Goal: Information Seeking & Learning: Learn about a topic

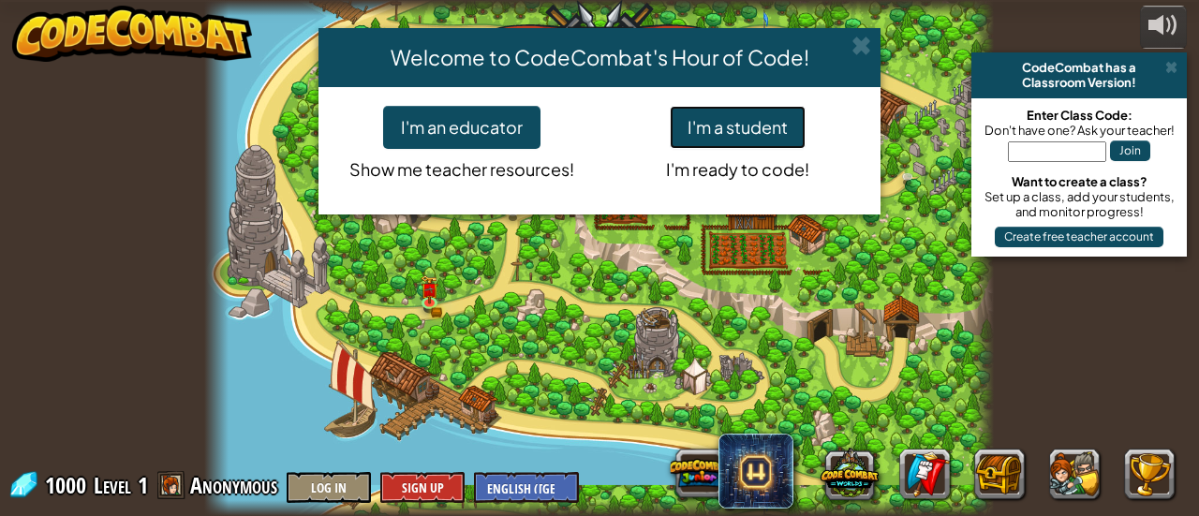
click at [719, 134] on button "I'm a student" at bounding box center [738, 127] width 136 height 43
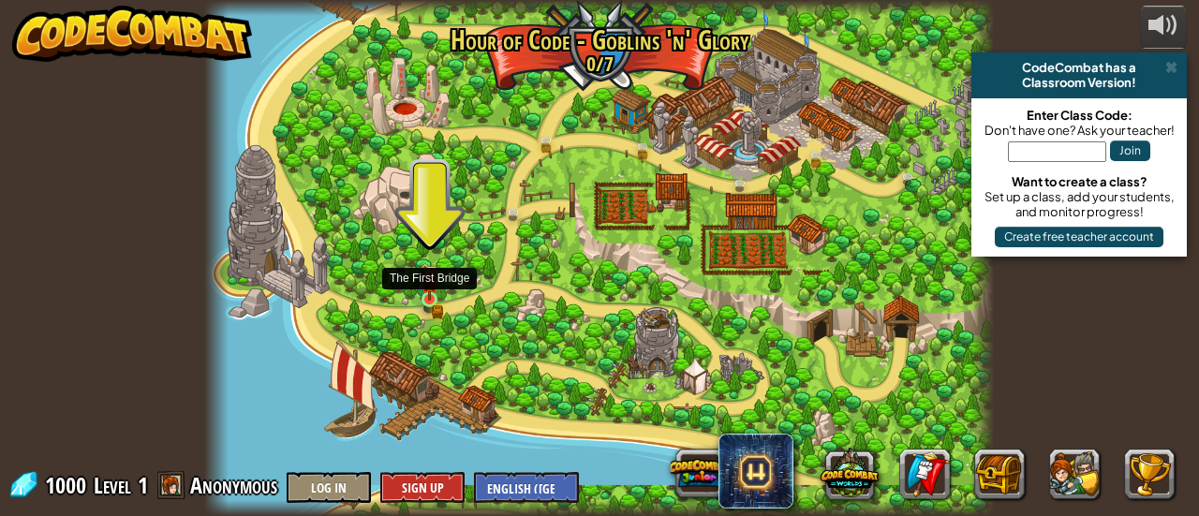
click at [432, 291] on div at bounding box center [430, 299] width 16 height 16
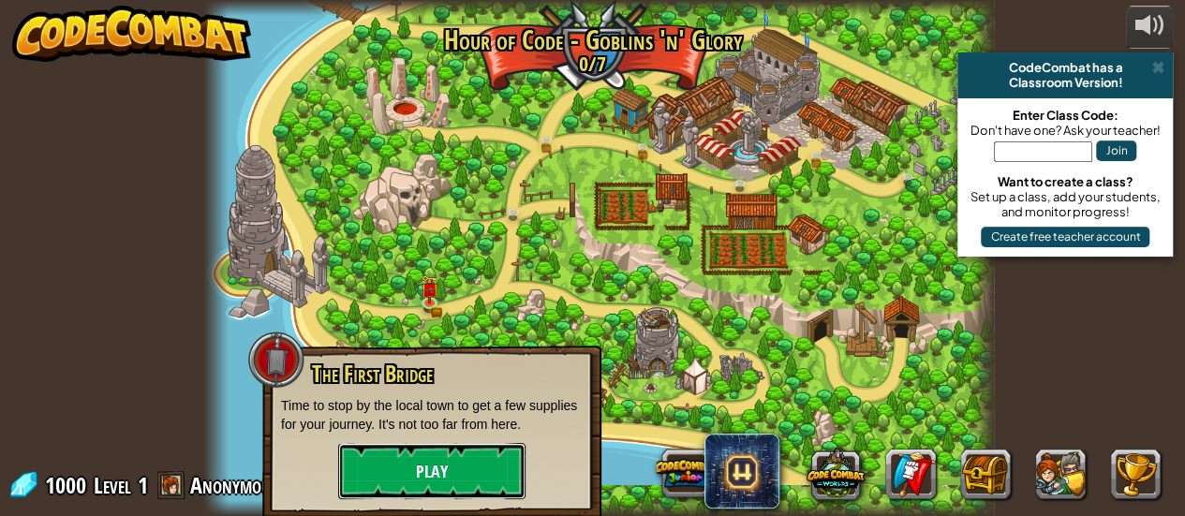
click at [463, 459] on button "Play" at bounding box center [431, 471] width 187 height 56
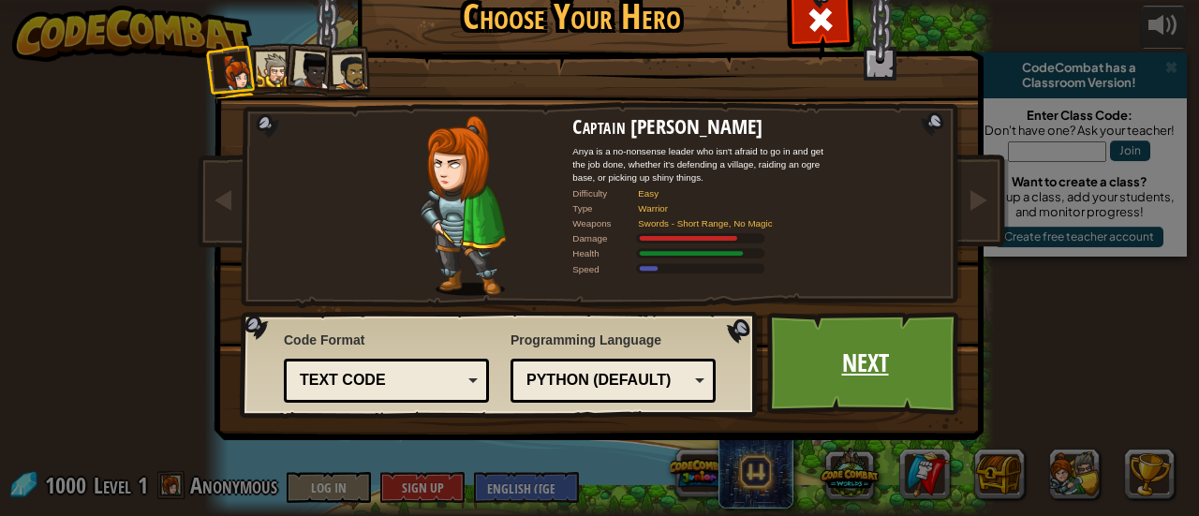
click at [879, 405] on link "Next" at bounding box center [865, 363] width 196 height 103
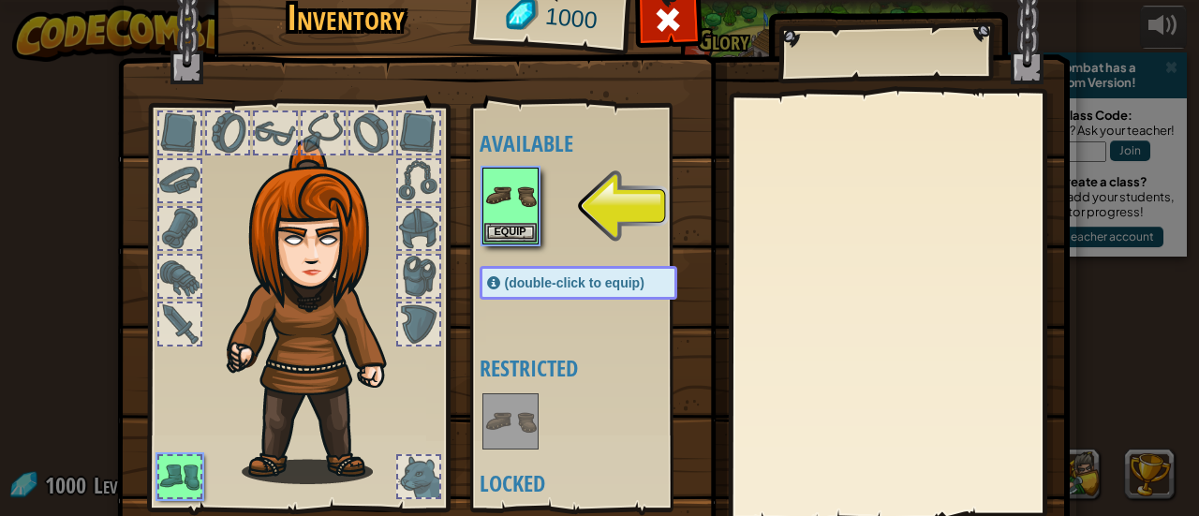
click at [471, 225] on div "Available Equip (double-click to equip) Restricted Locked" at bounding box center [585, 307] width 229 height 407
click at [490, 230] on button "Equip" at bounding box center [510, 232] width 52 height 20
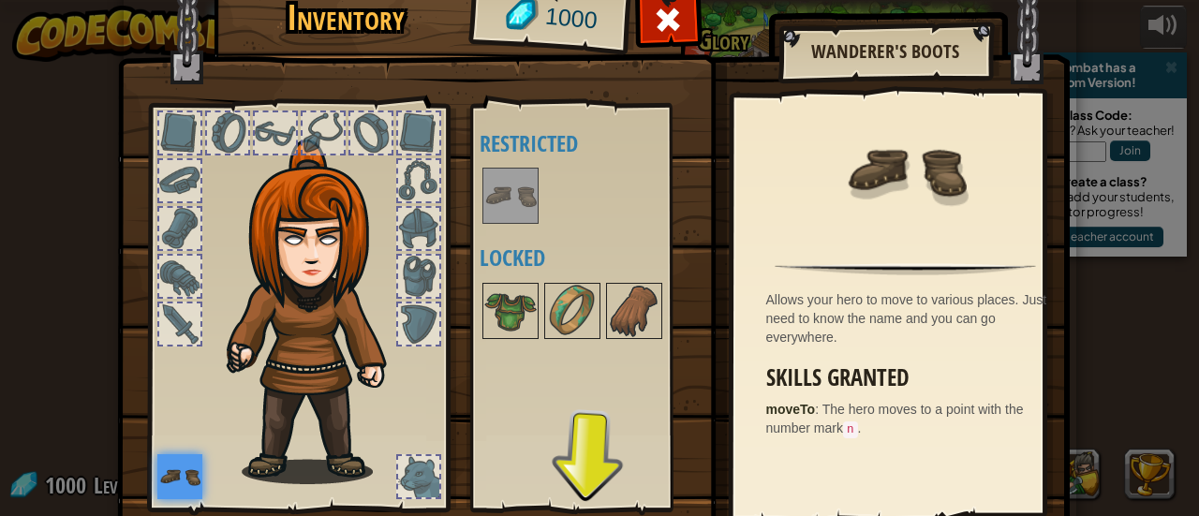
click at [716, 280] on img at bounding box center [593, 253] width 953 height 680
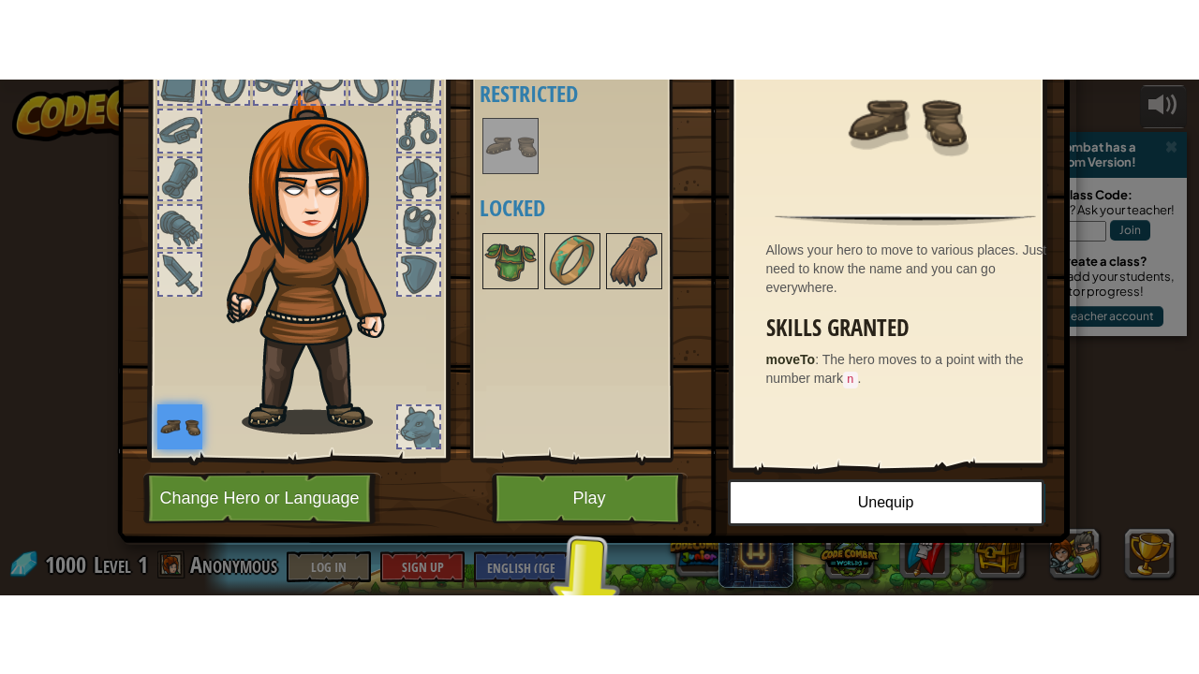
scroll to position [127, 0]
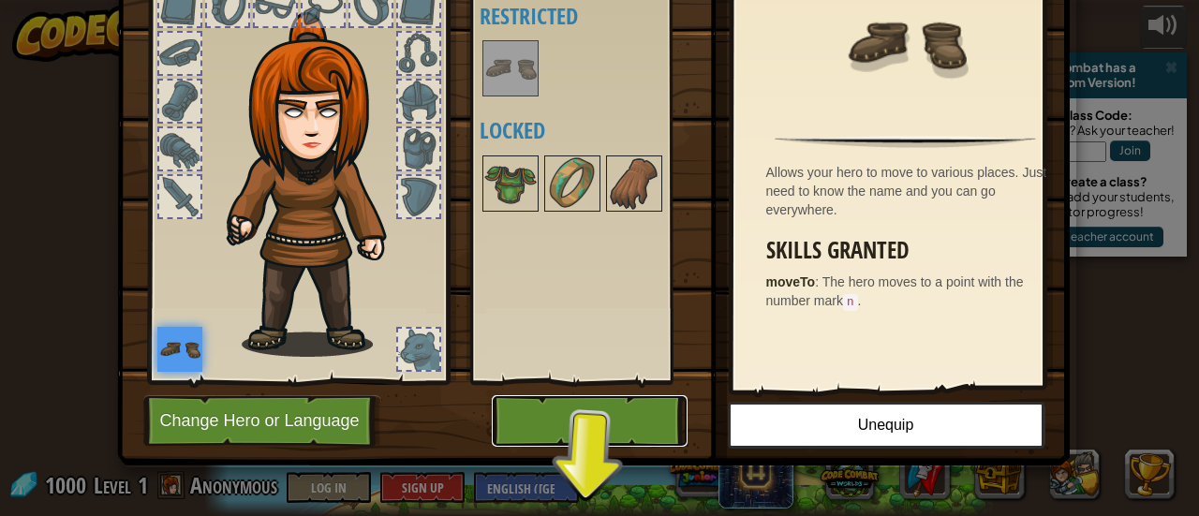
click at [590, 431] on button "Play" at bounding box center [590, 421] width 196 height 52
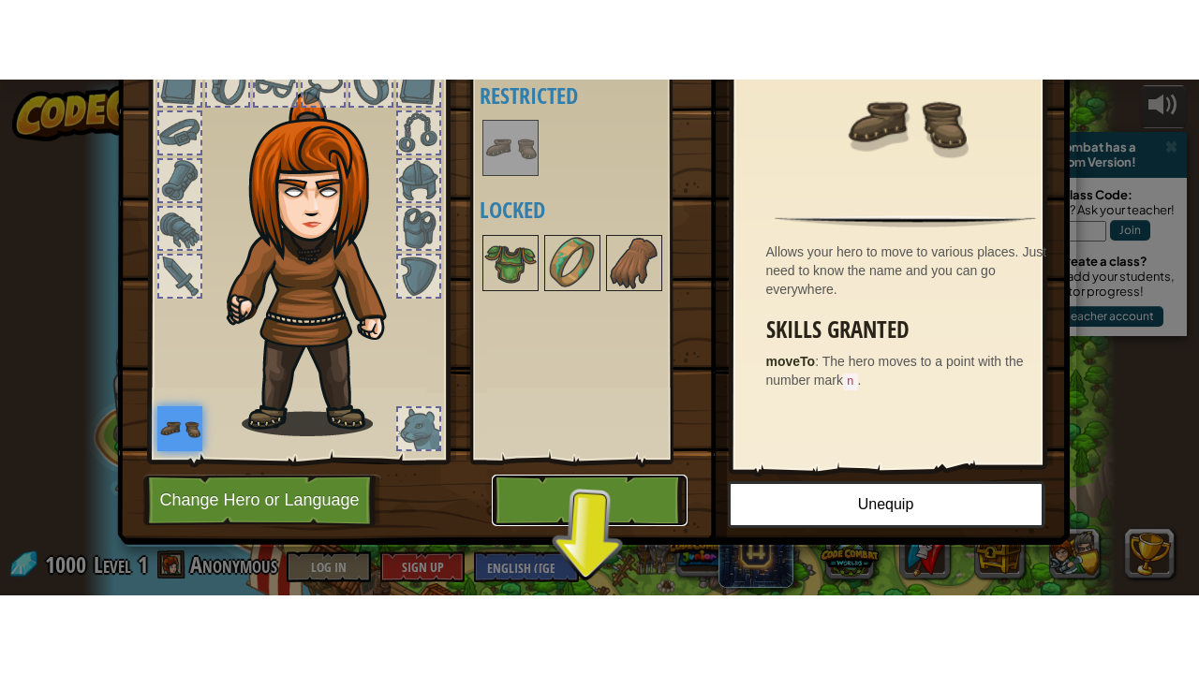
scroll to position [0, 0]
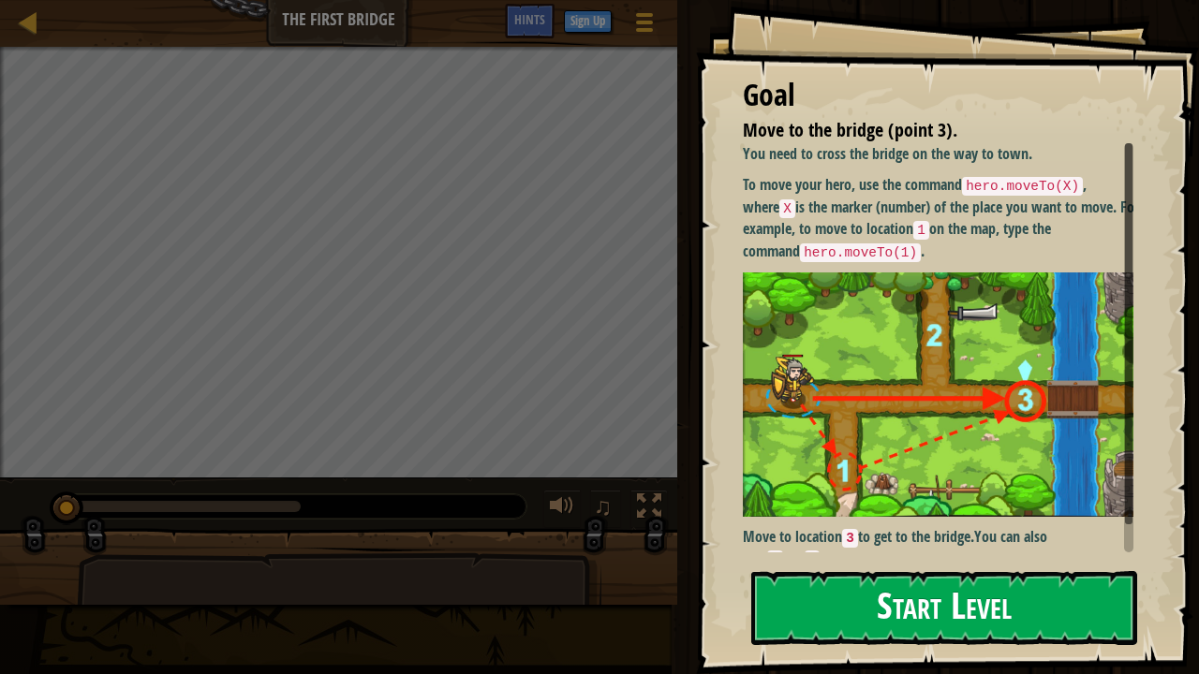
click at [807, 515] on button "Start Level" at bounding box center [944, 608] width 386 height 74
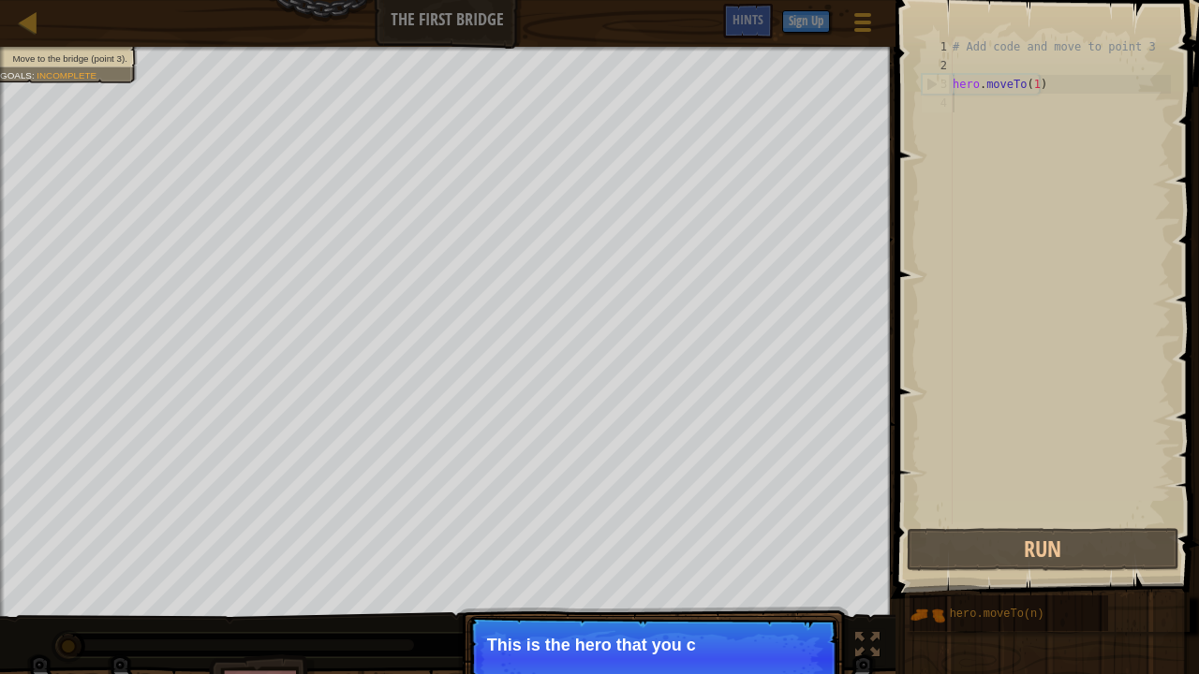
click at [609, 515] on p "Continue This is the hero that you c" at bounding box center [653, 659] width 372 height 86
click at [609, 515] on p "This is the hero that you control with code." at bounding box center [653, 654] width 333 height 37
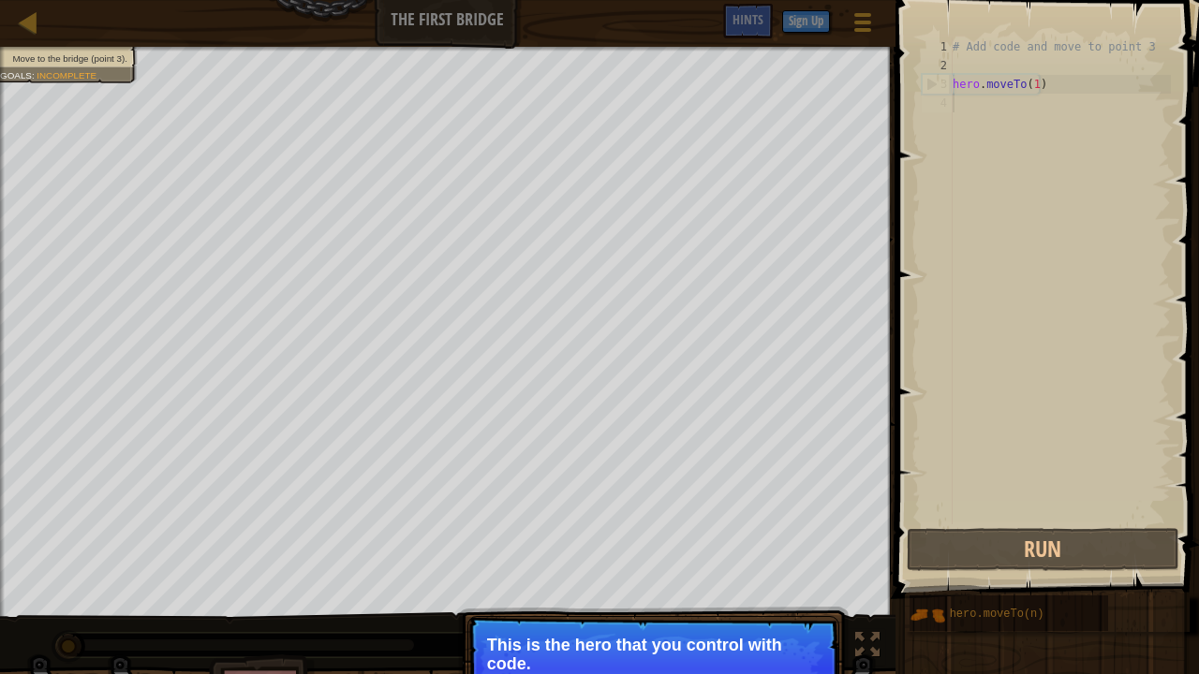
click at [757, 515] on p "This is the hero that you control with code." at bounding box center [653, 654] width 333 height 37
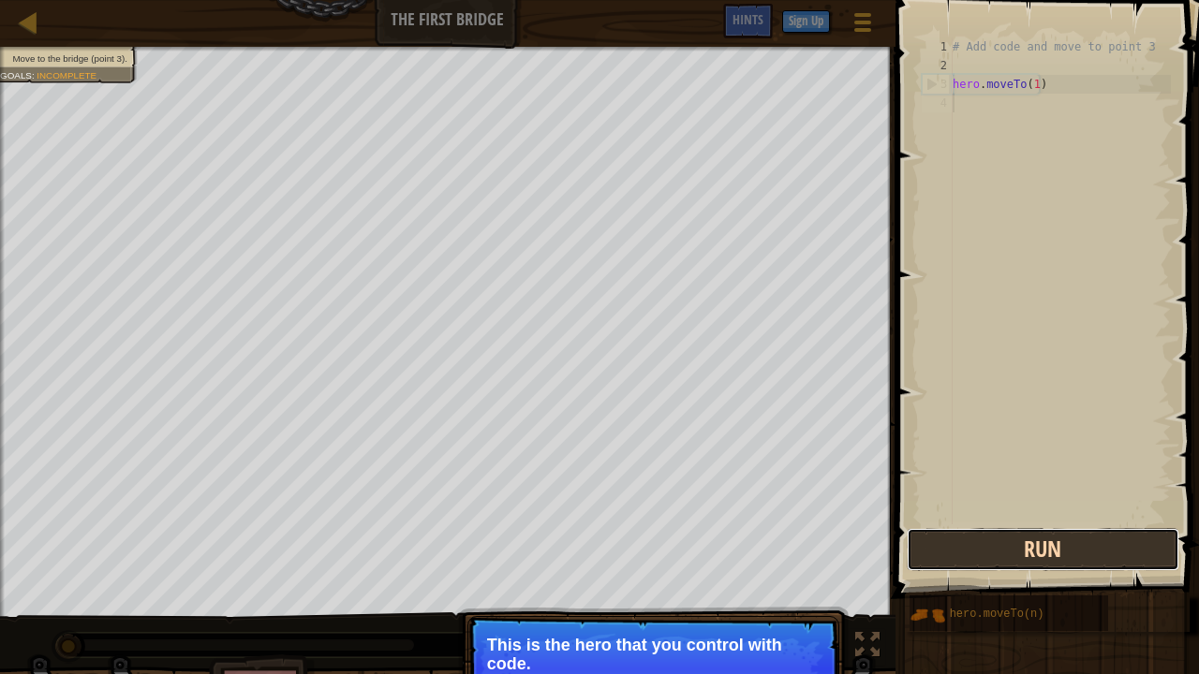
click at [1010, 515] on button "Run" at bounding box center [1043, 549] width 273 height 43
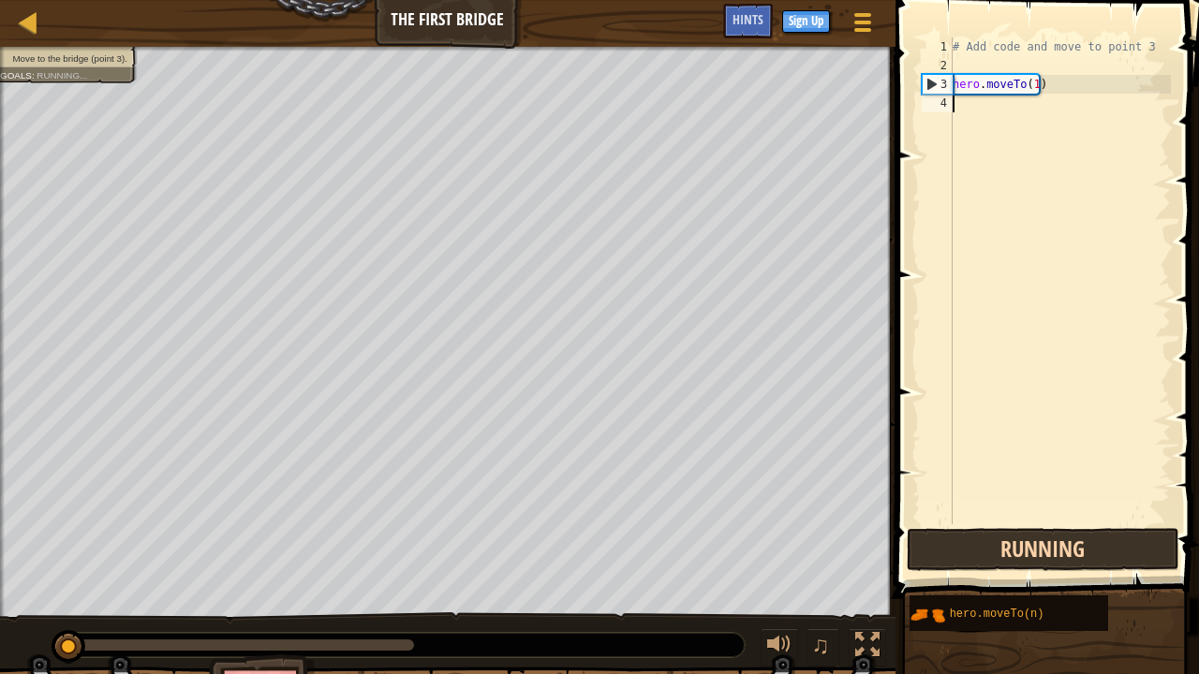
scroll to position [8, 0]
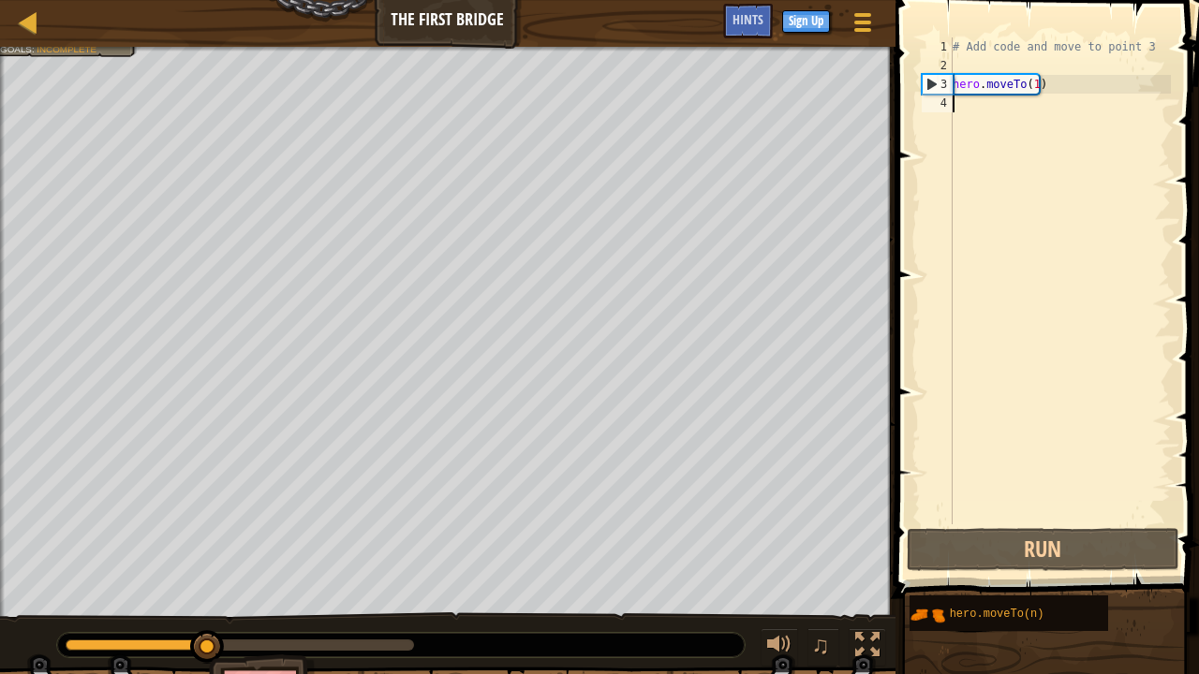
click at [984, 113] on div "# Add code and move to point 3 hero . moveTo ( 1 )" at bounding box center [1060, 299] width 222 height 525
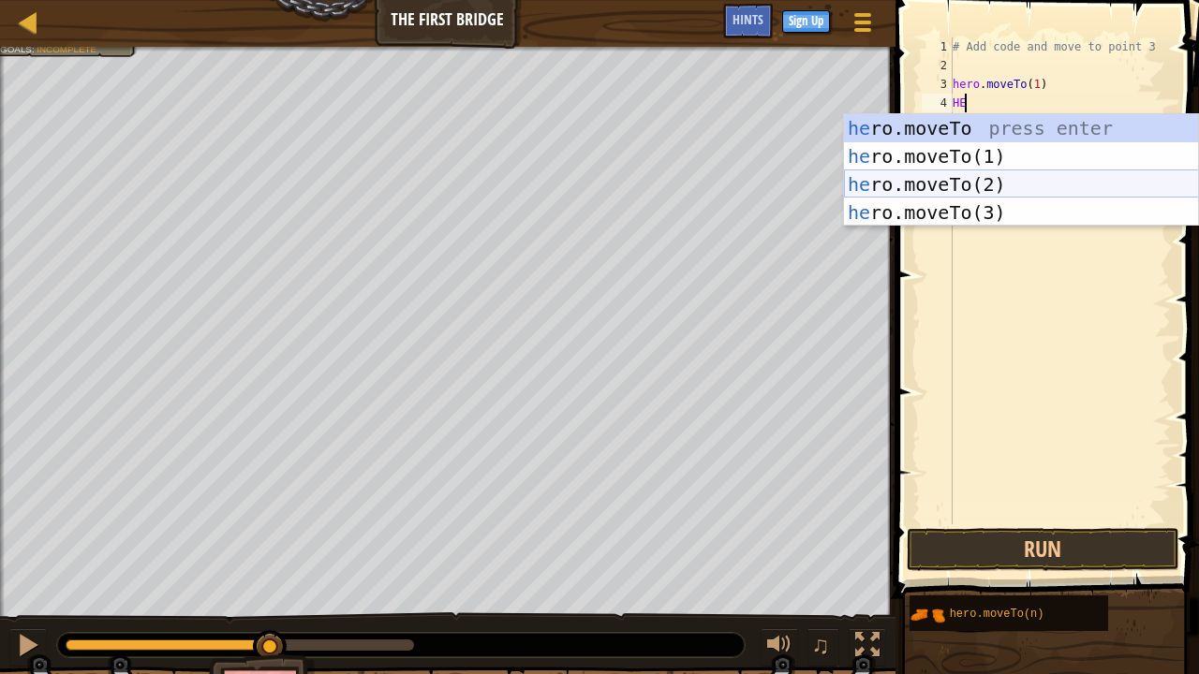
type textarea "H"
click at [999, 185] on div "he ro.moveTo press enter he ro.moveTo(1) press enter he ro.moveTo(2) press ente…" at bounding box center [1021, 198] width 355 height 169
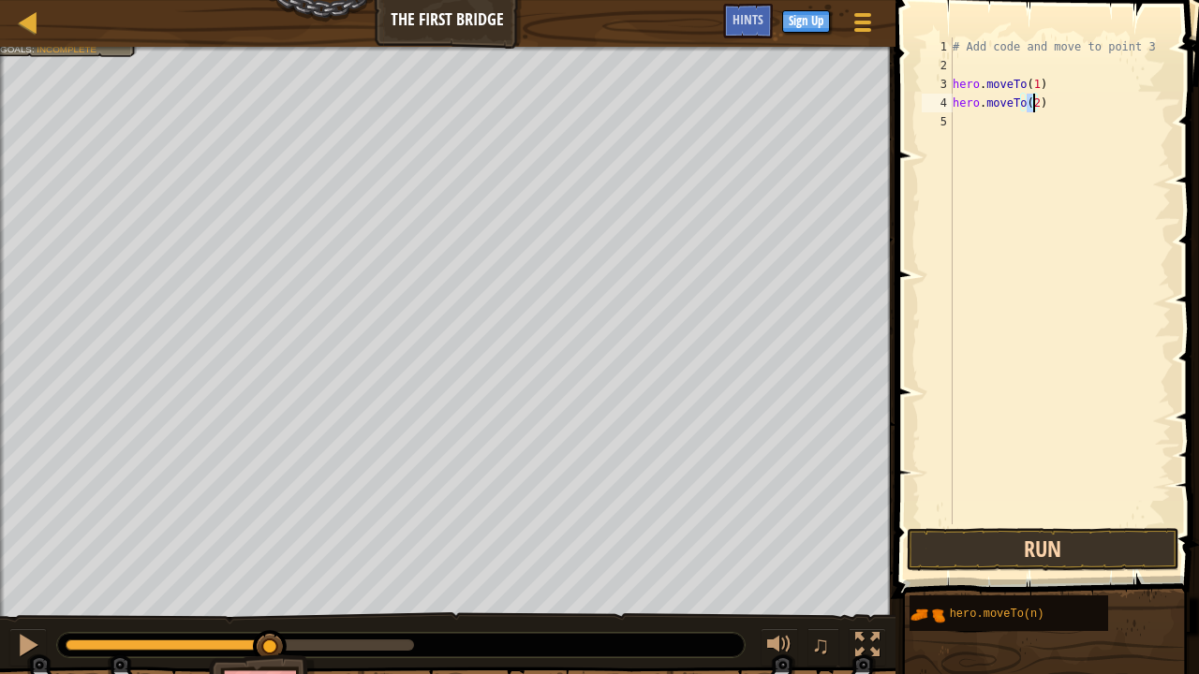
type textarea "hero.moveTo(2)"
click at [1004, 515] on button "Run" at bounding box center [1043, 549] width 273 height 43
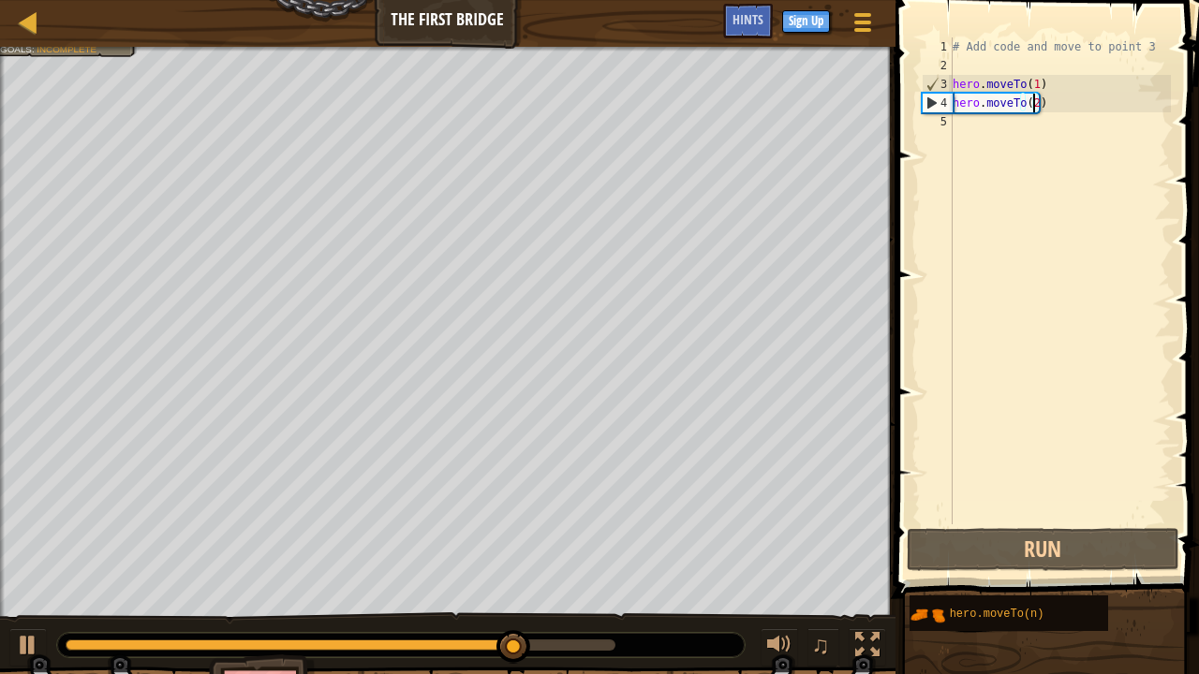
click at [959, 120] on div "# Add code and move to point 3 hero . moveTo ( 1 ) hero . moveTo ( 2 )" at bounding box center [1060, 299] width 222 height 525
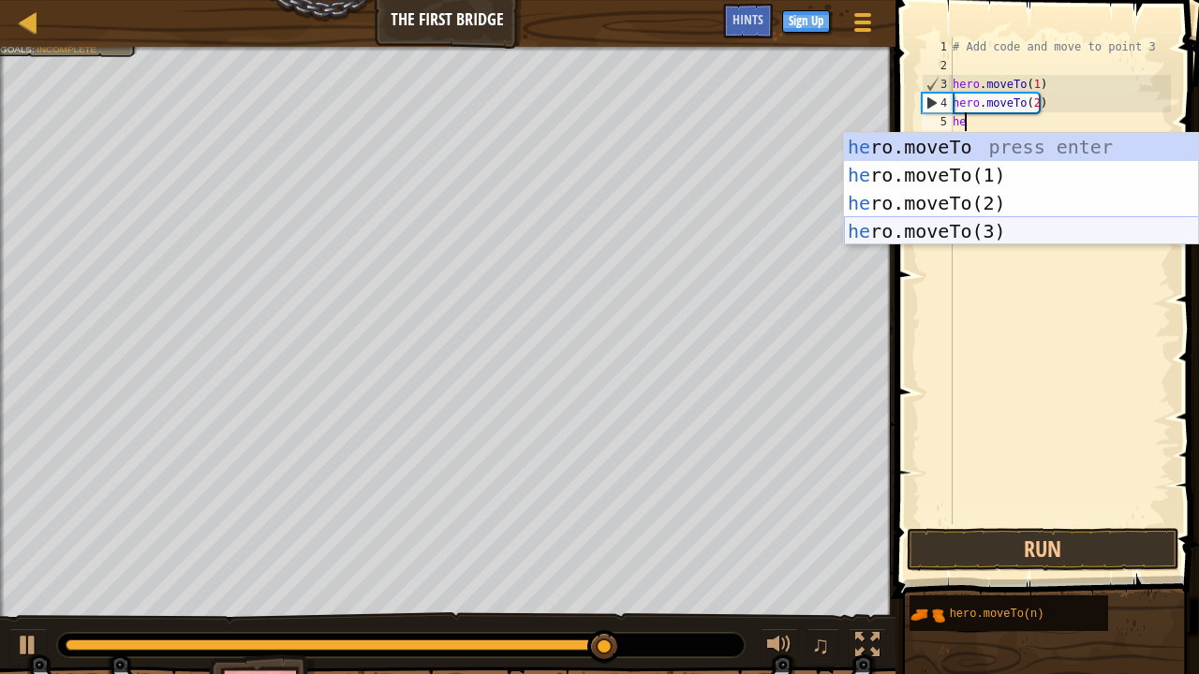
click at [1005, 225] on div "he ro.moveTo press enter he ro.moveTo(1) press enter he ro.moveTo(2) press ente…" at bounding box center [1021, 217] width 355 height 169
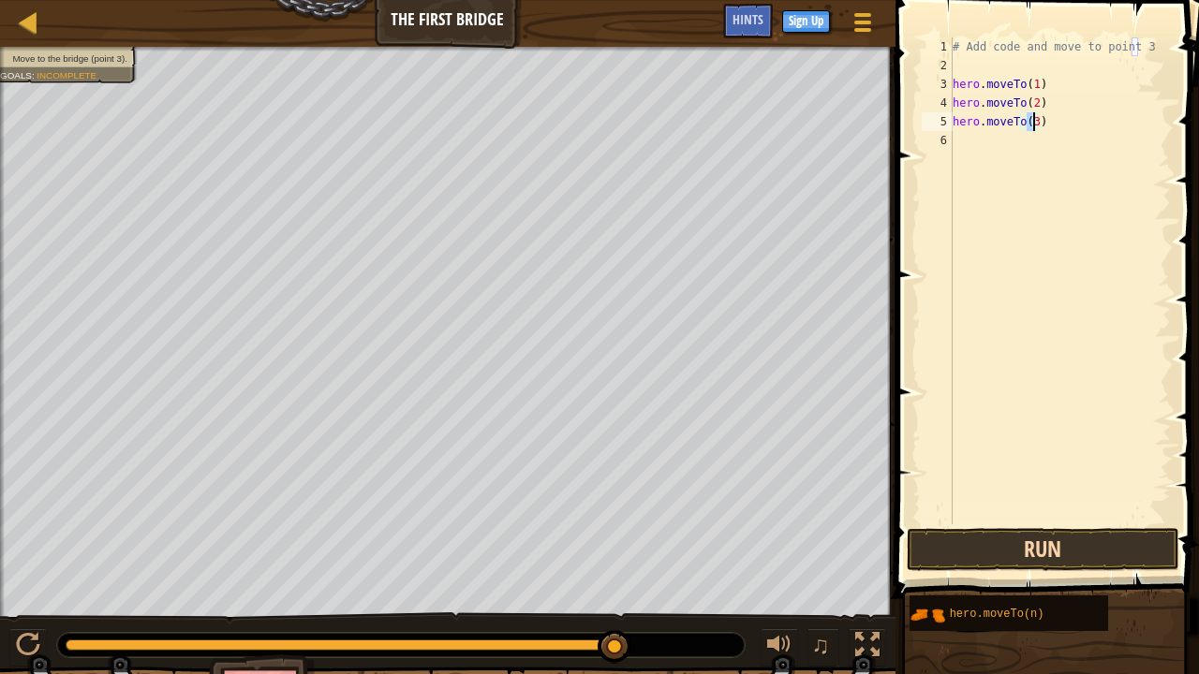
type textarea "hero.moveTo(3)"
click at [1060, 515] on button "Run" at bounding box center [1043, 549] width 273 height 43
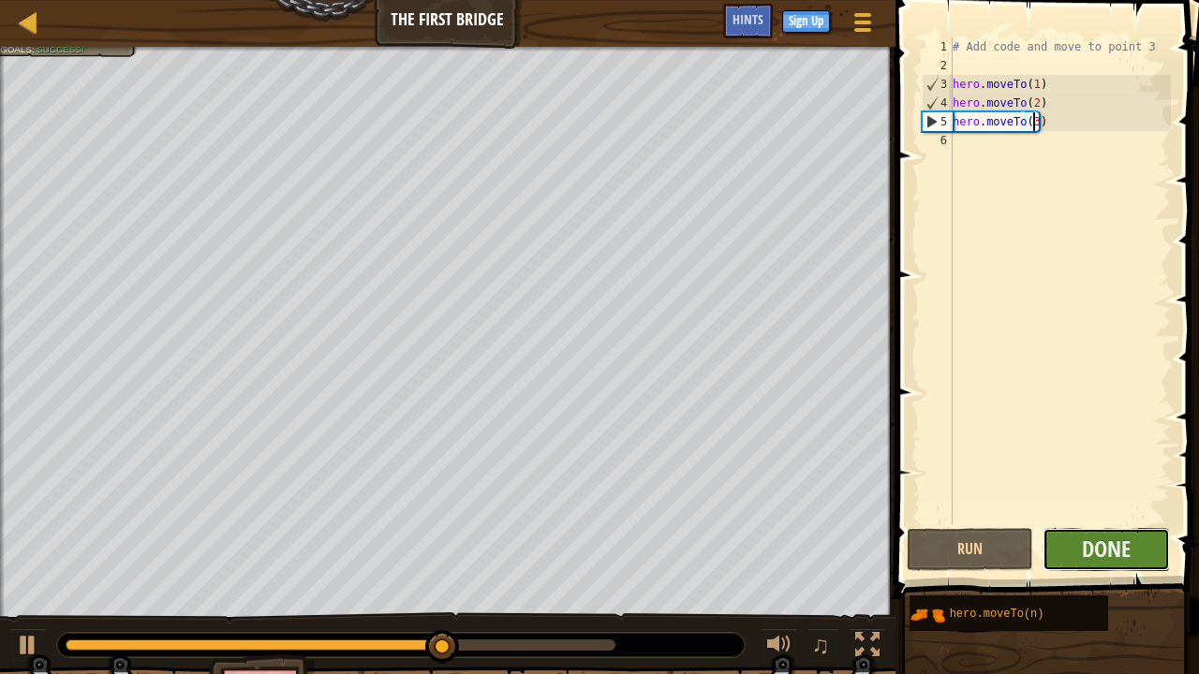
click at [1073, 515] on button "Done" at bounding box center [1106, 549] width 127 height 43
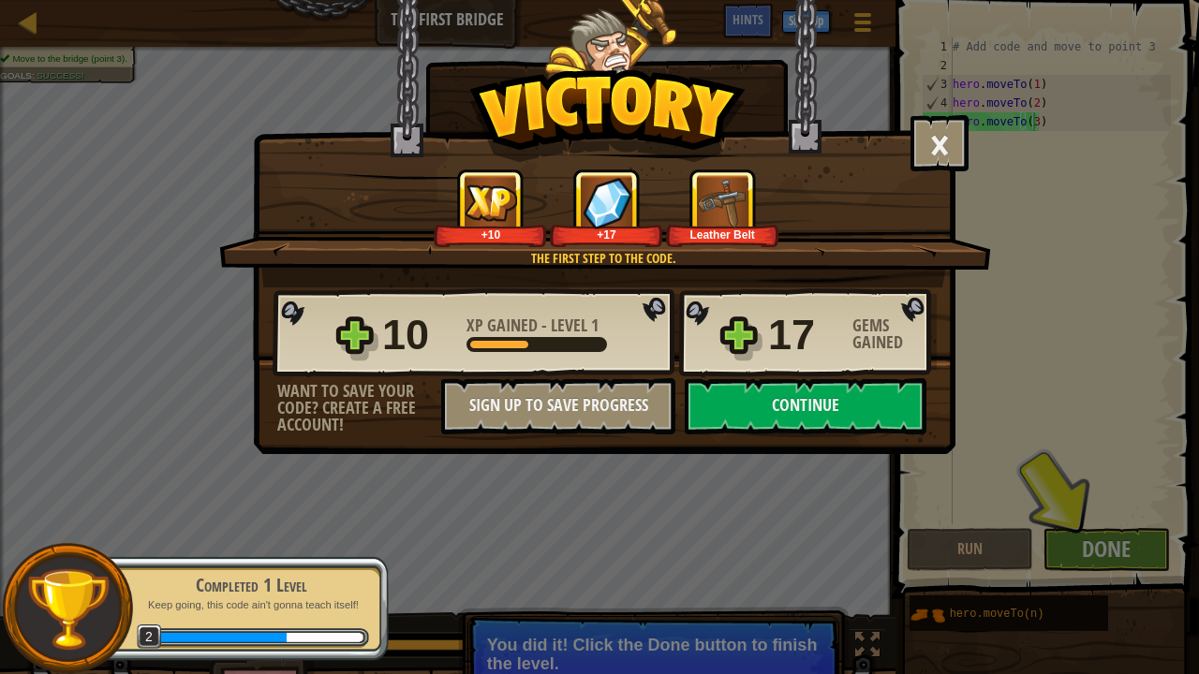
click at [1073, 515] on div "× Those people are careless and forget that the Great Forest can be dangerous. …" at bounding box center [599, 337] width 1199 height 674
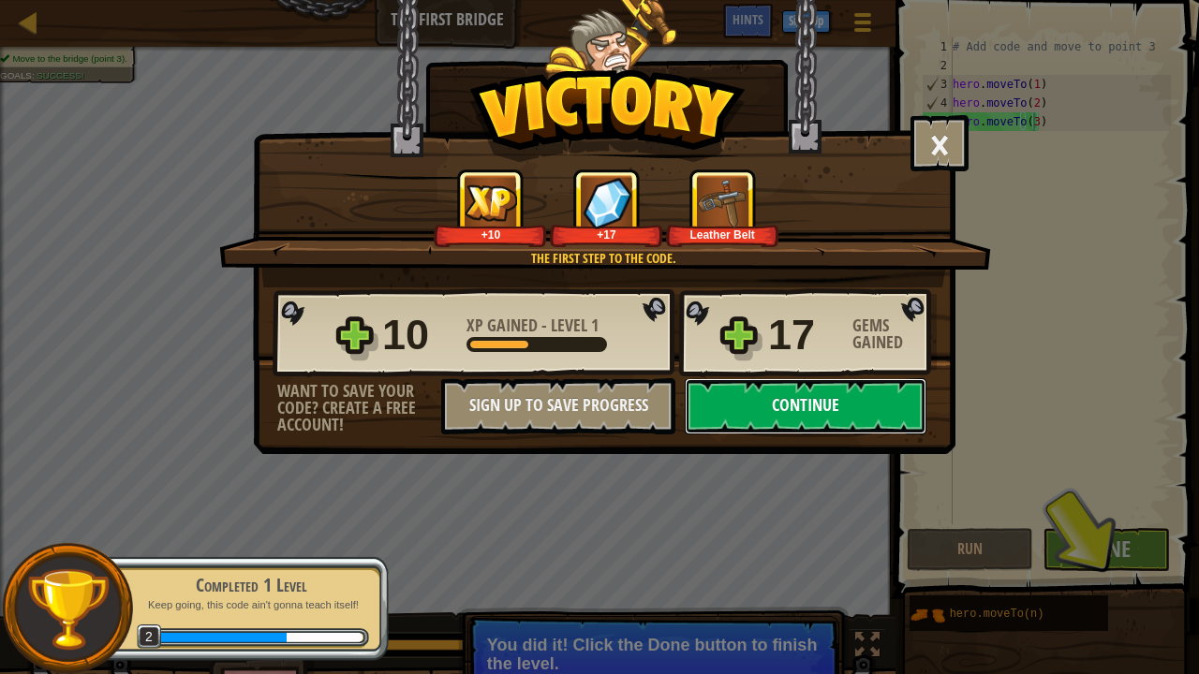
click at [778, 416] on button "Continue" at bounding box center [806, 406] width 242 height 56
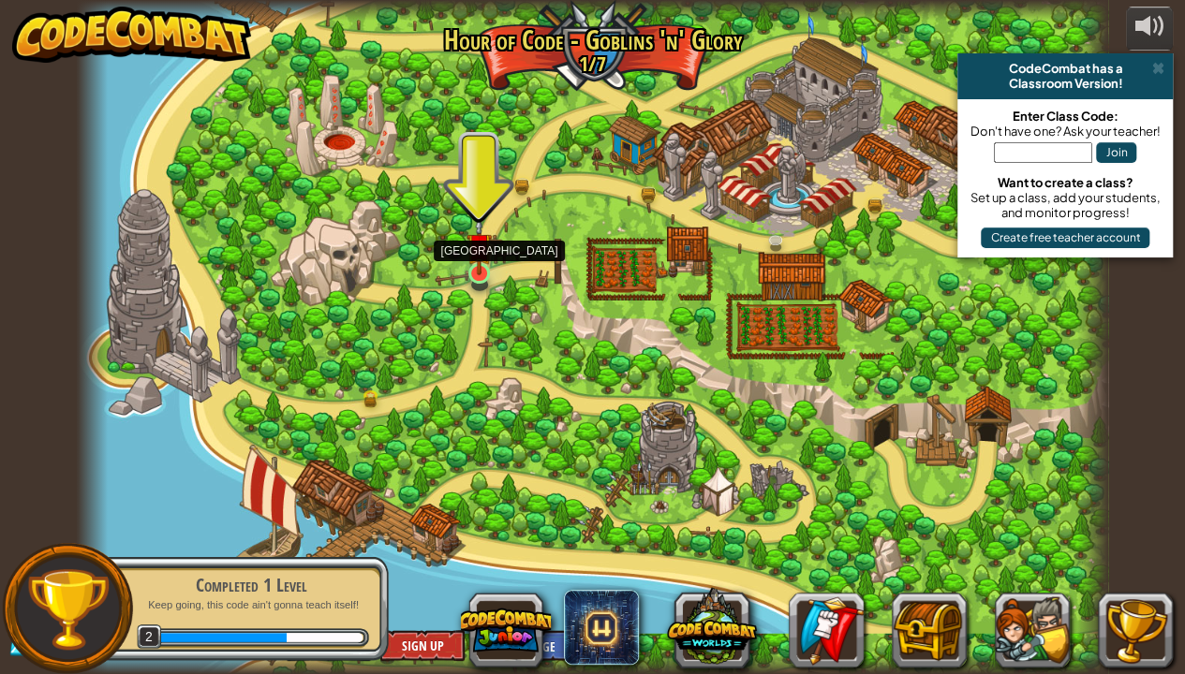
click at [468, 272] on img at bounding box center [478, 245] width 25 height 58
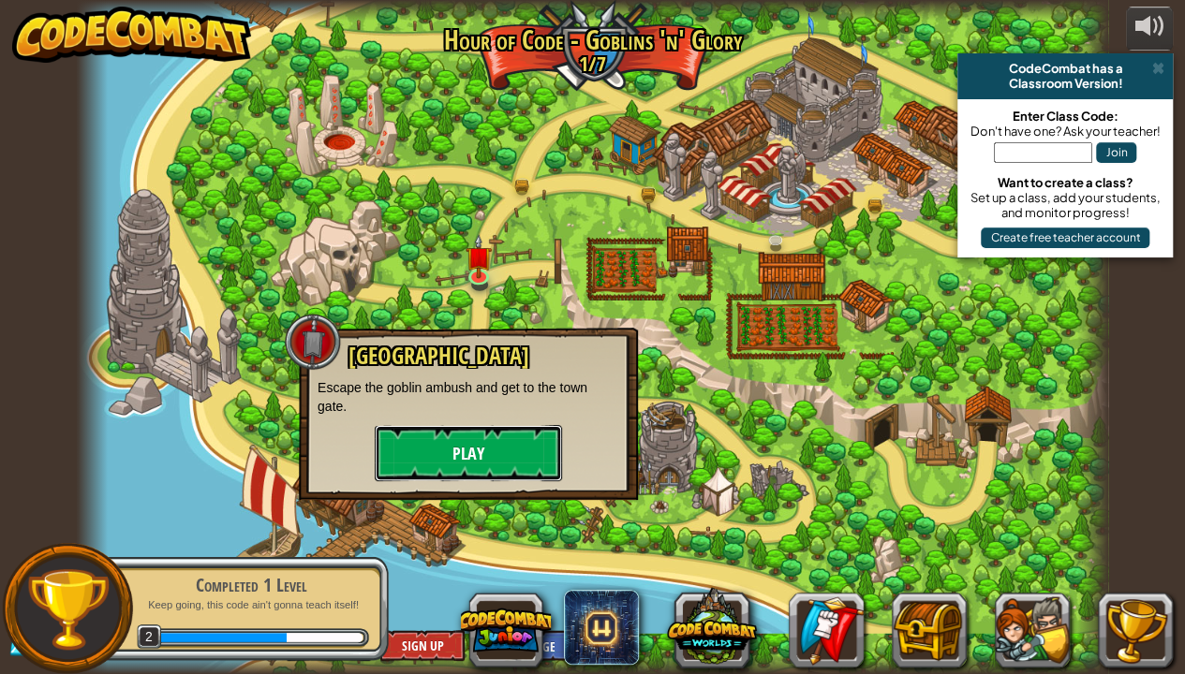
click at [491, 427] on button "Play" at bounding box center [468, 453] width 187 height 56
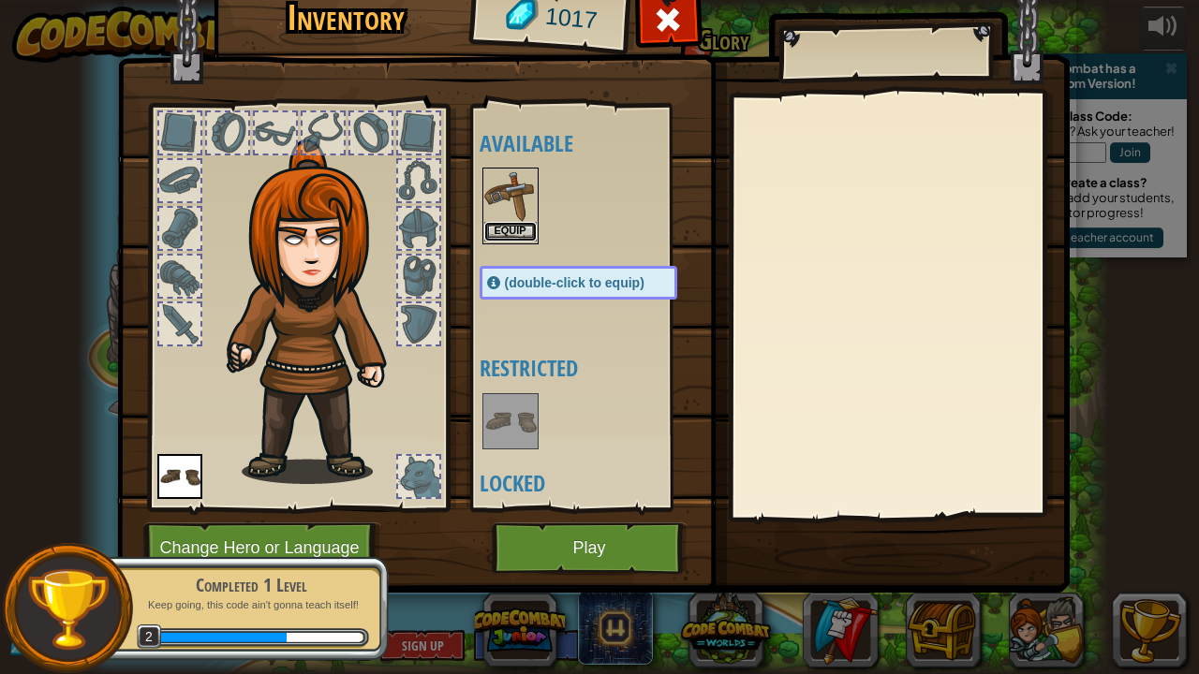
click at [525, 227] on button "Equip" at bounding box center [510, 232] width 52 height 20
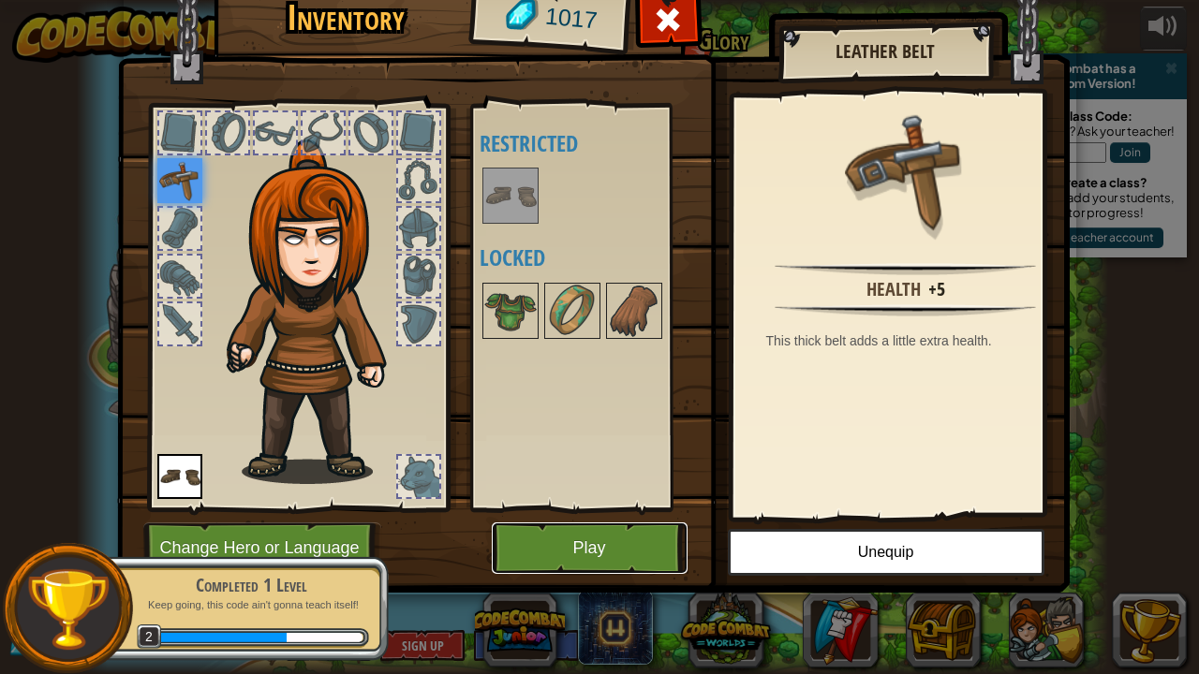
click at [579, 515] on button "Play" at bounding box center [590, 549] width 196 height 52
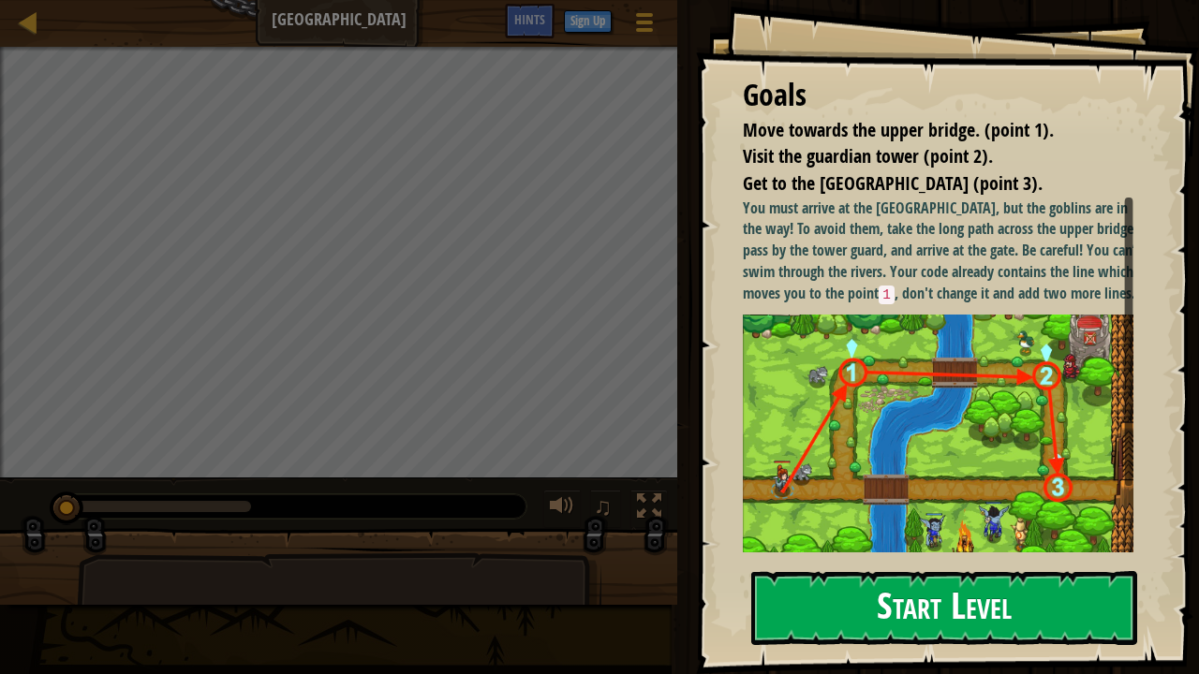
click at [999, 418] on img at bounding box center [945, 441] width 405 height 253
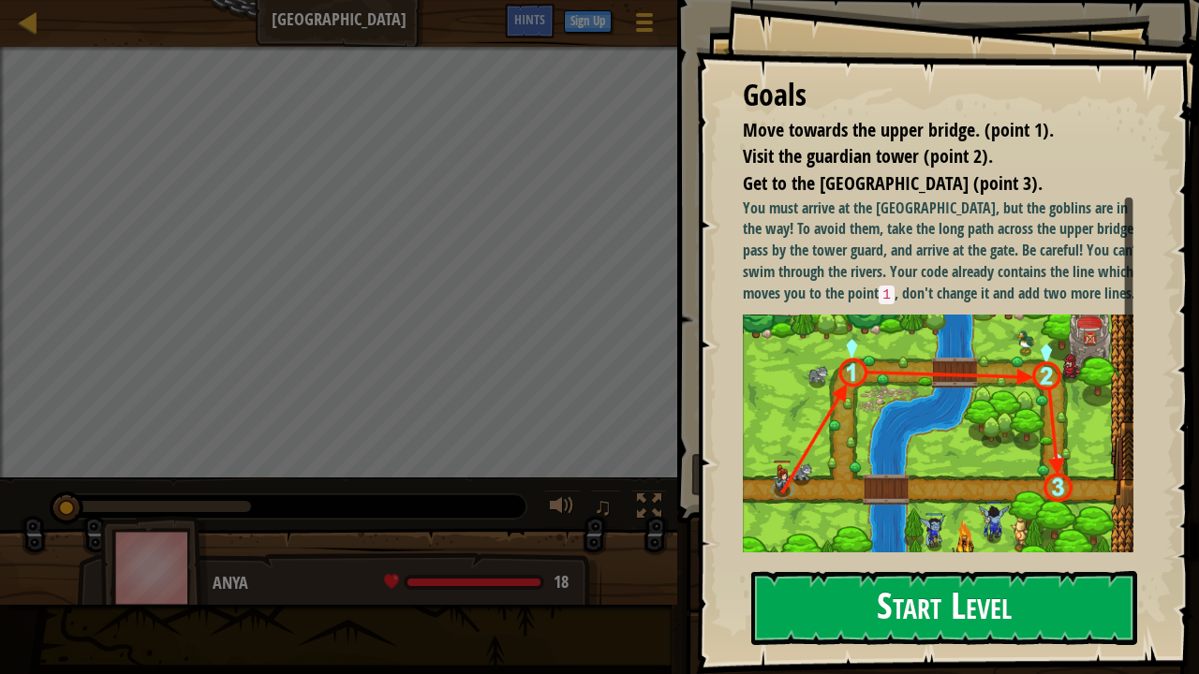
click at [955, 515] on button "Start Level" at bounding box center [944, 608] width 386 height 74
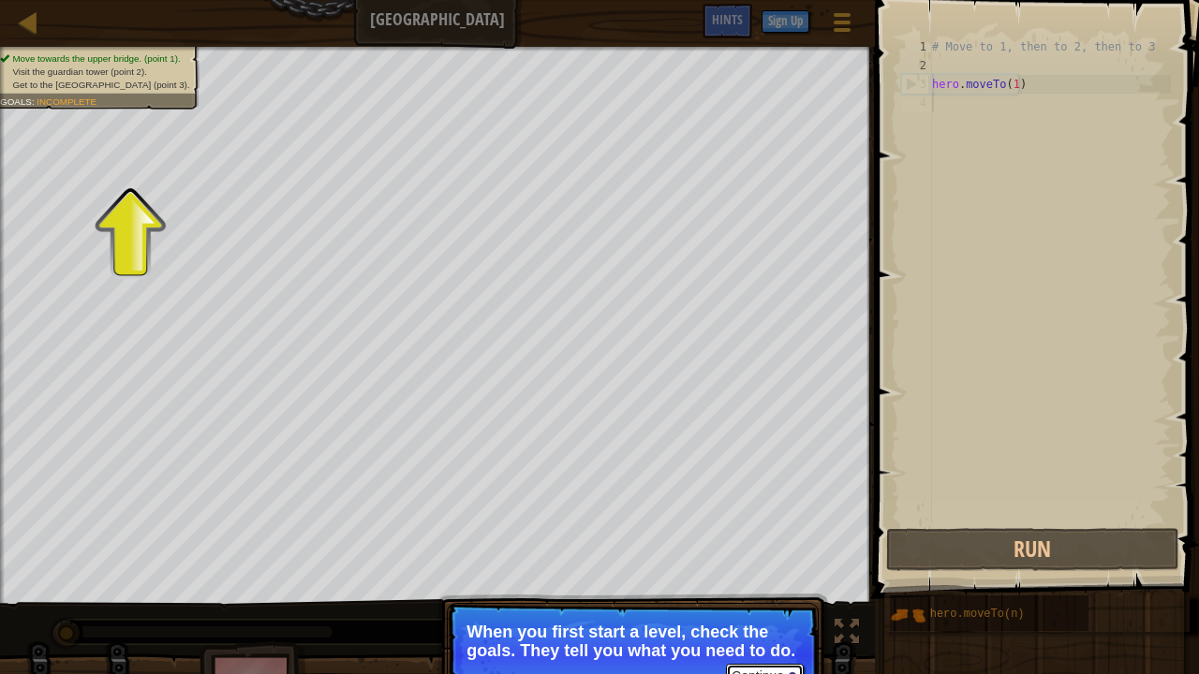
click at [772, 515] on button "Continue" at bounding box center [765, 676] width 78 height 24
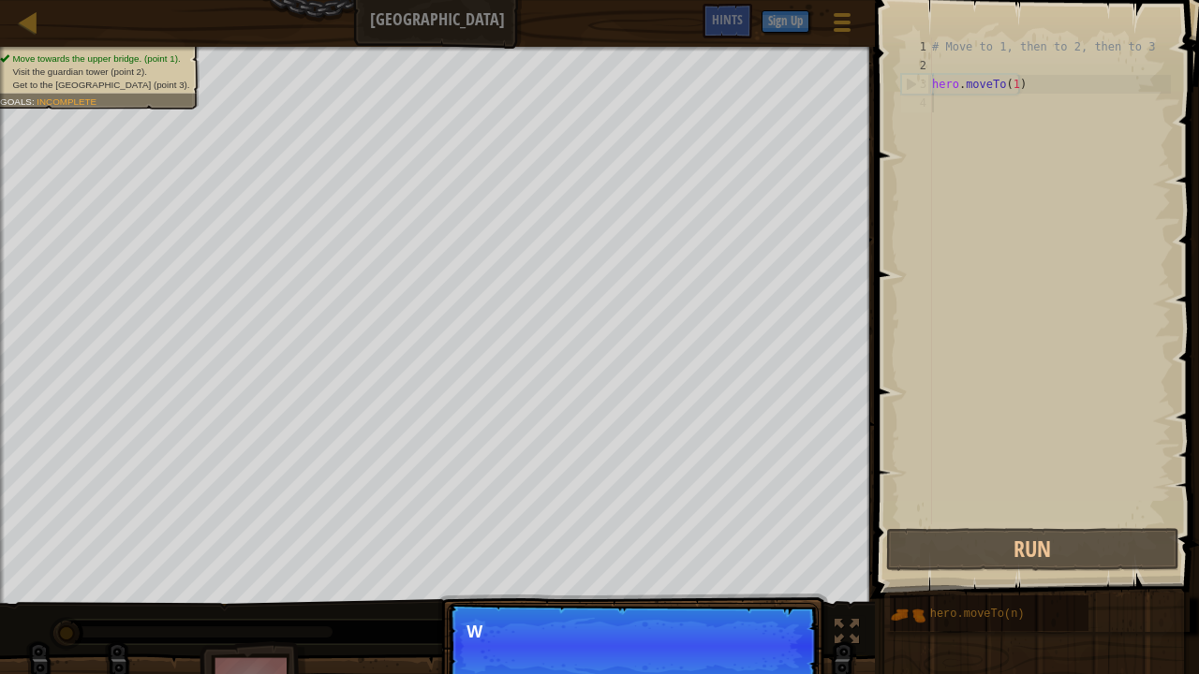
scroll to position [8, 0]
click at [751, 515] on p "We need to avoid the goblins' ambush." at bounding box center [632, 632] width 333 height 19
click at [745, 515] on button "Continue" at bounding box center [765, 657] width 78 height 24
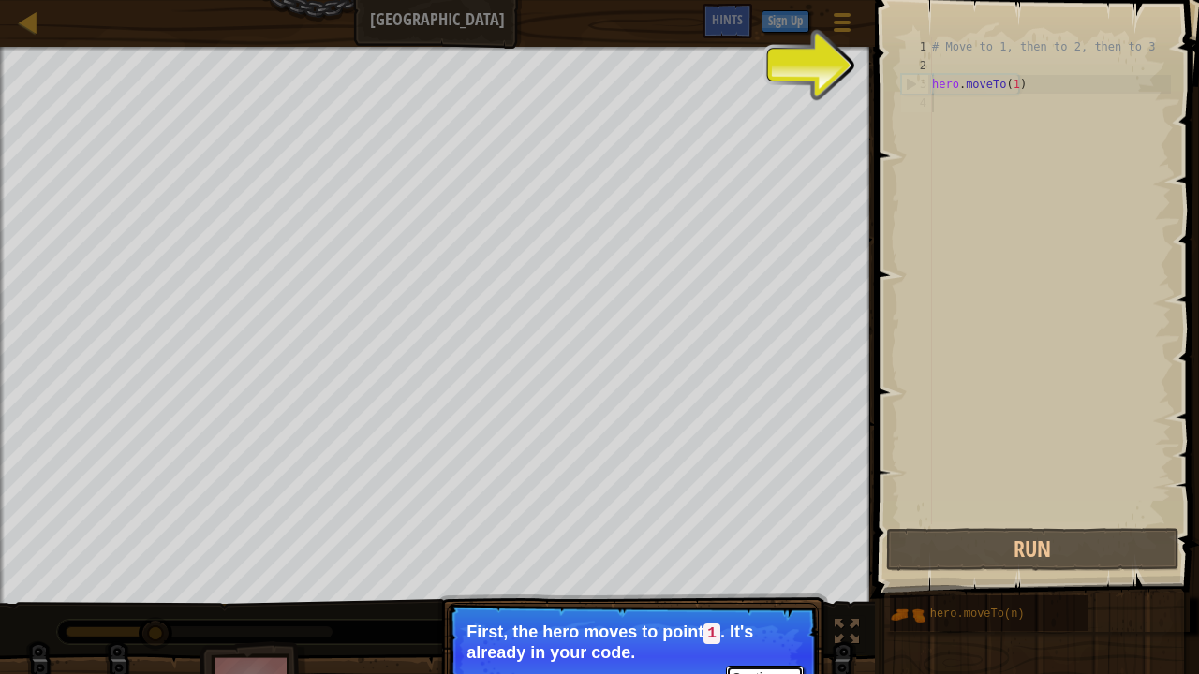
click at [768, 515] on button "Continue" at bounding box center [765, 678] width 78 height 24
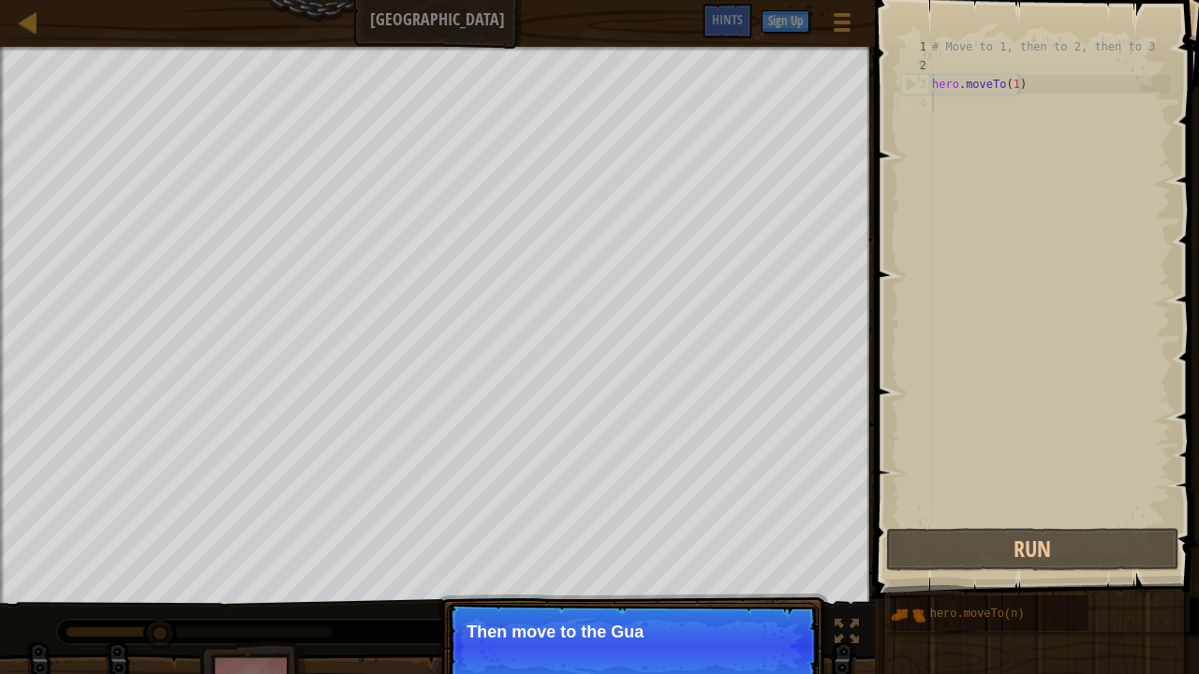
click at [768, 515] on p "Continue Then move to the [GEOGRAPHIC_DATA]" at bounding box center [633, 646] width 372 height 86
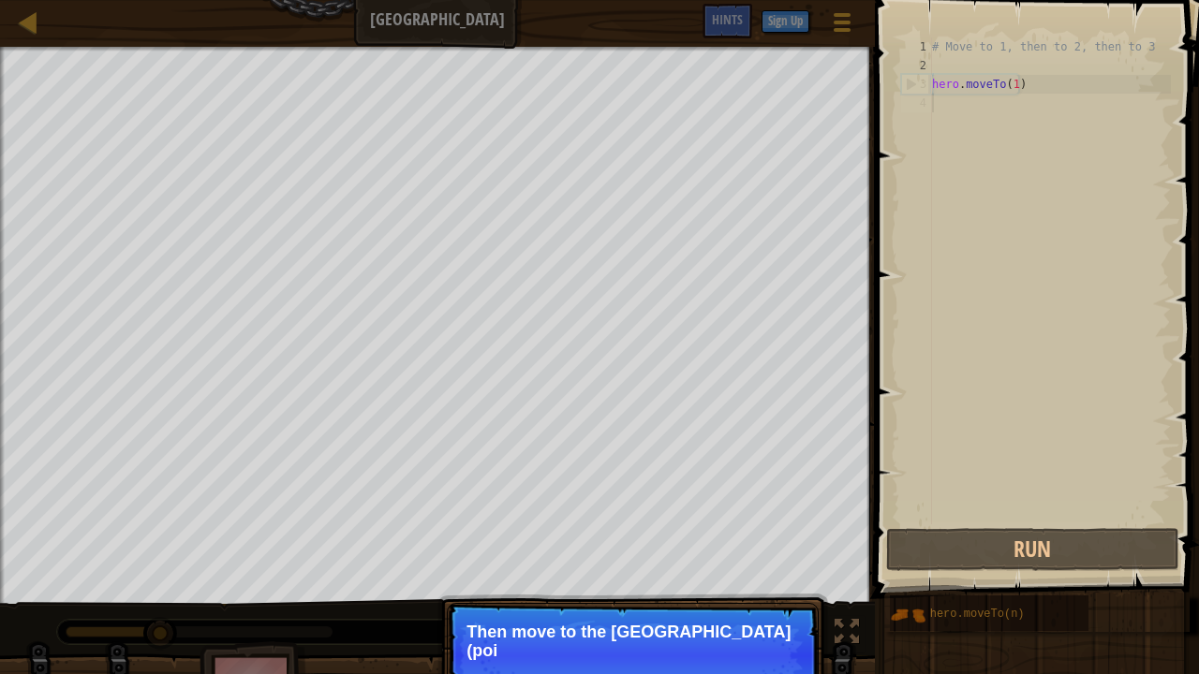
click at [768, 515] on p "Continue Then move to the [GEOGRAPHIC_DATA] (poi" at bounding box center [633, 655] width 372 height 105
click at [768, 515] on p "Continue Then move to the [GEOGRAPHIC_DATA] (point 2), and finally to the ga" at bounding box center [633, 655] width 372 height 105
click at [768, 515] on button "Continue" at bounding box center [765, 676] width 78 height 24
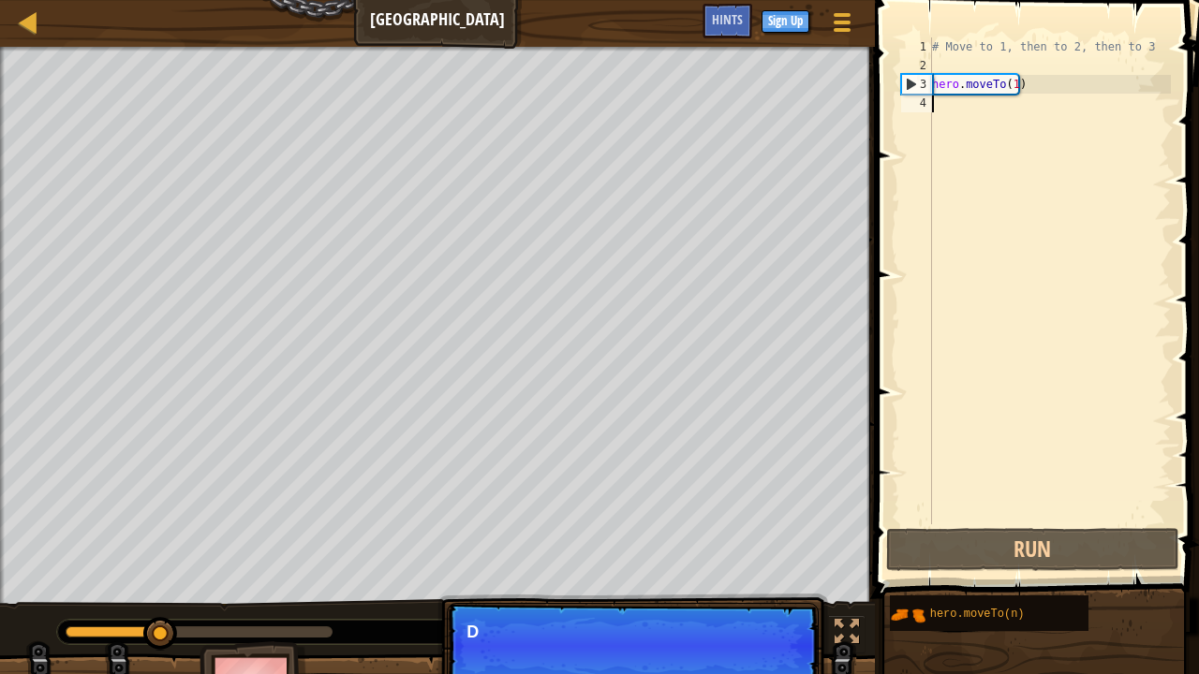
click at [768, 515] on p "Continue D" at bounding box center [633, 646] width 372 height 86
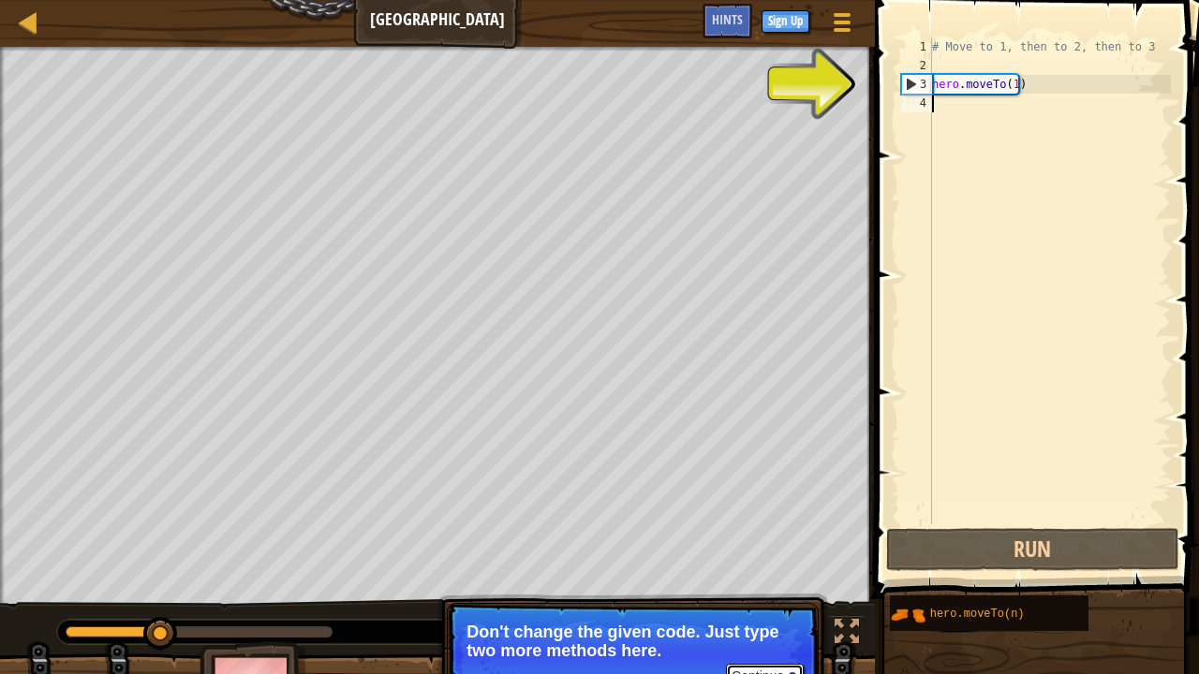
click at [742, 515] on button "Continue" at bounding box center [765, 676] width 78 height 24
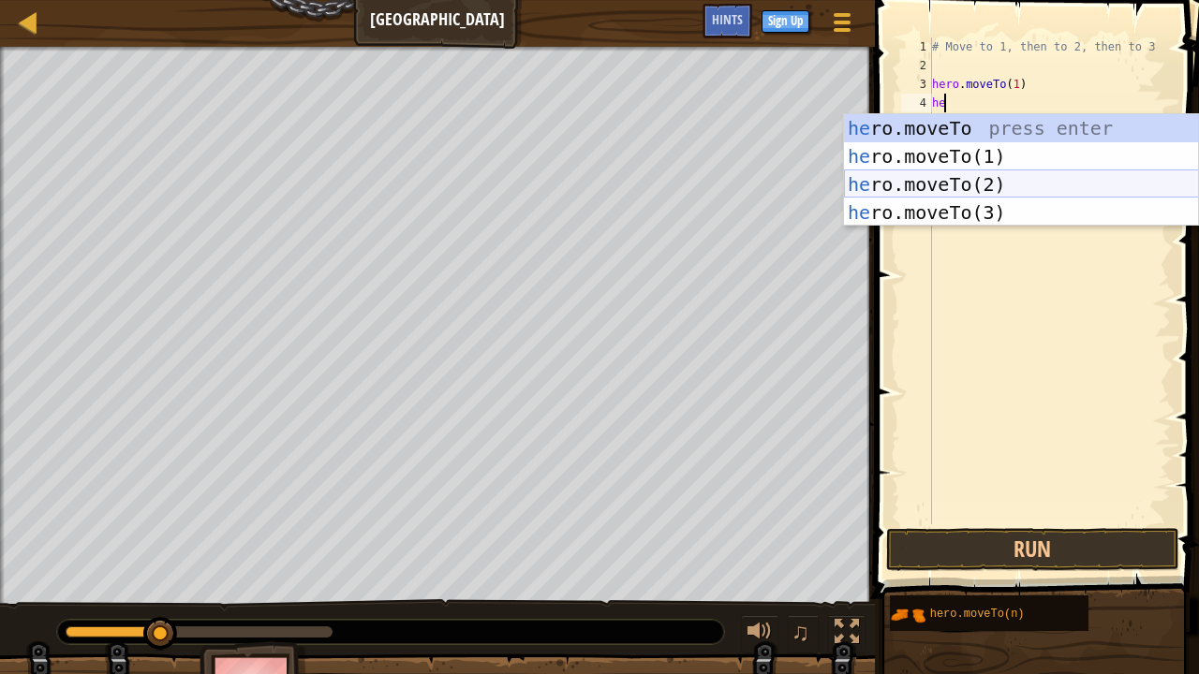
click at [954, 179] on div "he ro.moveTo press enter he ro.moveTo(1) press enter he ro.moveTo(2) press ente…" at bounding box center [1021, 198] width 355 height 169
type textarea "hero.moveTo(2)"
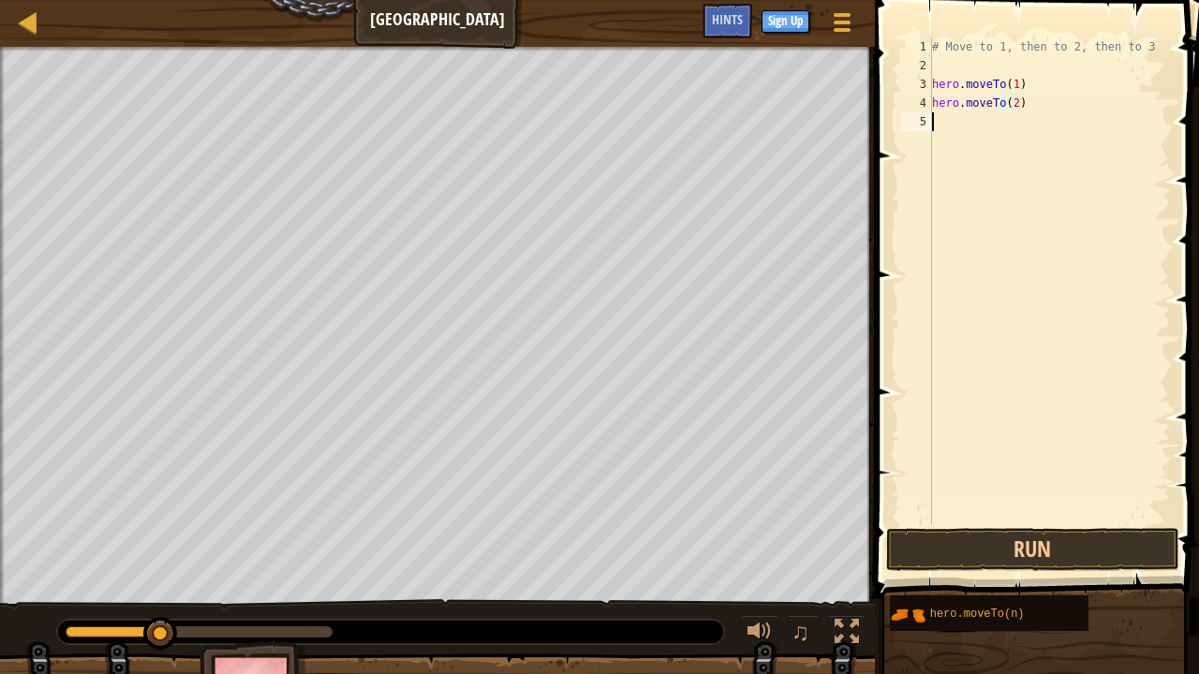
click at [931, 118] on div "5" at bounding box center [916, 121] width 31 height 19
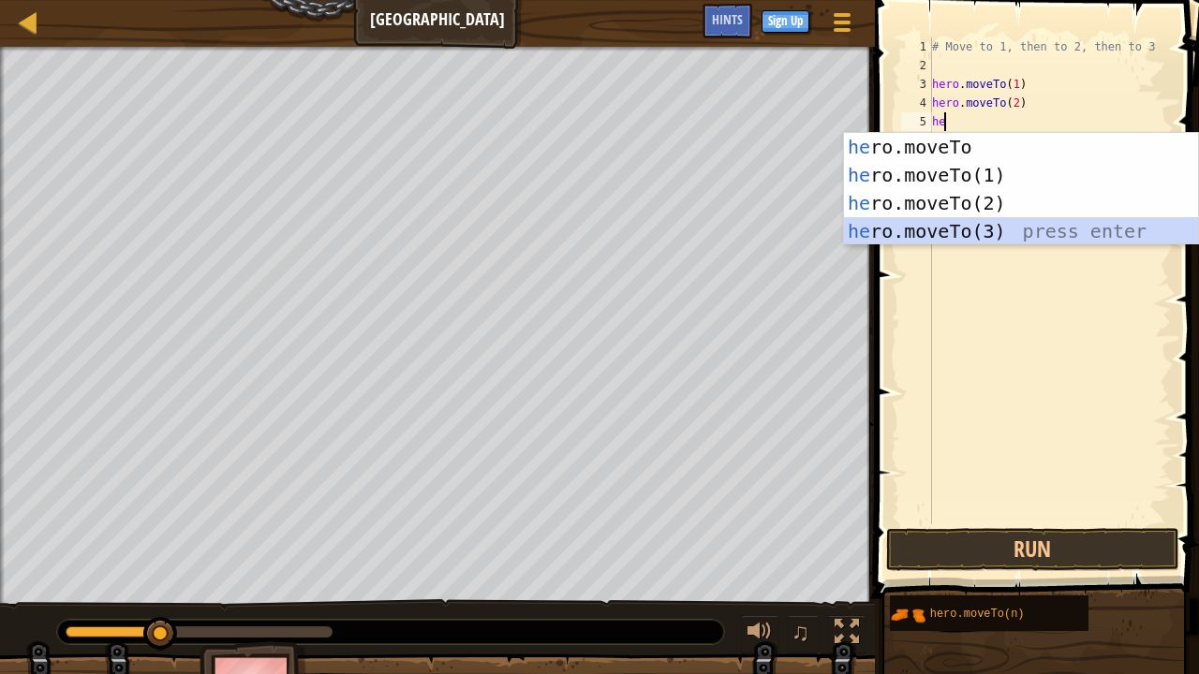
click at [952, 232] on div "he ro.moveTo press enter he ro.moveTo(1) press enter he ro.moveTo(2) press ente…" at bounding box center [1021, 217] width 355 height 169
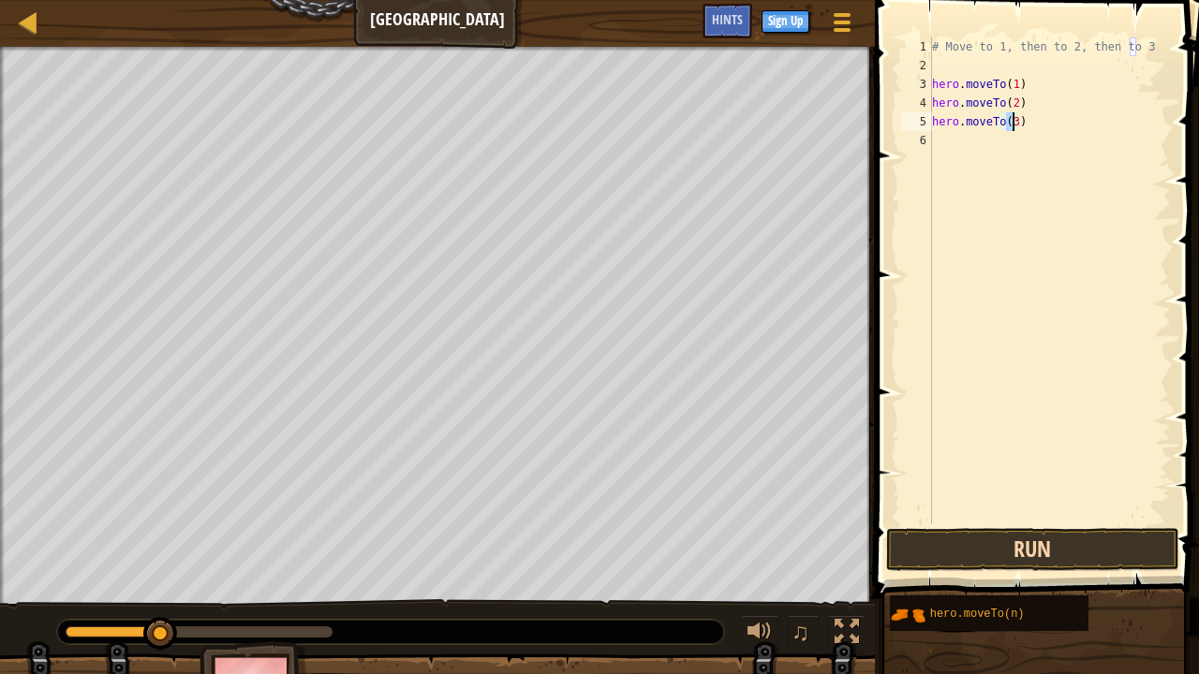
type textarea "hero.moveTo(3)"
click at [934, 515] on button "Run" at bounding box center [1032, 549] width 292 height 43
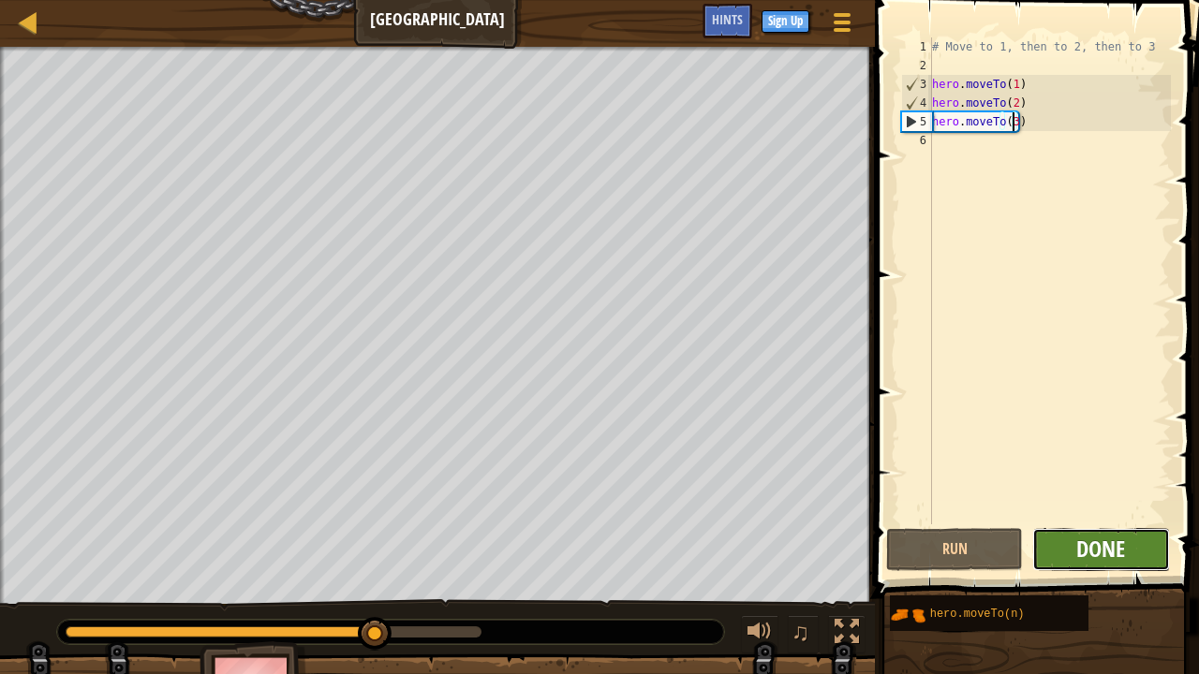
click at [1094, 515] on span "Done" at bounding box center [1100, 549] width 49 height 30
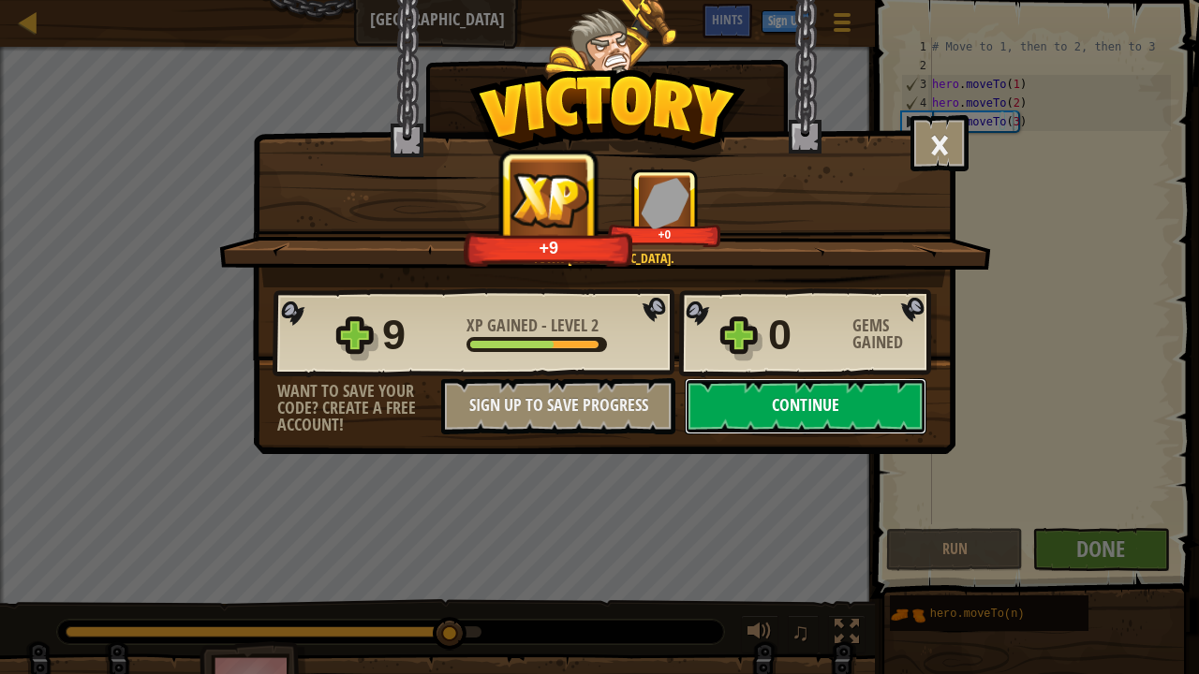
click at [866, 422] on button "Continue" at bounding box center [806, 406] width 242 height 56
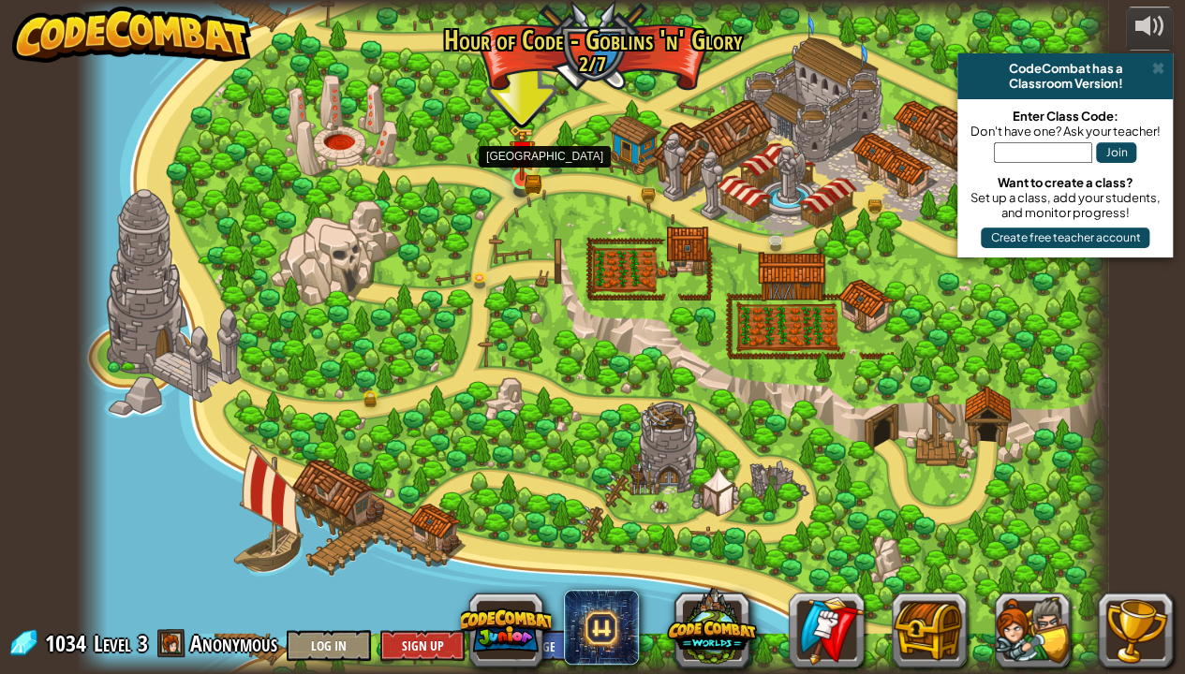
click at [526, 179] on img at bounding box center [521, 153] width 25 height 56
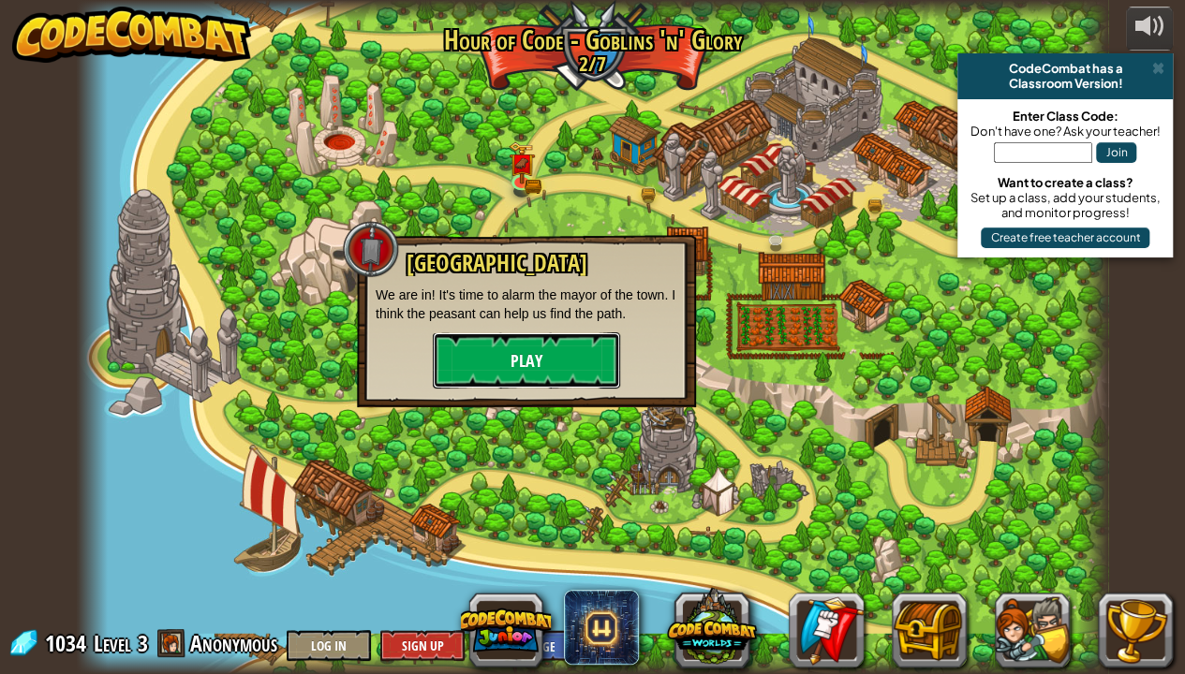
click at [504, 356] on button "Play" at bounding box center [526, 361] width 187 height 56
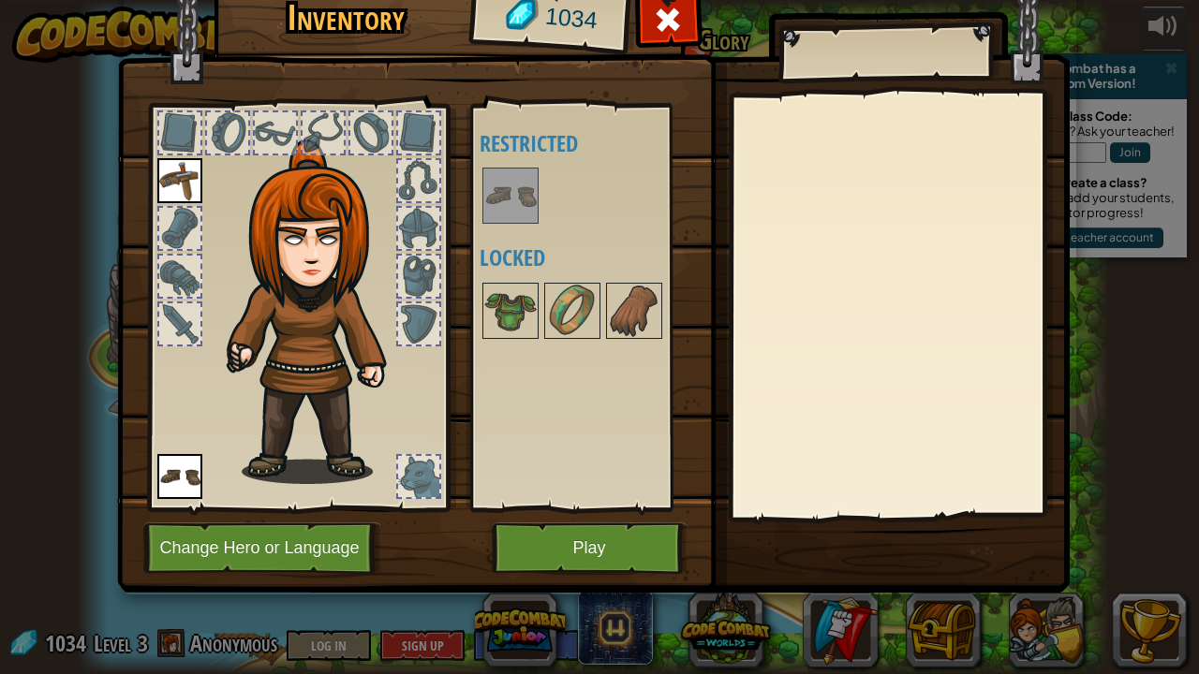
click at [501, 215] on img at bounding box center [510, 196] width 52 height 52
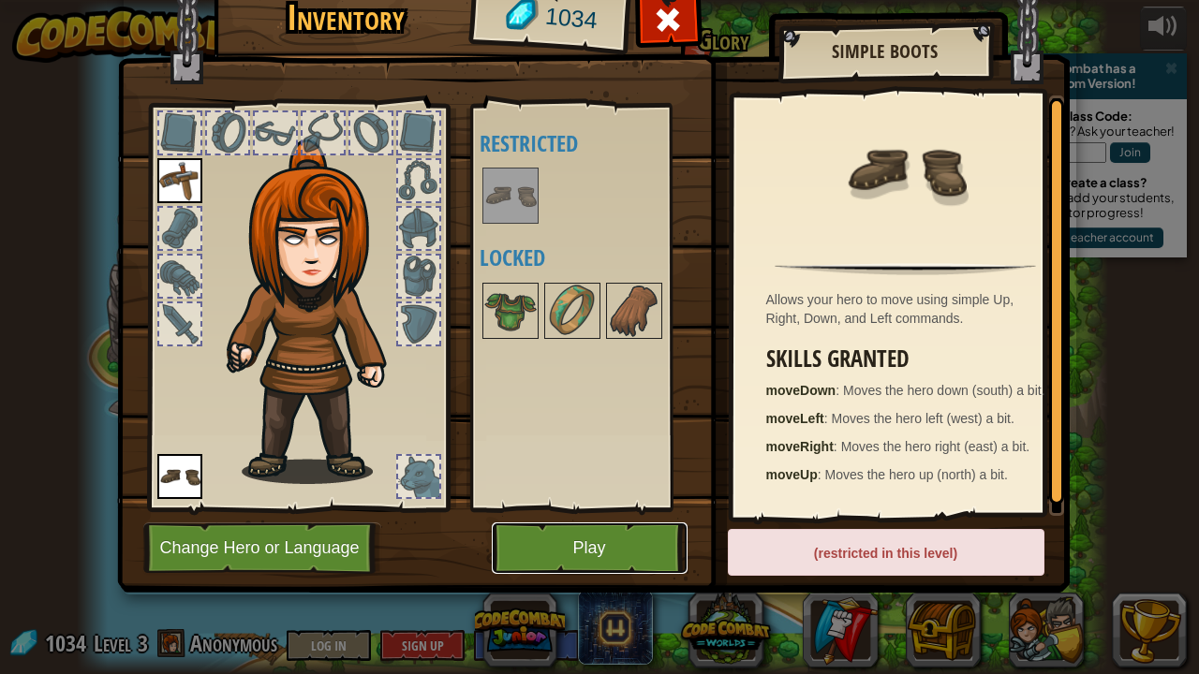
click at [534, 515] on button "Play" at bounding box center [590, 549] width 196 height 52
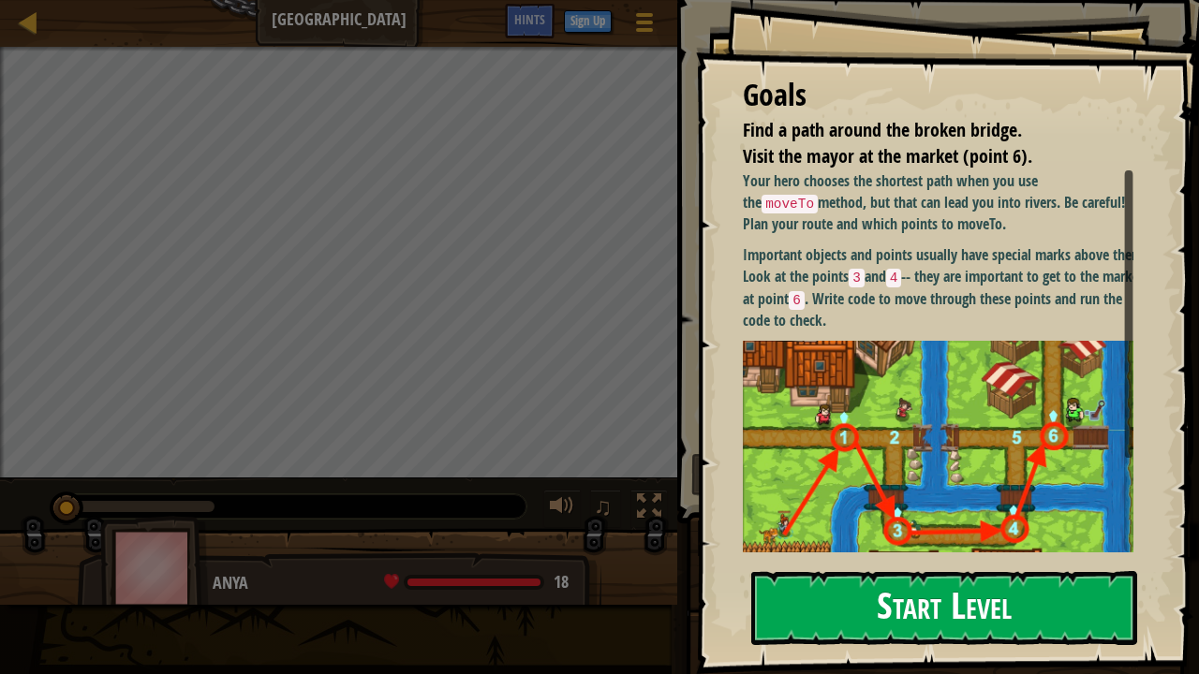
click at [799, 515] on button "Start Level" at bounding box center [944, 608] width 386 height 74
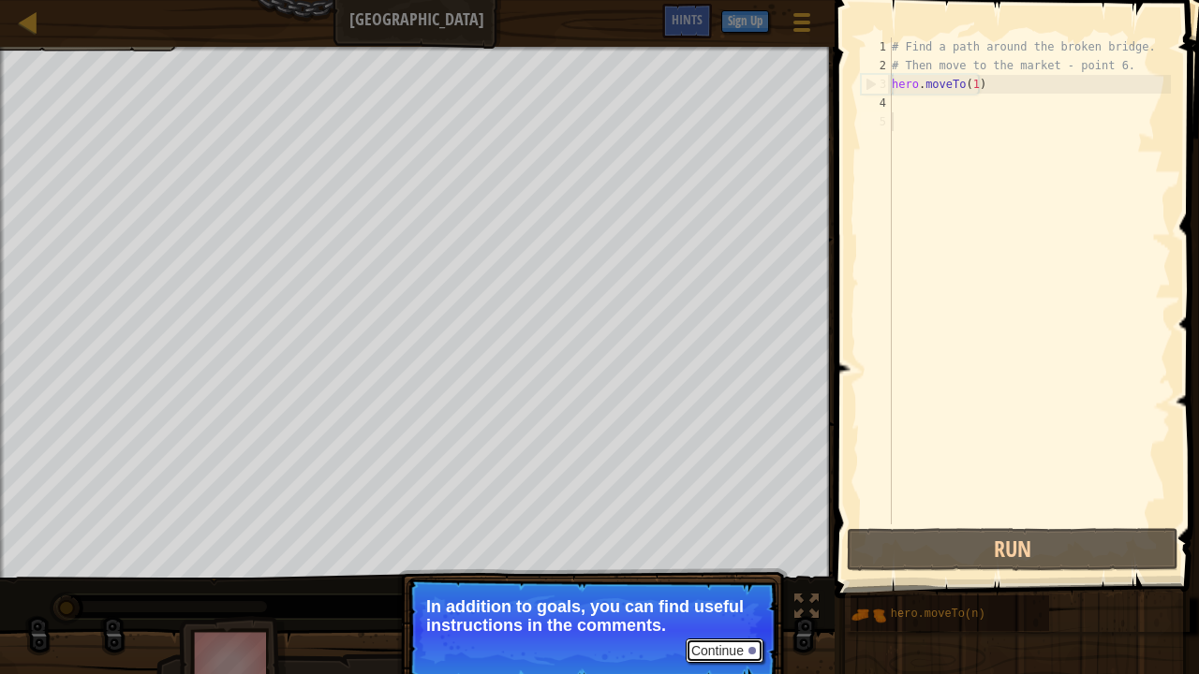
click at [742, 515] on button "Continue" at bounding box center [725, 651] width 78 height 24
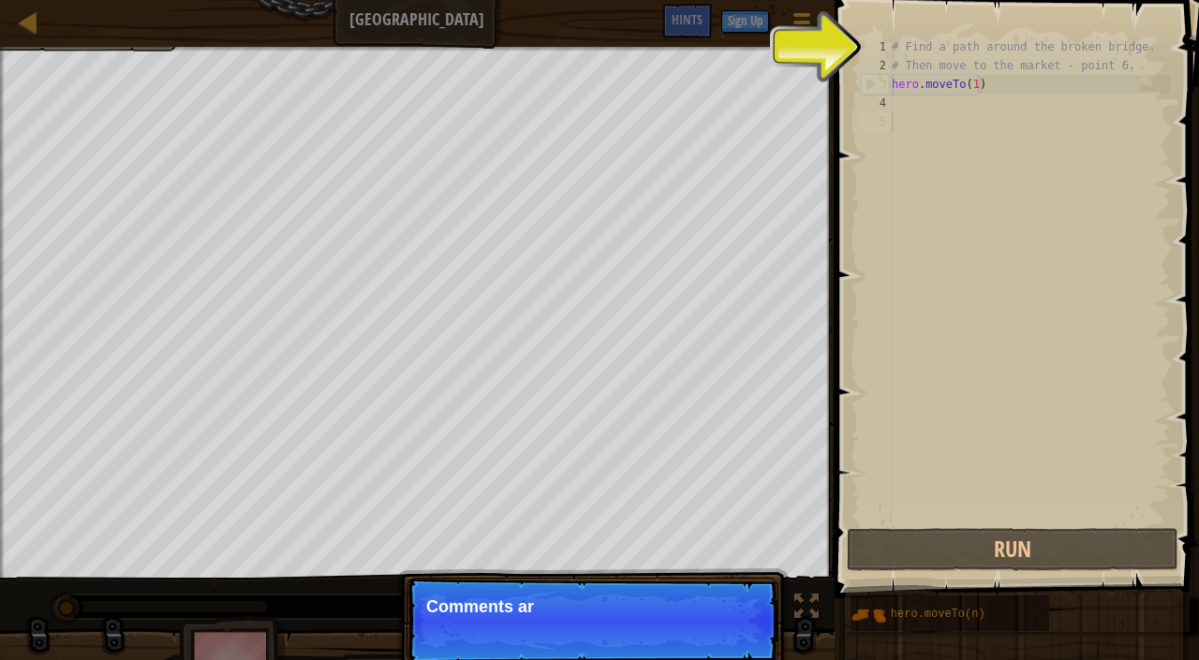
click at [742, 515] on p "Continue Comments ar" at bounding box center [593, 621] width 372 height 86
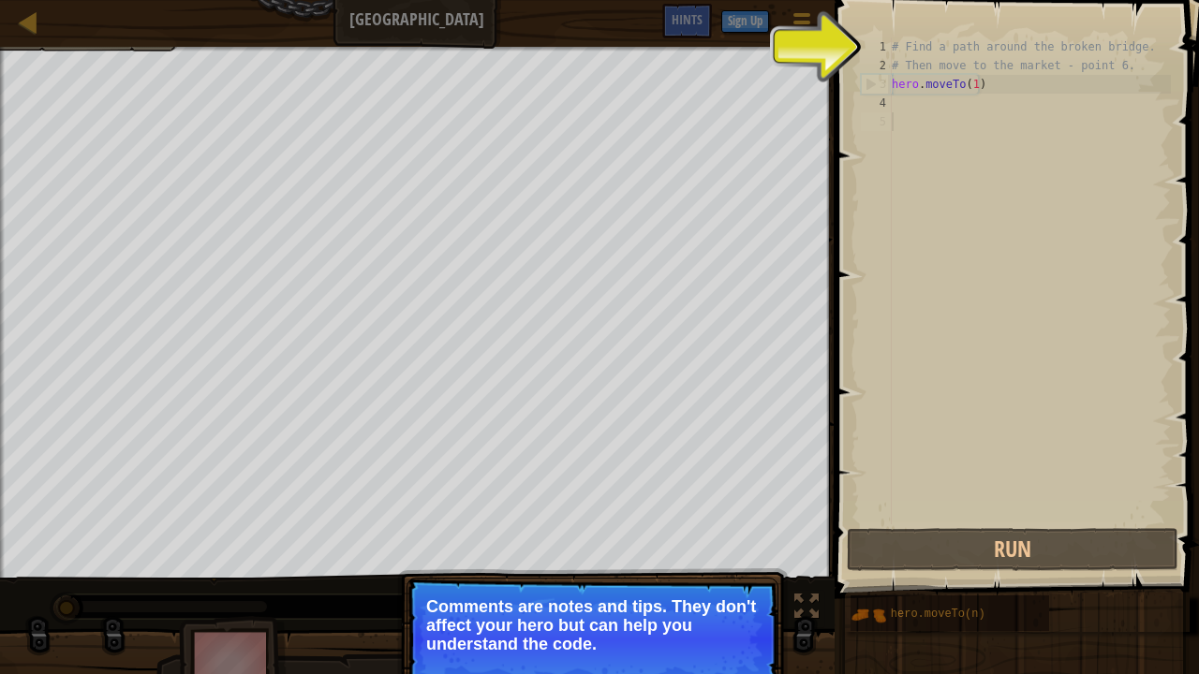
click at [742, 515] on p "Continue Comments are notes and tips. They don't affect your hero but can help …" at bounding box center [593, 640] width 372 height 124
click at [740, 515] on button "Continue" at bounding box center [725, 670] width 78 height 24
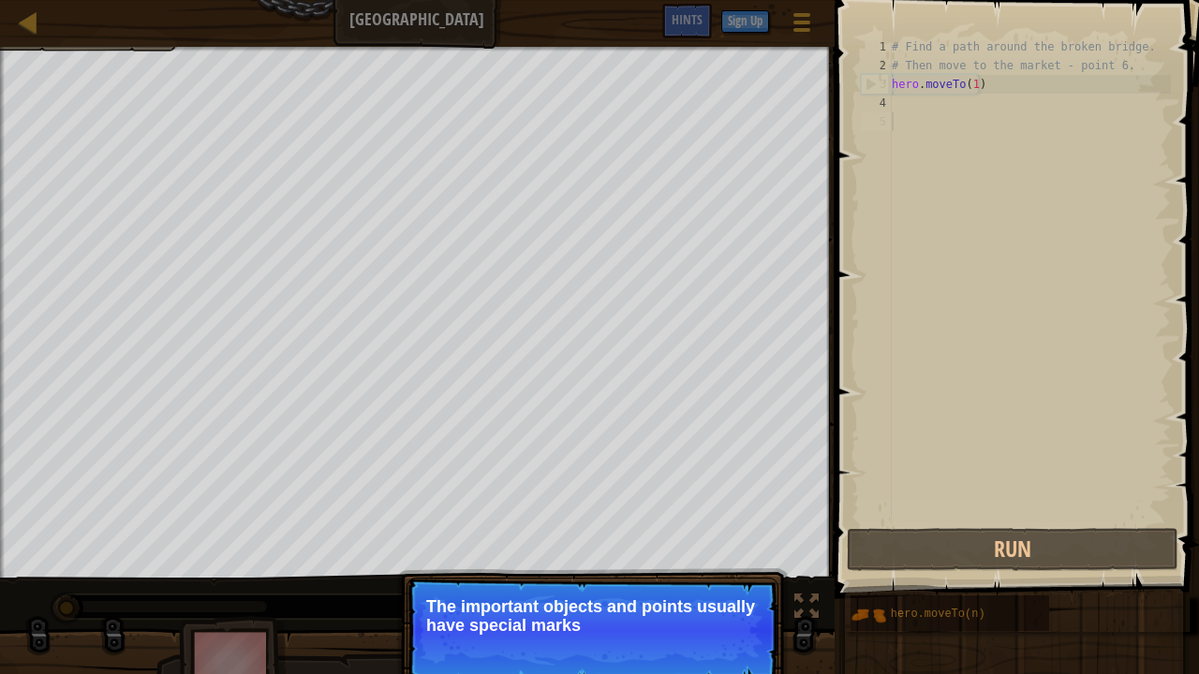
click at [740, 515] on p "Continue The important objects and points usually have special marks" at bounding box center [593, 630] width 372 height 105
click at [740, 515] on p "Continue The important objects and points usually have special marks above" at bounding box center [593, 630] width 372 height 105
click at [740, 515] on p "Continue The important objects and points usually have special marks above them." at bounding box center [593, 630] width 372 height 105
click at [740, 515] on button "Continue" at bounding box center [725, 651] width 78 height 24
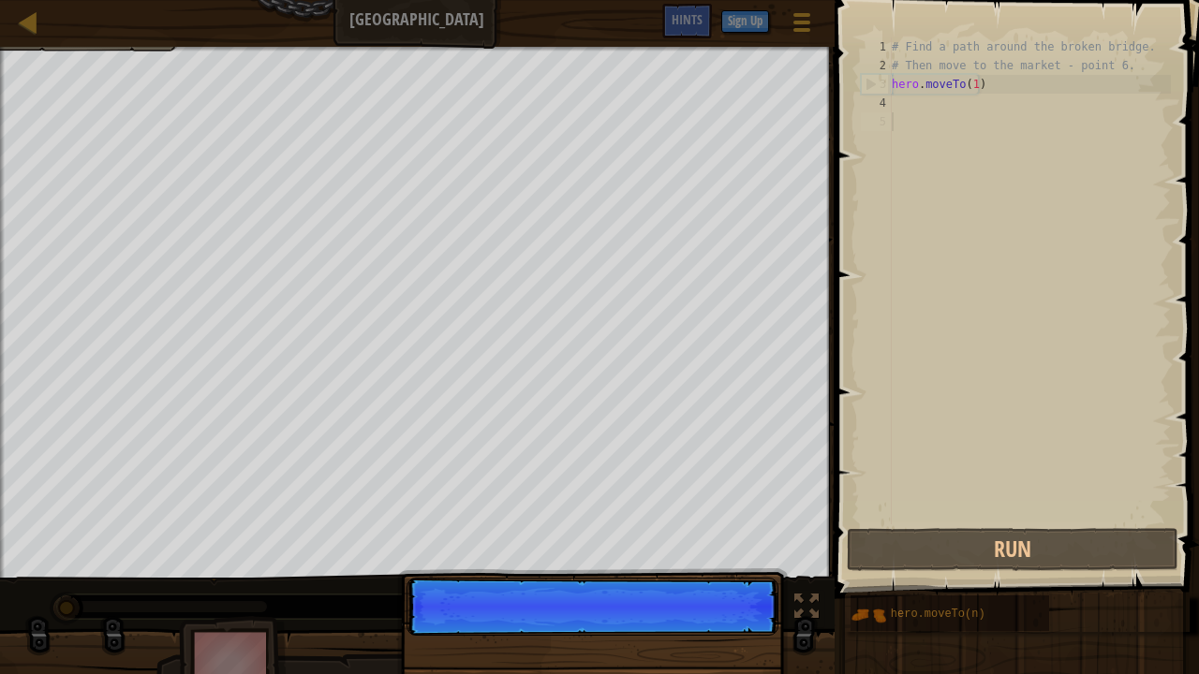
click at [740, 515] on p "Continue" at bounding box center [593, 607] width 372 height 58
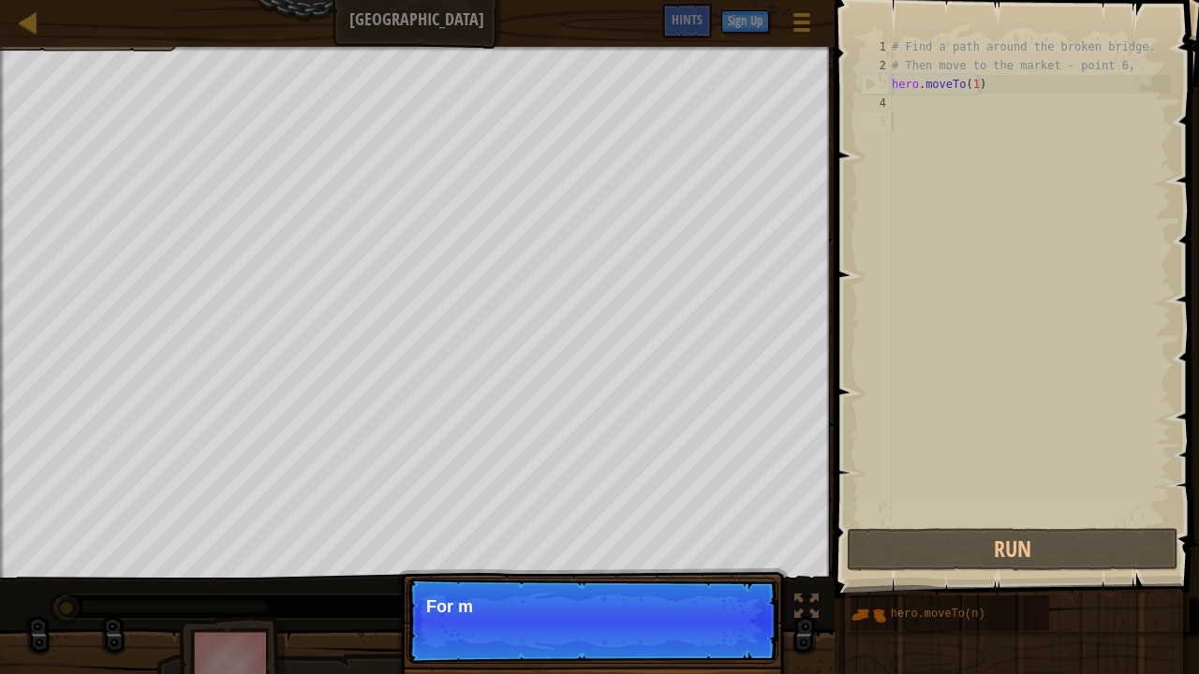
click at [740, 515] on p "Continue For m" at bounding box center [593, 621] width 372 height 86
click at [740, 515] on p "Continue For more inf" at bounding box center [593, 621] width 372 height 86
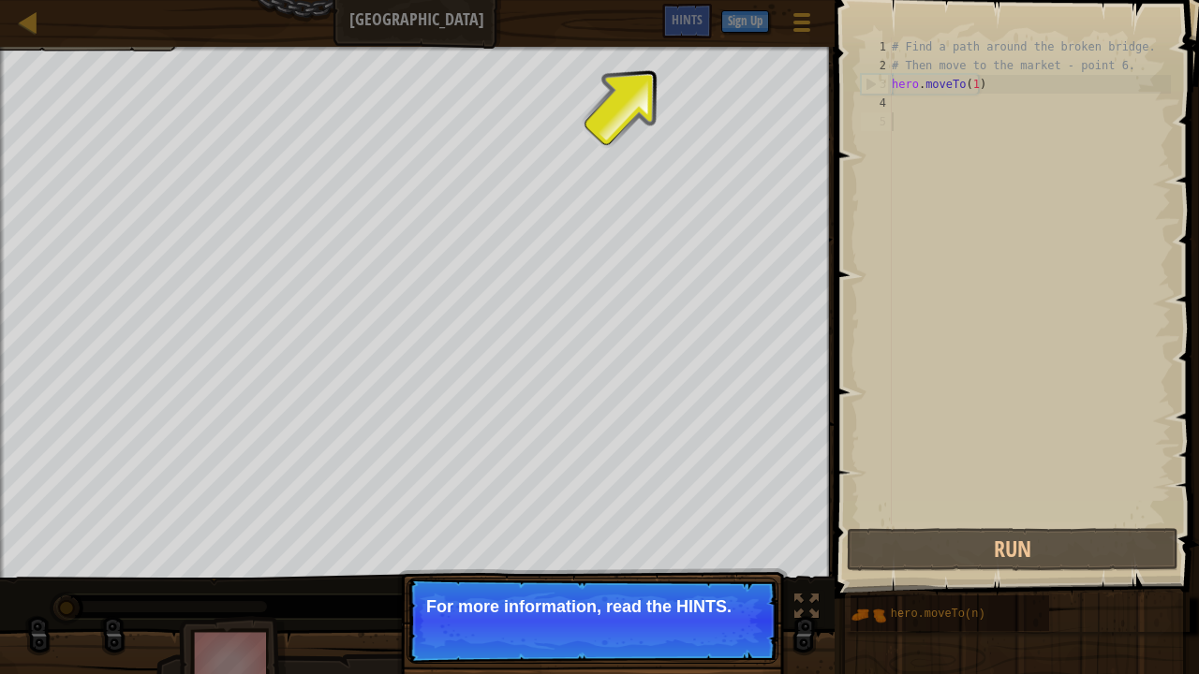
click at [738, 515] on p "Continue For more information, read the HINTS." at bounding box center [593, 621] width 372 height 86
click at [730, 515] on button "Continue" at bounding box center [725, 632] width 78 height 24
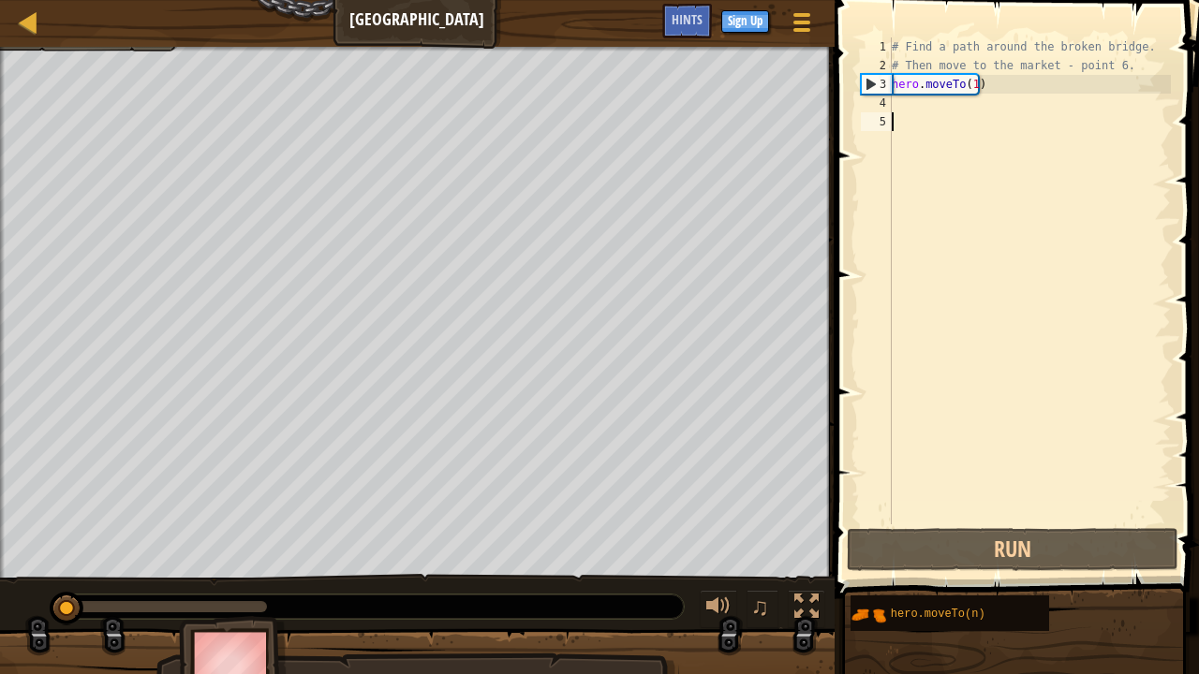
click at [890, 104] on div "4" at bounding box center [876, 103] width 31 height 19
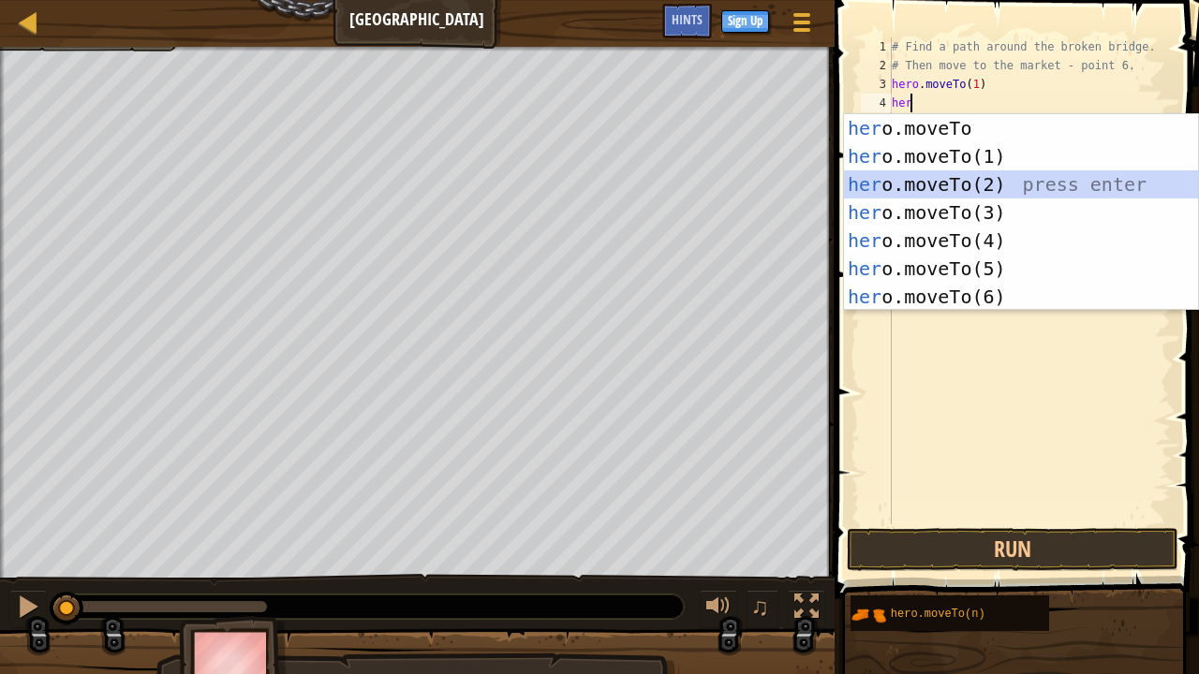
click at [1021, 172] on div "her o.moveTo press enter her o.moveTo(1) press enter her o.moveTo(2) press ente…" at bounding box center [1021, 240] width 355 height 253
type textarea "hero.moveTo(2)"
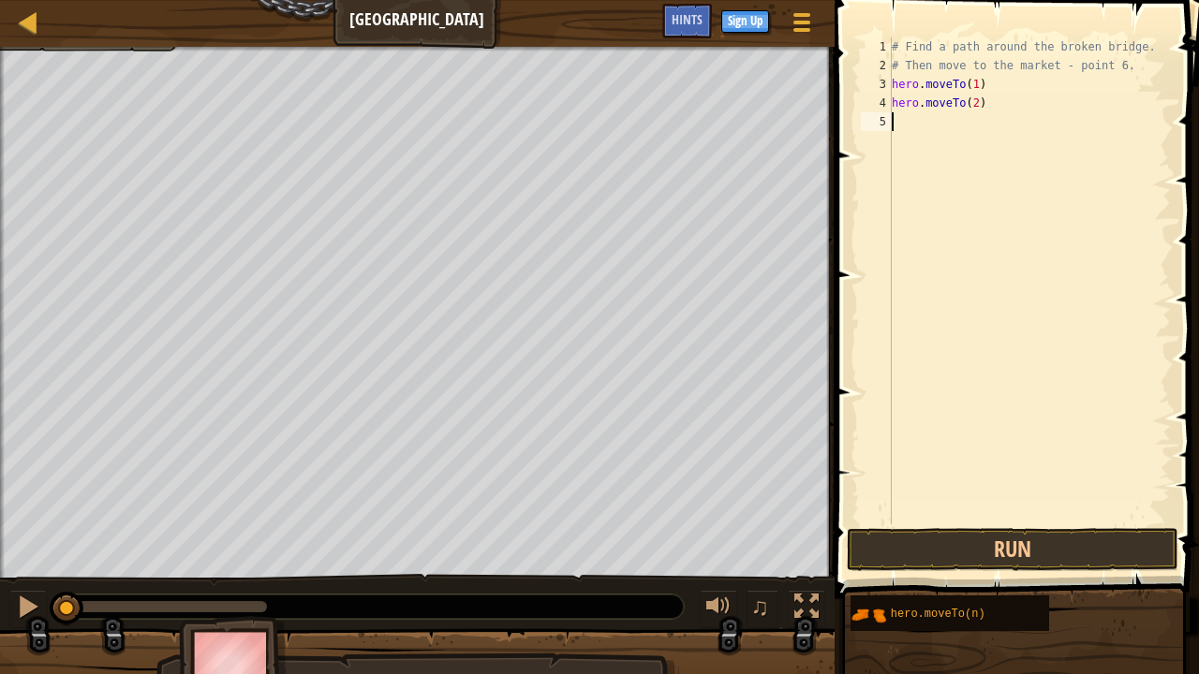
click at [901, 126] on div "# Find a path around the broken bridge. # Then move to the market - point 6. he…" at bounding box center [1029, 299] width 283 height 525
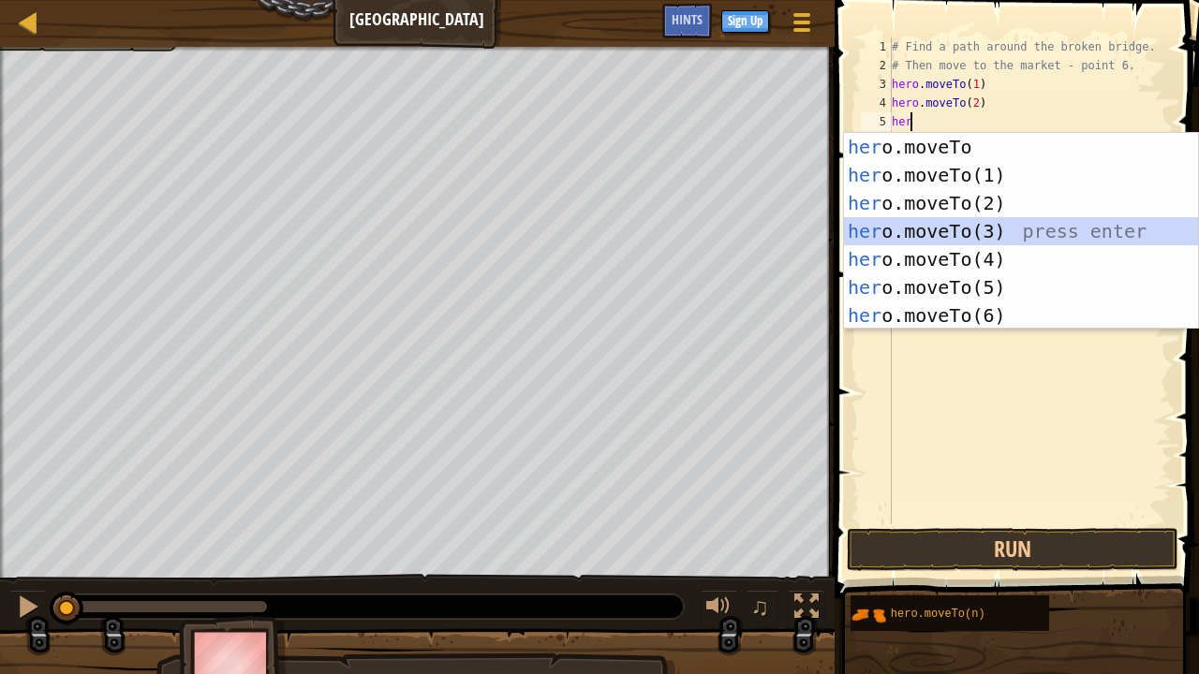
click at [943, 224] on div "her o.moveTo press enter her o.moveTo(1) press enter her o.moveTo(2) press ente…" at bounding box center [1021, 259] width 355 height 253
type textarea "hero.moveTo(3)"
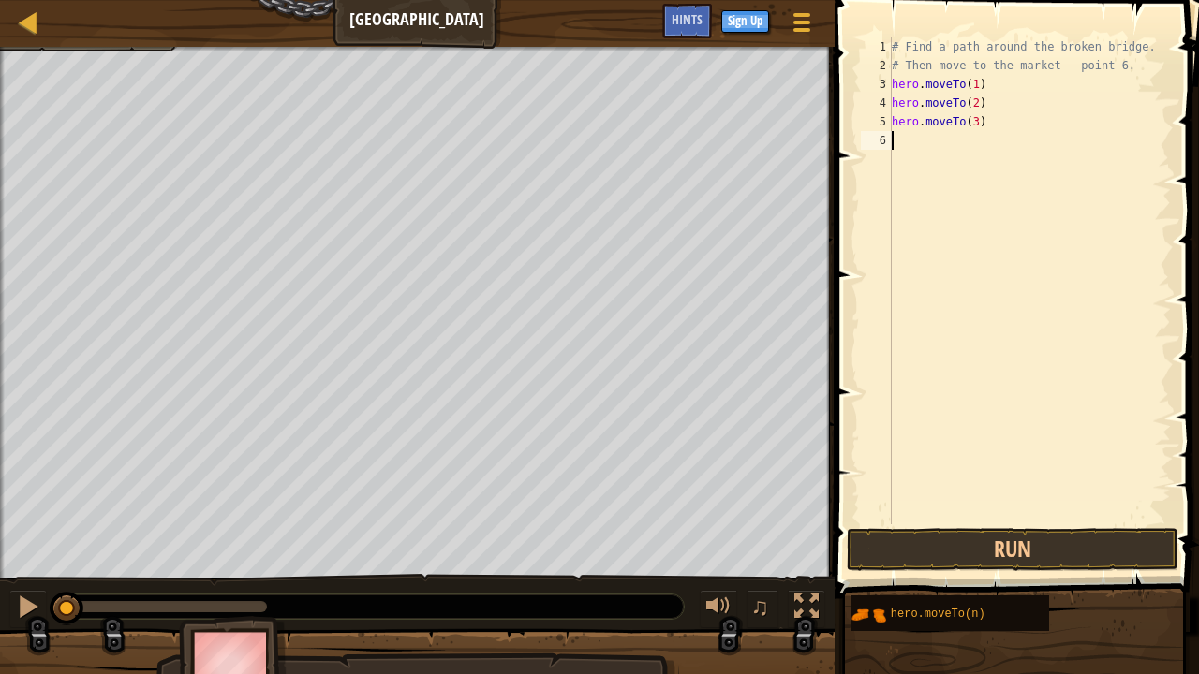
click at [897, 131] on div "# Find a path around the broken bridge. # Then move to the market - point 6. he…" at bounding box center [1029, 299] width 283 height 525
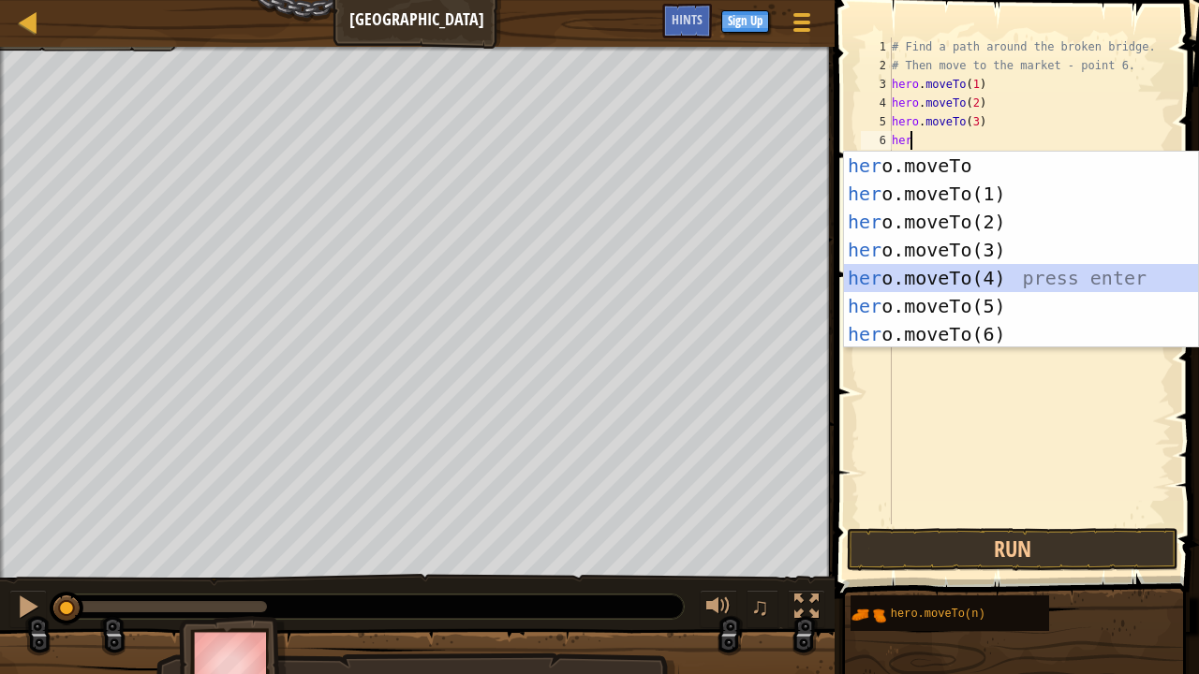
click at [935, 271] on div "her o.moveTo press enter her o.moveTo(1) press enter her o.moveTo(2) press ente…" at bounding box center [1021, 278] width 355 height 253
type textarea "hero.moveTo(4)"
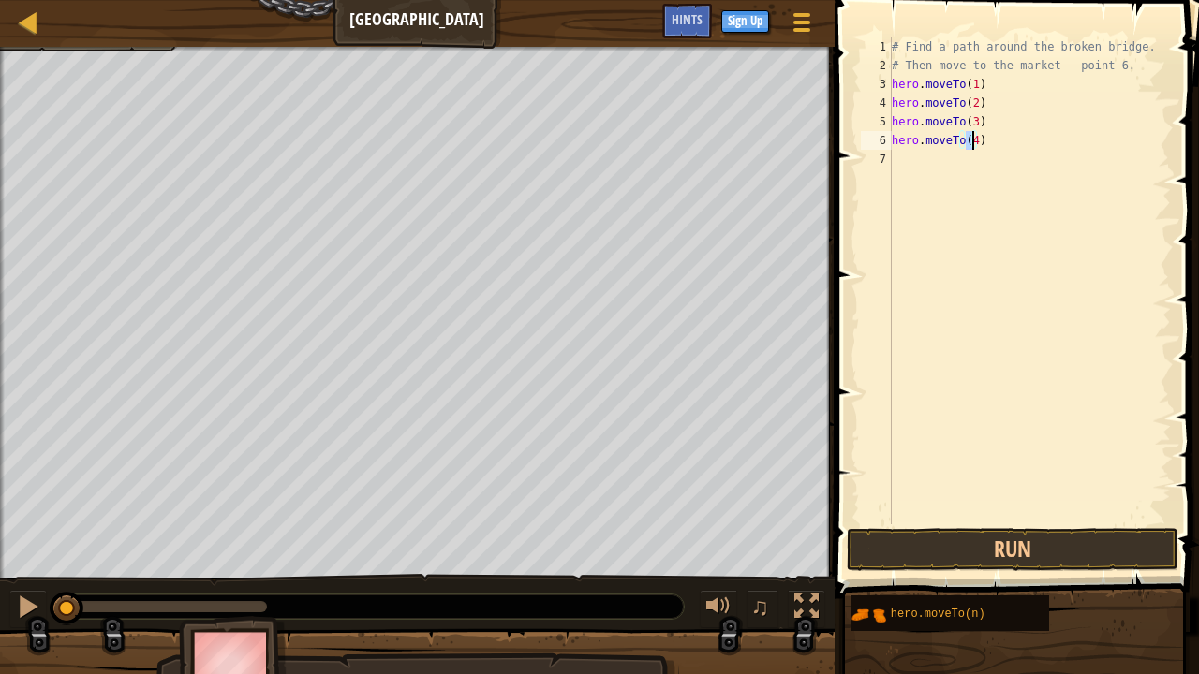
click at [892, 159] on div "# Find a path around the broken bridge. # Then move to the market - point 6. he…" at bounding box center [1029, 299] width 283 height 525
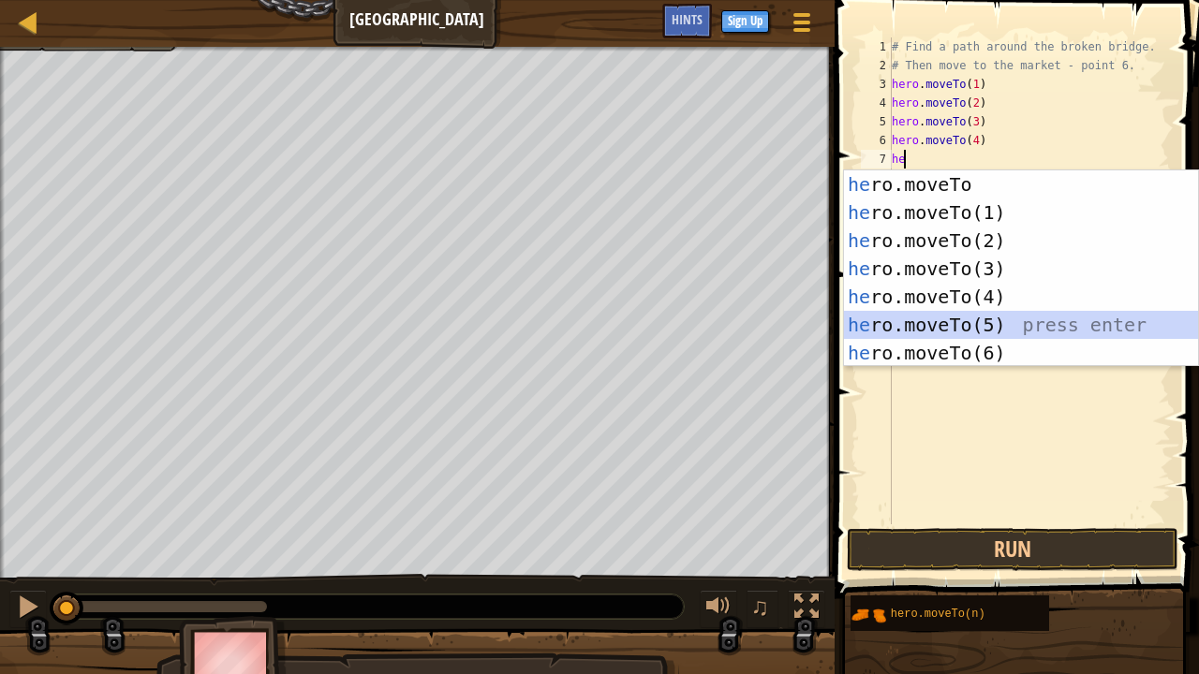
click at [899, 315] on div "he ro.moveTo press enter he ro.moveTo(1) press enter he ro.moveTo(2) press ente…" at bounding box center [1021, 296] width 355 height 253
type textarea "hero.moveTo(5)"
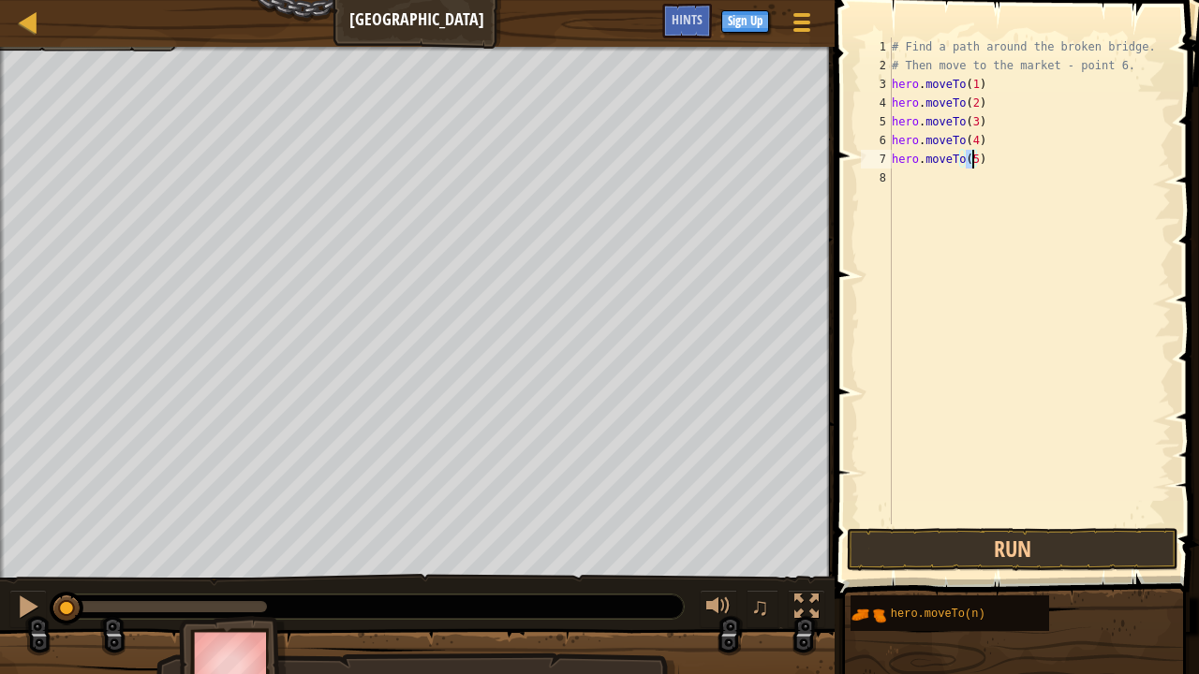
click at [885, 176] on div "8" at bounding box center [876, 178] width 31 height 19
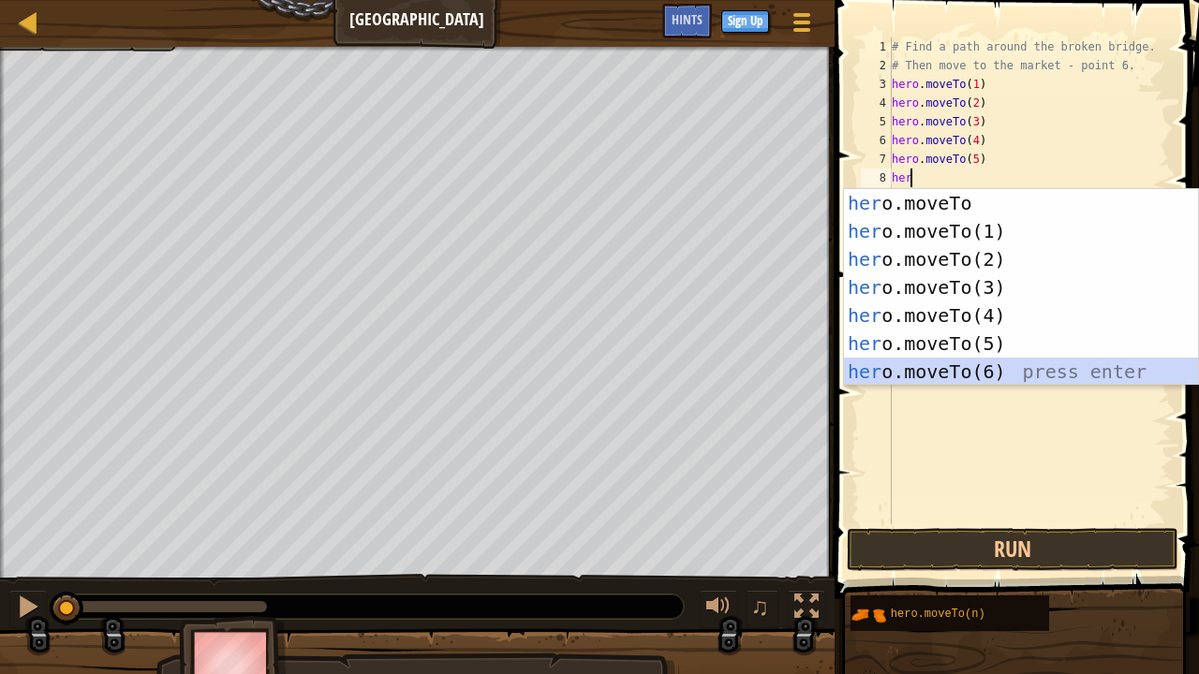
click at [909, 376] on div "her o.moveTo press enter her o.moveTo(1) press enter her o.moveTo(2) press ente…" at bounding box center [1021, 315] width 355 height 253
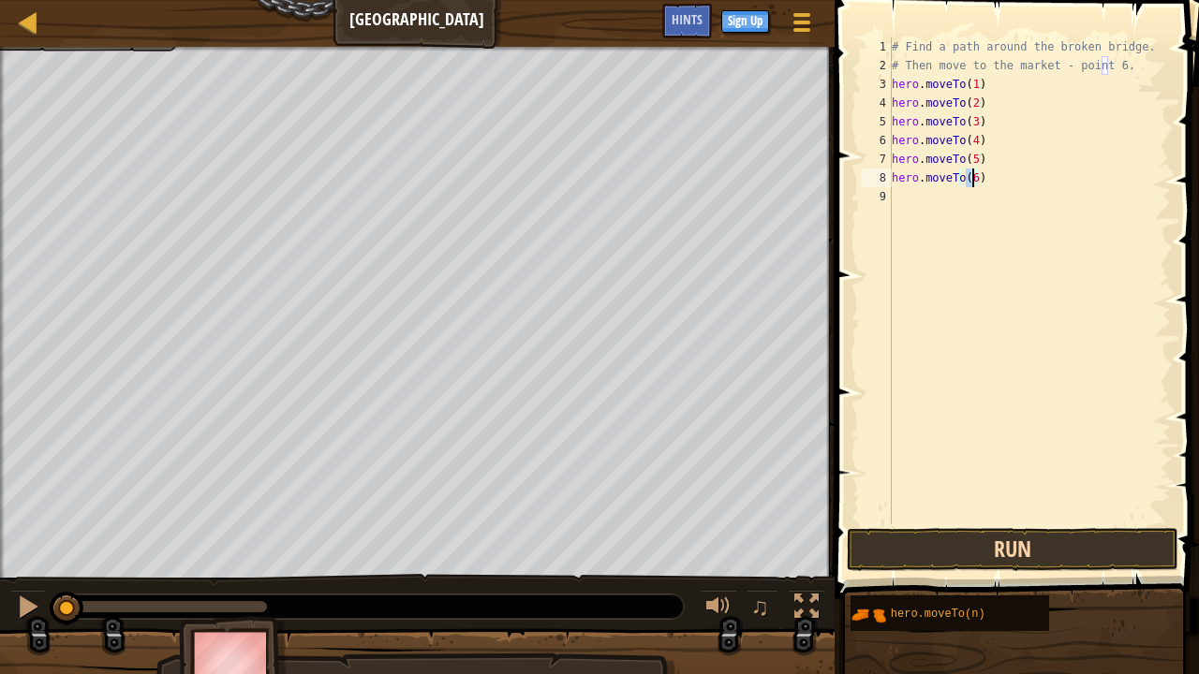
type textarea "hero.moveTo(6)"
click at [937, 515] on button "Run" at bounding box center [1013, 549] width 332 height 43
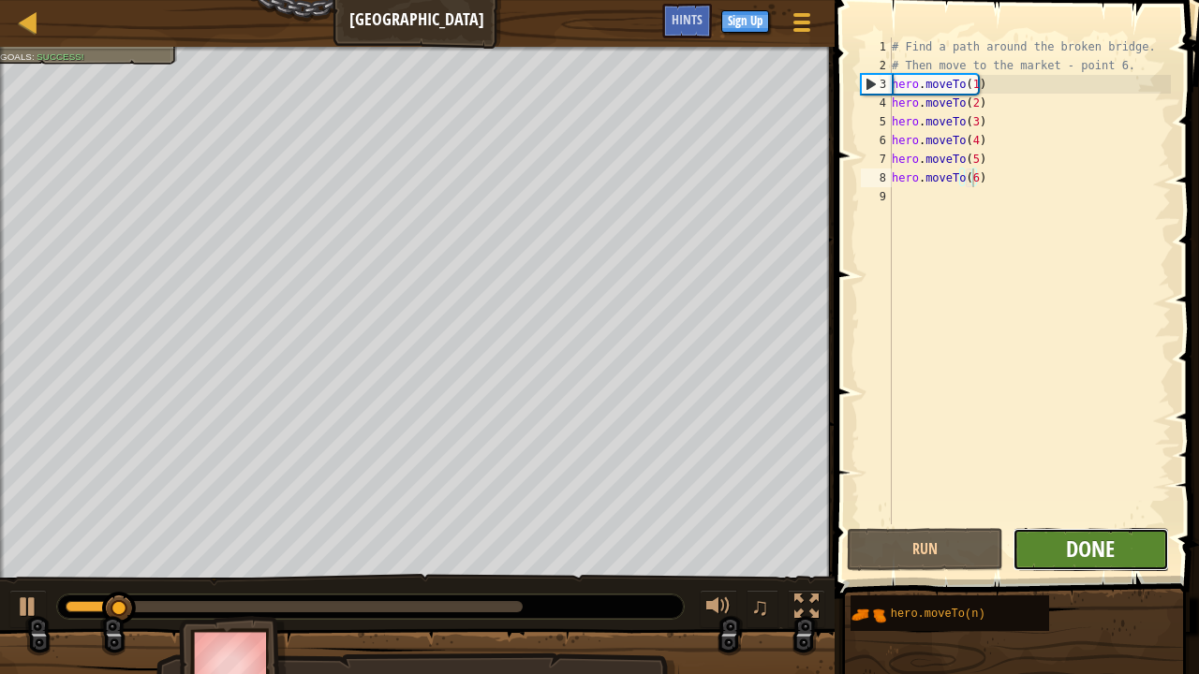
click at [1096, 515] on span "Done" at bounding box center [1090, 549] width 49 height 30
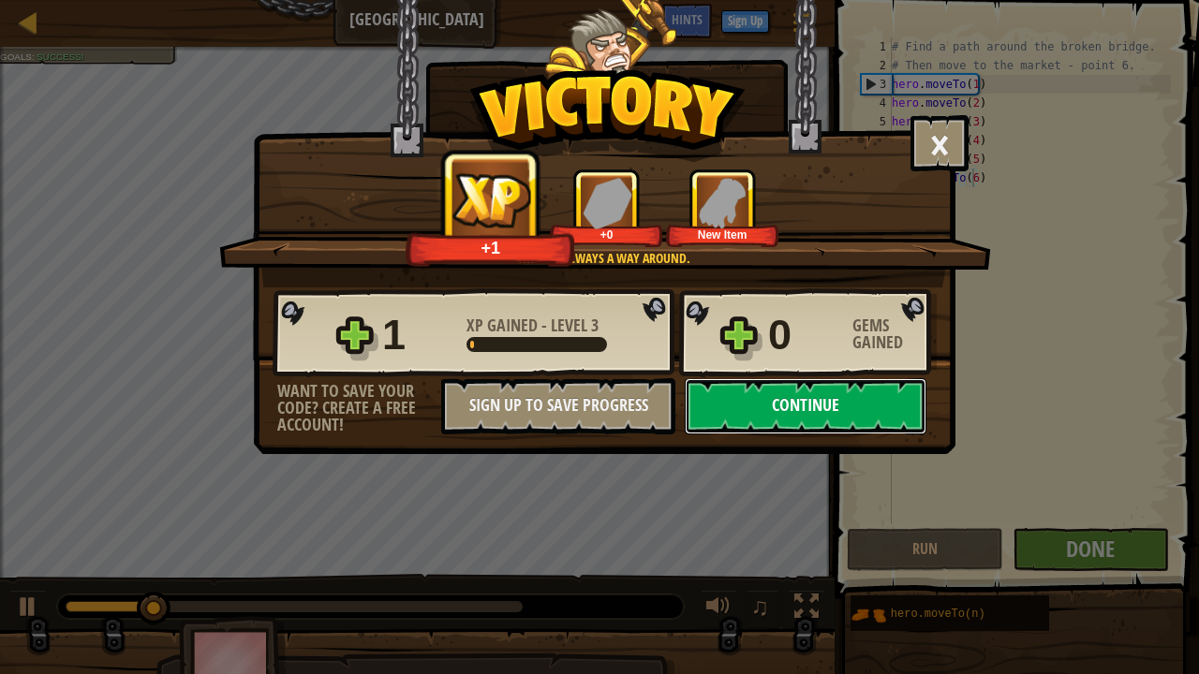
click at [860, 409] on button "Continue" at bounding box center [806, 406] width 242 height 56
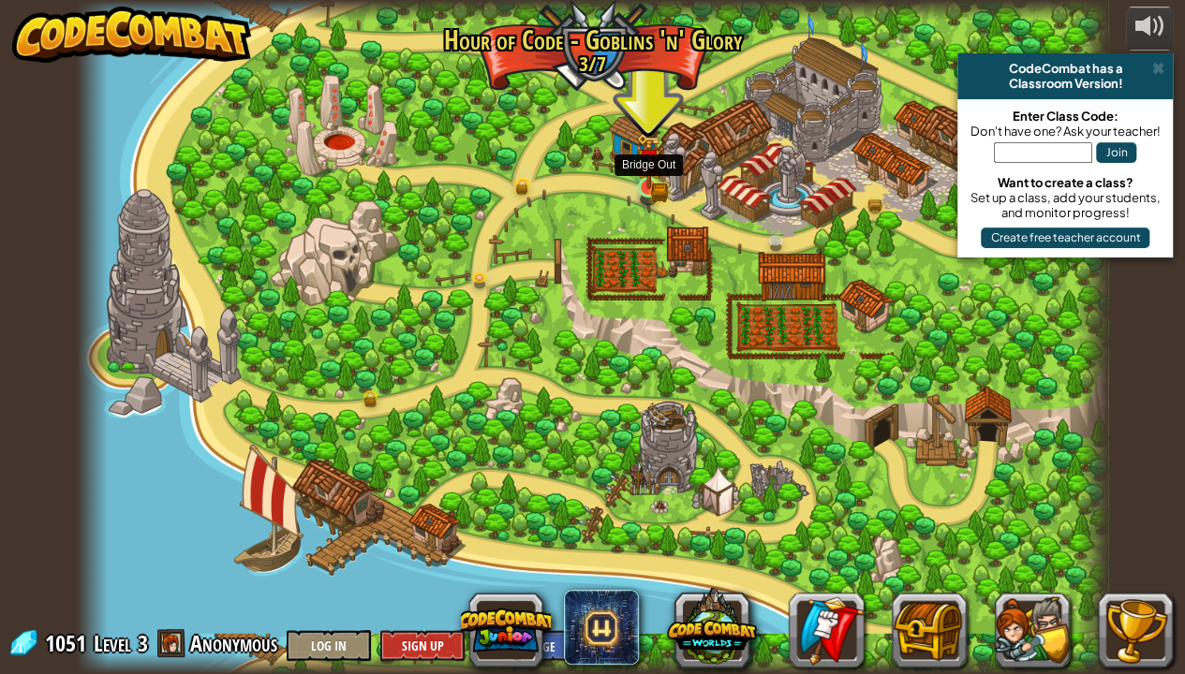
click at [641, 185] on img at bounding box center [648, 161] width 25 height 56
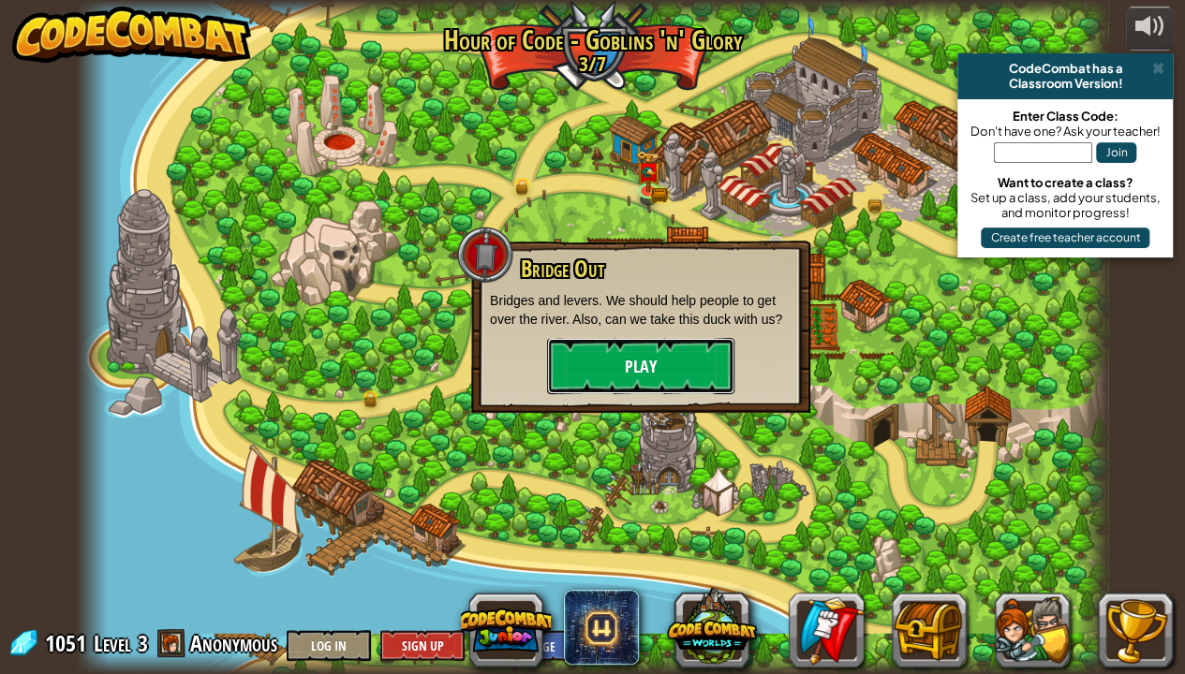
click at [619, 358] on button "Play" at bounding box center [640, 366] width 187 height 56
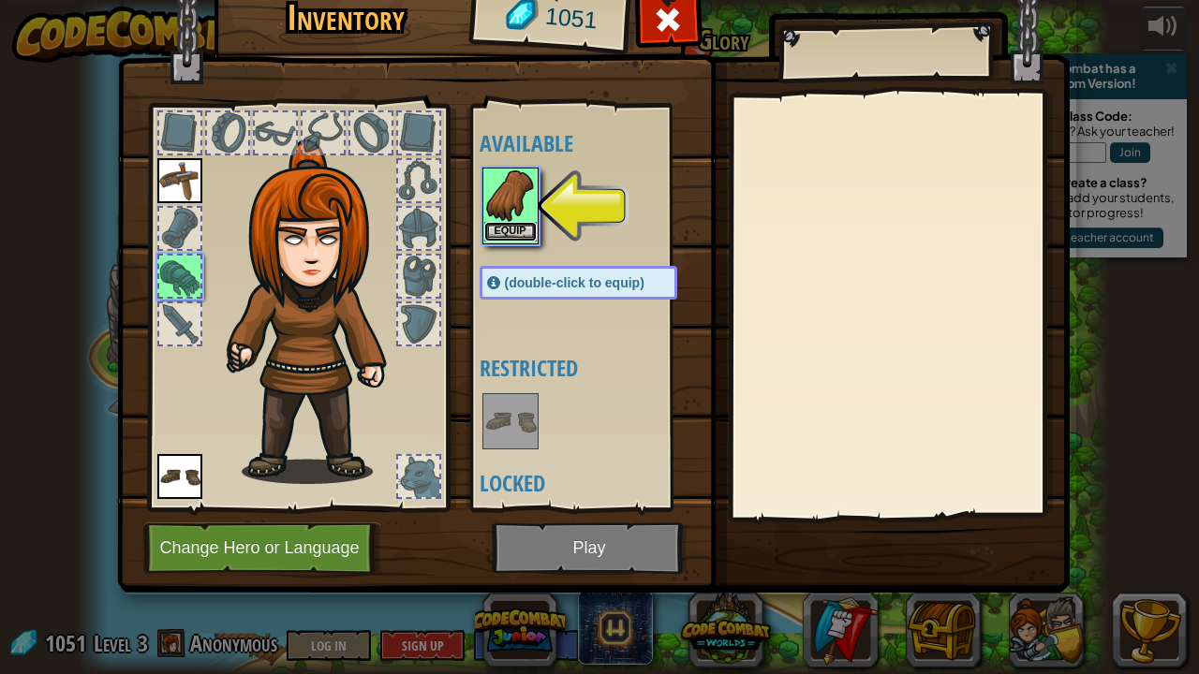
click at [515, 225] on button "Equip" at bounding box center [510, 232] width 52 height 20
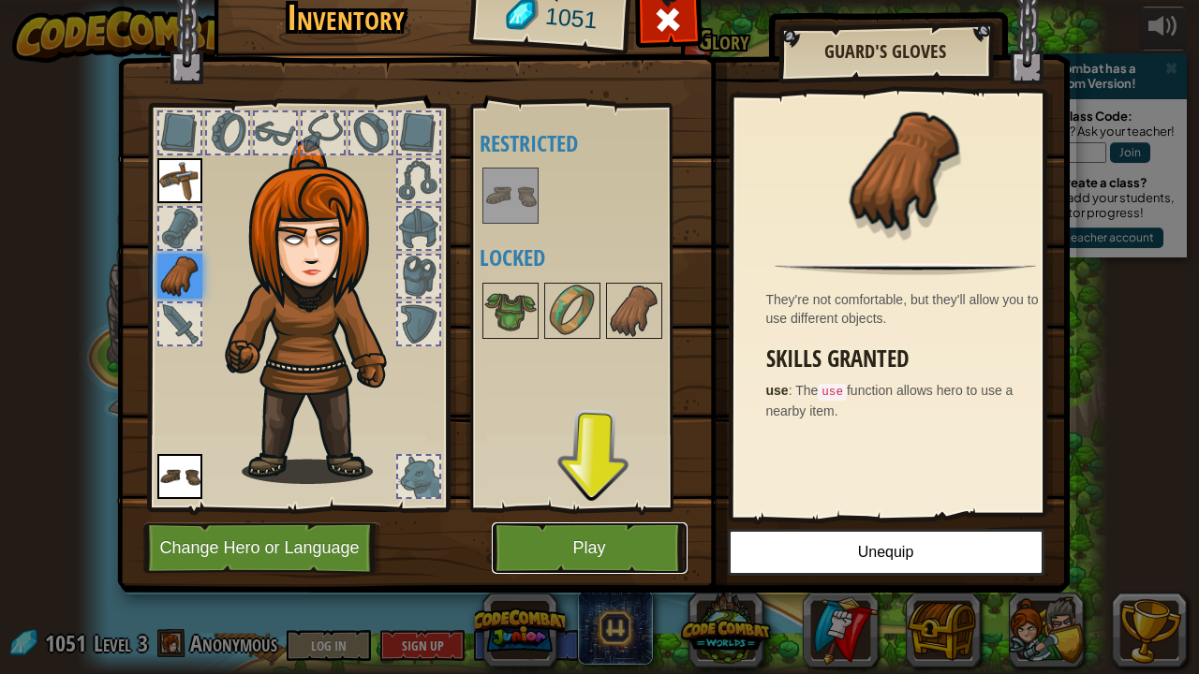
click at [559, 515] on button "Play" at bounding box center [590, 549] width 196 height 52
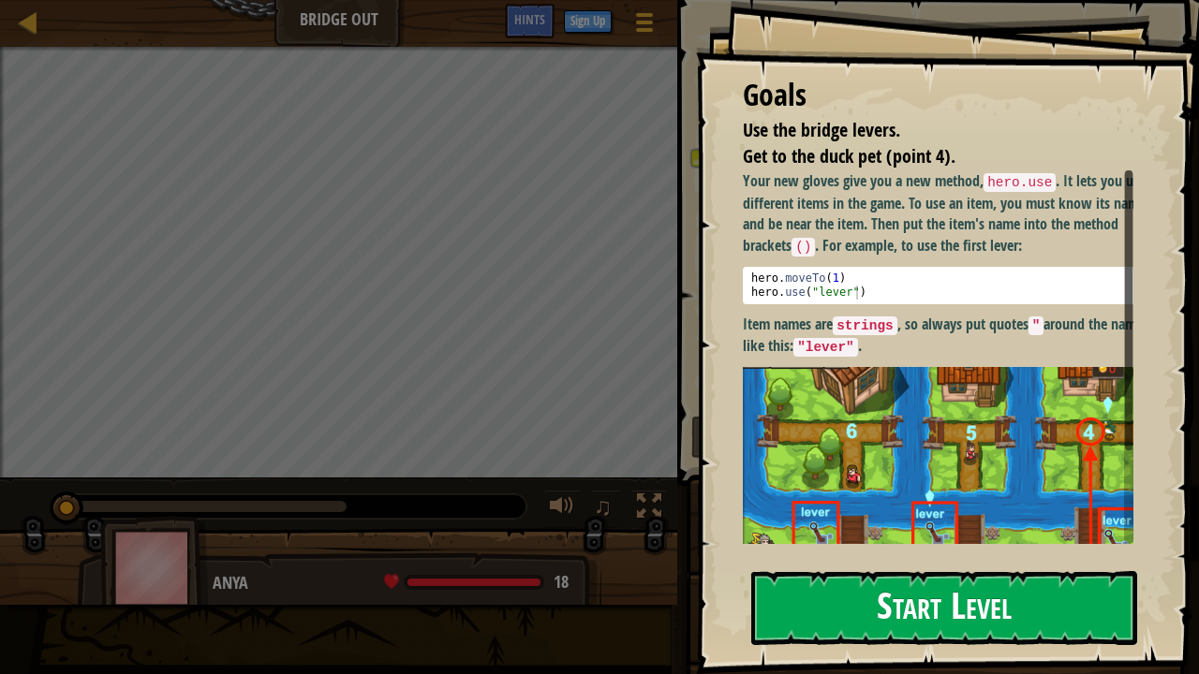
click at [789, 515] on button "Start Level" at bounding box center [944, 608] width 386 height 74
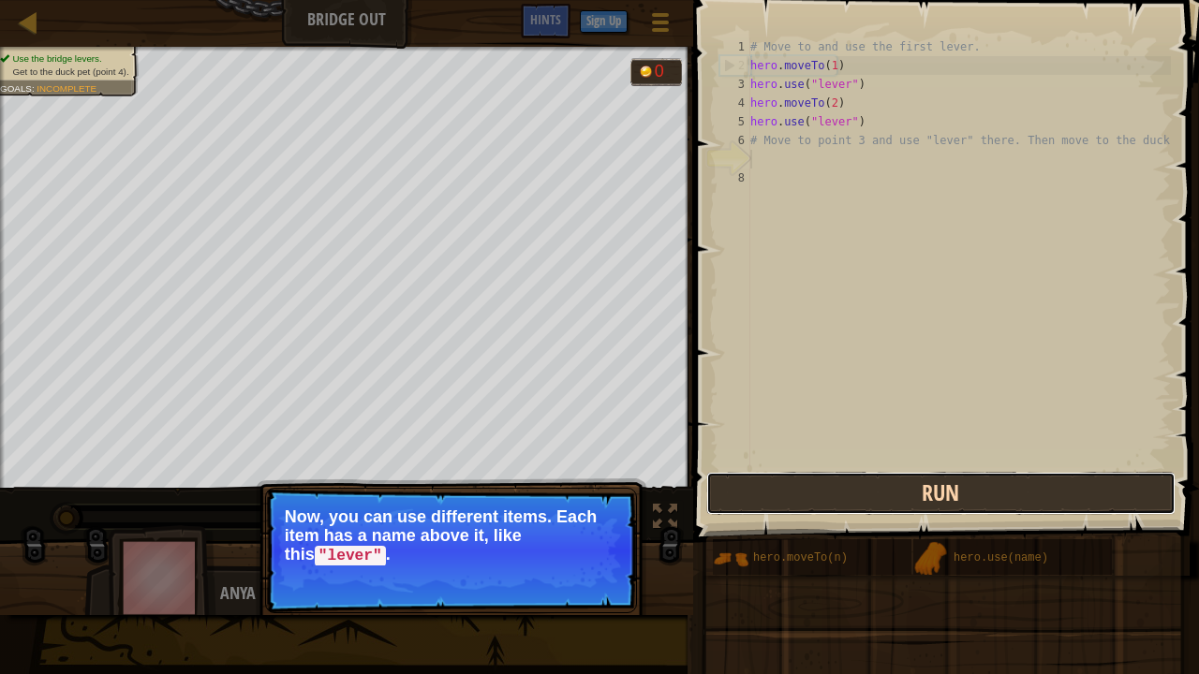
click at [773, 498] on button "Run" at bounding box center [940, 493] width 469 height 43
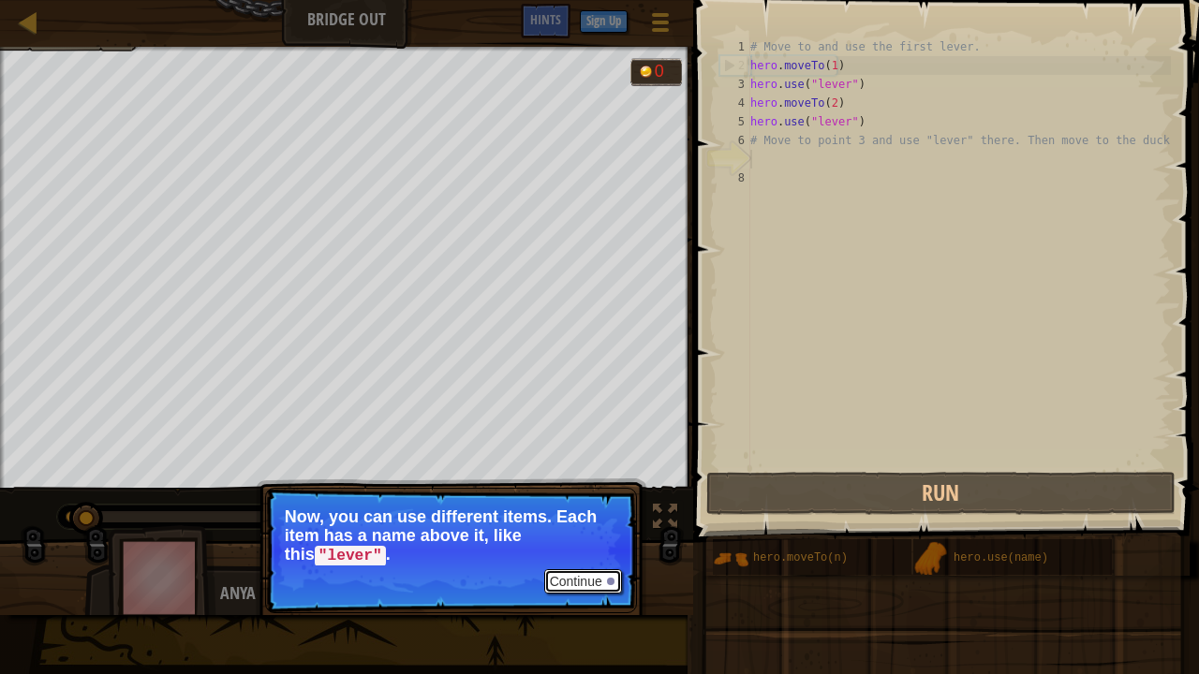
click at [598, 515] on button "Continue" at bounding box center [583, 582] width 78 height 24
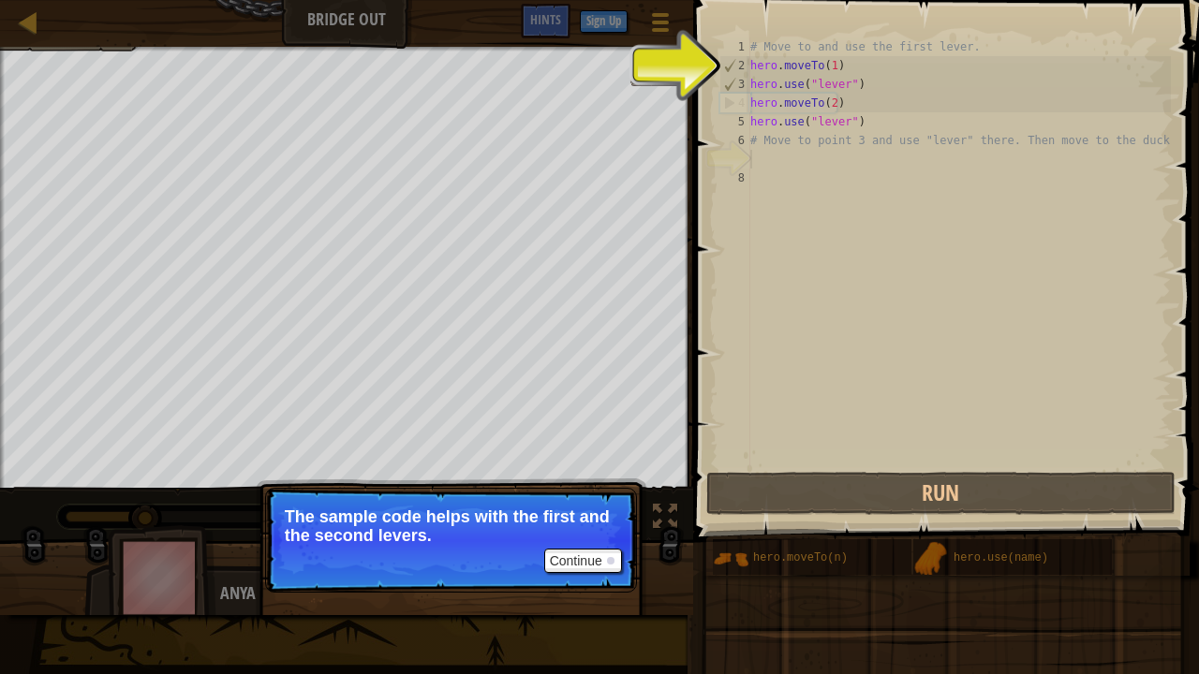
click at [573, 515] on p "Continue The sample code helps with the first and the second levers." at bounding box center [451, 540] width 372 height 105
click at [574, 515] on button "Continue" at bounding box center [583, 561] width 78 height 24
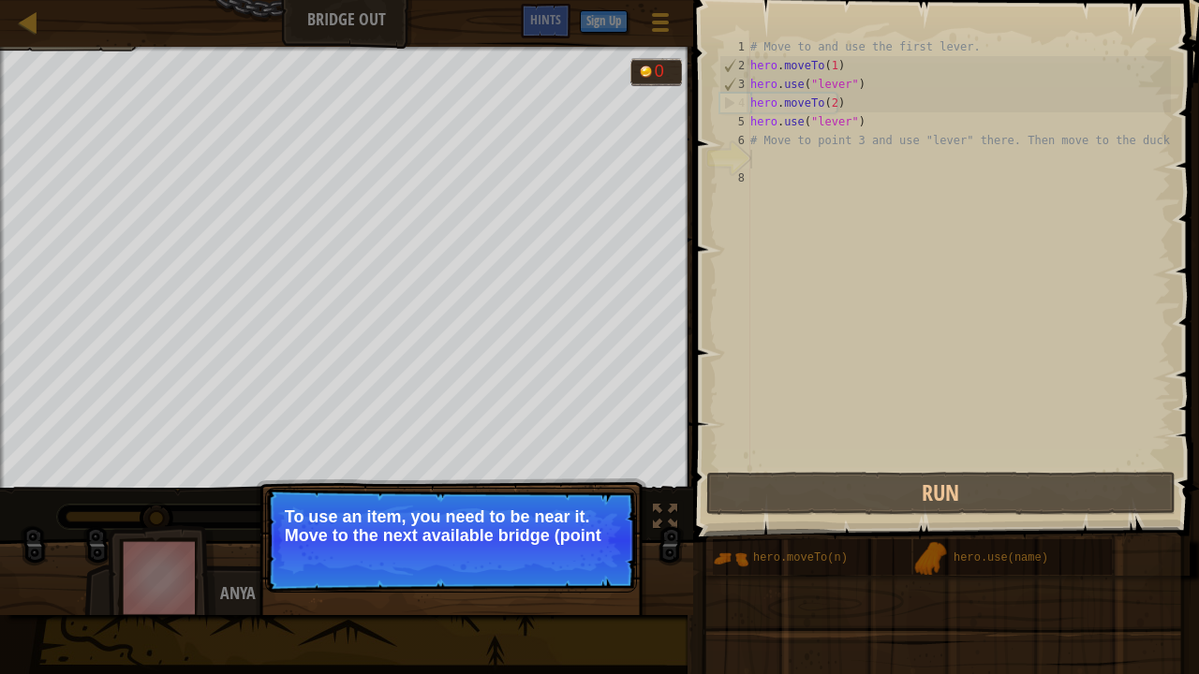
click at [562, 515] on p "Continue To use an item, you need to be near it. Move to the next available bri…" at bounding box center [451, 540] width 372 height 105
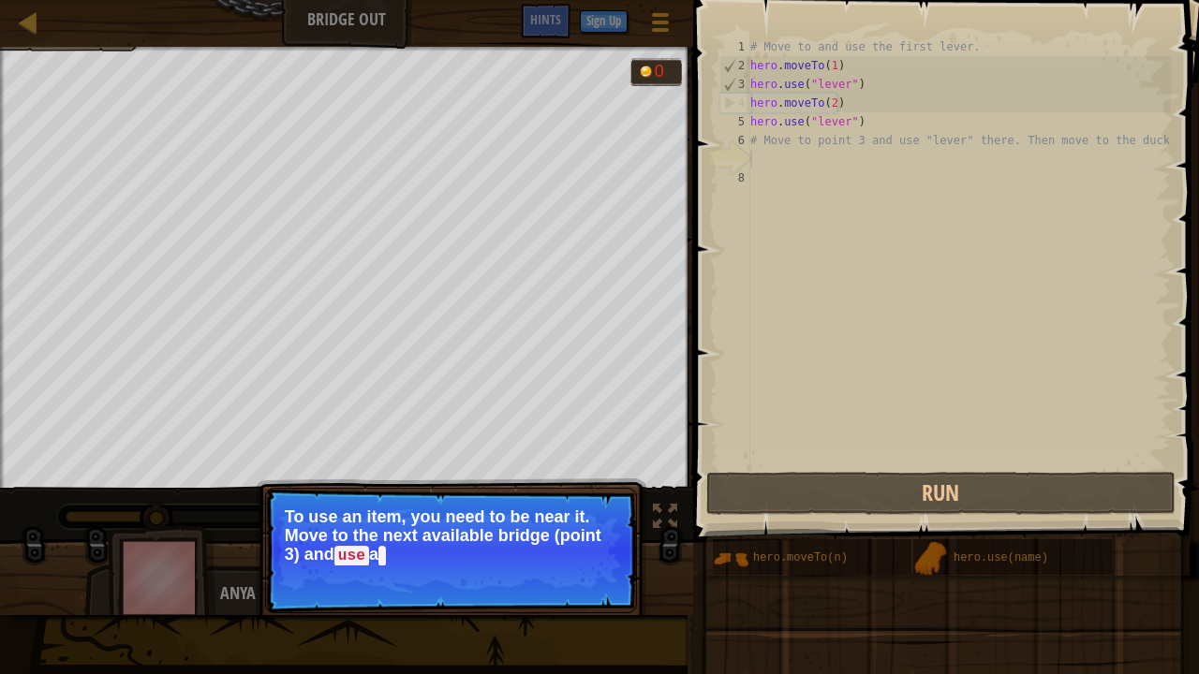
click at [566, 515] on p "To use an item, you need to be near it. Move to the next available bridge (poin…" at bounding box center [451, 537] width 333 height 58
click at [572, 515] on button "Continue" at bounding box center [583, 582] width 78 height 24
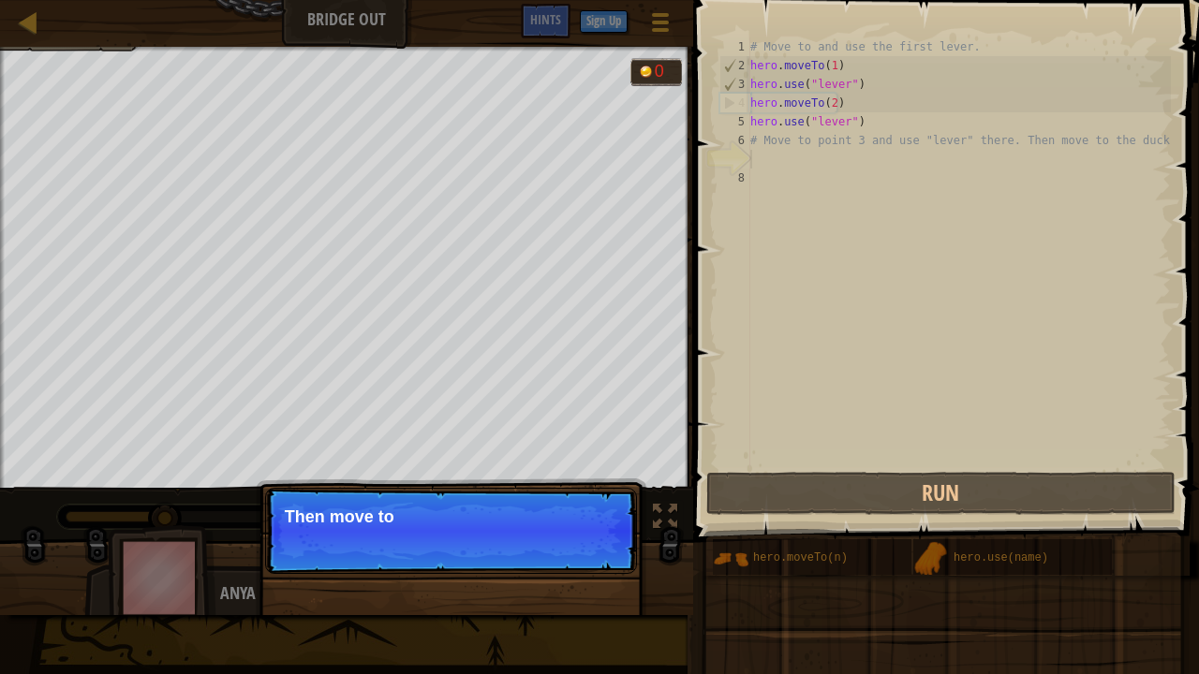
click at [572, 515] on div "Continue Then move to" at bounding box center [451, 626] width 391 height 277
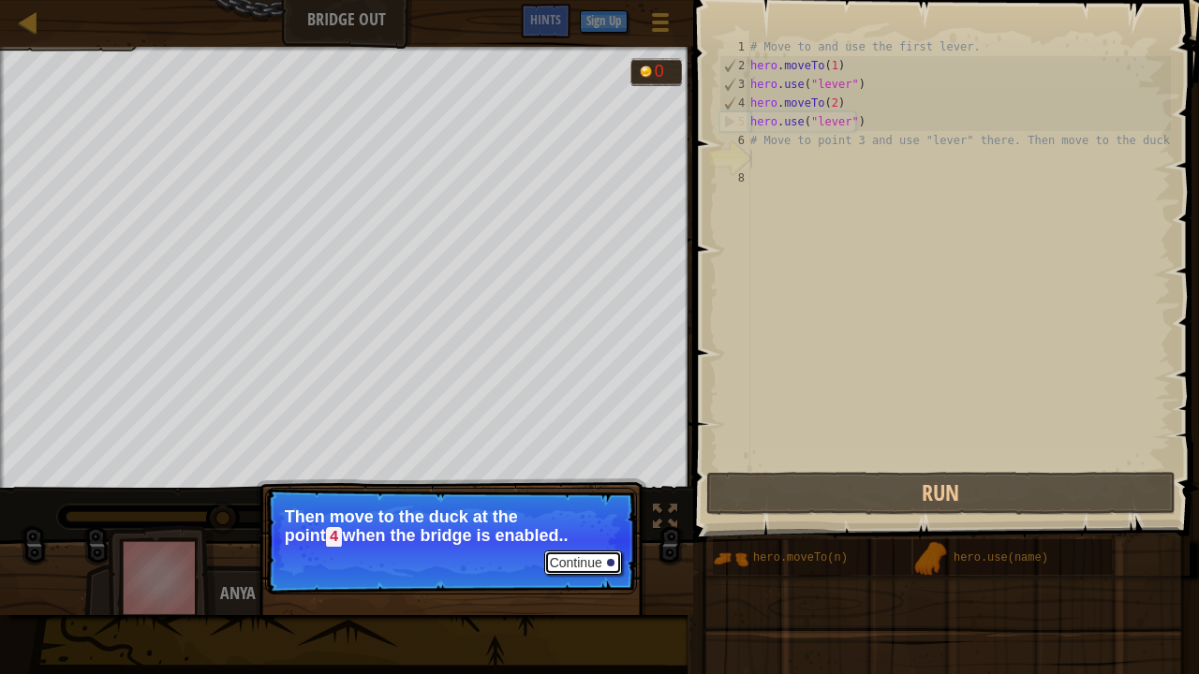
drag, startPoint x: 572, startPoint y: 574, endPoint x: 546, endPoint y: 555, distance: 32.8
click at [546, 515] on button "Continue" at bounding box center [583, 563] width 78 height 24
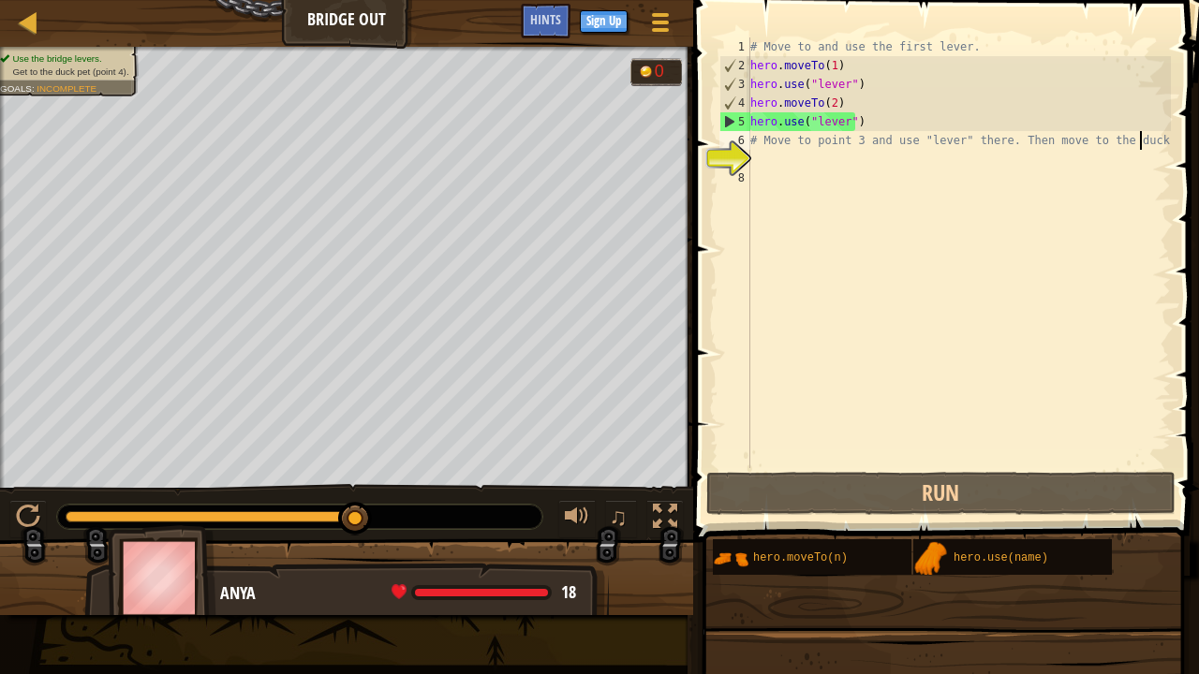
click at [1145, 141] on div "# Move to and use the first lever. hero . moveTo ( 1 ) hero . use ( "lever" ) h…" at bounding box center [959, 271] width 424 height 468
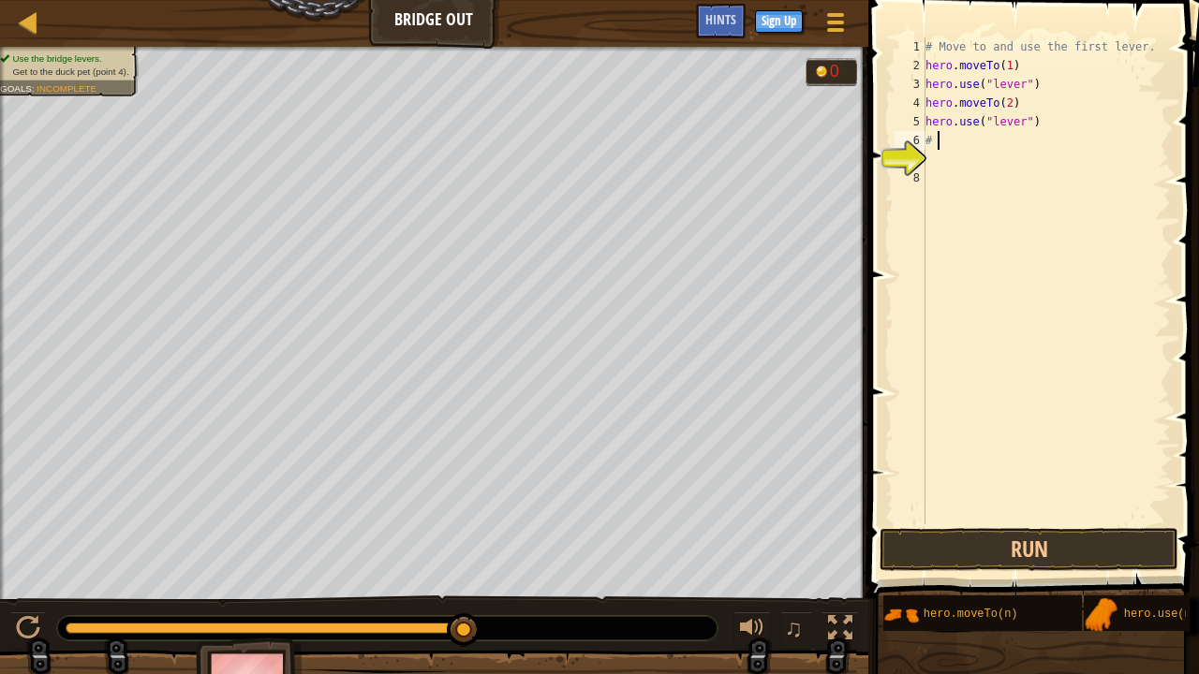
type textarea "#"
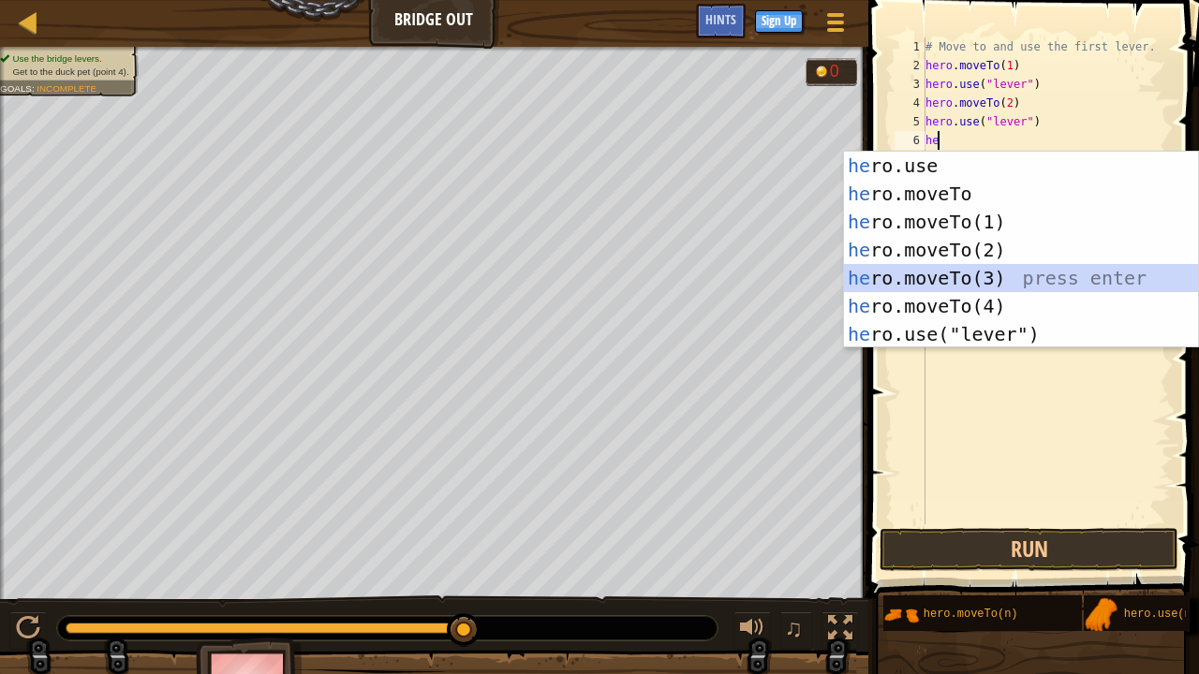
click at [1162, 269] on div "he ro.use press enter he ro.moveTo press enter he ro.moveTo(1) press enter he r…" at bounding box center [1021, 278] width 355 height 253
type textarea "hero.moveTo(3)"
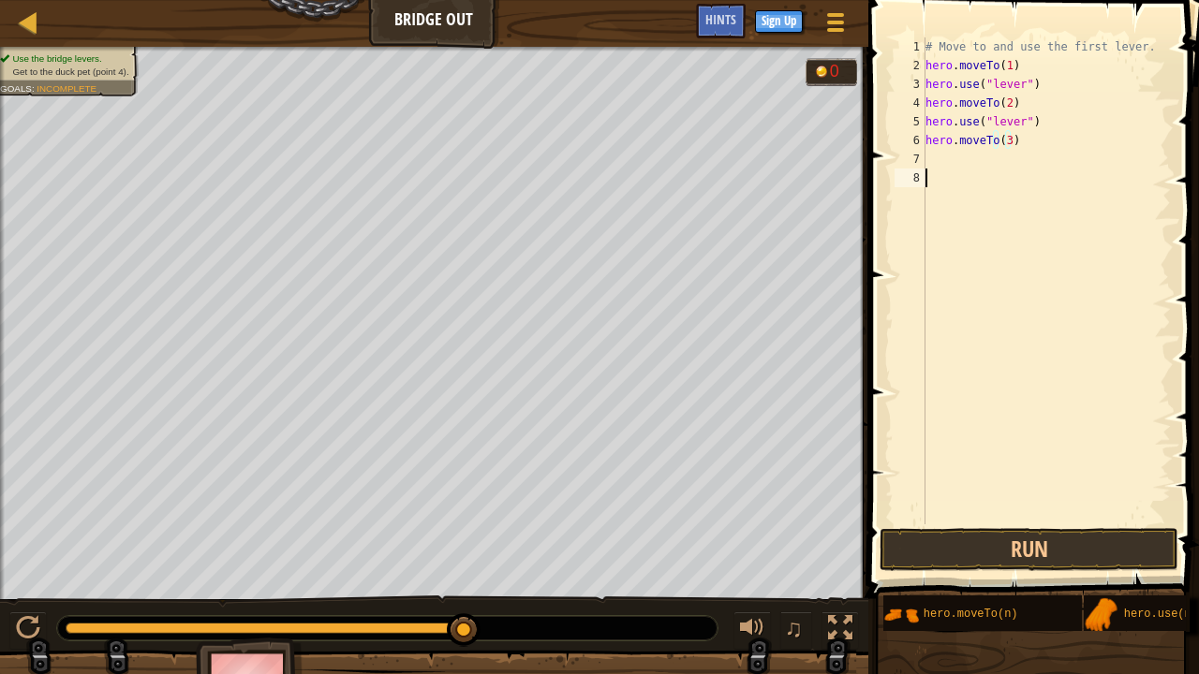
click at [937, 177] on div "# Move to and use the first lever. hero . moveTo ( 1 ) hero . use ( "lever" ) h…" at bounding box center [1046, 299] width 249 height 525
click at [927, 161] on div "# Move to and use the first lever. hero . moveTo ( 1 ) hero . use ( "lever" ) h…" at bounding box center [1046, 299] width 249 height 525
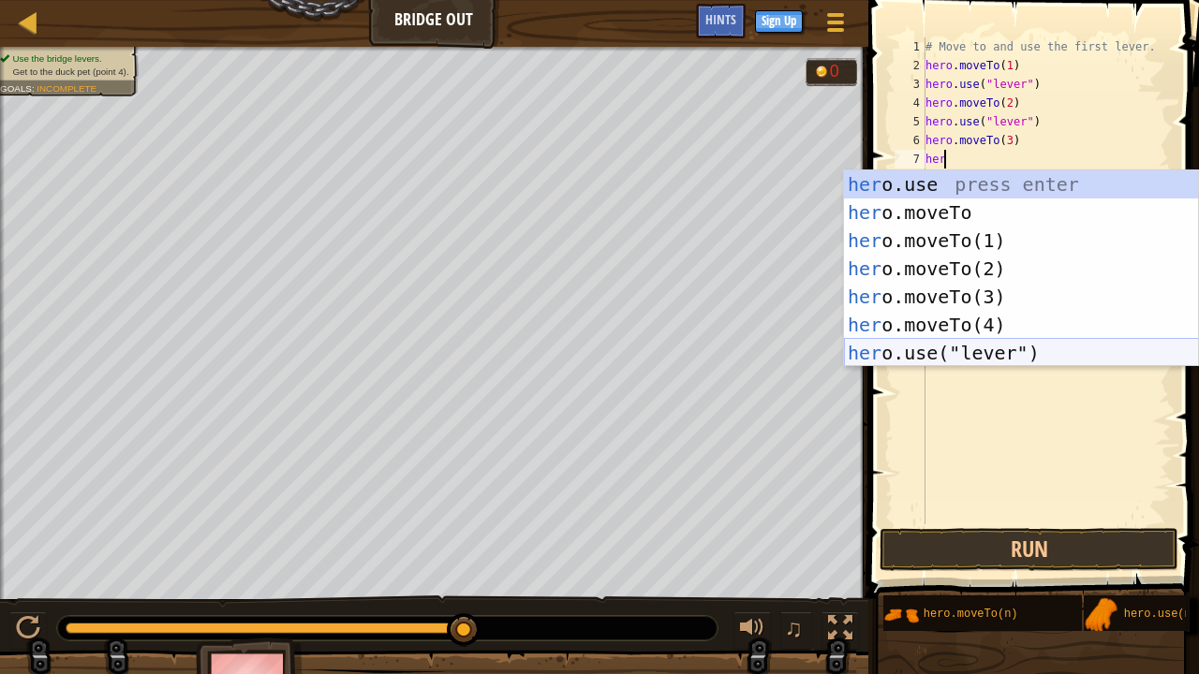
click at [978, 348] on div "her o.use press enter her o.moveTo press enter her o.moveTo(1) press enter her …" at bounding box center [1021, 296] width 355 height 253
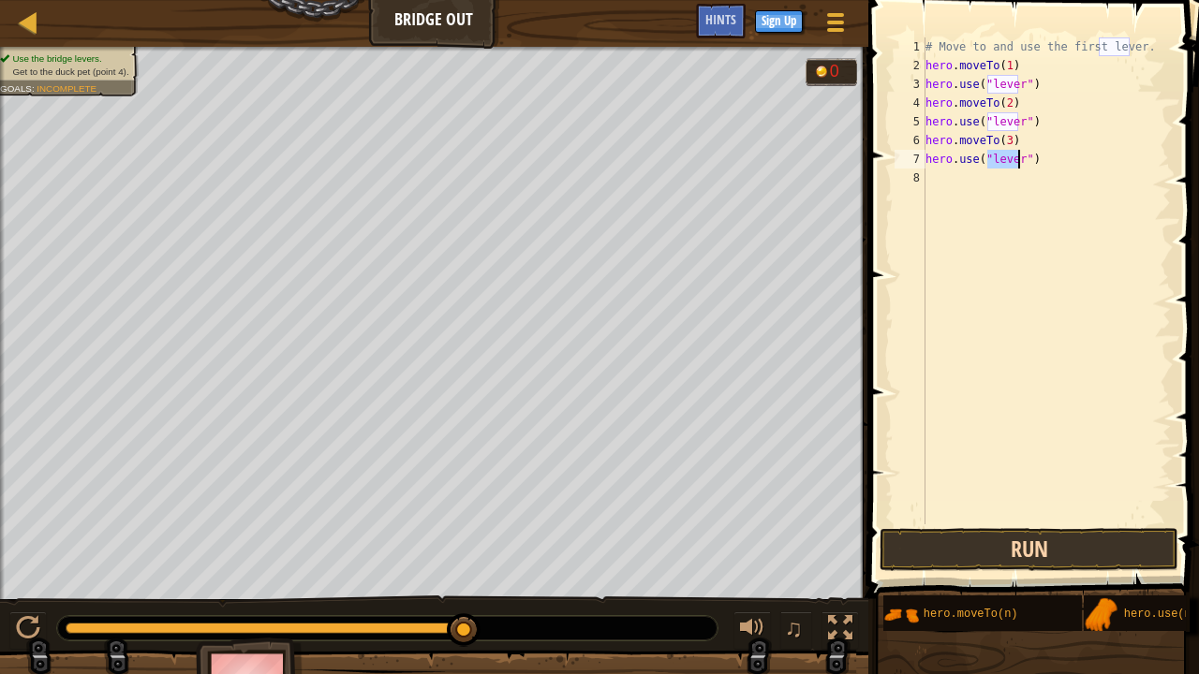
type textarea "hero.use("lever")"
click at [1028, 515] on button "Run" at bounding box center [1029, 549] width 299 height 43
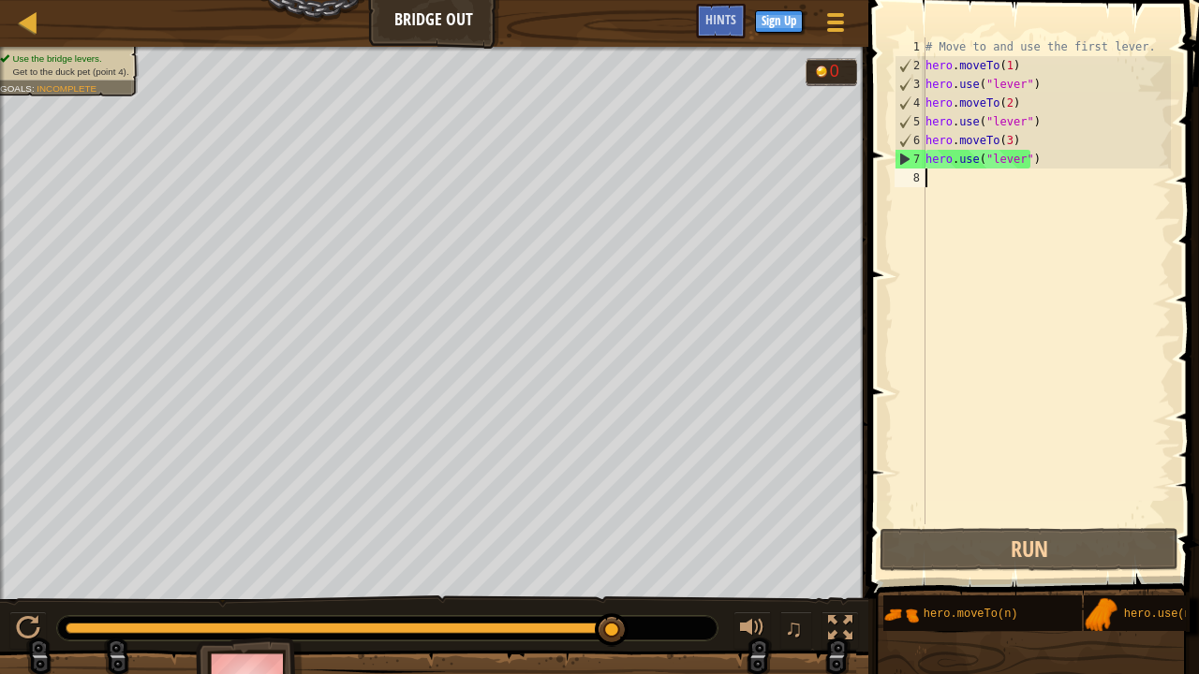
click at [922, 185] on div "8" at bounding box center [910, 178] width 31 height 19
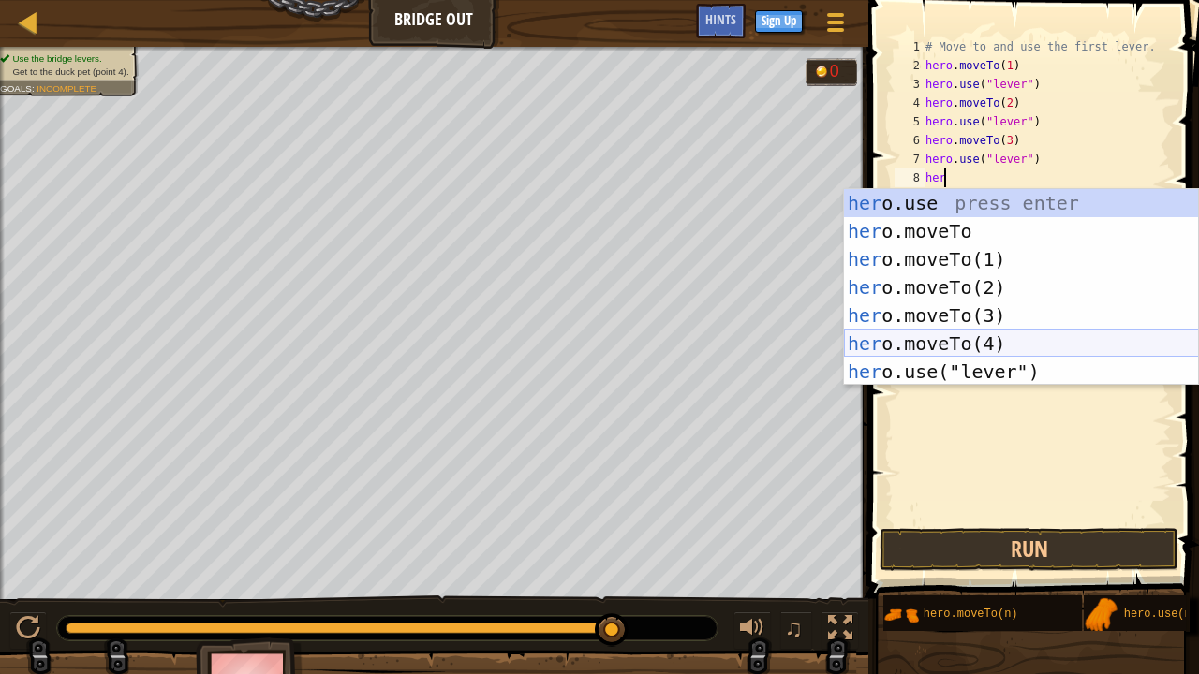
click at [952, 332] on div "her o.use press enter her o.moveTo press enter her o.moveTo(1) press enter her …" at bounding box center [1021, 315] width 355 height 253
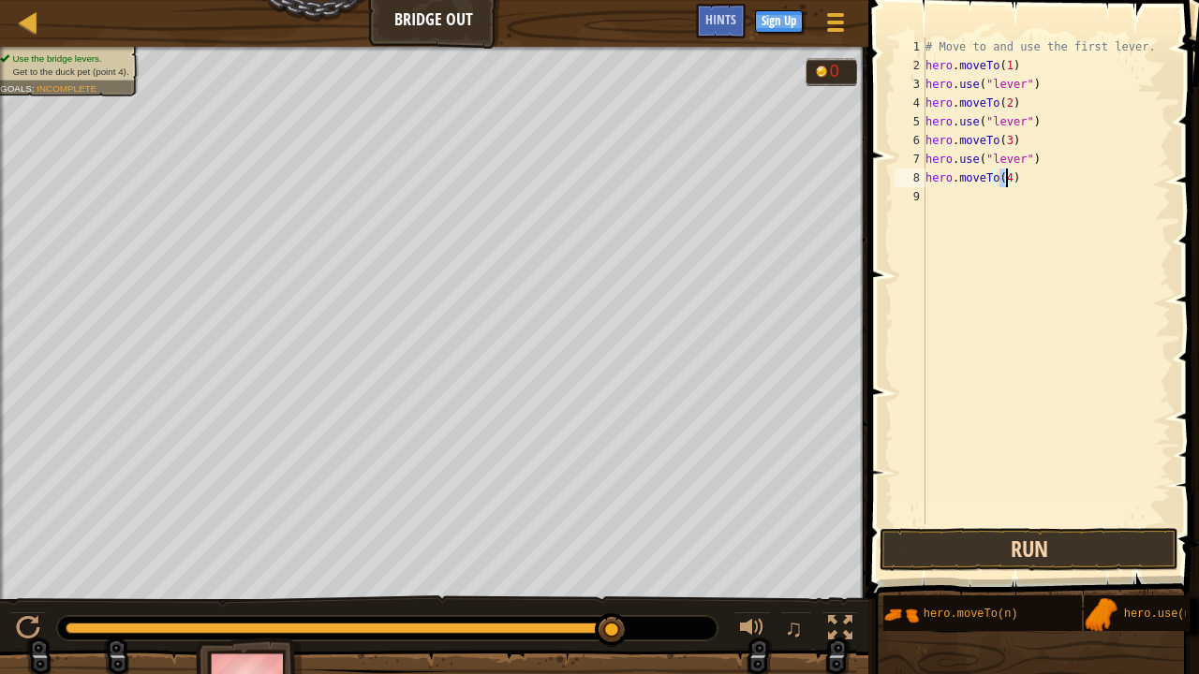
type textarea "hero.moveTo(4)"
click at [980, 515] on button "Run" at bounding box center [1029, 549] width 299 height 43
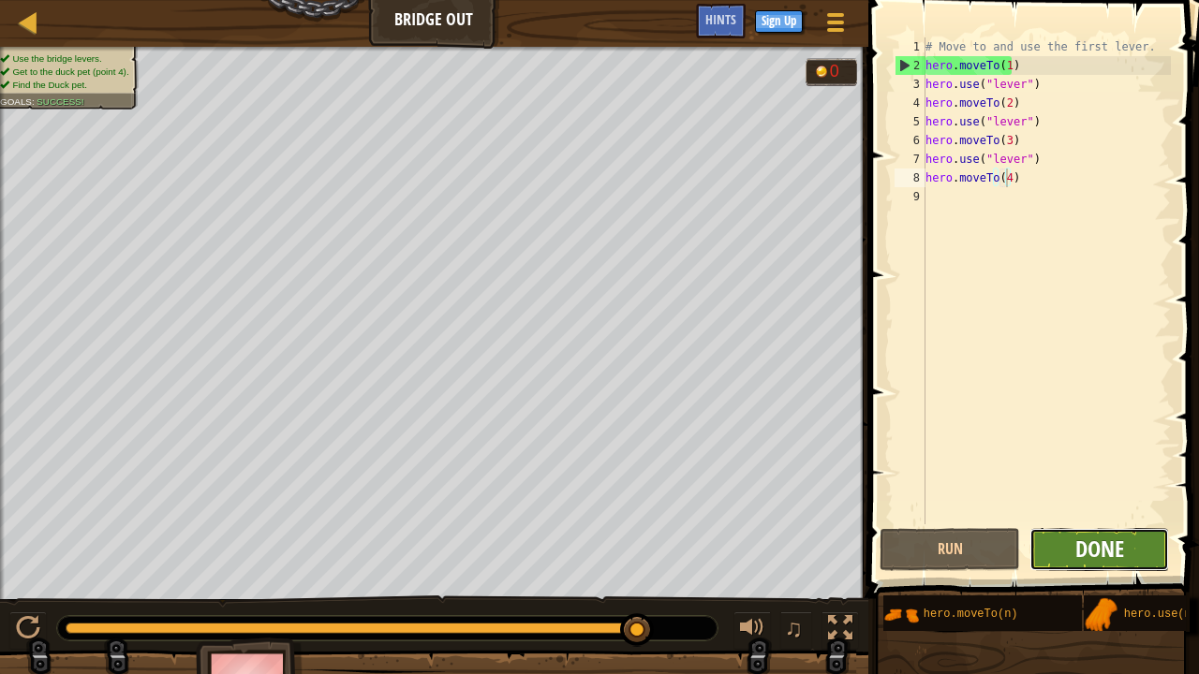
click at [1087, 515] on span "Done" at bounding box center [1099, 549] width 49 height 30
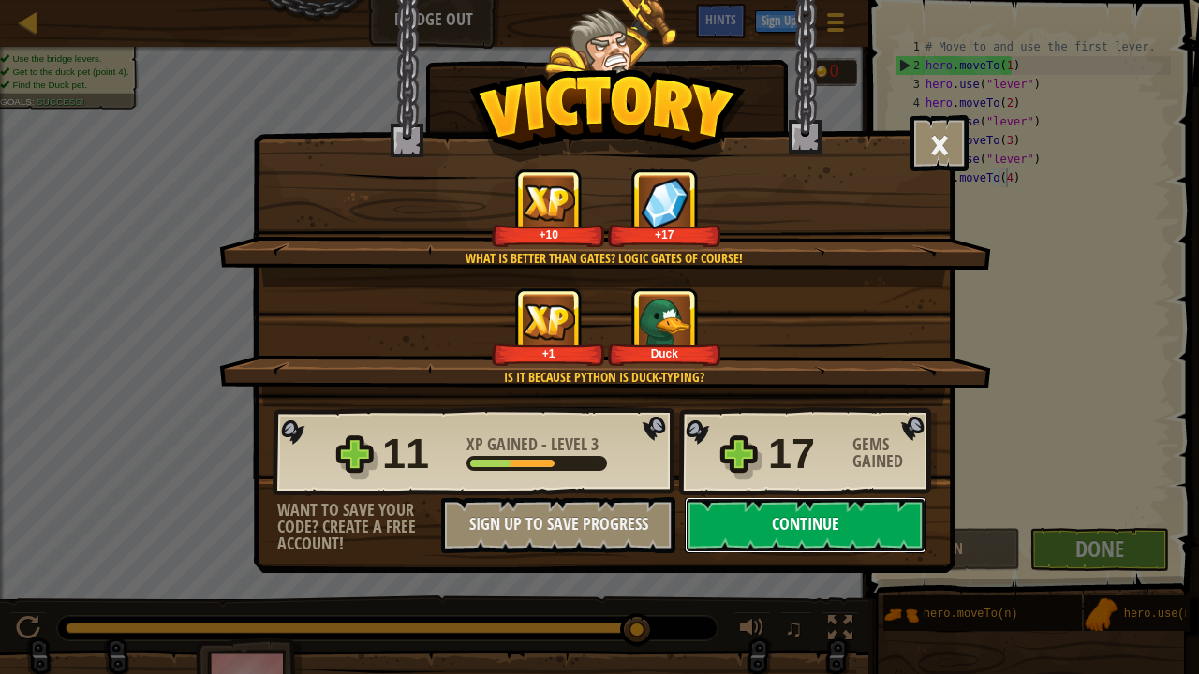
click at [731, 515] on button "Continue" at bounding box center [806, 525] width 242 height 56
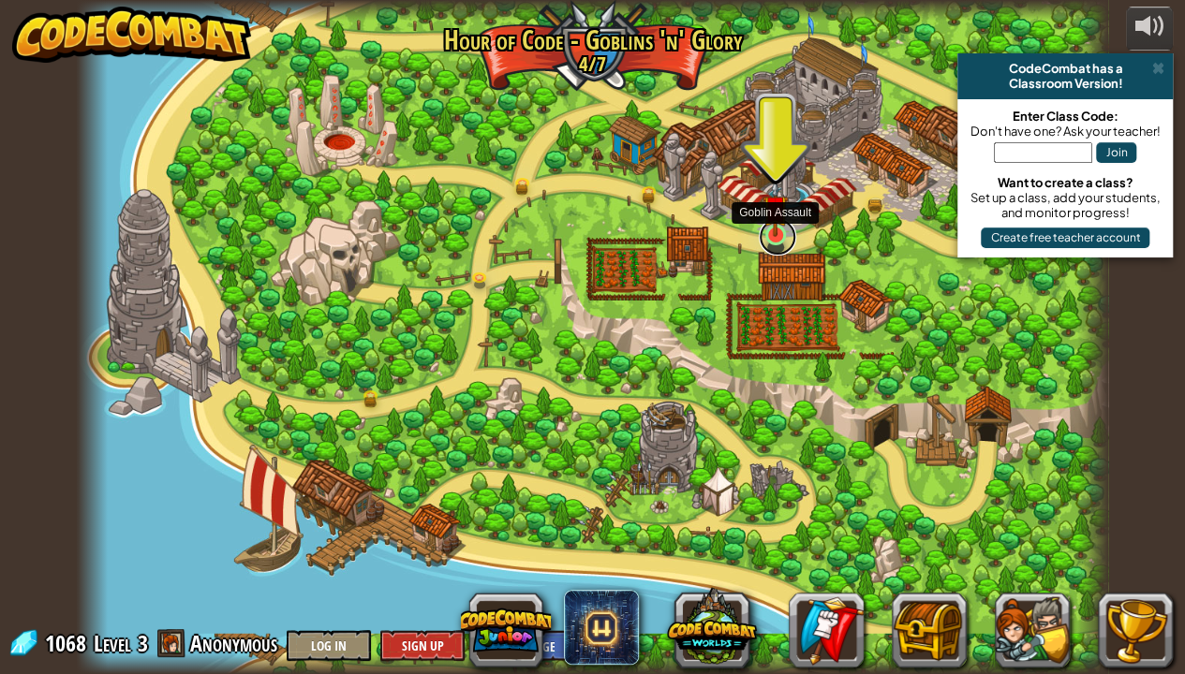
click at [776, 242] on link at bounding box center [777, 236] width 37 height 37
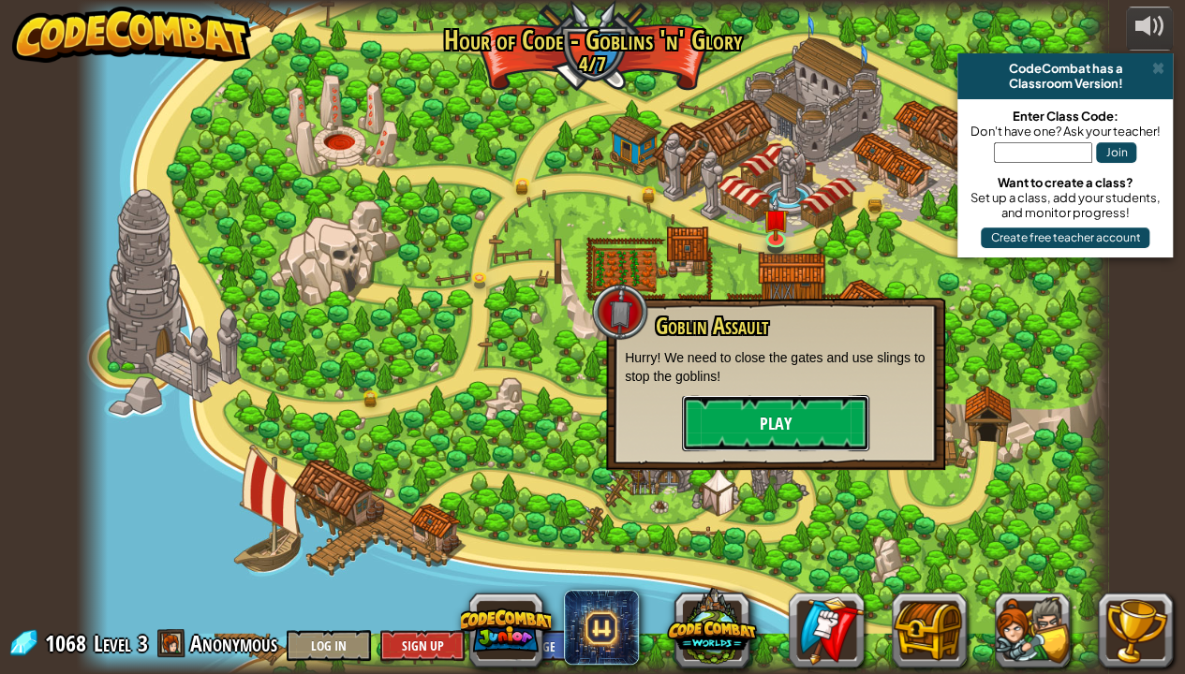
click at [728, 409] on button "Play" at bounding box center [775, 423] width 187 height 56
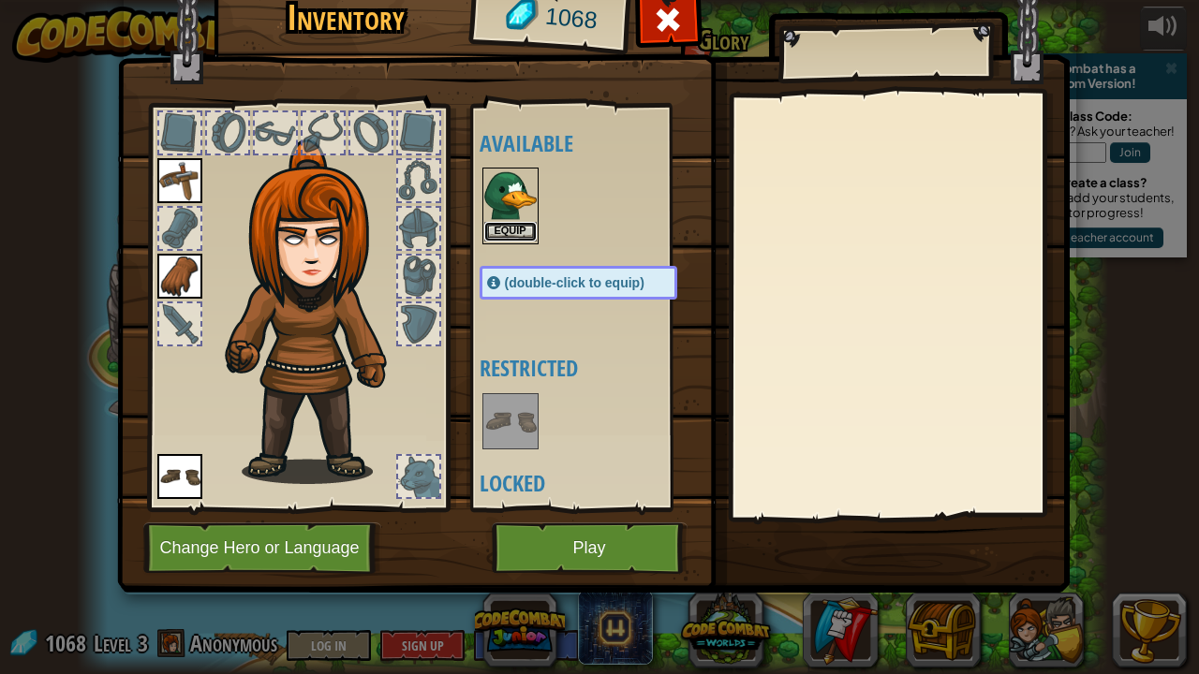
click at [488, 223] on button "Equip" at bounding box center [510, 232] width 52 height 20
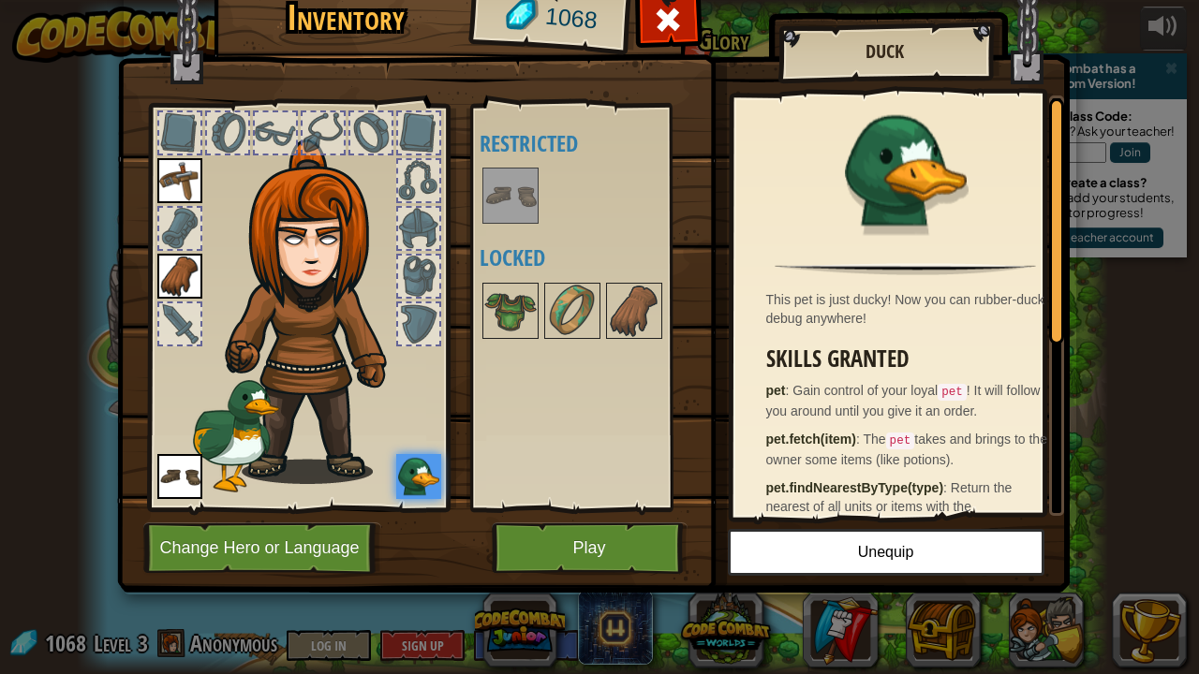
click at [541, 311] on div at bounding box center [597, 311] width 235 height 62
click at [517, 308] on img at bounding box center [510, 311] width 52 height 52
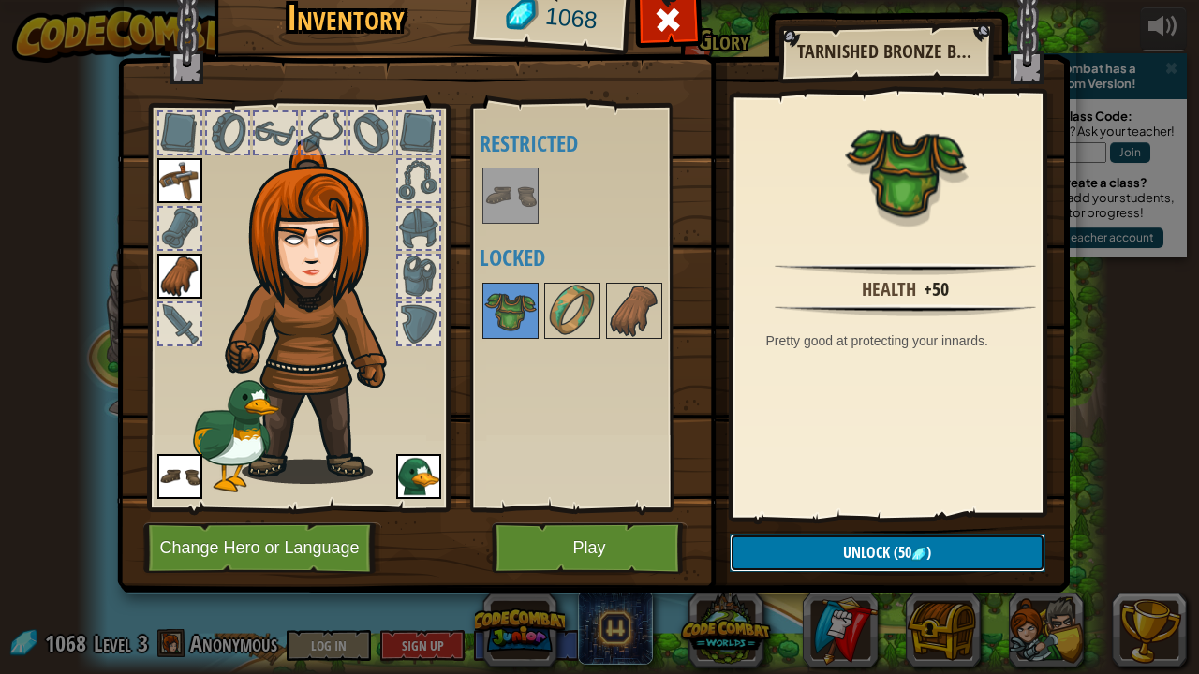
click at [753, 515] on button "Unlock (50 )" at bounding box center [888, 553] width 316 height 38
click at [744, 515] on button "Confirm" at bounding box center [888, 553] width 316 height 38
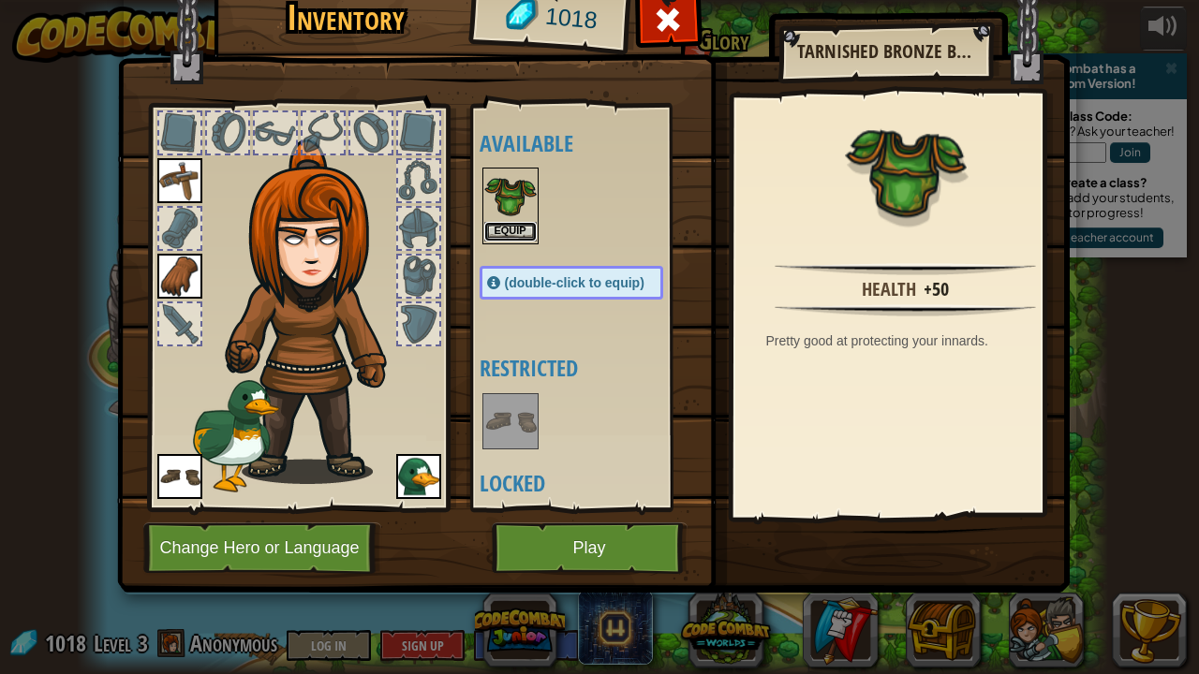
click at [513, 223] on button "Equip" at bounding box center [510, 232] width 52 height 20
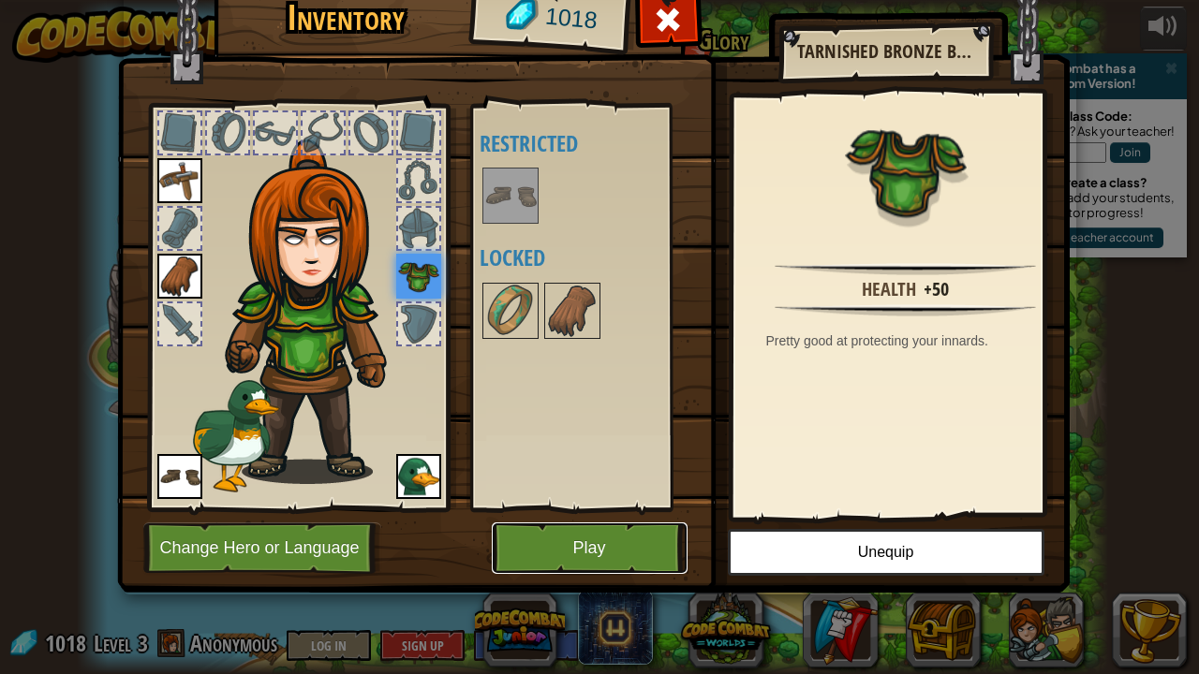
click at [514, 515] on button "Play" at bounding box center [590, 549] width 196 height 52
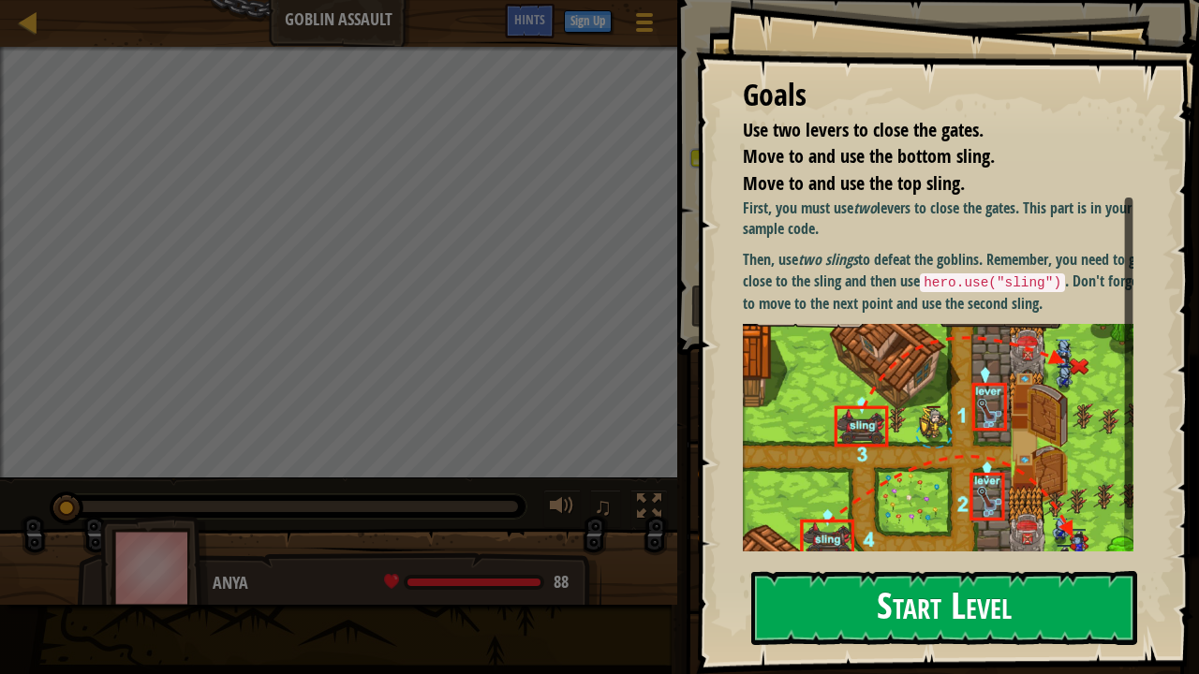
click at [854, 515] on button "Start Level" at bounding box center [944, 608] width 386 height 74
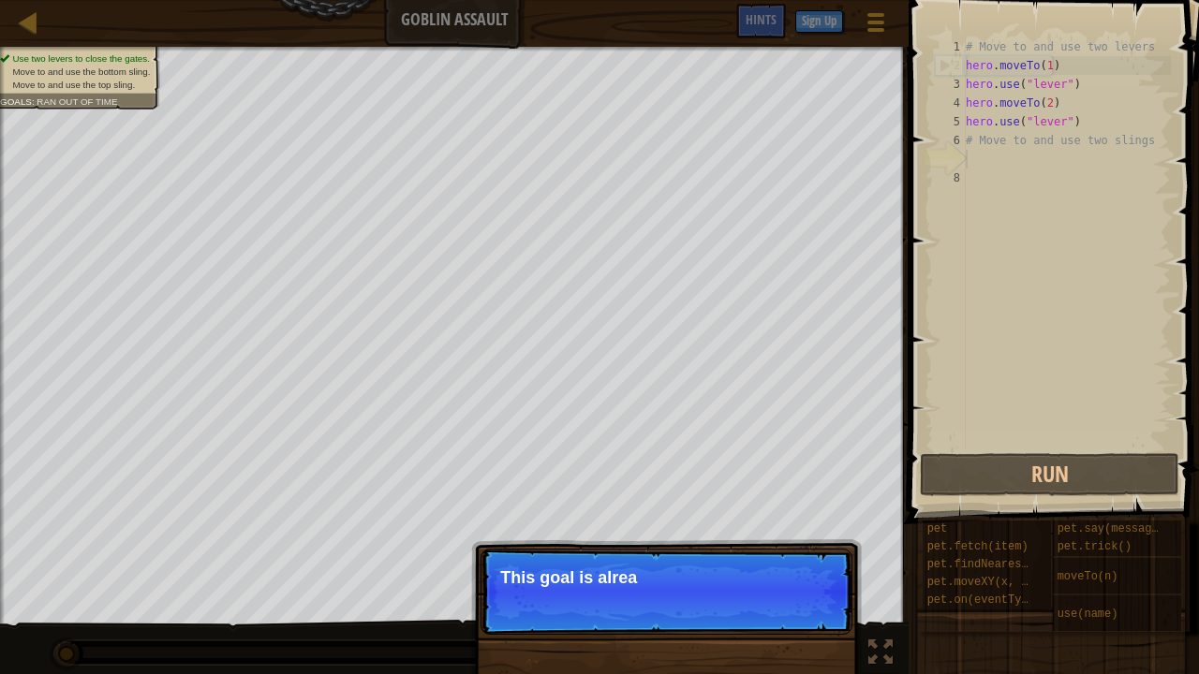
click at [812, 515] on p "Continue This goal is alrea" at bounding box center [667, 592] width 372 height 86
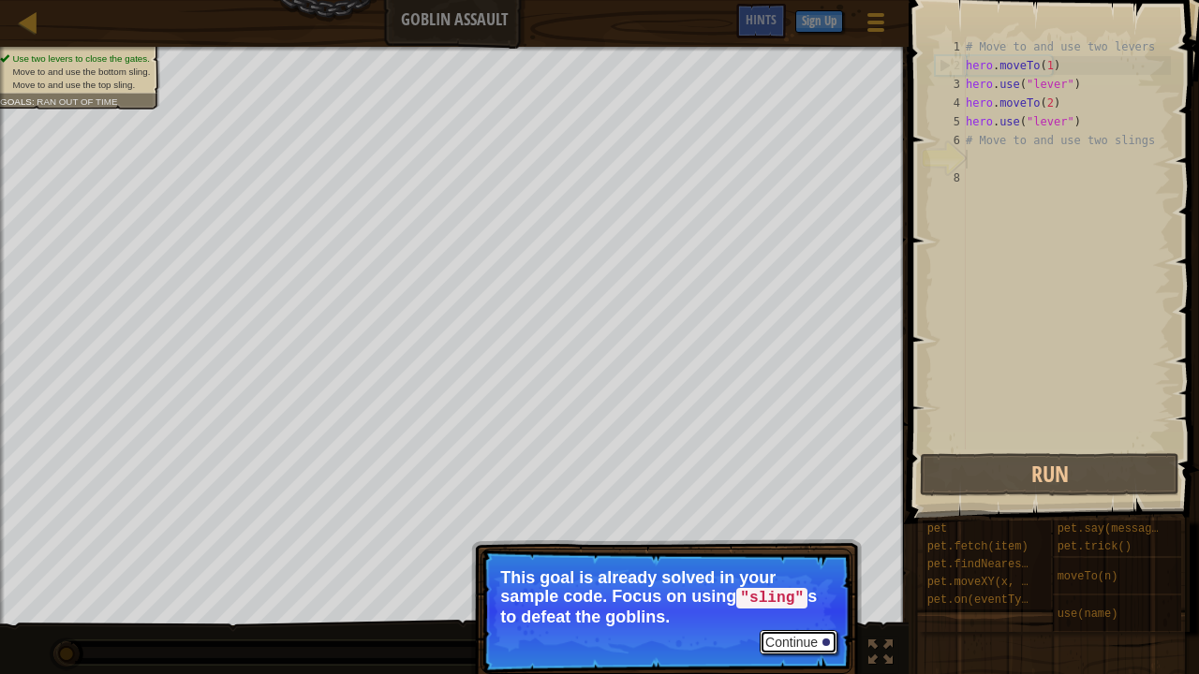
click at [811, 515] on button "Continue" at bounding box center [799, 642] width 78 height 24
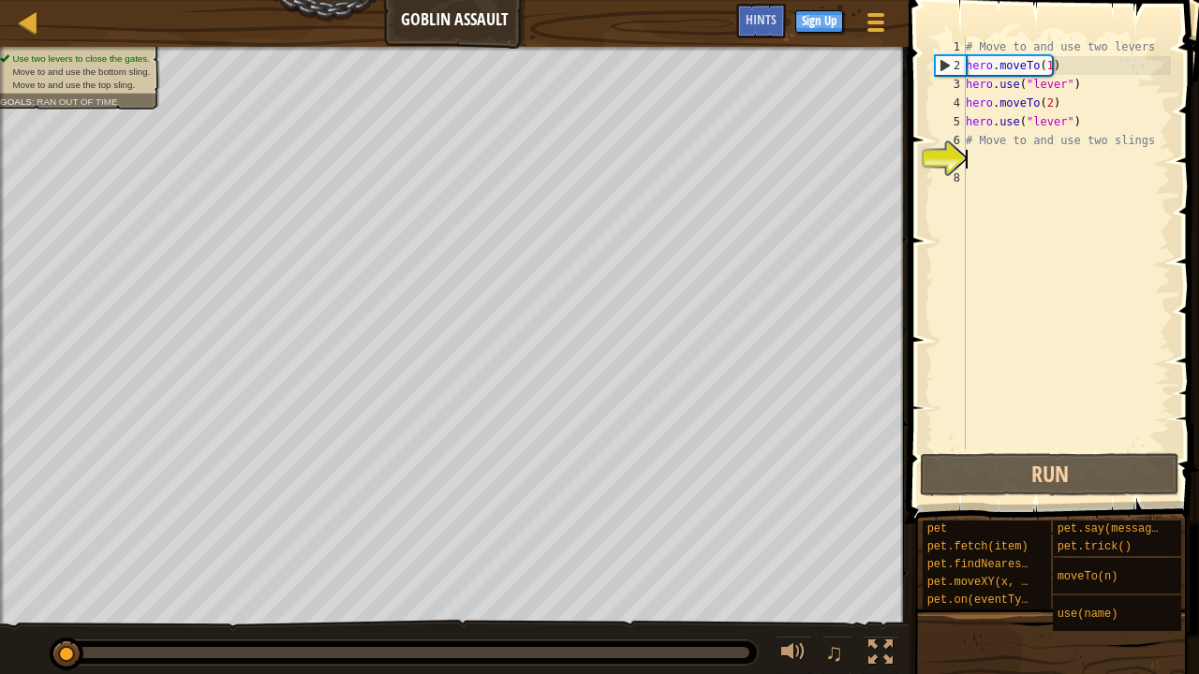
scroll to position [8, 0]
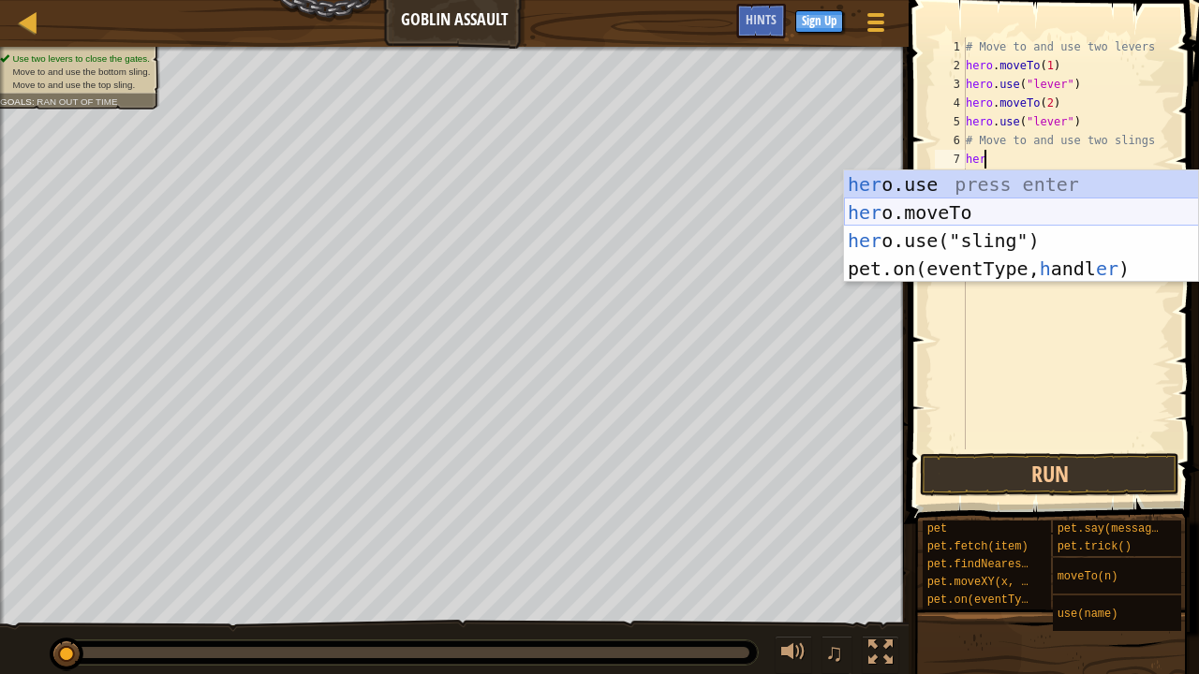
click at [995, 211] on div "her o.use press enter her o.moveTo press enter her o.use("sling") press enter p…" at bounding box center [1021, 254] width 355 height 169
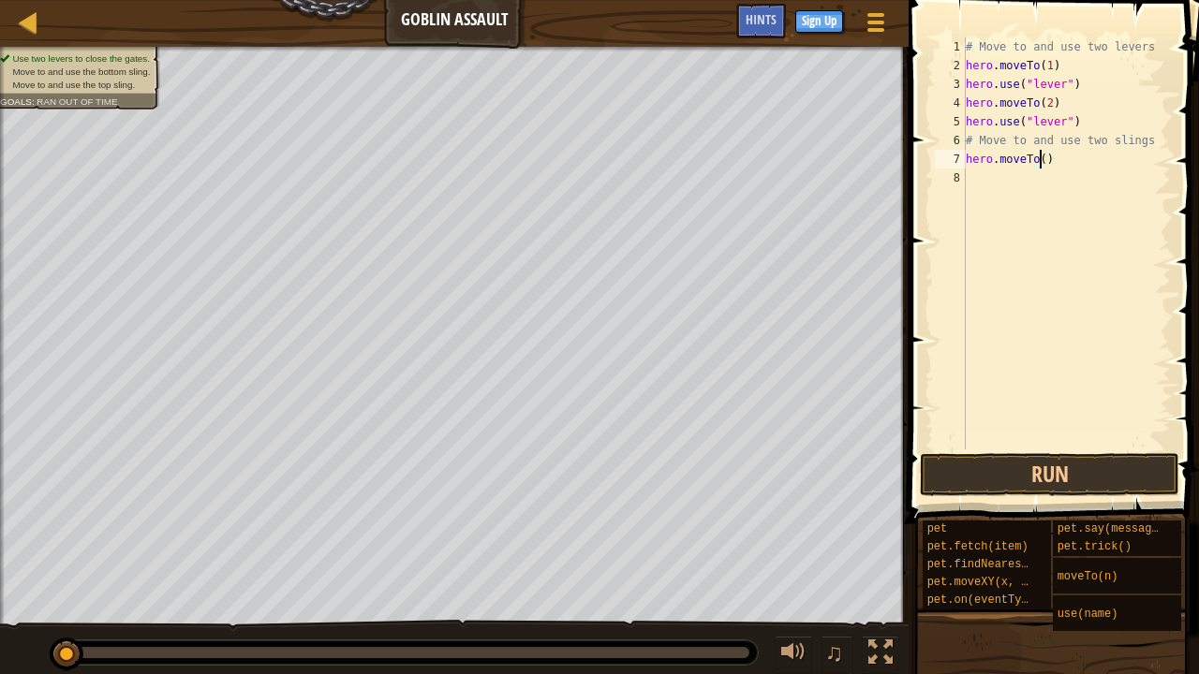
type textarea "hero.moveTo(3)"
click at [969, 178] on div "# Move to and use two levers hero . moveTo ( 1 ) hero . use ( "lever" ) hero . …" at bounding box center [1066, 262] width 209 height 450
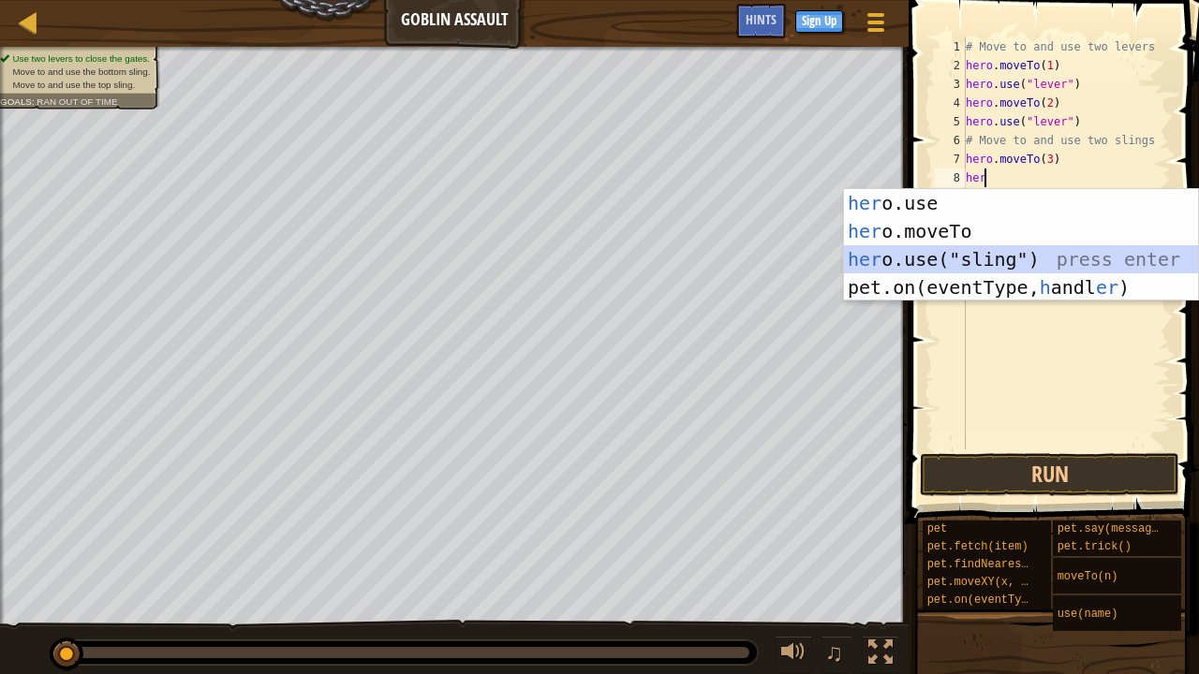
click at [986, 246] on div "her o.use press enter her o.moveTo press enter her o.use("sling") press enter p…" at bounding box center [1021, 273] width 355 height 169
type textarea "hero.use("sling")"
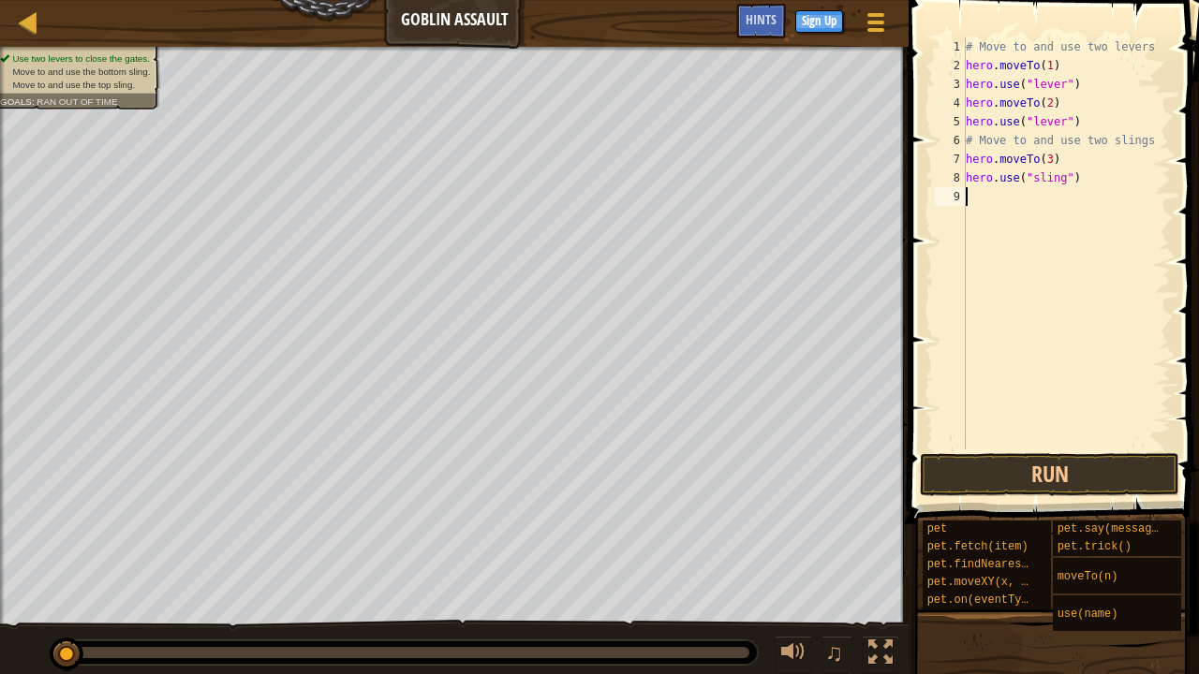
click at [966, 200] on div "# Move to and use two levers hero . moveTo ( 1 ) hero . use ( "lever" ) hero . …" at bounding box center [1066, 262] width 209 height 450
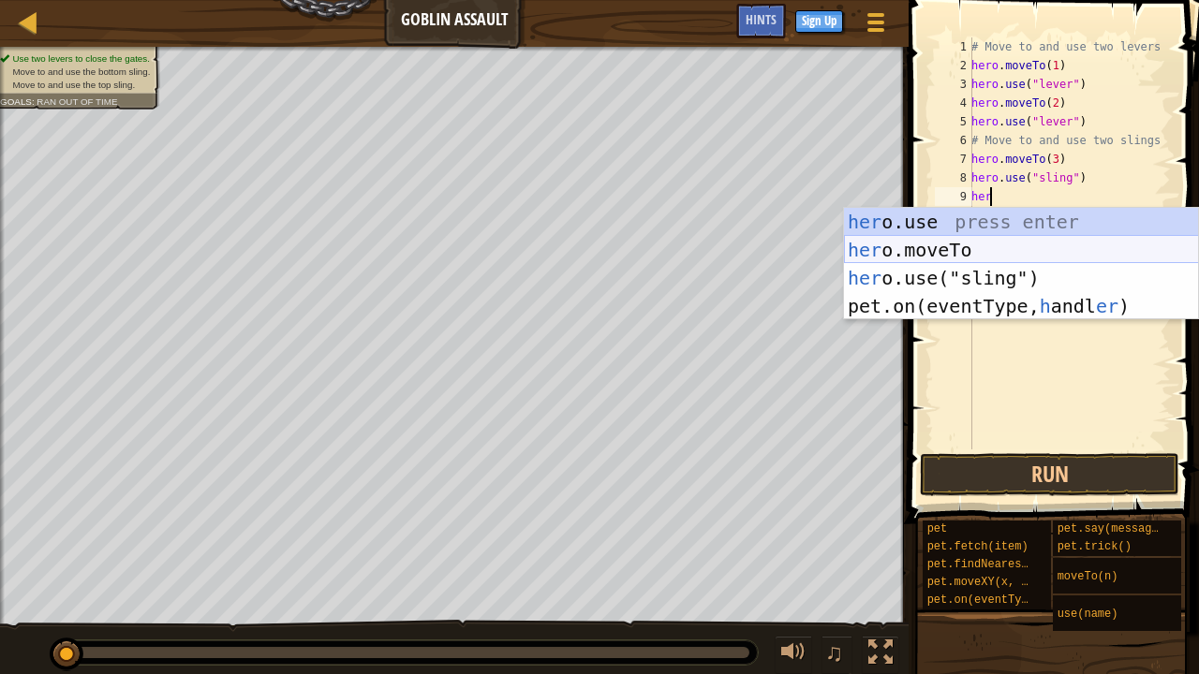
click at [983, 238] on div "her o.use press enter her o.moveTo press enter her o.use("sling") press enter p…" at bounding box center [1021, 292] width 355 height 169
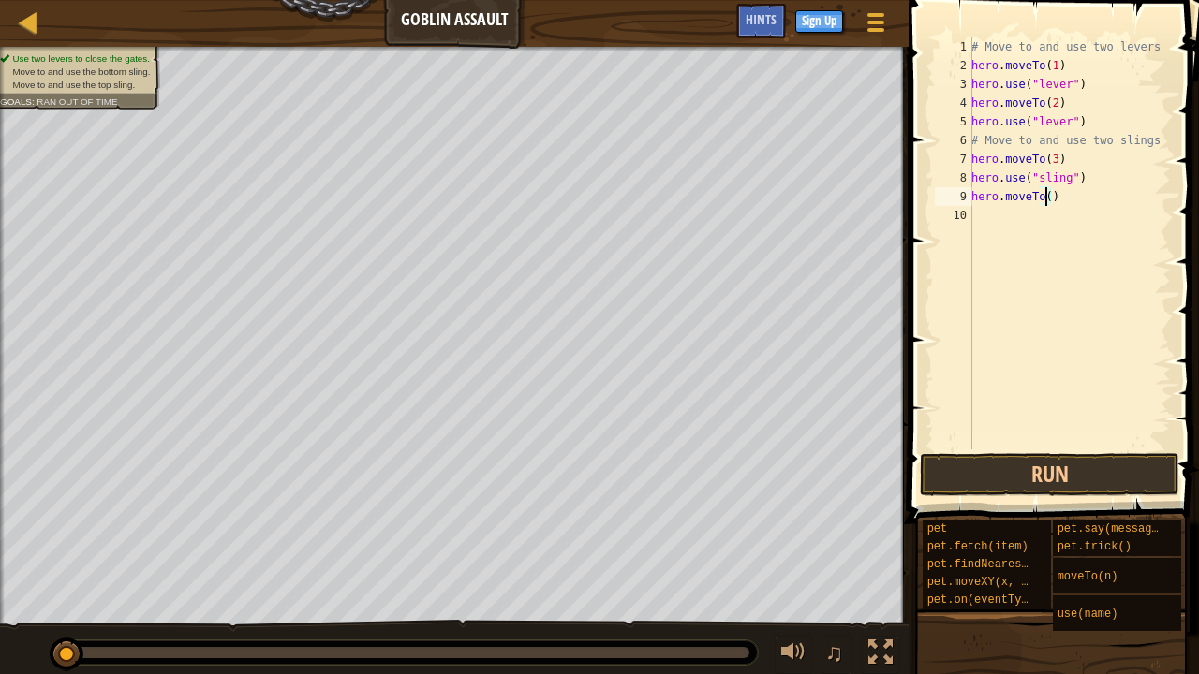
type textarea "hero.moveTo(4)"
click at [973, 217] on div "# Move to and use two levers hero . moveTo ( 1 ) hero . use ( "lever" ) hero . …" at bounding box center [1069, 262] width 203 height 450
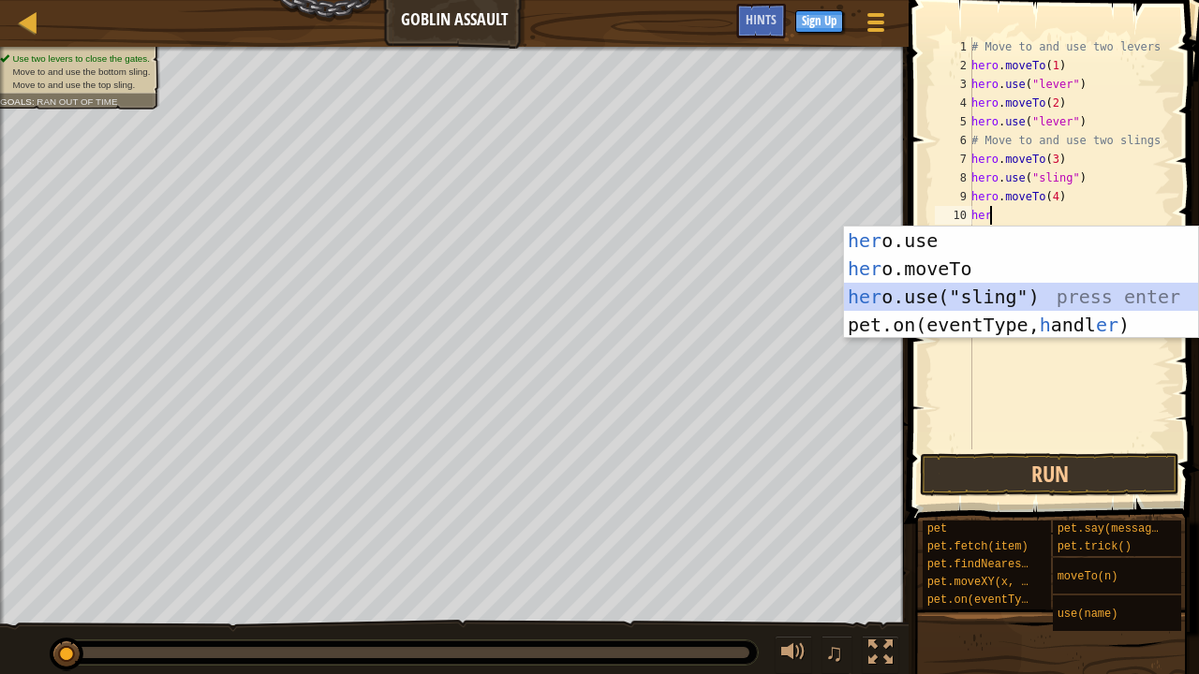
click at [950, 297] on div "her o.use press enter her o.moveTo press enter her o.use("sling") press enter p…" at bounding box center [1021, 311] width 355 height 169
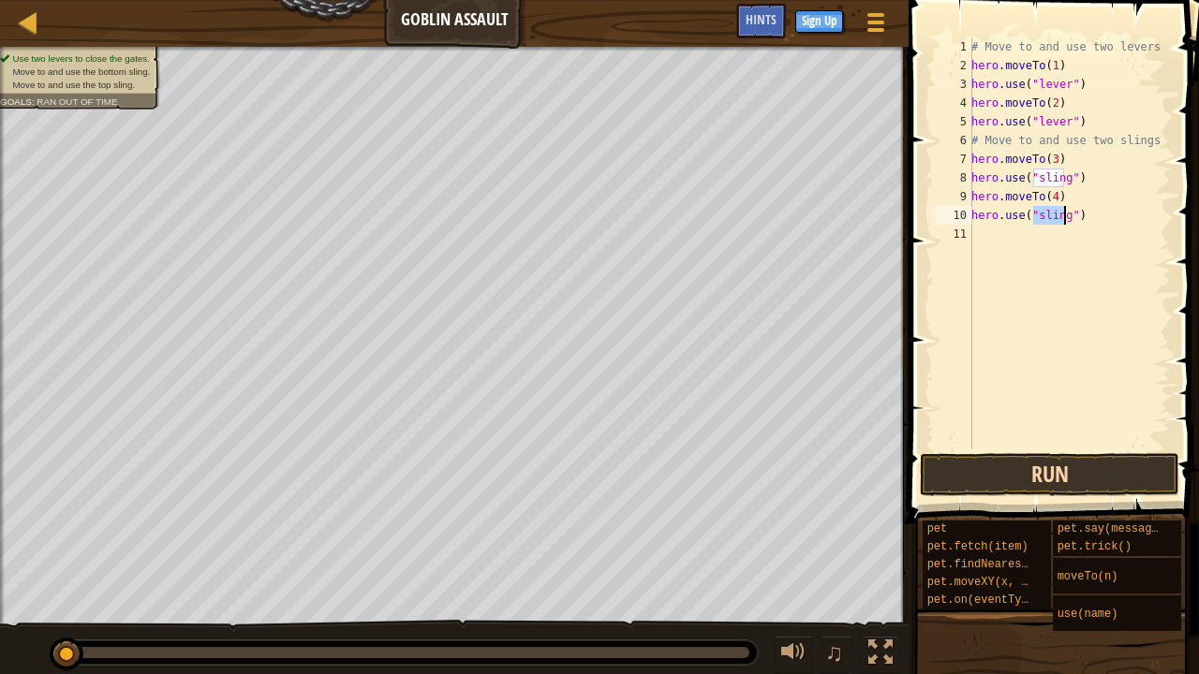
type textarea "hero.use("sling")"
click at [1100, 480] on button "Run" at bounding box center [1049, 474] width 259 height 43
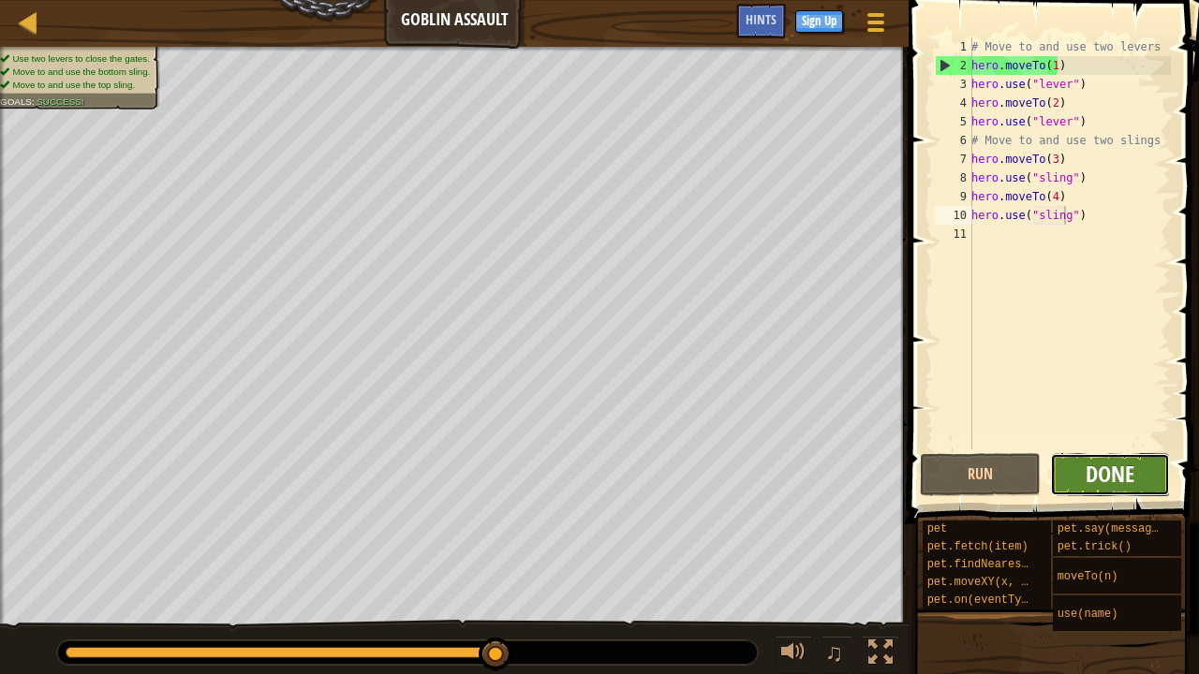
click at [1100, 480] on span "Done" at bounding box center [1110, 474] width 49 height 30
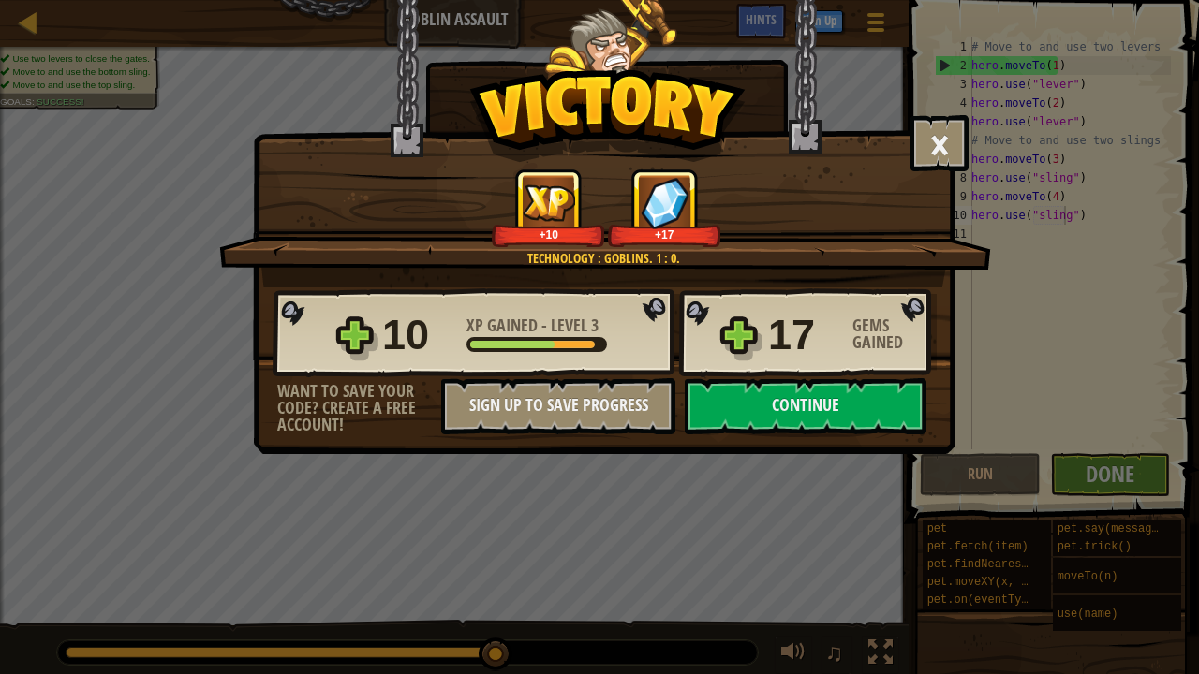
click at [849, 501] on div "× Hold the Gates! How fun was this level? Technology : Goblins. 1 : 0. +10 +17 …" at bounding box center [599, 337] width 1199 height 674
click at [815, 426] on button "Continue" at bounding box center [806, 406] width 242 height 56
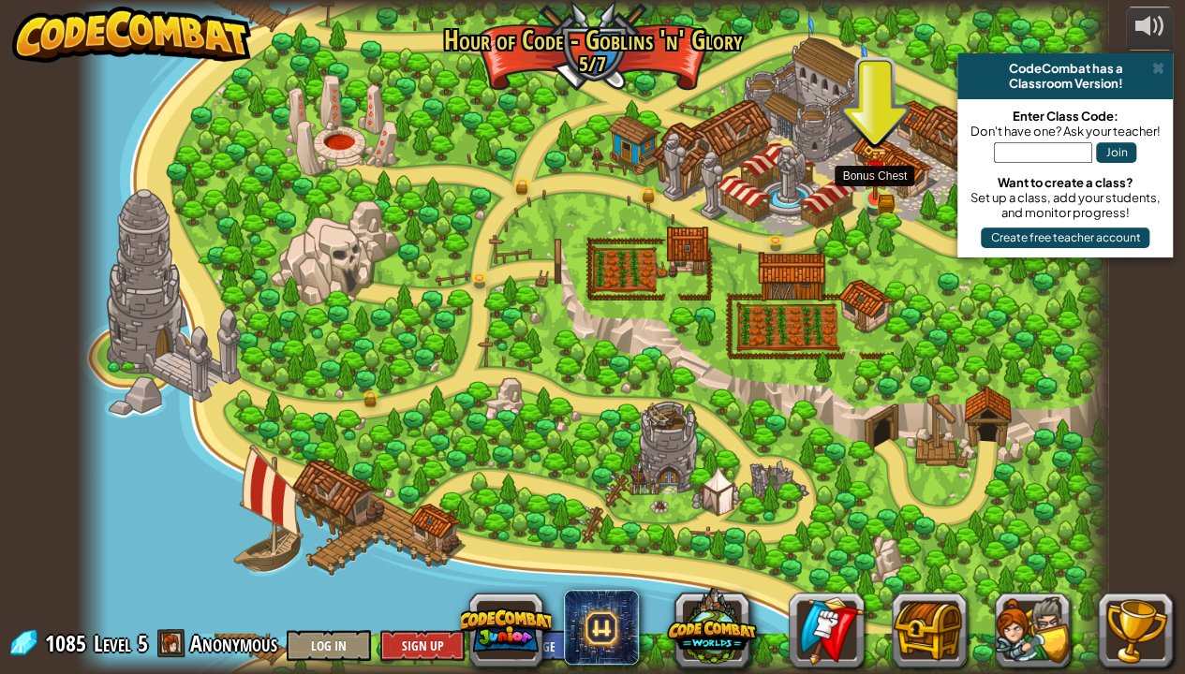
click at [877, 174] on img at bounding box center [874, 172] width 15 height 15
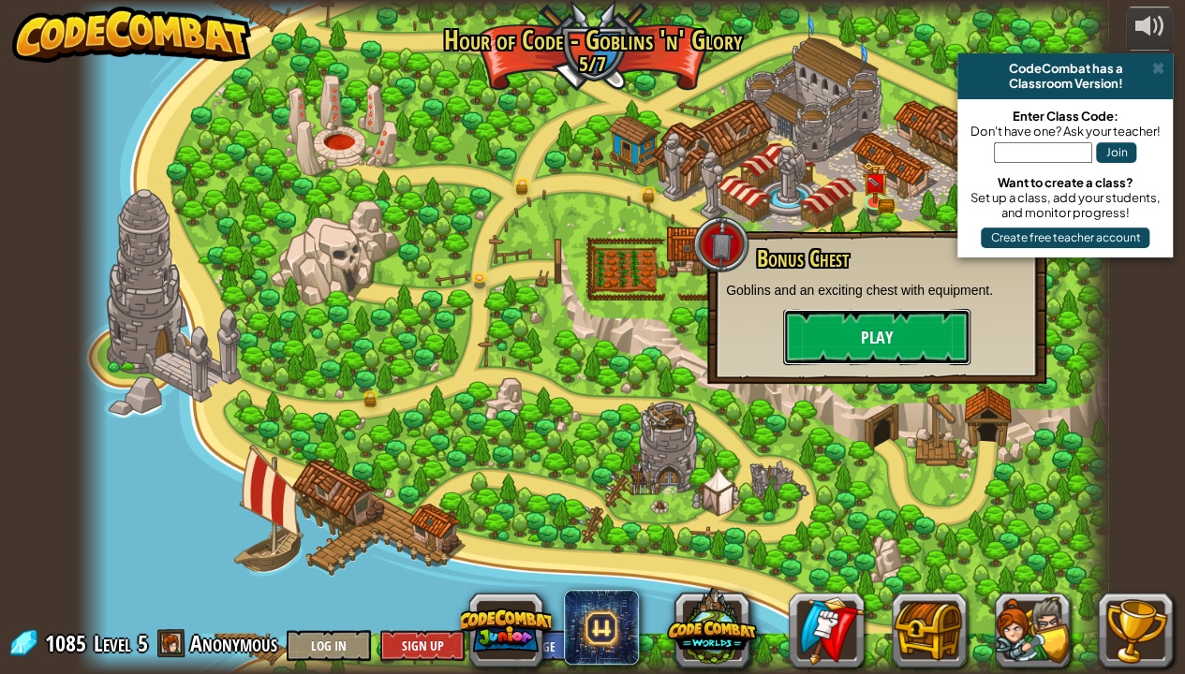
click at [856, 328] on button "Play" at bounding box center [876, 337] width 187 height 56
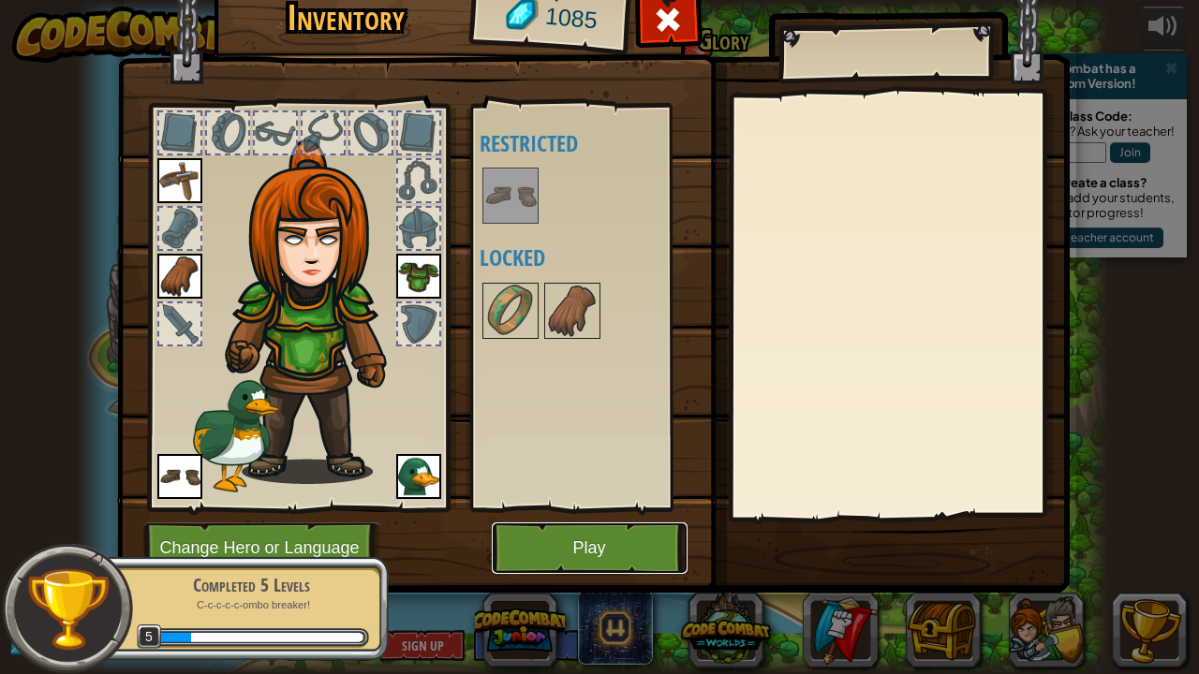
click at [547, 515] on button "Play" at bounding box center [590, 549] width 196 height 52
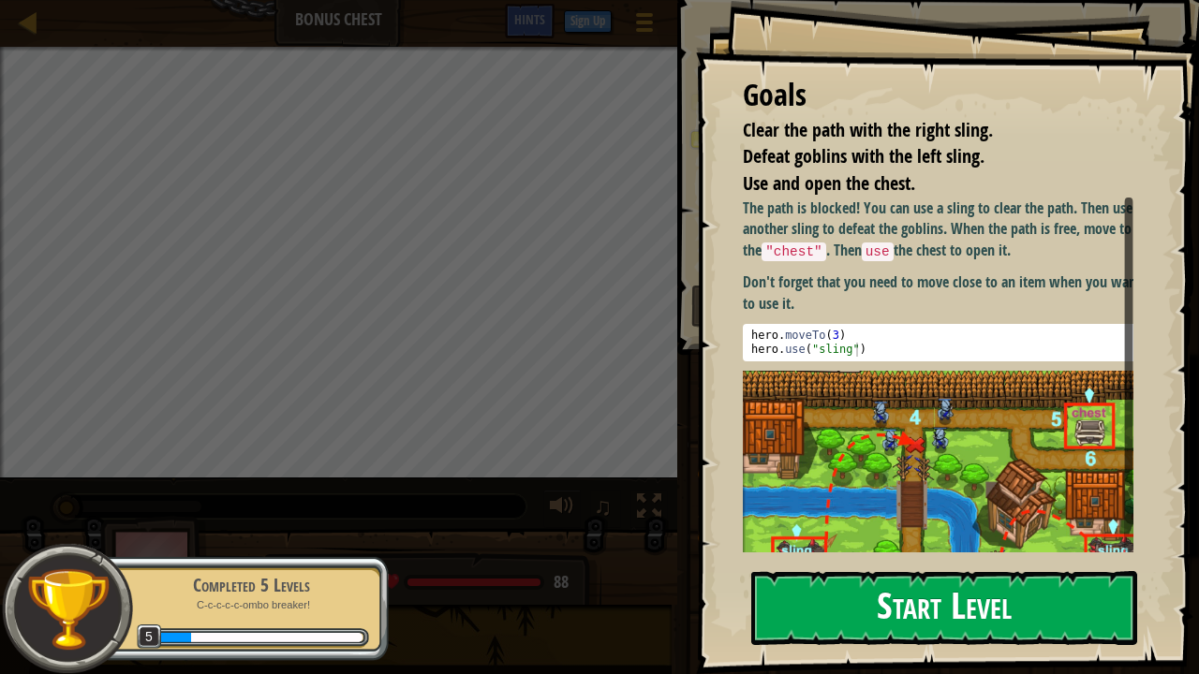
click at [790, 515] on button "Start Level" at bounding box center [944, 608] width 386 height 74
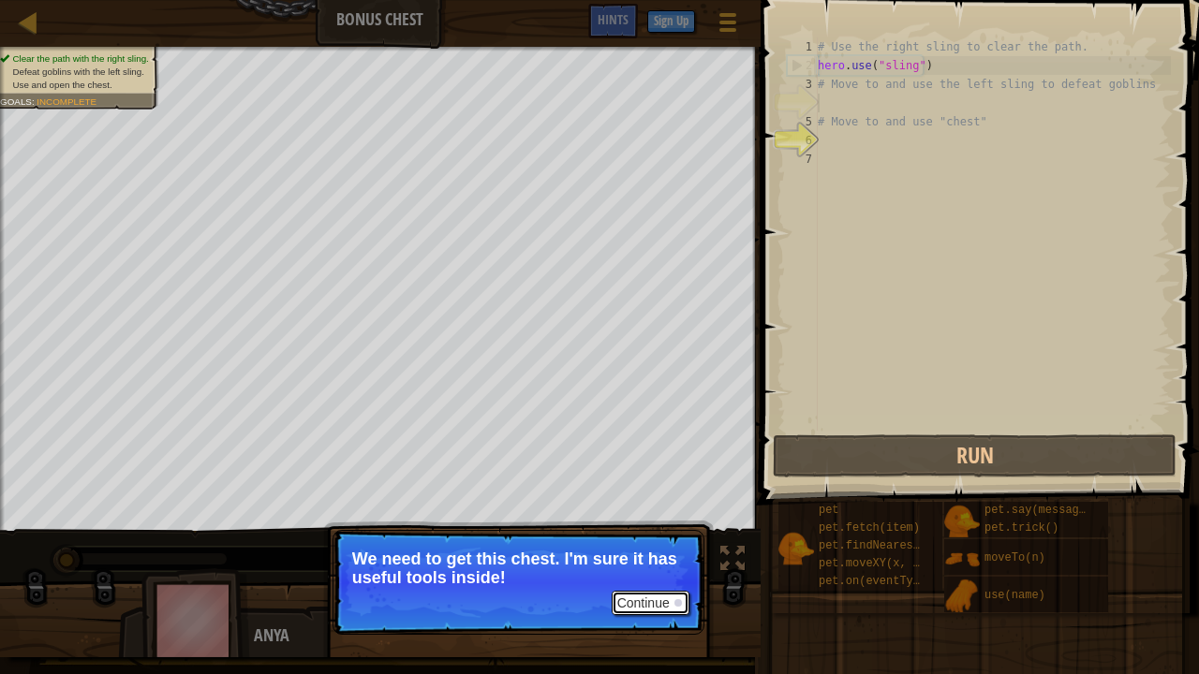
click at [673, 515] on button "Continue" at bounding box center [651, 603] width 78 height 24
click at [673, 515] on p "Continue But first, you need to use those slings to clear the path" at bounding box center [519, 582] width 372 height 105
click at [673, 515] on button "Continue" at bounding box center [651, 603] width 78 height 24
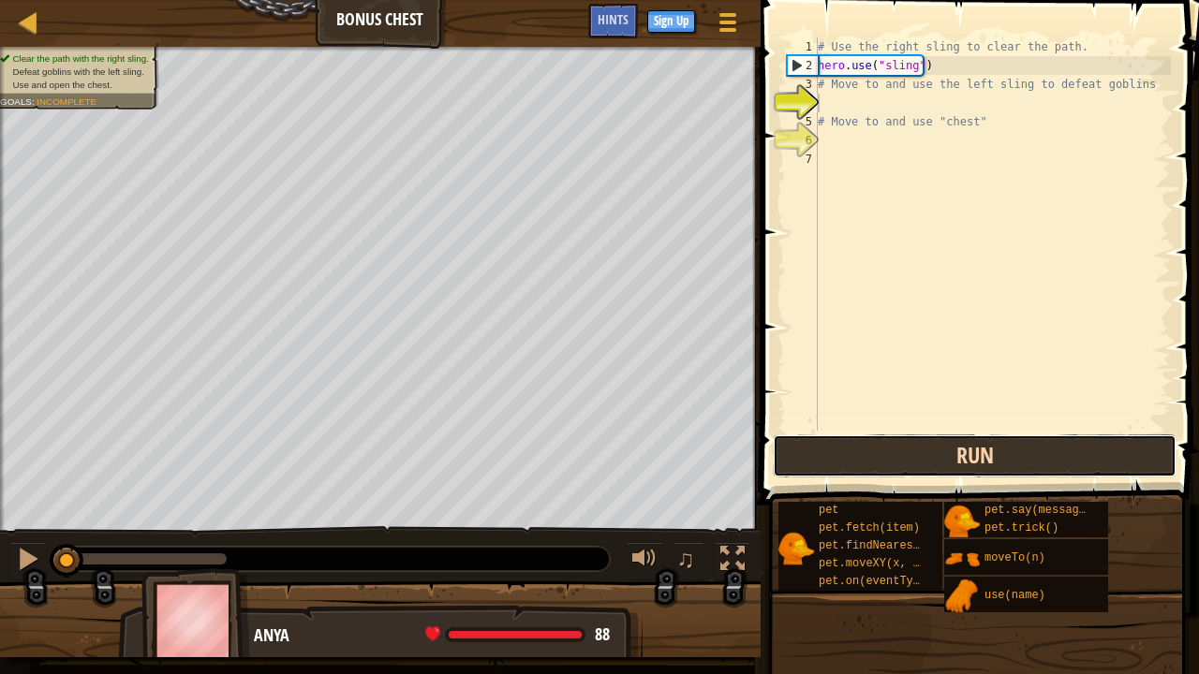
click at [809, 461] on button "Run" at bounding box center [975, 456] width 404 height 43
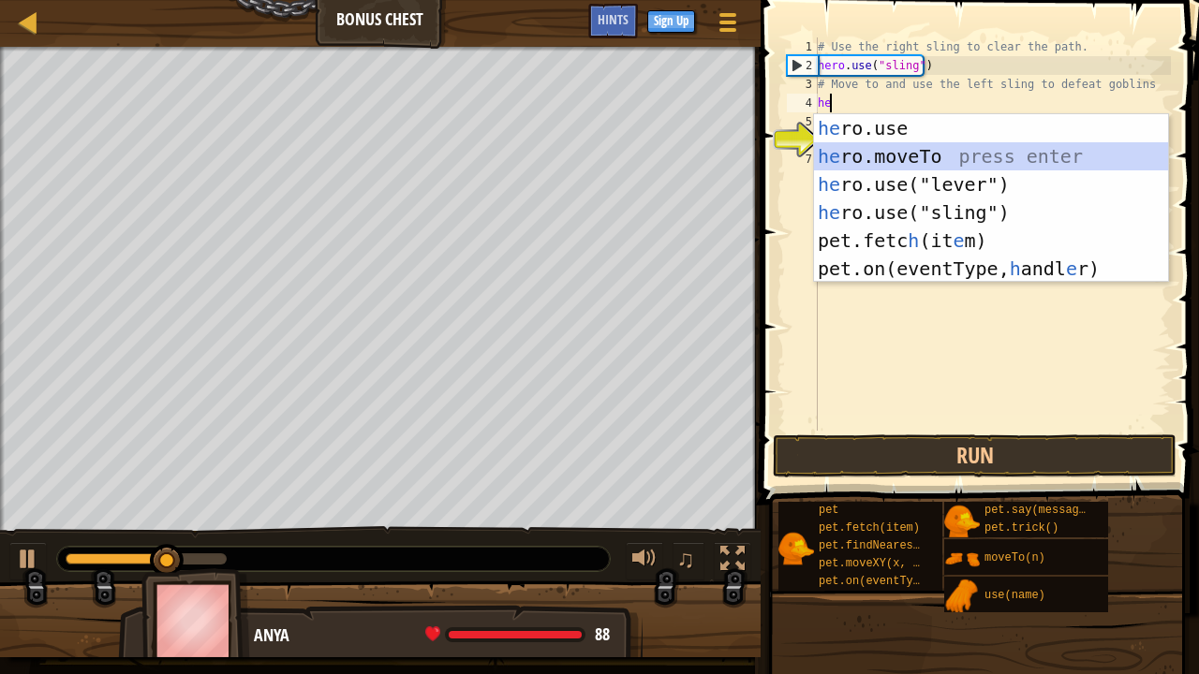
click at [819, 159] on div "he ro.use press enter he ro.moveTo press enter he ro.use("lever") press enter h…" at bounding box center [991, 226] width 355 height 225
type textarea "hero.moveTo(2)"
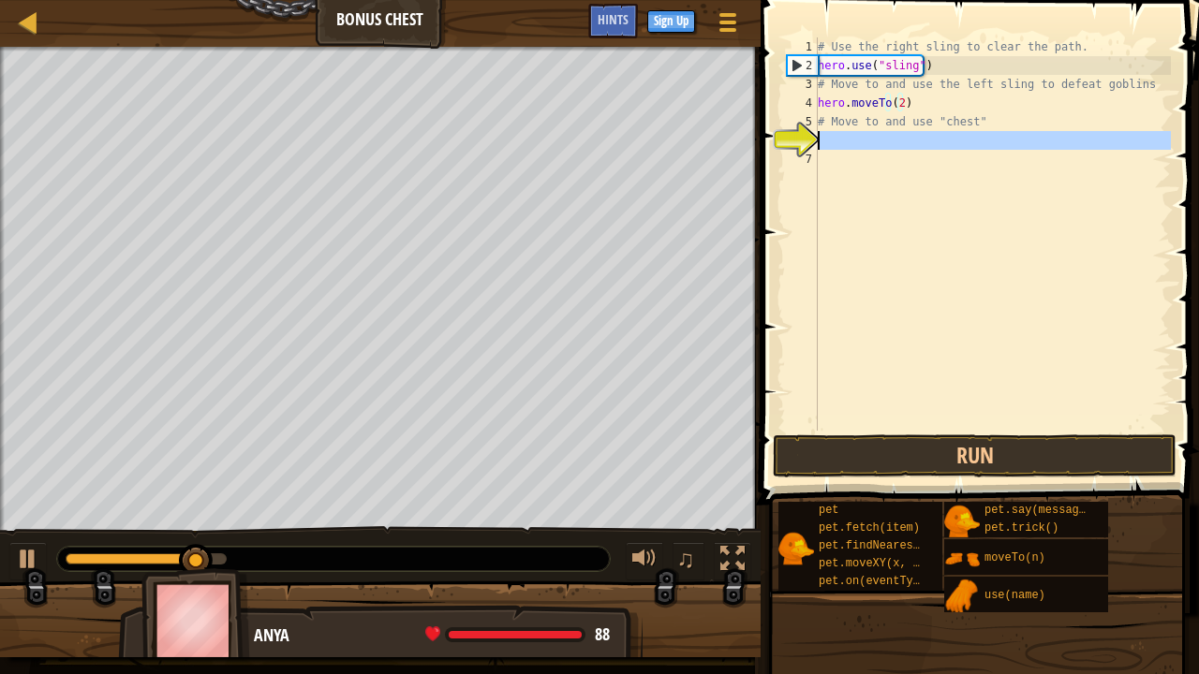
click at [815, 141] on div "6" at bounding box center [802, 140] width 31 height 19
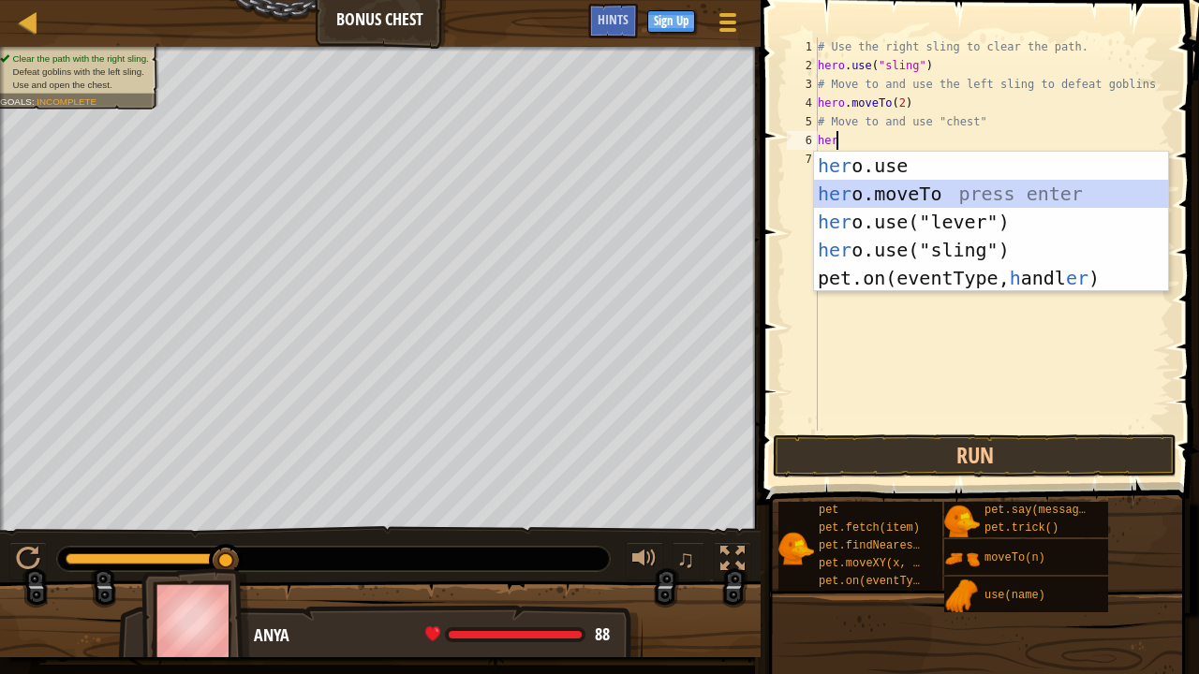
click at [839, 180] on div "her o.use press enter her o.moveTo press enter her o.use("lever") press enter h…" at bounding box center [991, 250] width 355 height 197
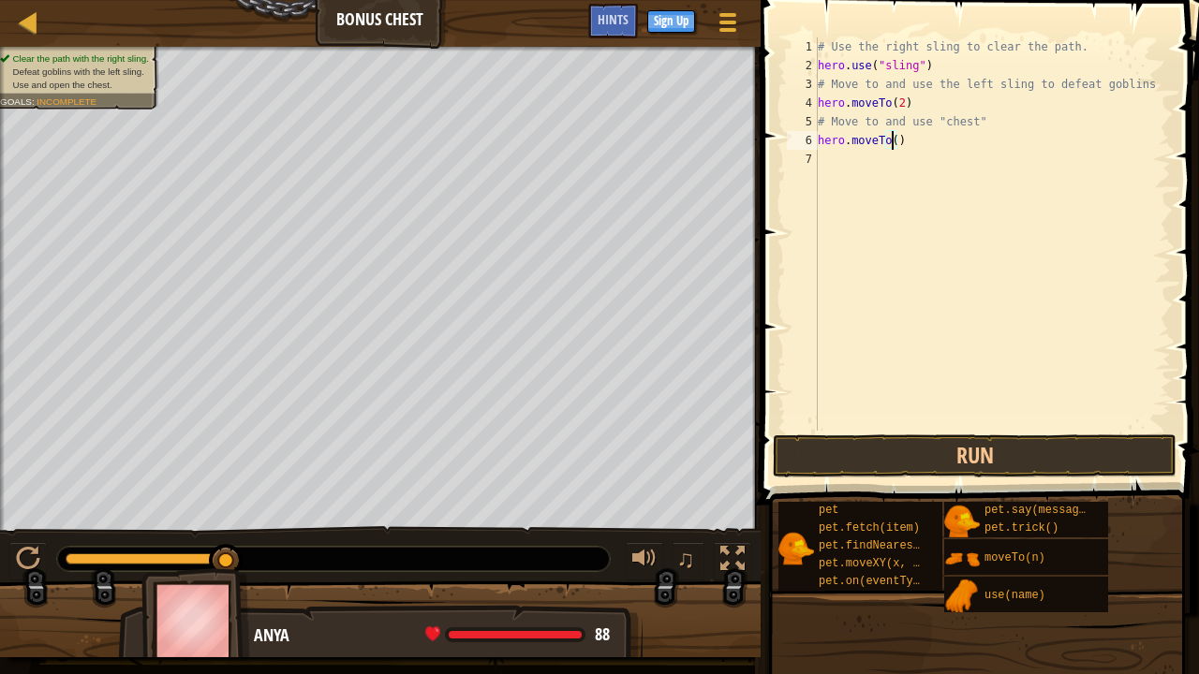
type textarea "hero.moveTo(3)"
click at [816, 157] on div "7" at bounding box center [802, 159] width 31 height 19
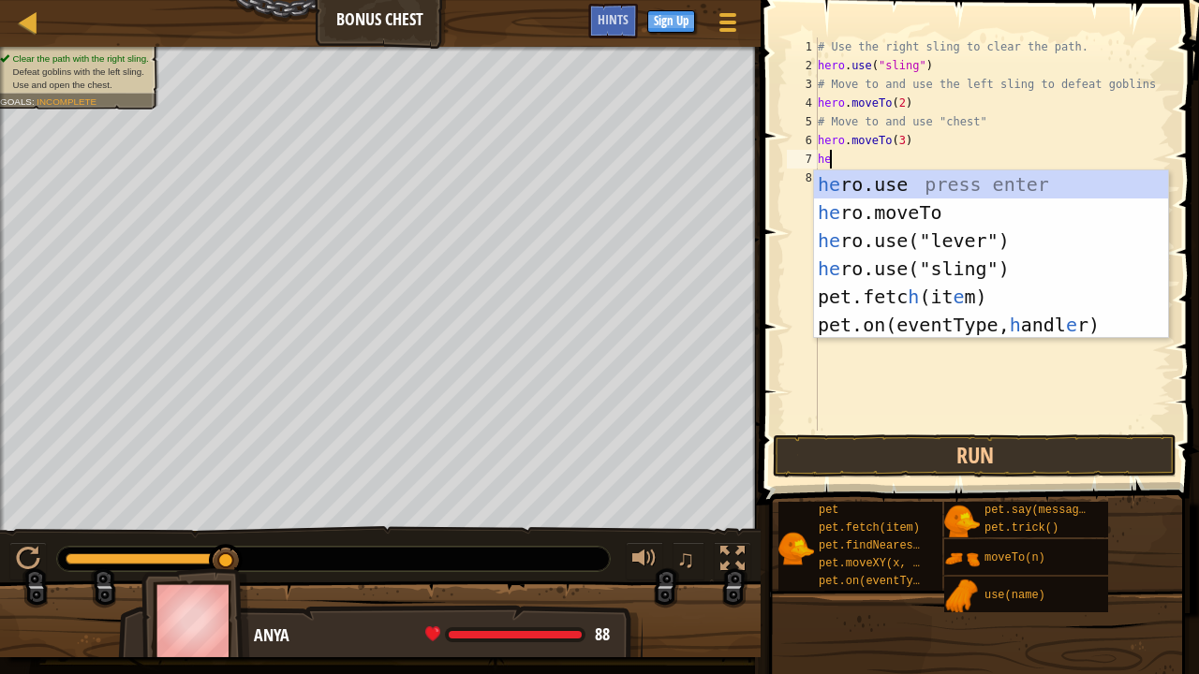
scroll to position [8, 0]
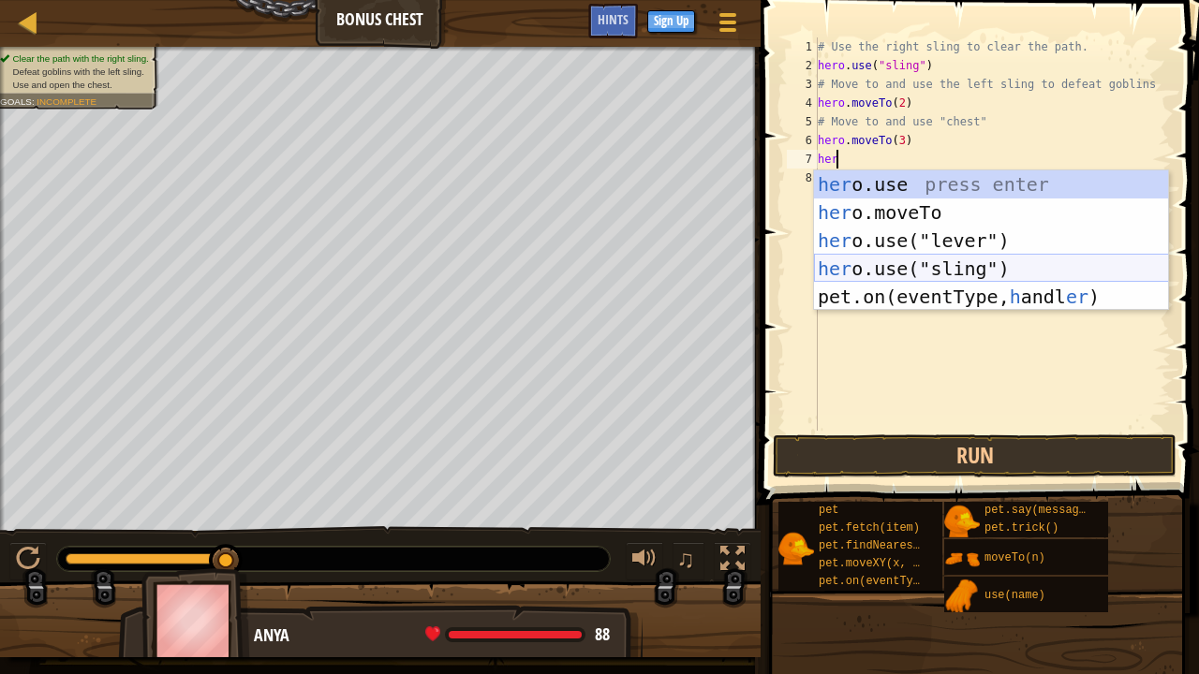
click at [851, 257] on div "her o.use press enter her o.moveTo press enter her o.use("lever") press enter h…" at bounding box center [991, 268] width 355 height 197
type textarea "hero.use("sling")"
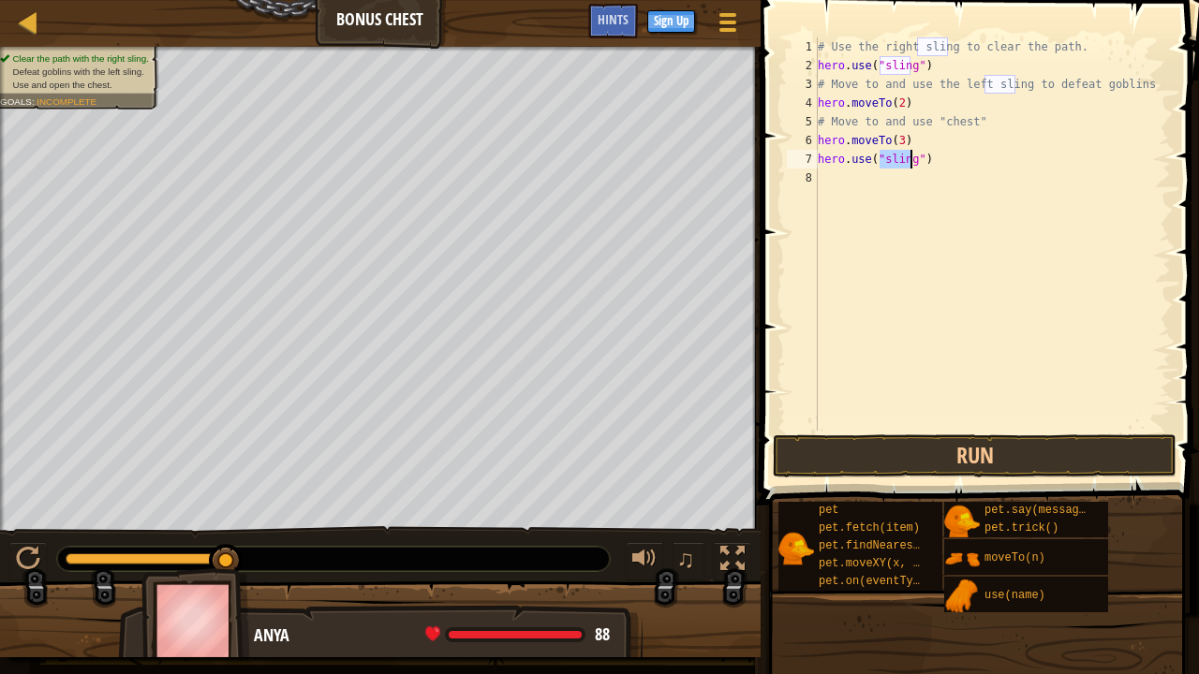
click at [816, 171] on div "8" at bounding box center [802, 178] width 31 height 19
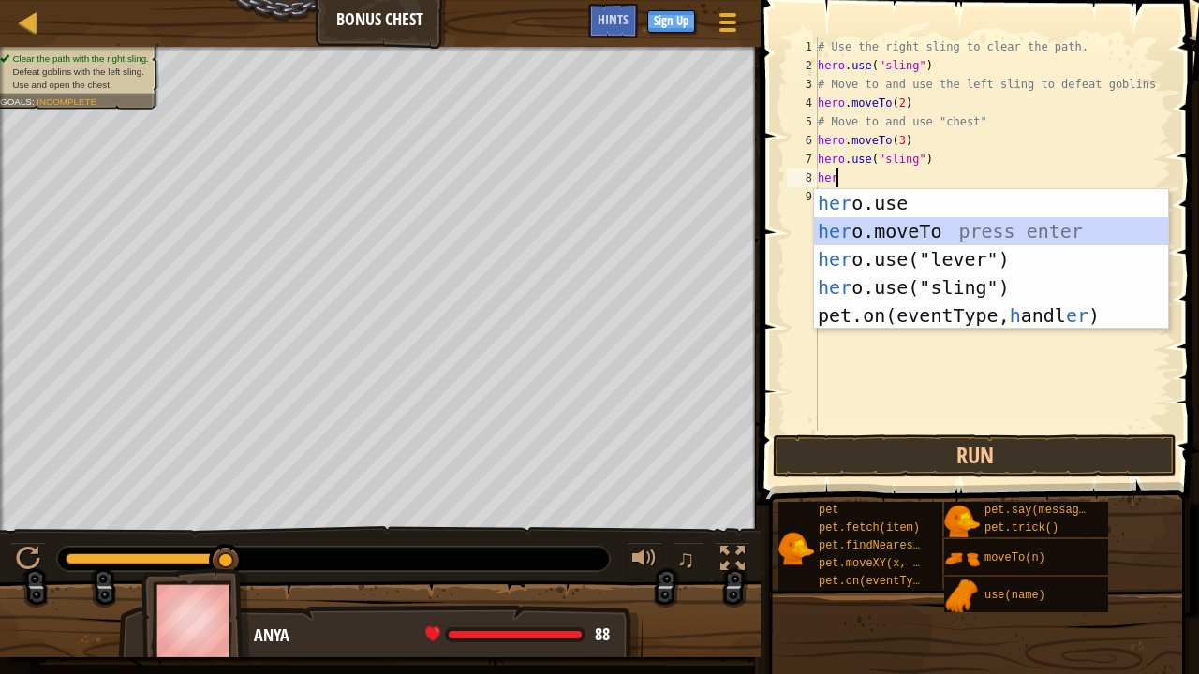
click at [885, 225] on div "her o.use press enter her o.moveTo press enter her o.use("lever") press enter h…" at bounding box center [991, 287] width 355 height 197
type textarea "hero.moveTo(2)"
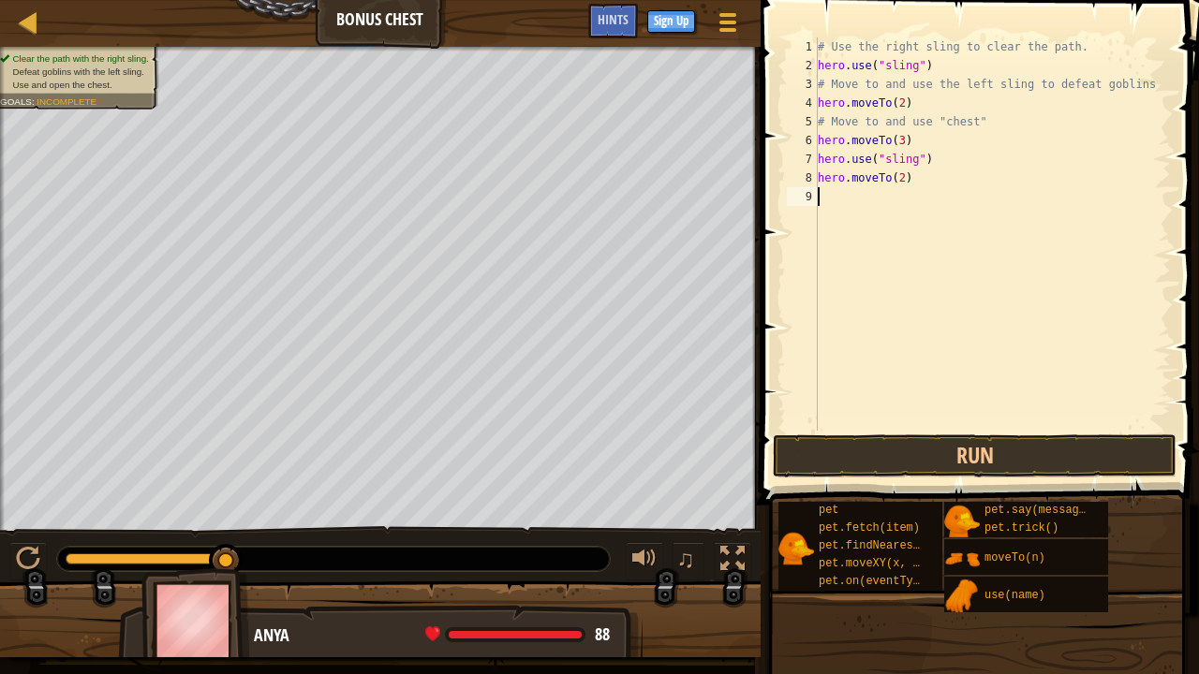
click at [812, 195] on div "9" at bounding box center [802, 196] width 31 height 19
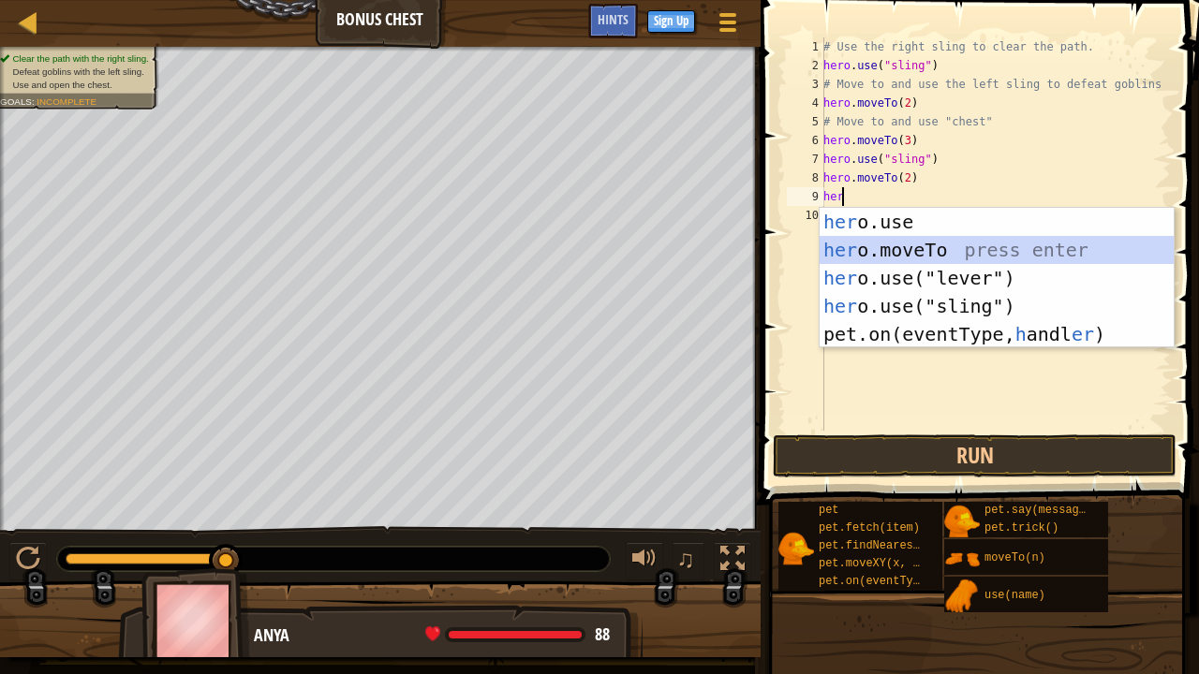
click at [893, 249] on div "her o.use press enter her o.moveTo press enter her o.use("lever") press enter h…" at bounding box center [997, 306] width 355 height 197
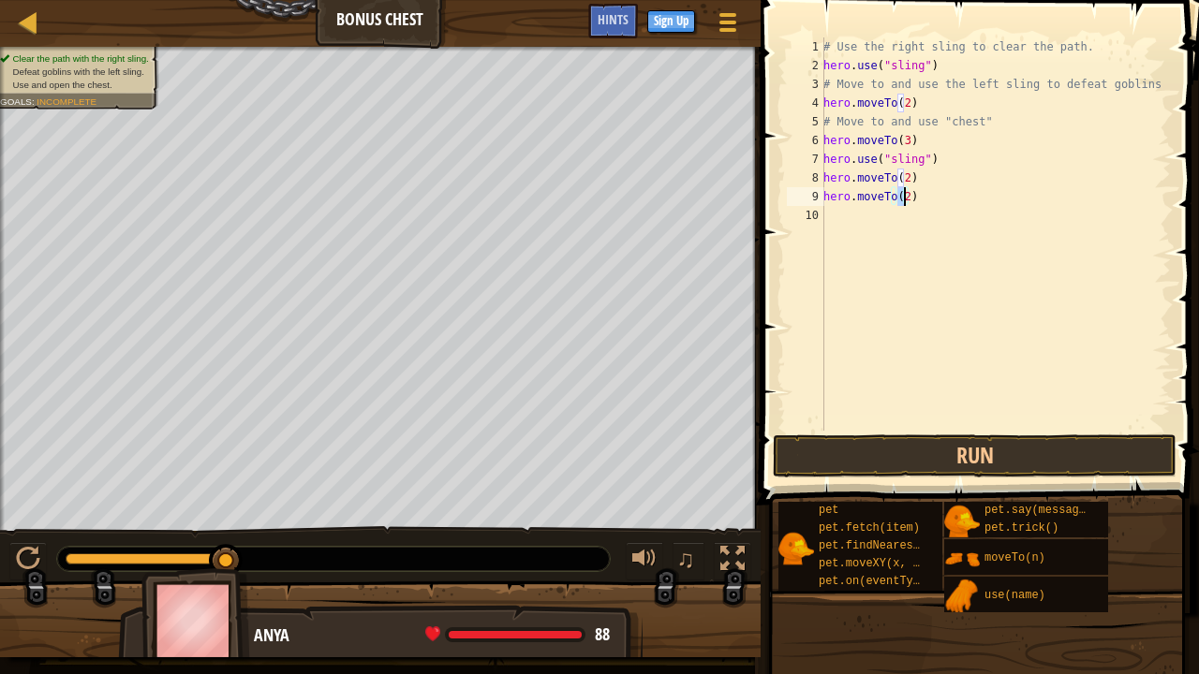
type textarea "hero.moveTo(4)"
click at [832, 213] on div "# Use the right sling to clear the path. hero . use ( "sling" ) # Move to and u…" at bounding box center [995, 252] width 351 height 431
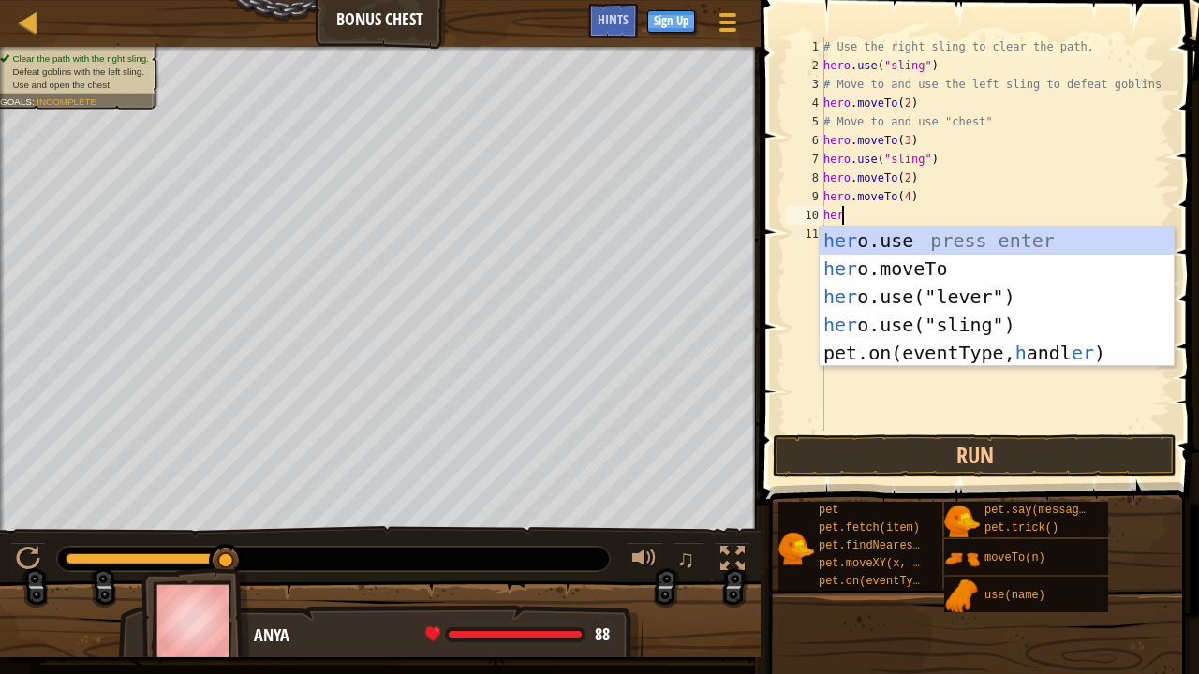
scroll to position [8, 0]
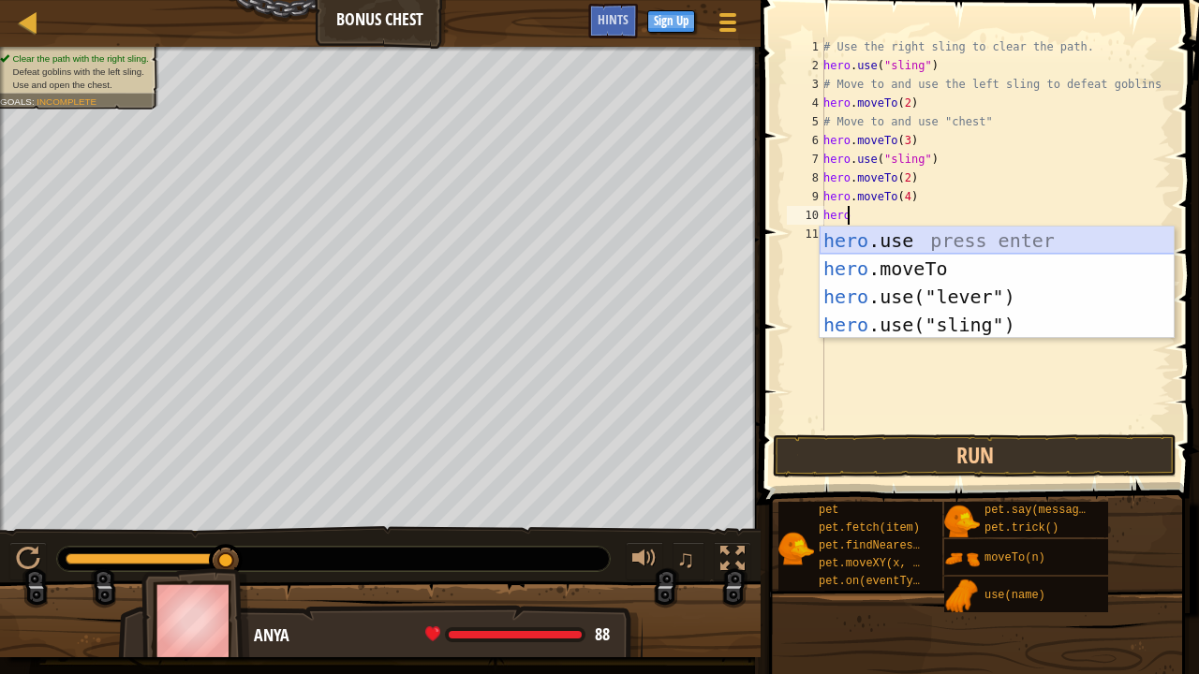
click at [860, 253] on div "hero .use press enter hero .moveTo press enter hero .use("lever") press enter h…" at bounding box center [997, 311] width 355 height 169
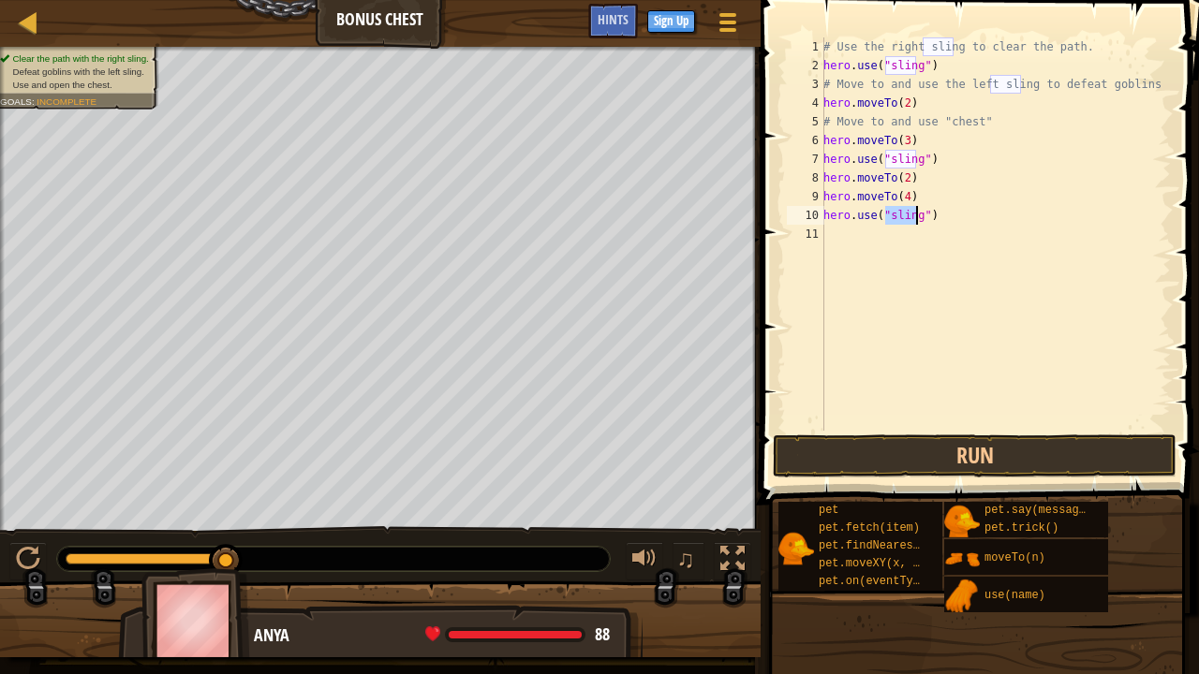
type textarea "hero.use("5")"
click at [826, 236] on div "# Use the right sling to clear the path. hero . use ( "sling" ) # Move to and u…" at bounding box center [995, 252] width 351 height 431
click at [898, 214] on div "# Use the right sling to clear the path. hero . use ( "sling" ) # Move to and u…" at bounding box center [995, 252] width 351 height 431
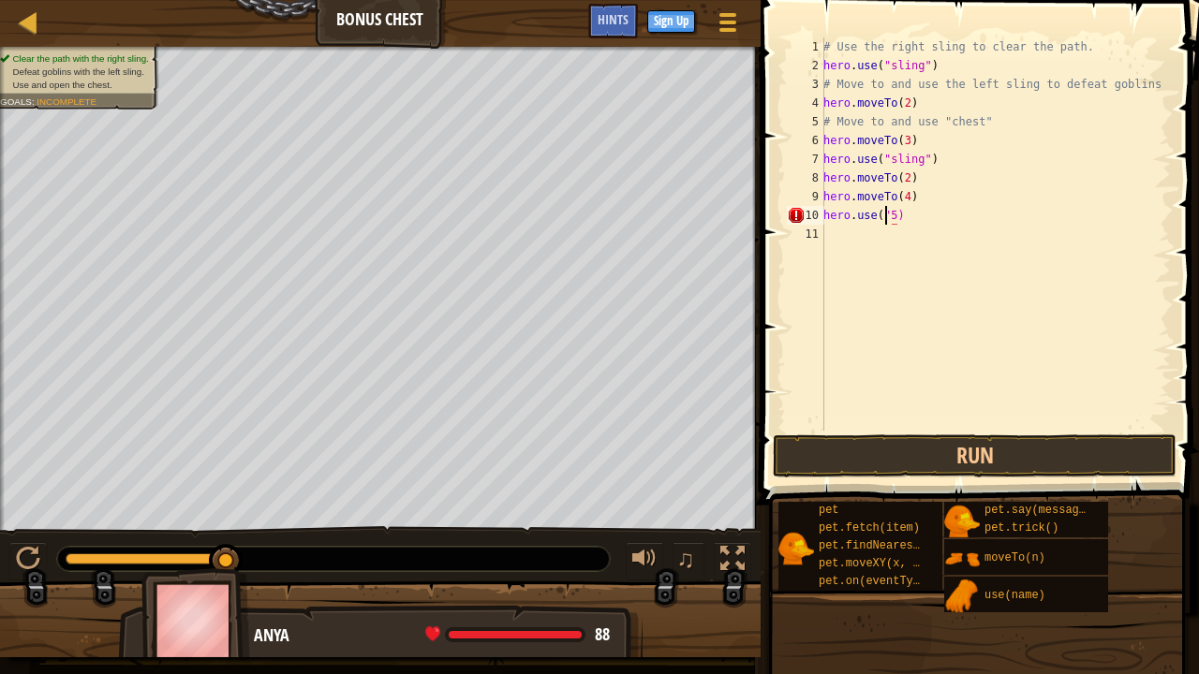
click at [883, 214] on div "# Use the right sling to clear the path. hero . use ( "sling" ) # Move to and u…" at bounding box center [995, 252] width 351 height 431
type textarea "hero.use(5)"
click at [829, 236] on div "# Use the right sling to clear the path. hero . use ( "sling" ) # Move to and u…" at bounding box center [995, 252] width 351 height 431
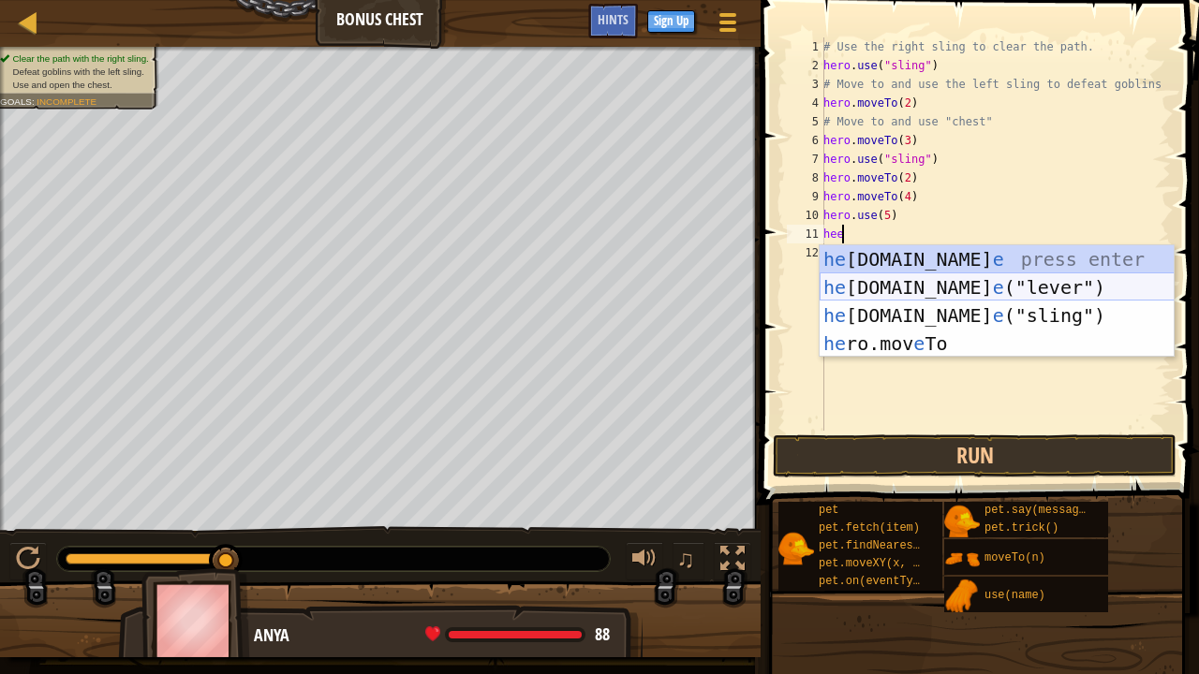
type textarea "he"
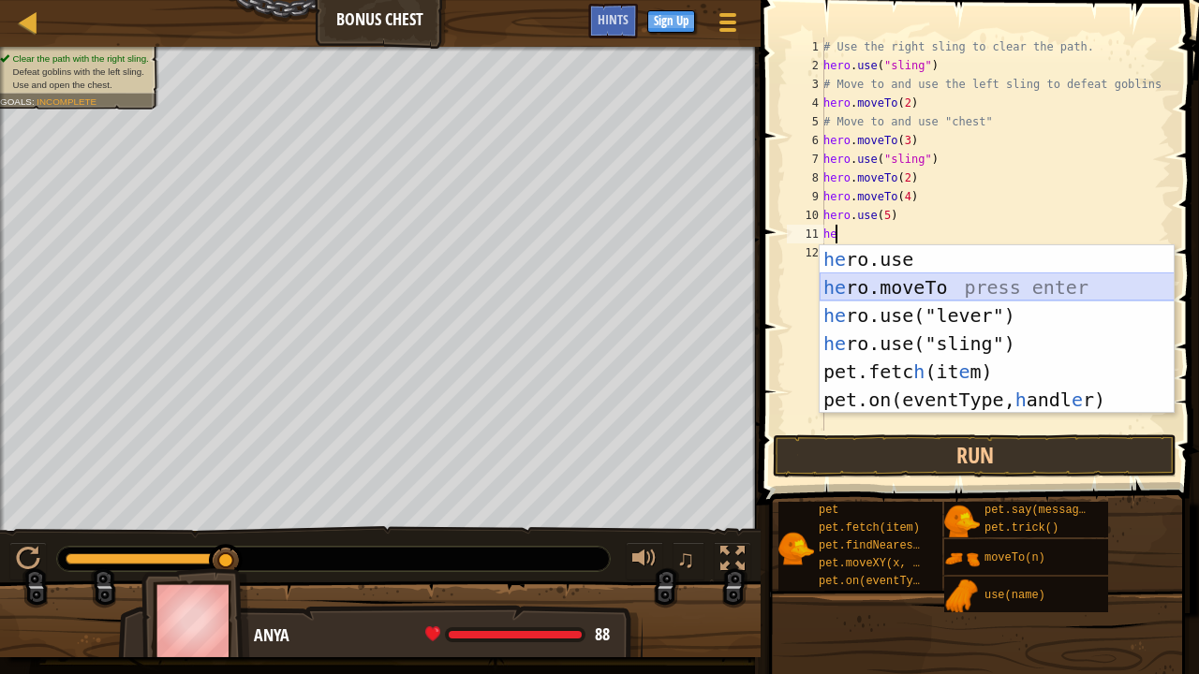
drag, startPoint x: 878, startPoint y: 291, endPoint x: 853, endPoint y: 286, distance: 25.0
drag, startPoint x: 853, startPoint y: 286, endPoint x: 1122, endPoint y: 273, distance: 269.2
click at [1122, 273] on div "he ro.use press enter he ro.moveTo press enter he ro.use("lever") press enter h…" at bounding box center [997, 357] width 355 height 225
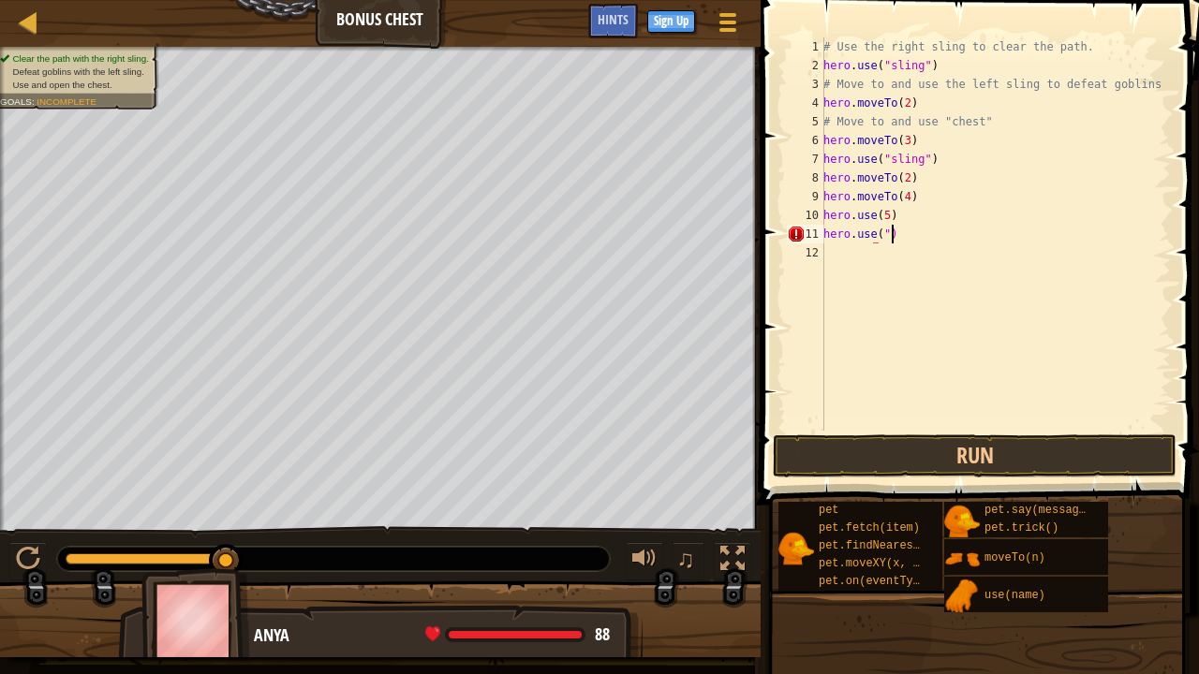
click at [891, 230] on div "# Use the right sling to clear the path. hero . use ( "sling" ) # Move to and u…" at bounding box center [995, 252] width 351 height 431
click at [882, 234] on div "# Use the right sling to clear the path. hero . use ( "sling" ) # Move to and u…" at bounding box center [995, 252] width 351 height 431
click at [878, 231] on div "# Use the right sling to clear the path. hero . use ( "sling" ) # Move to and u…" at bounding box center [995, 252] width 351 height 431
type textarea "h"
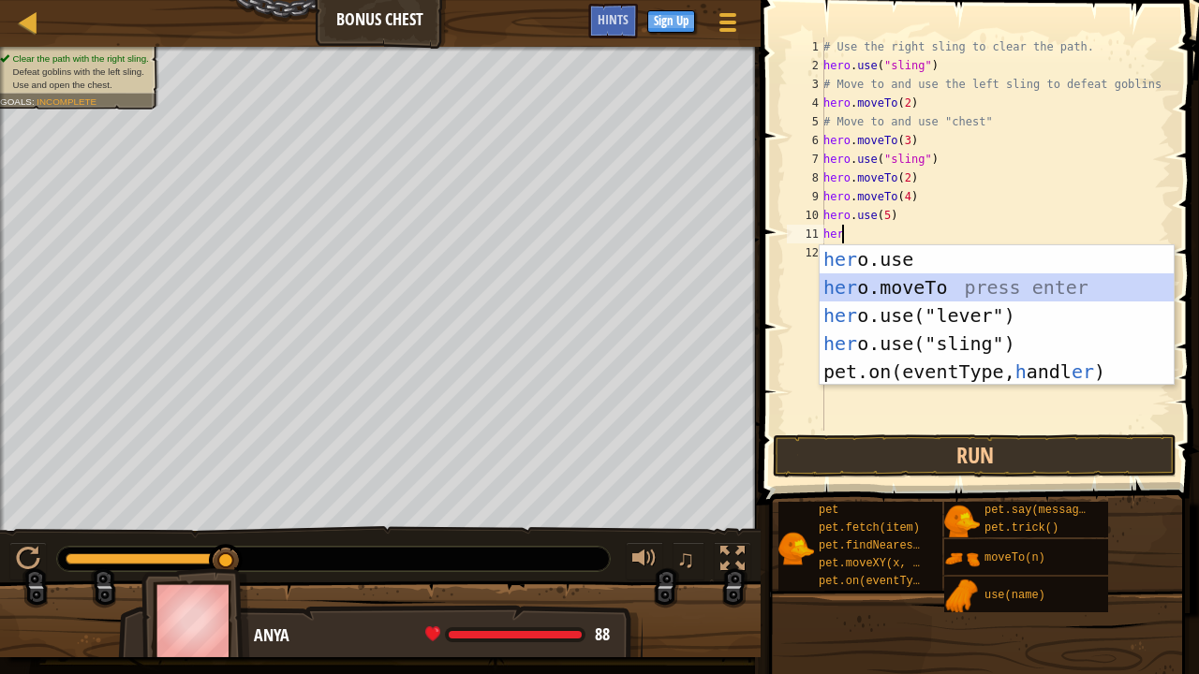
click at [871, 280] on div "her o.use press enter her o.moveTo press enter her o.use("lever") press enter h…" at bounding box center [997, 343] width 355 height 197
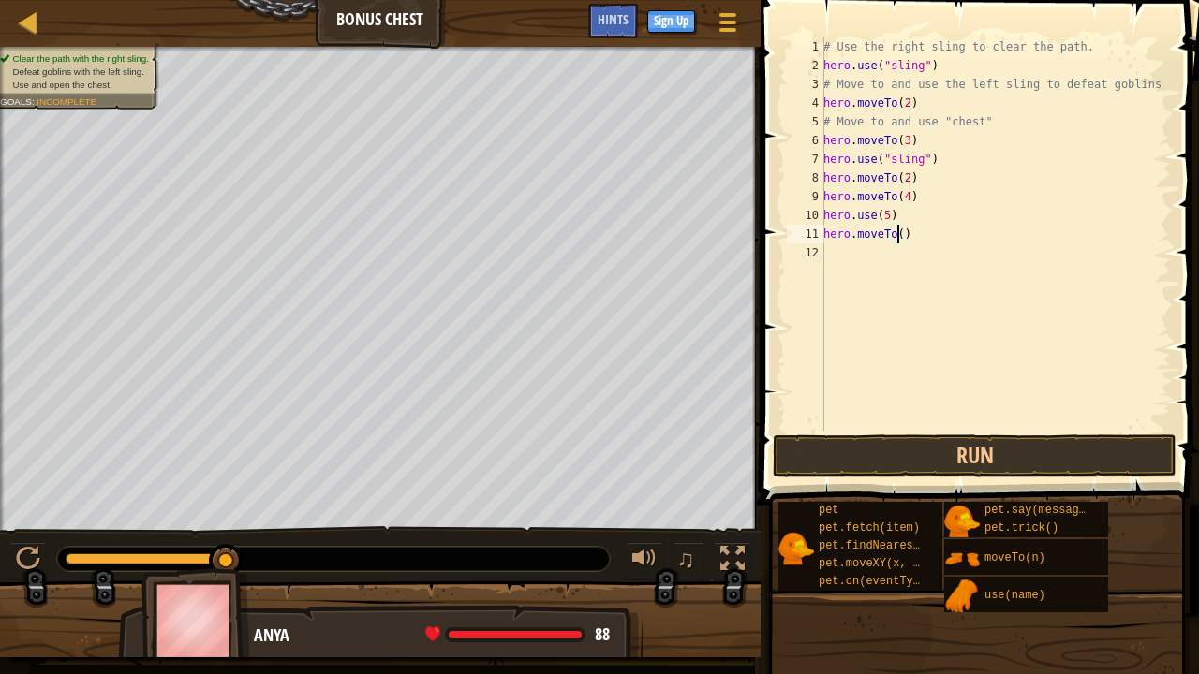
type textarea "hero.moveTo(6)"
click at [832, 247] on div "# Use the right sling to clear the path. hero . use ( "sling" ) # Move to and u…" at bounding box center [995, 252] width 351 height 431
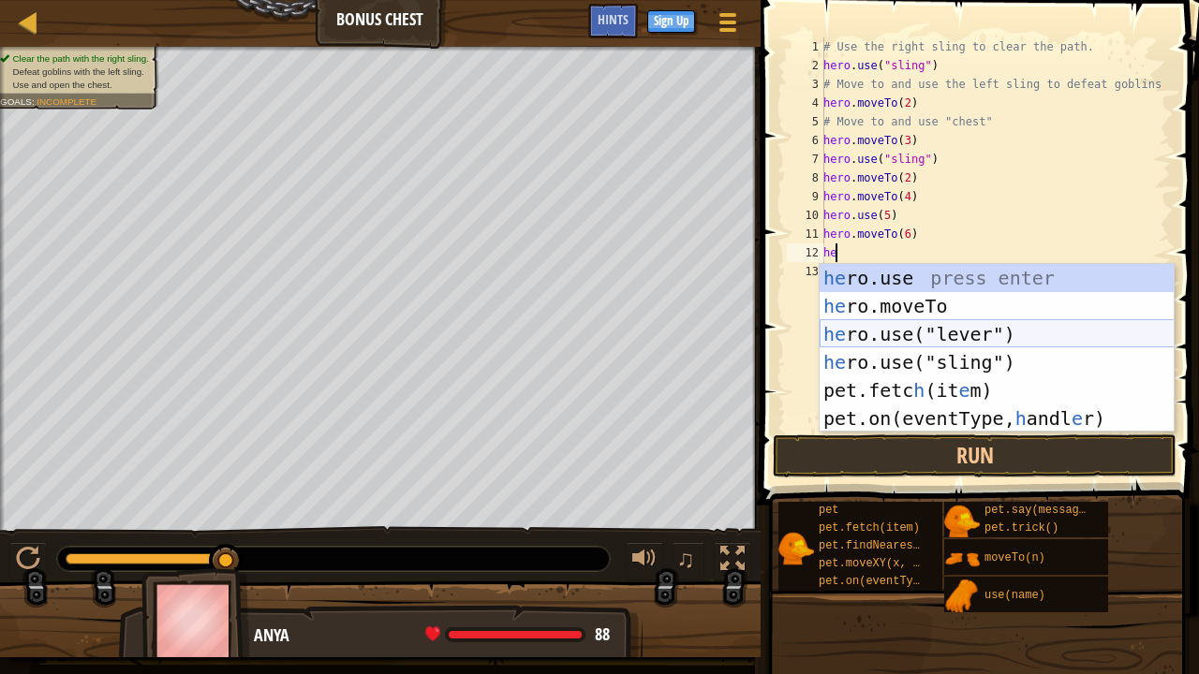
click at [847, 336] on div "he ro.use press enter he ro.moveTo press enter he ro.use("lever") press enter h…" at bounding box center [997, 376] width 355 height 225
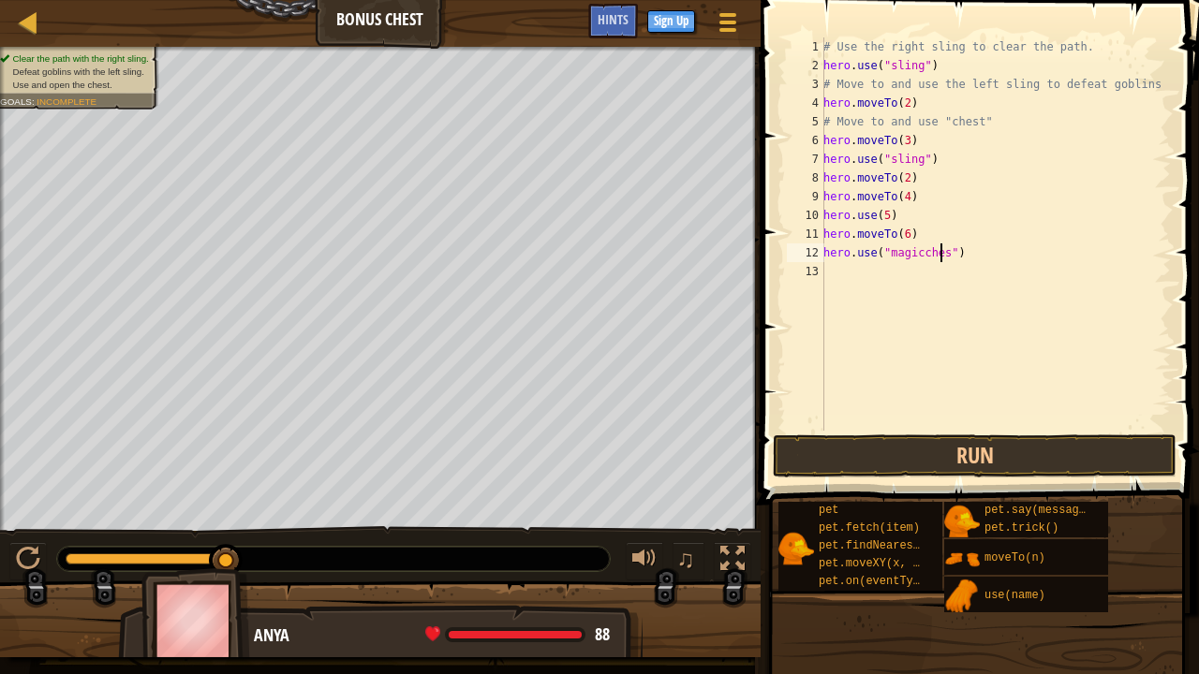
scroll to position [8, 9]
click at [865, 462] on button "Run" at bounding box center [975, 456] width 404 height 43
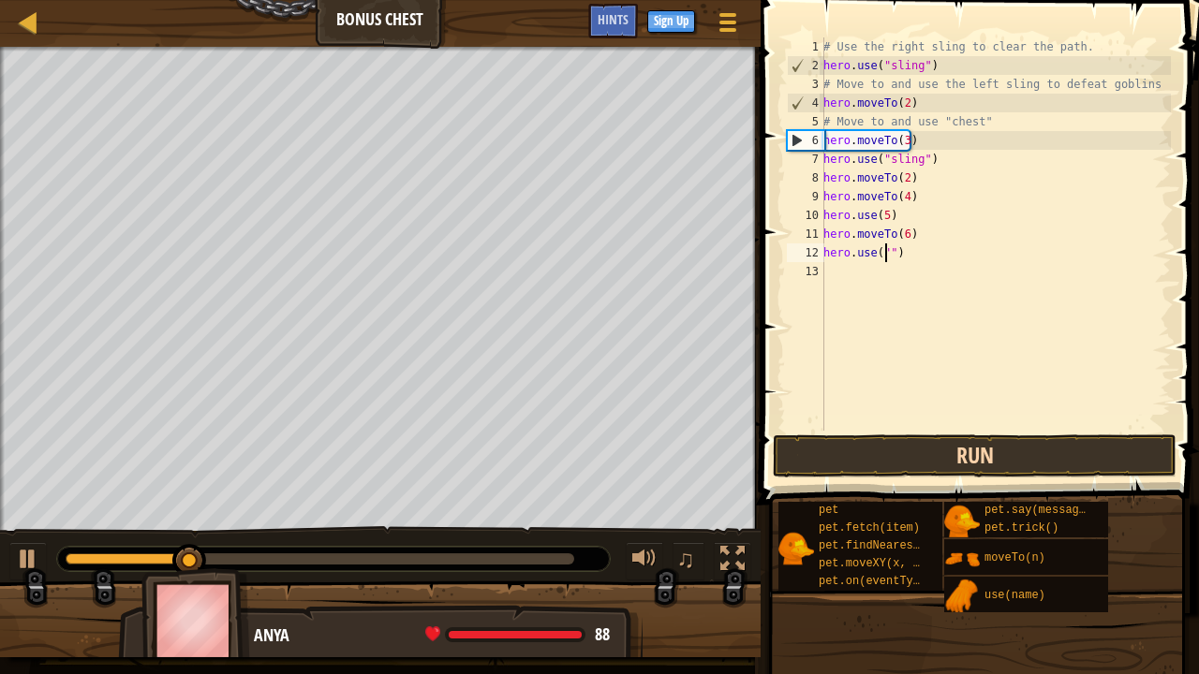
scroll to position [8, 5]
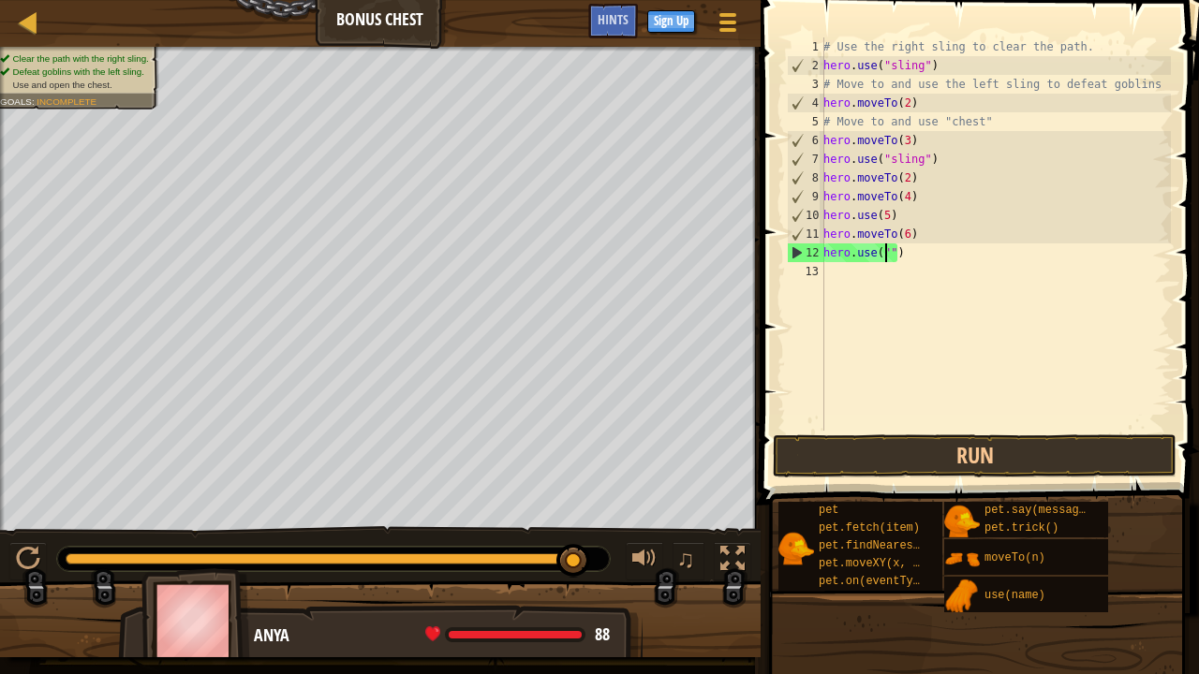
click at [847, 255] on div "# Use the right sling to clear the path. hero . use ( "sling" ) # Move to and u…" at bounding box center [995, 252] width 351 height 431
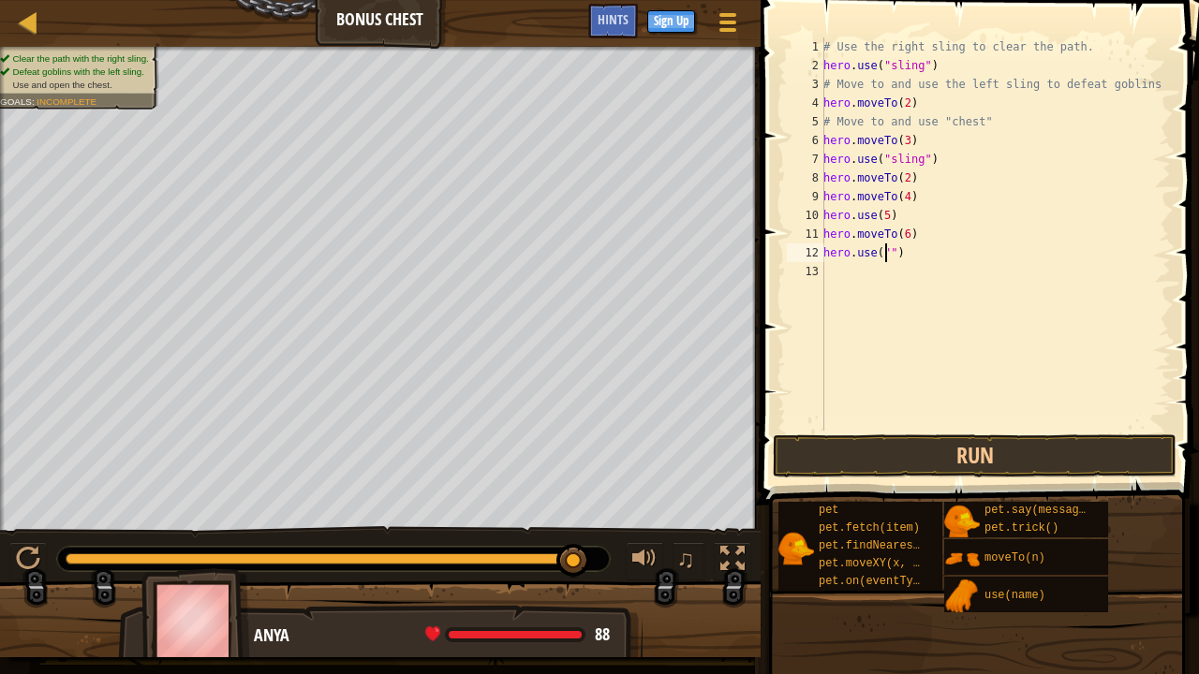
click at [882, 253] on div "# Use the right sling to clear the path. hero . use ( "sling" ) # Move to and u…" at bounding box center [995, 252] width 351 height 431
type textarea "hero.use("chest")"
click at [1021, 430] on div "# Use the right sling to clear the path. hero . use ( "sling" ) # Move to and u…" at bounding box center [995, 252] width 351 height 431
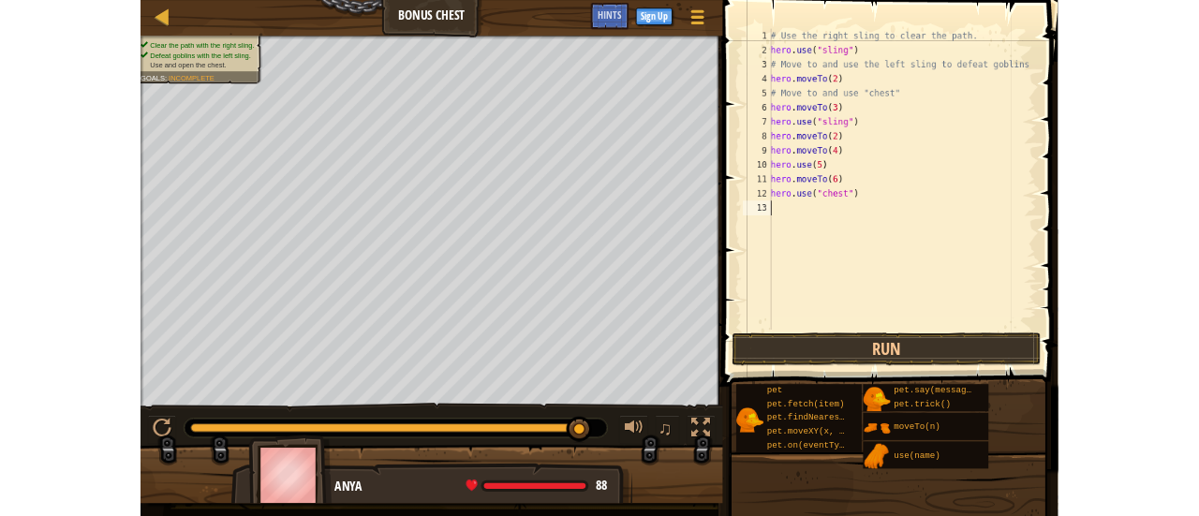
scroll to position [8, 0]
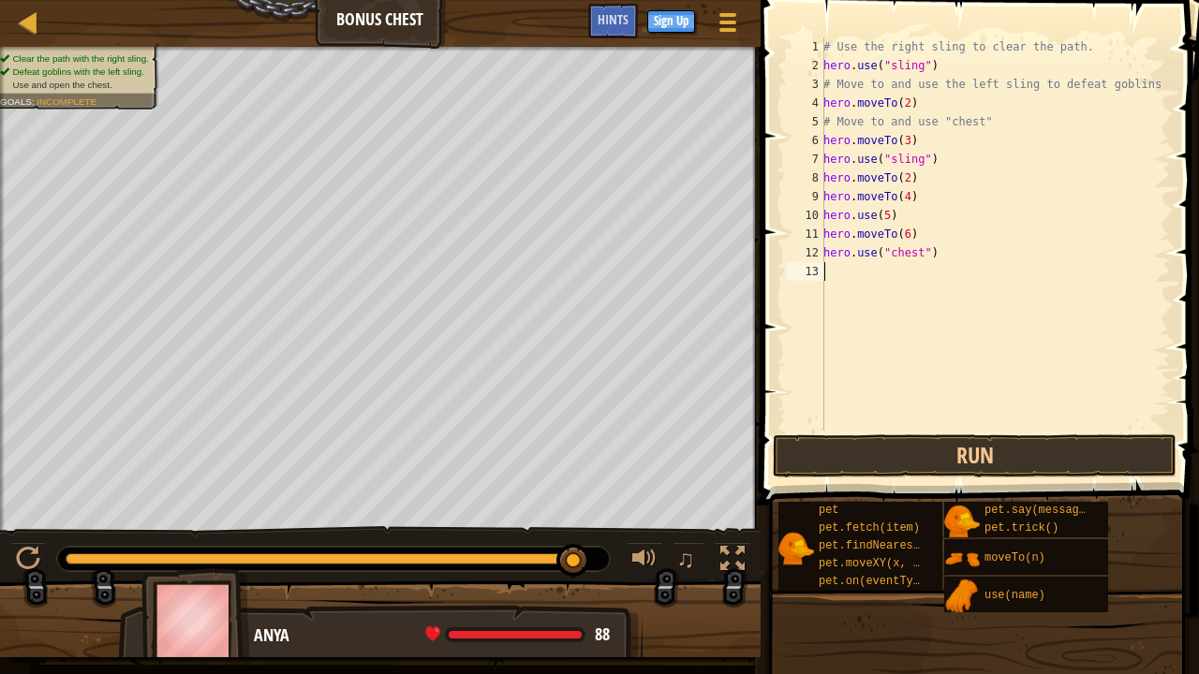
click at [1021, 430] on div "# Use the right sling to clear the path. hero . use ( "sling" ) # Move to and u…" at bounding box center [995, 252] width 351 height 431
drag, startPoint x: 1017, startPoint y: 440, endPoint x: 1117, endPoint y: 413, distance: 102.9
click at [1117, 413] on div "# Use the right sling to clear the path. hero . use ( "sling" ) # Move to and u…" at bounding box center [995, 252] width 351 height 431
click at [1096, 454] on button "Run" at bounding box center [975, 456] width 404 height 43
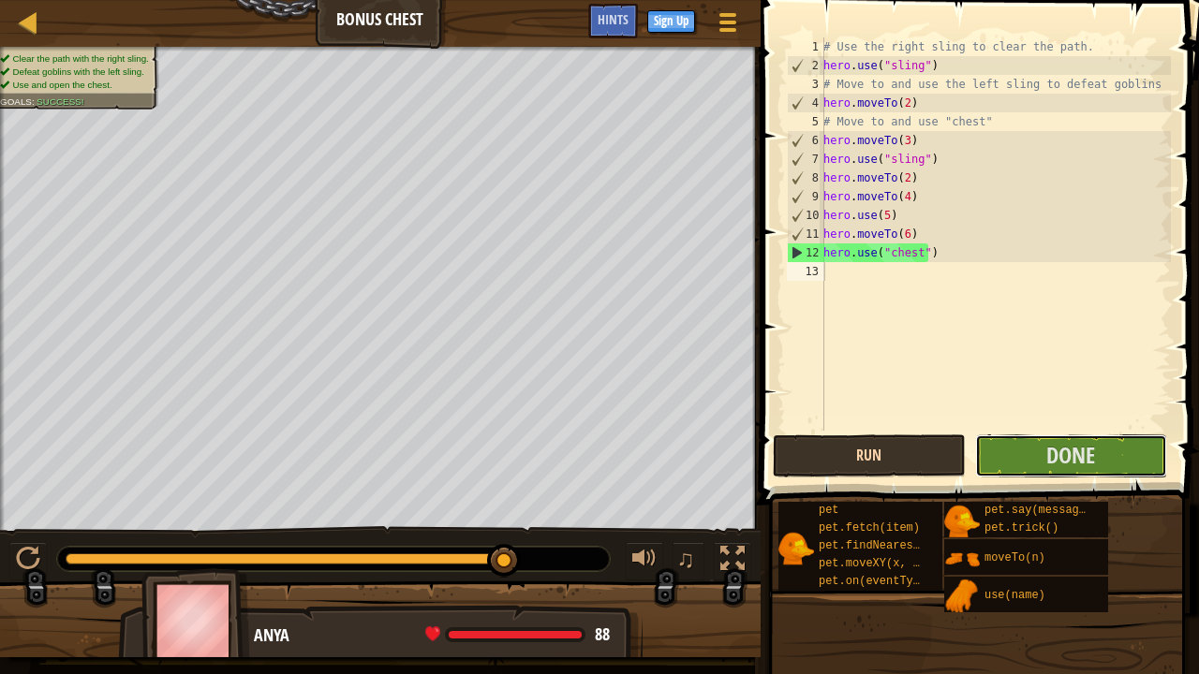
click at [1096, 454] on button "Done" at bounding box center [1071, 456] width 192 height 43
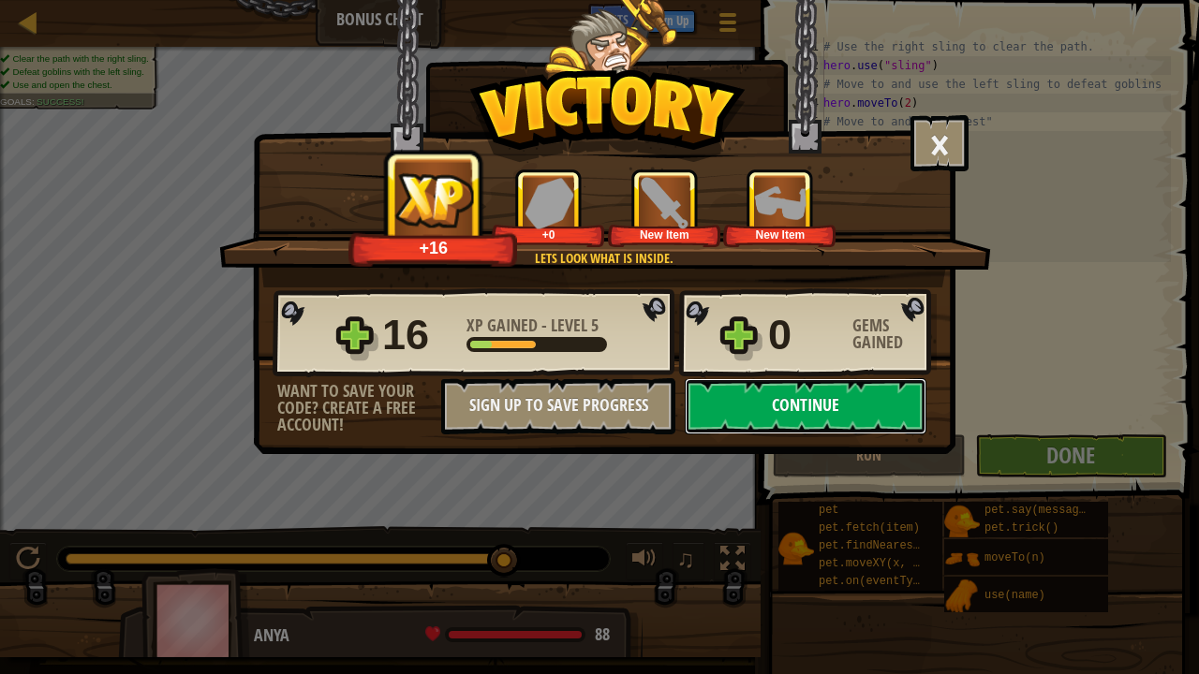
click at [886, 414] on button "Continue" at bounding box center [806, 406] width 242 height 56
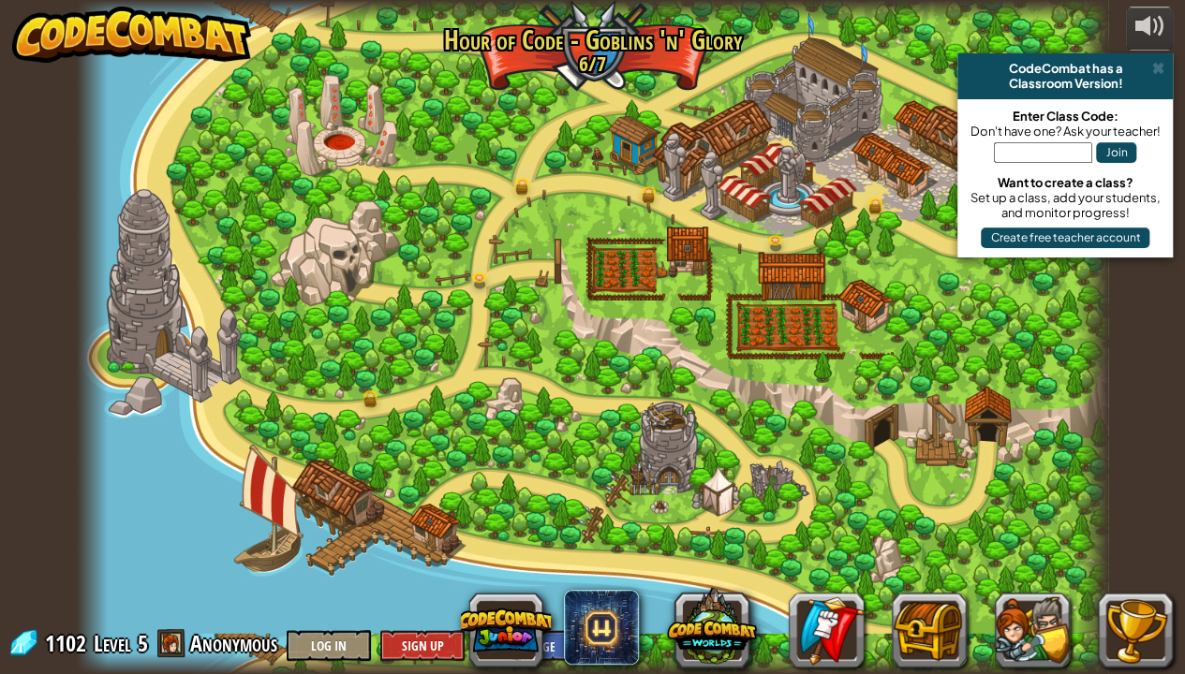
click at [1166, 59] on div "CodeCombat has a Classroom Version!" at bounding box center [1064, 76] width 215 height 46
click at [1157, 64] on span at bounding box center [1157, 68] width 12 height 15
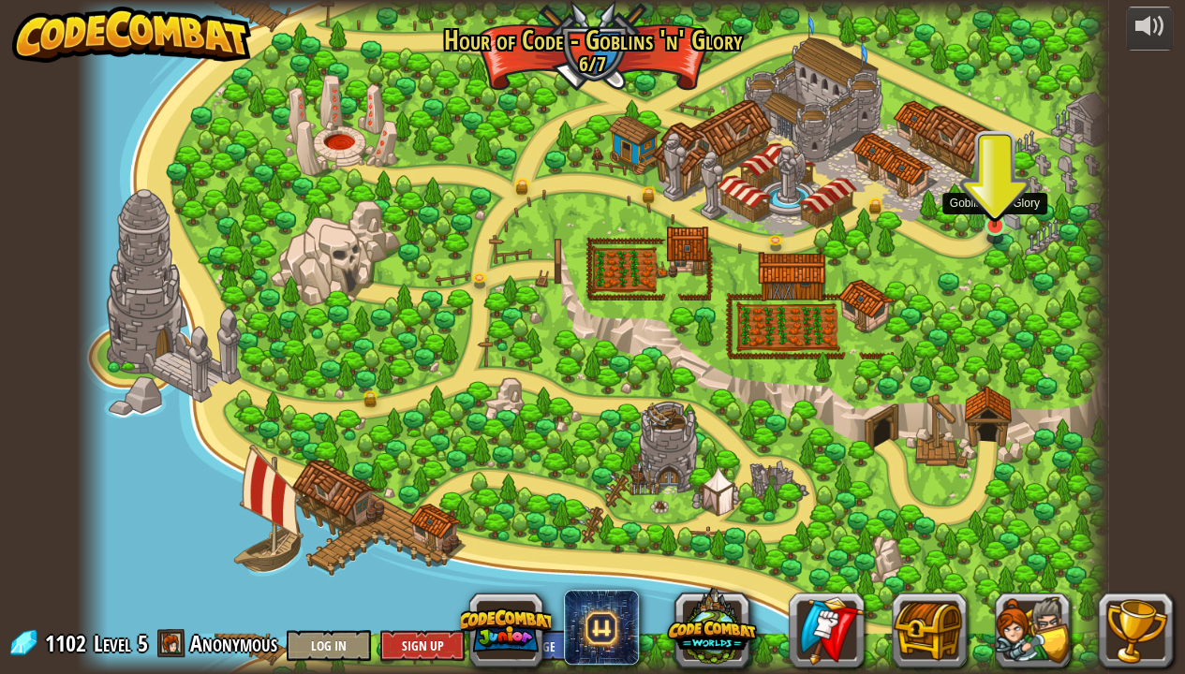
click at [989, 220] on img at bounding box center [994, 193] width 25 height 67
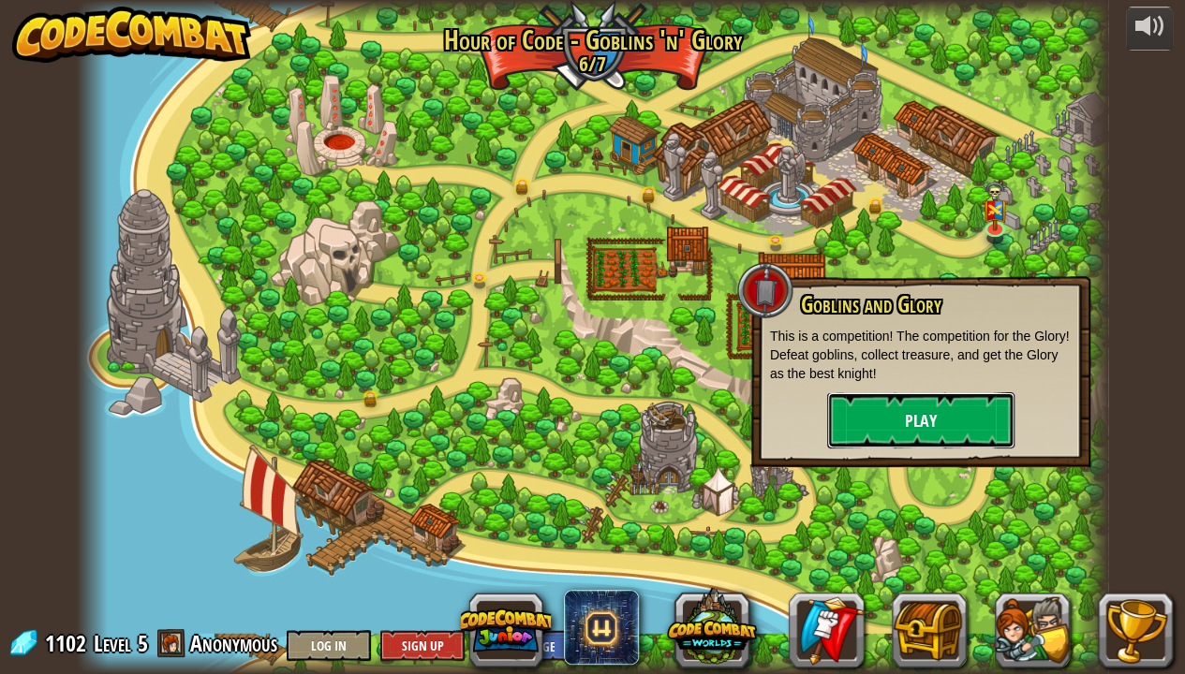
click at [871, 435] on button "Play" at bounding box center [920, 420] width 187 height 56
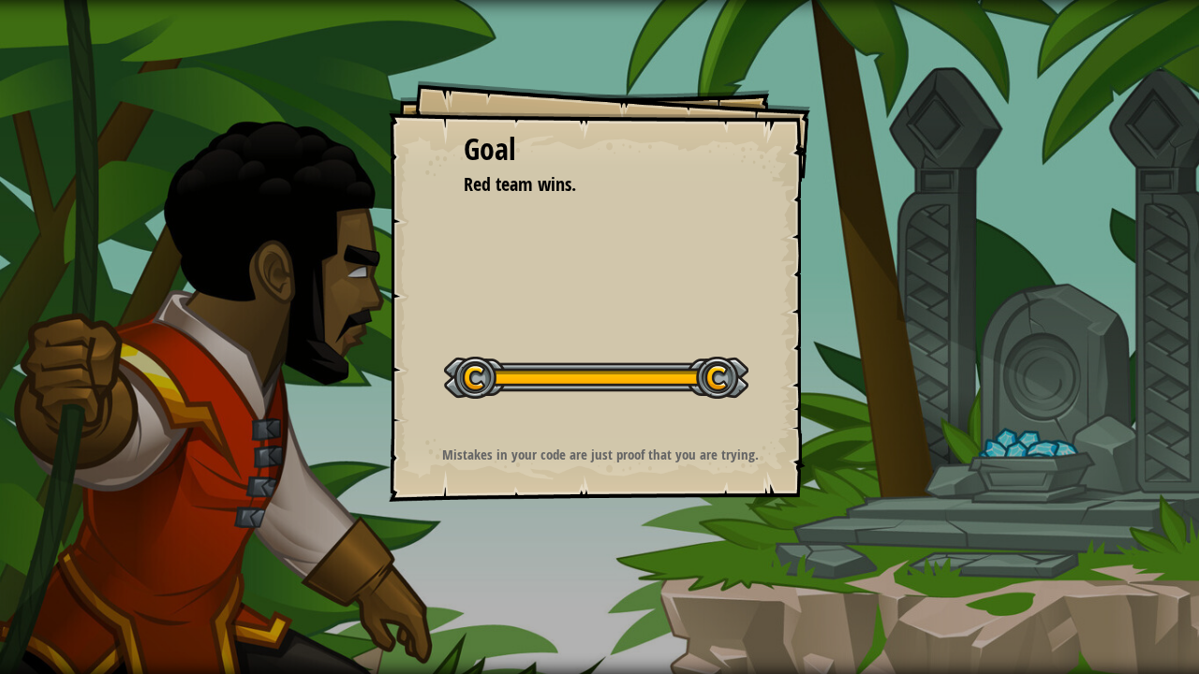
drag, startPoint x: 871, startPoint y: 435, endPoint x: 664, endPoint y: 399, distance: 210.0
click at [664, 399] on div "Start Level" at bounding box center [596, 375] width 304 height 75
click at [579, 90] on div "Goal Red team wins. Start Level Error loading from server. Try refreshing the p…" at bounding box center [600, 292] width 422 height 422
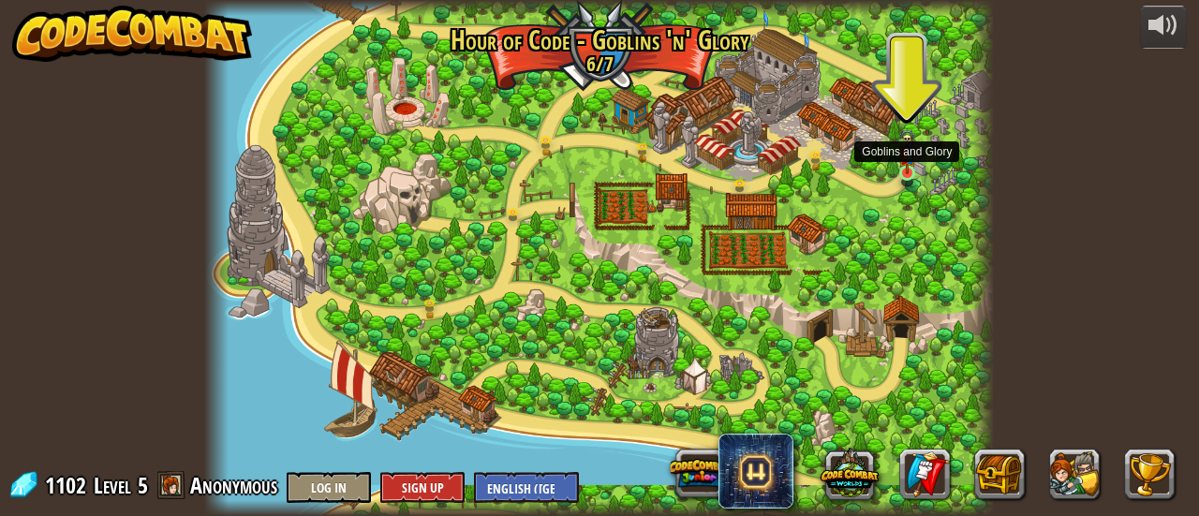
click at [903, 164] on img at bounding box center [906, 151] width 17 height 46
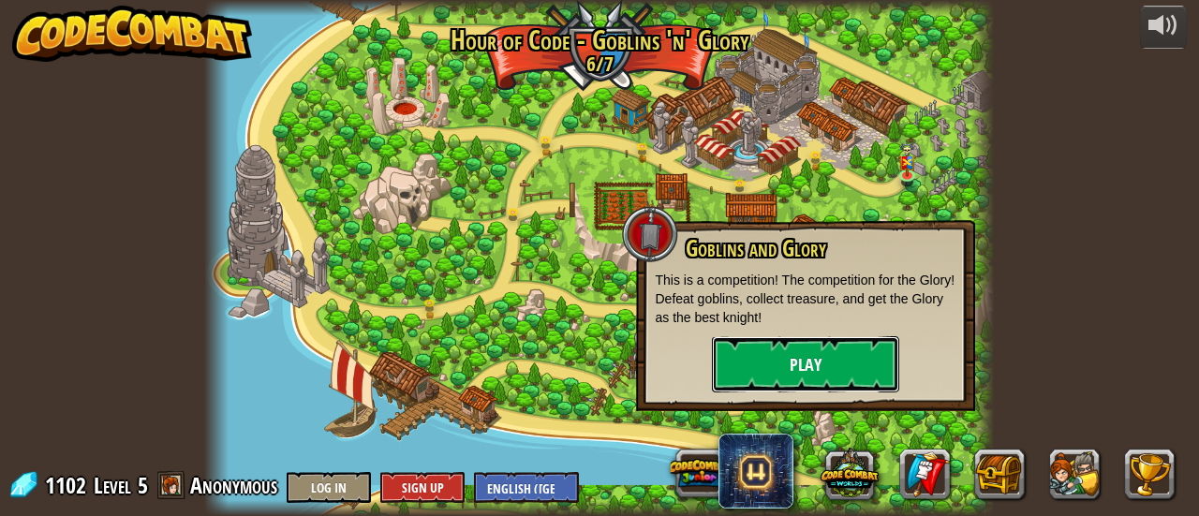
click at [759, 351] on button "Play" at bounding box center [805, 364] width 187 height 56
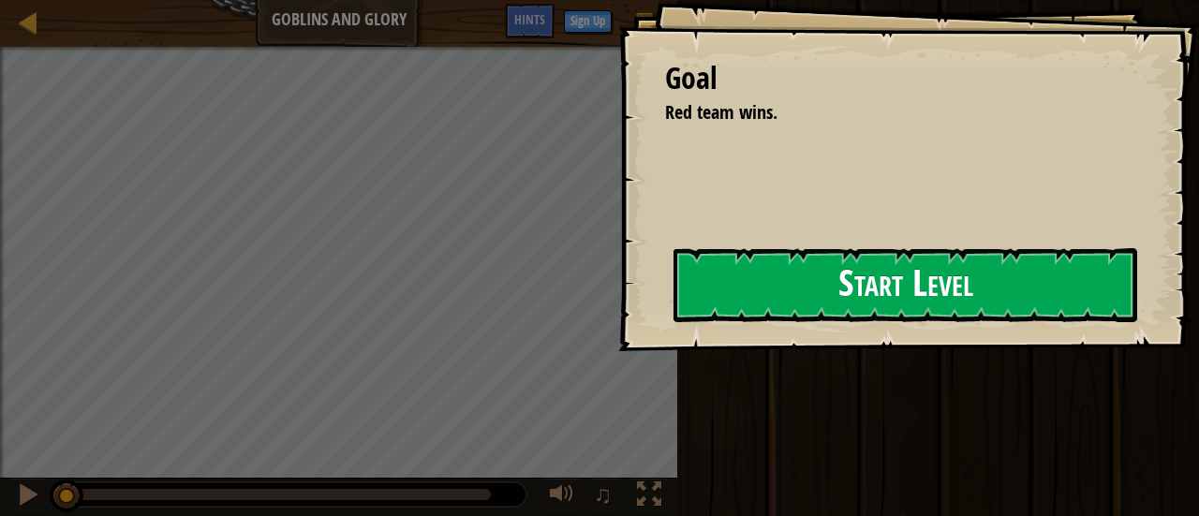
click at [887, 280] on button "Start Level" at bounding box center [905, 285] width 464 height 74
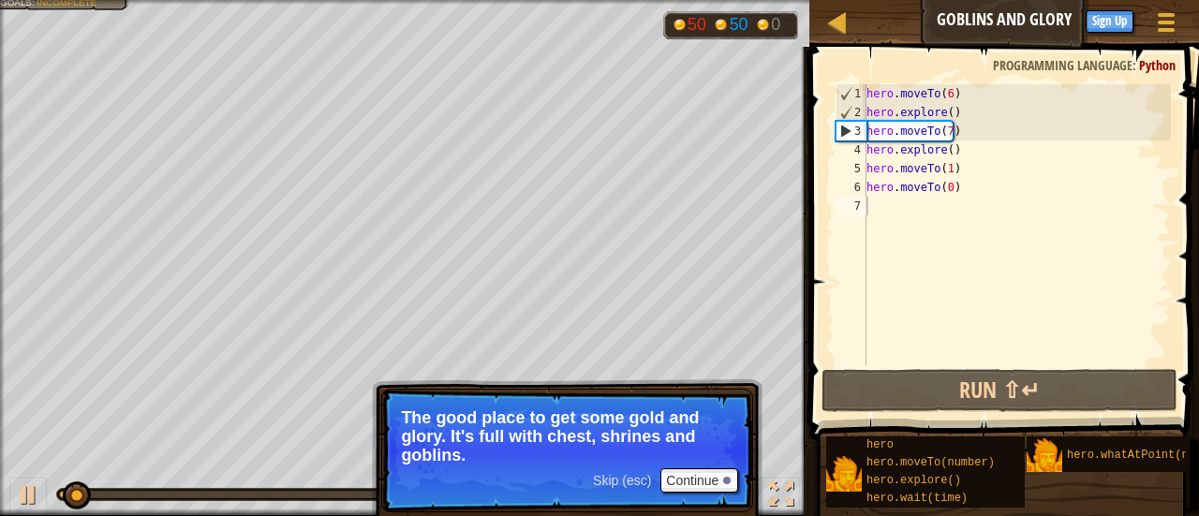
click at [686, 497] on p "Skip (esc) Continue The good place to get some gold and glory. It's full with c…" at bounding box center [567, 451] width 372 height 124
click at [686, 496] on p "Skip (esc) Continue The good place to get some gold and glory. It's full with c…" at bounding box center [567, 451] width 372 height 124
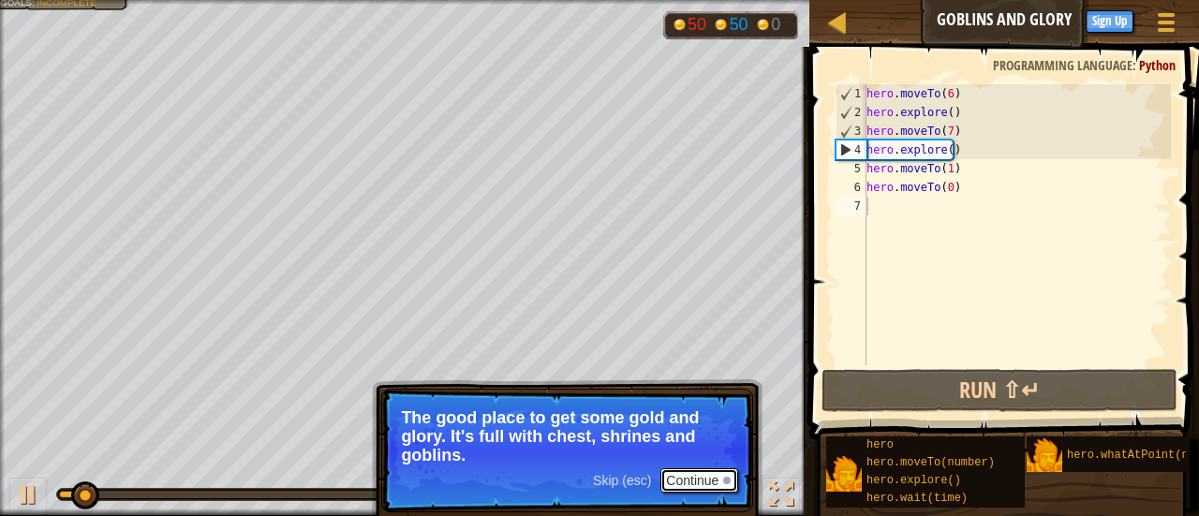
click at [693, 479] on button "Continue" at bounding box center [699, 480] width 78 height 24
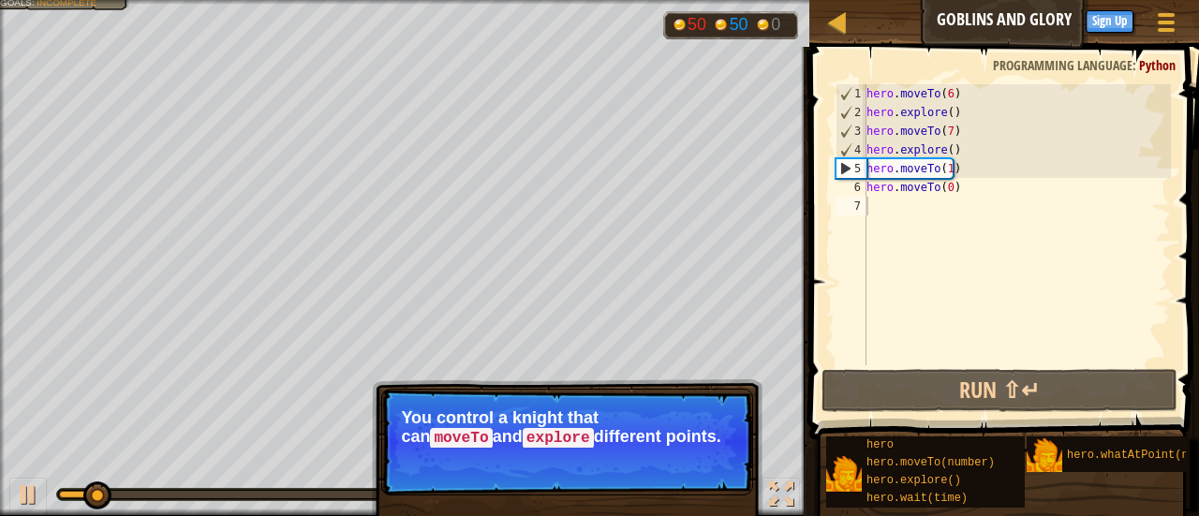
click at [693, 479] on p "Skip (esc) Continue You control a knight that can moveTo and explore different …" at bounding box center [567, 442] width 372 height 107
click at [682, 456] on button "Continue" at bounding box center [699, 463] width 78 height 24
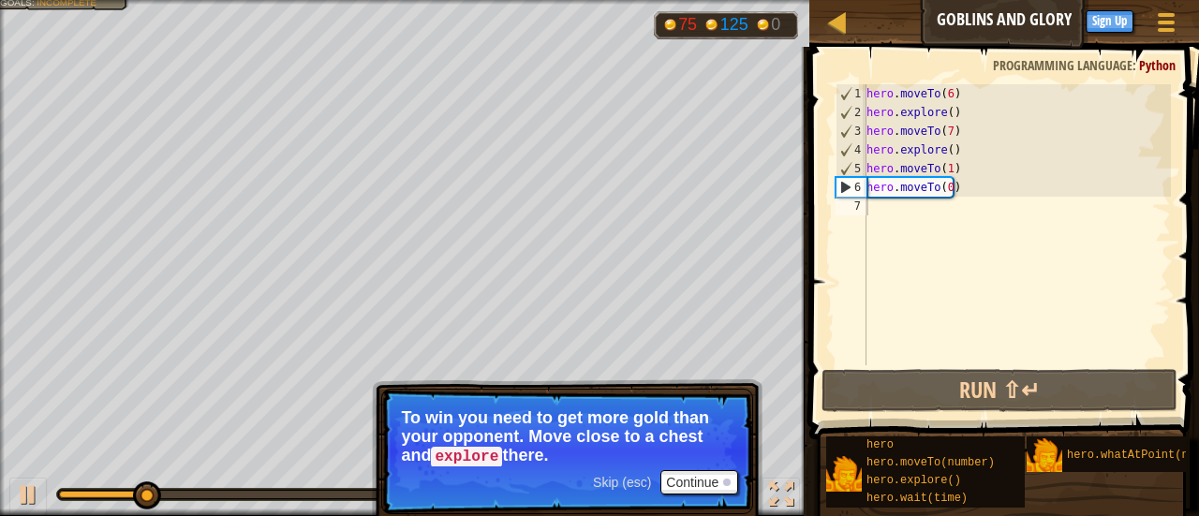
click at [613, 484] on span "Skip (esc)" at bounding box center [622, 482] width 58 height 15
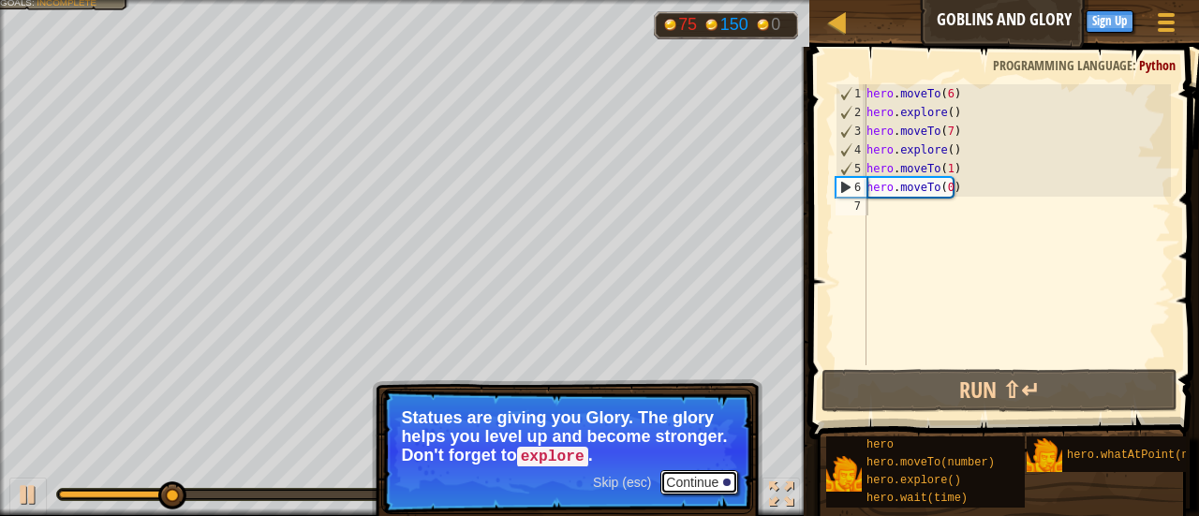
click at [676, 485] on button "Continue" at bounding box center [699, 482] width 78 height 24
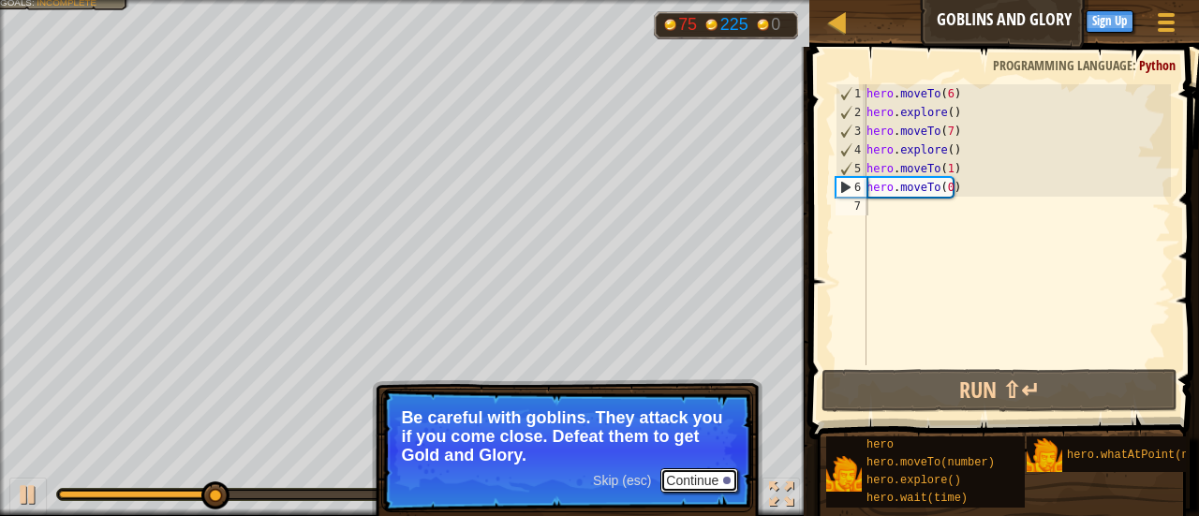
click at [676, 485] on button "Continue" at bounding box center [699, 480] width 78 height 24
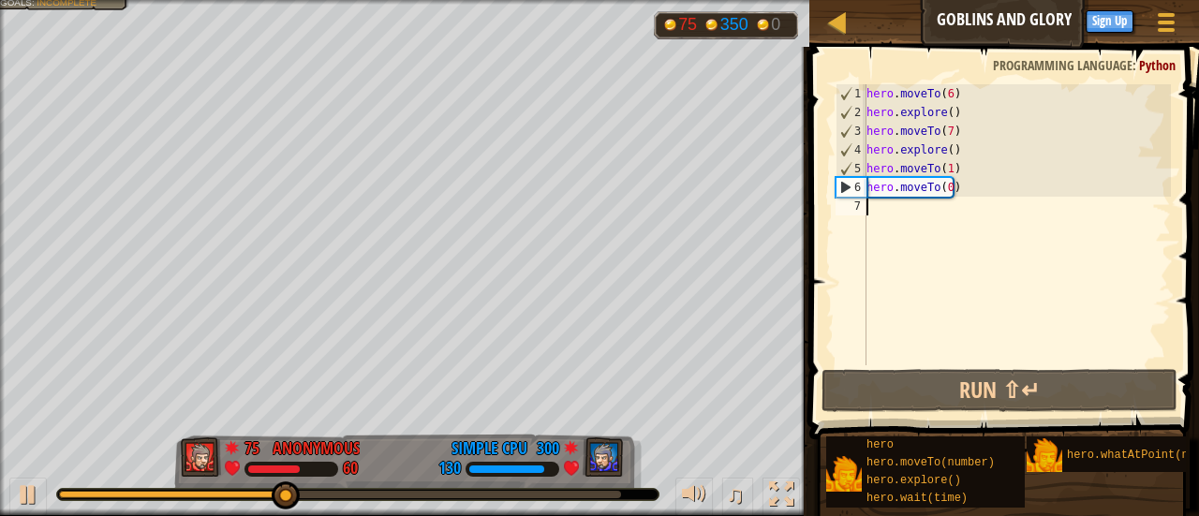
click at [886, 215] on div "hero . moveTo ( 6 ) hero . explore ( ) hero . moveTo ( 7 ) hero . explore ( ) h…" at bounding box center [1017, 243] width 308 height 318
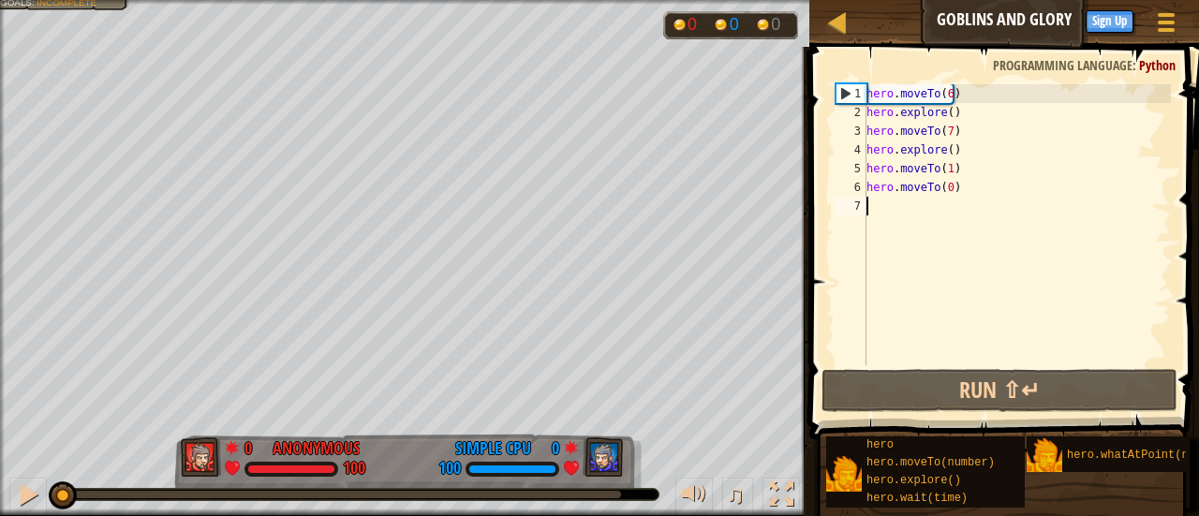
drag, startPoint x: 299, startPoint y: 488, endPoint x: 0, endPoint y: 557, distance: 306.7
click at [0, 19] on html "Ladder Goblins and Glory Game Menu Done Sign Up Hints 1 ההההההההההההההההההההההה…" at bounding box center [599, 9] width 1199 height 19
click at [879, 201] on div "hero . moveTo ( 6 ) hero . explore ( ) hero . moveTo ( 7 ) hero . explore ( ) h…" at bounding box center [1017, 243] width 308 height 318
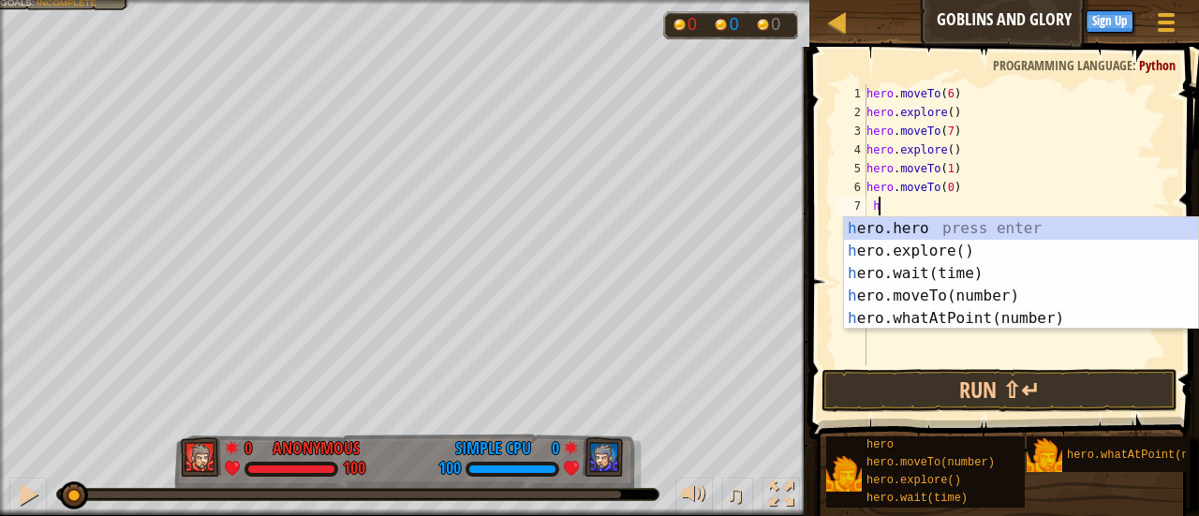
scroll to position [8, 0]
type textarea "hero"
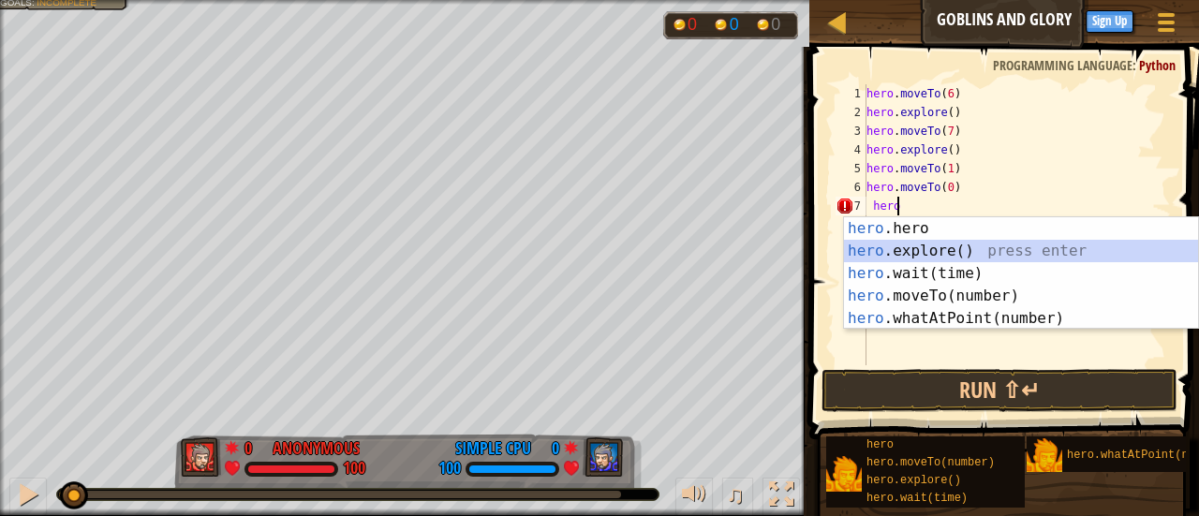
click at [960, 248] on div "hero .hero press enter hero .explore() press enter hero .wait(time) press enter…" at bounding box center [1021, 295] width 355 height 157
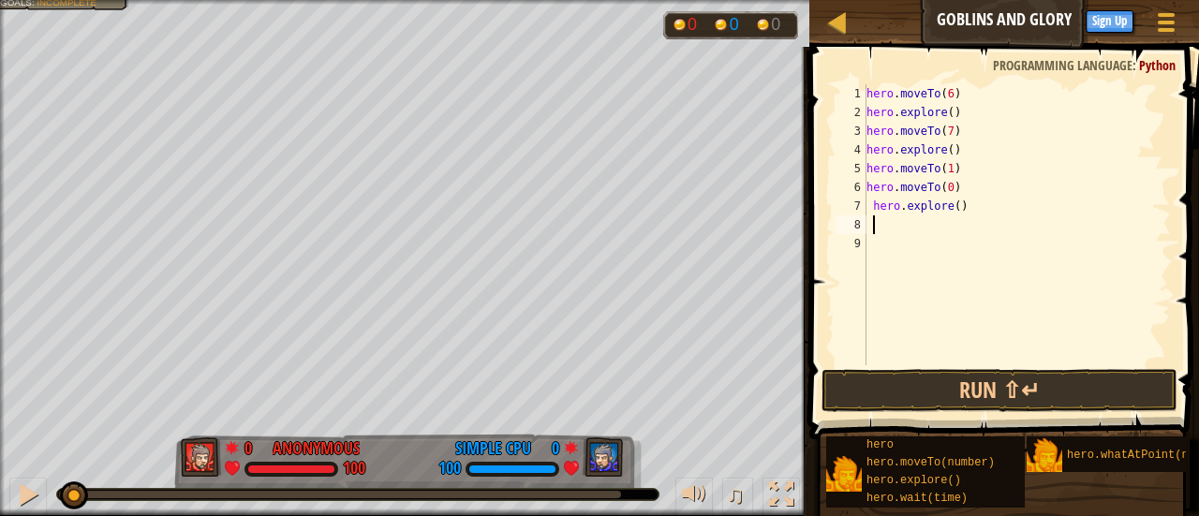
scroll to position [8, 0]
click at [955, 211] on div "hero . moveTo ( 6 ) hero . explore ( ) hero . moveTo ( 7 ) hero . explore ( ) h…" at bounding box center [1017, 243] width 308 height 318
type textarea "hero.explore(12)"
click at [970, 208] on div "hero . moveTo ( 6 ) hero . explore ( ) hero . moveTo ( 7 ) hero . explore ( ) h…" at bounding box center [1020, 243] width 303 height 318
type textarea "hero.explore(6)"
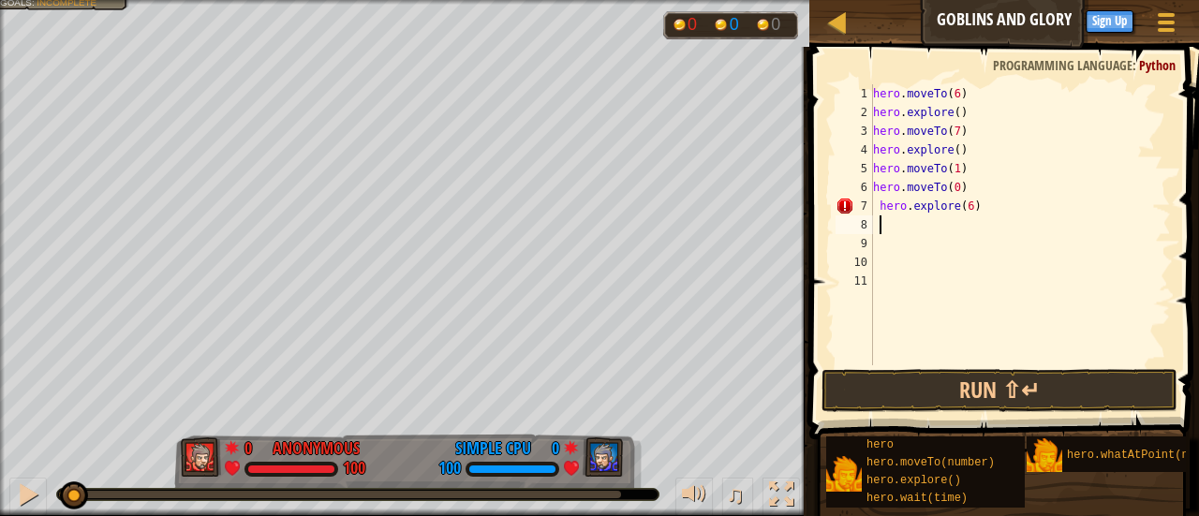
click at [886, 231] on div "hero . moveTo ( 6 ) hero . explore ( ) hero . moveTo ( 7 ) hero . explore ( ) h…" at bounding box center [1020, 243] width 303 height 318
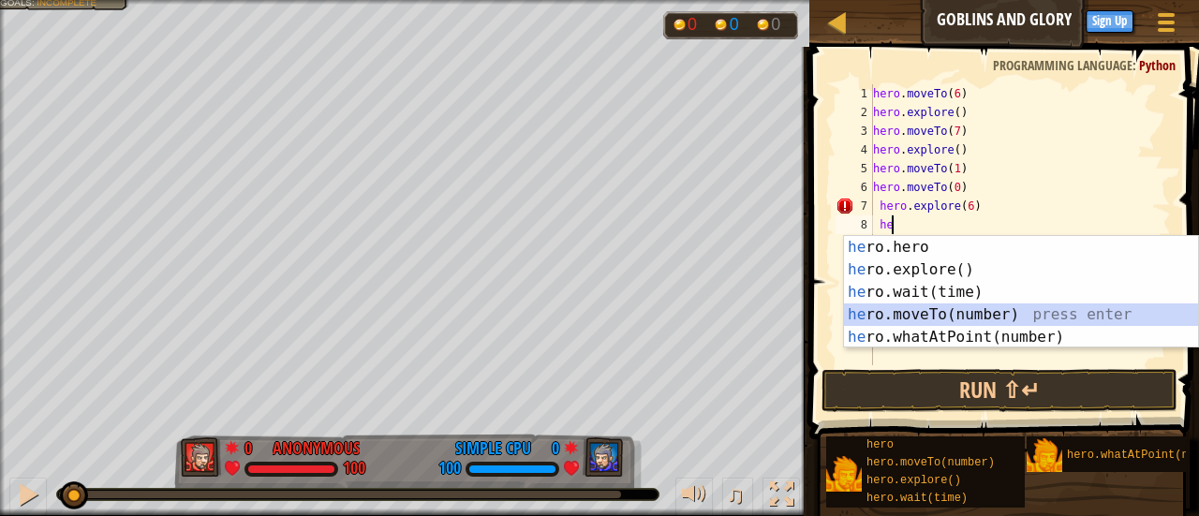
click at [941, 319] on div "he ro.hero press enter he ro.explore() press enter he ro.wait(time) press enter…" at bounding box center [1021, 314] width 355 height 157
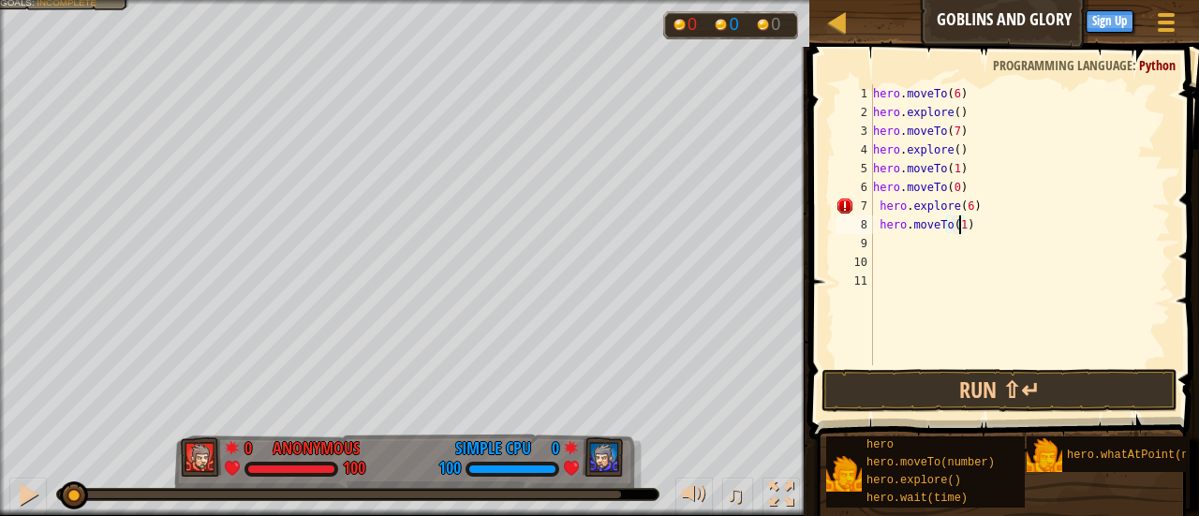
type textarea "hero.moveTo(12)"
click at [965, 207] on div "hero . moveTo ( 6 ) hero . explore ( ) hero . moveTo ( 7 ) hero . explore ( ) h…" at bounding box center [1020, 243] width 303 height 318
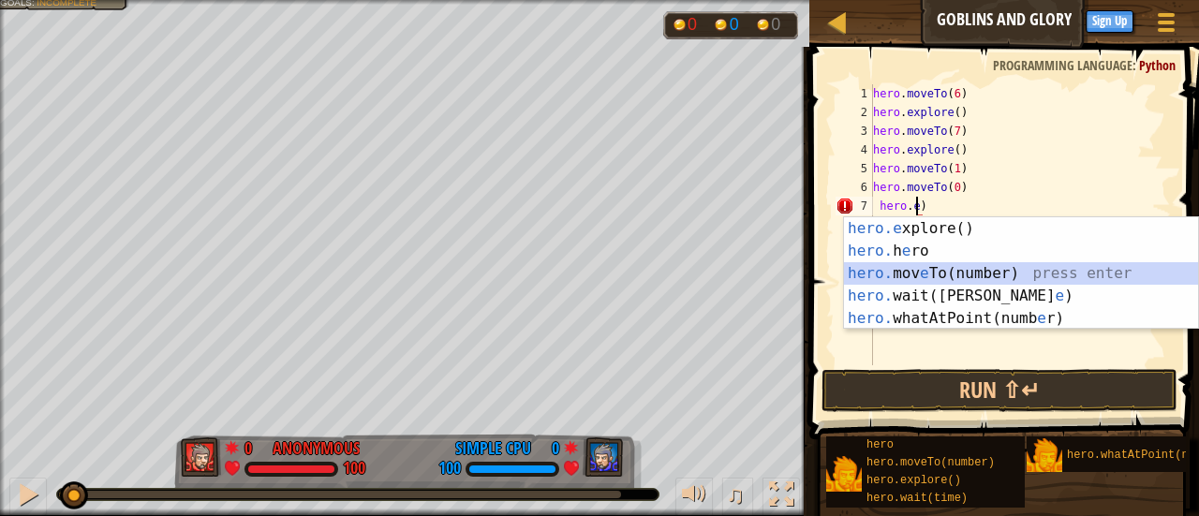
click at [978, 267] on div "hero.e xplore() press enter hero. h e ro press enter hero. mov e To(number) pre…" at bounding box center [1021, 295] width 355 height 157
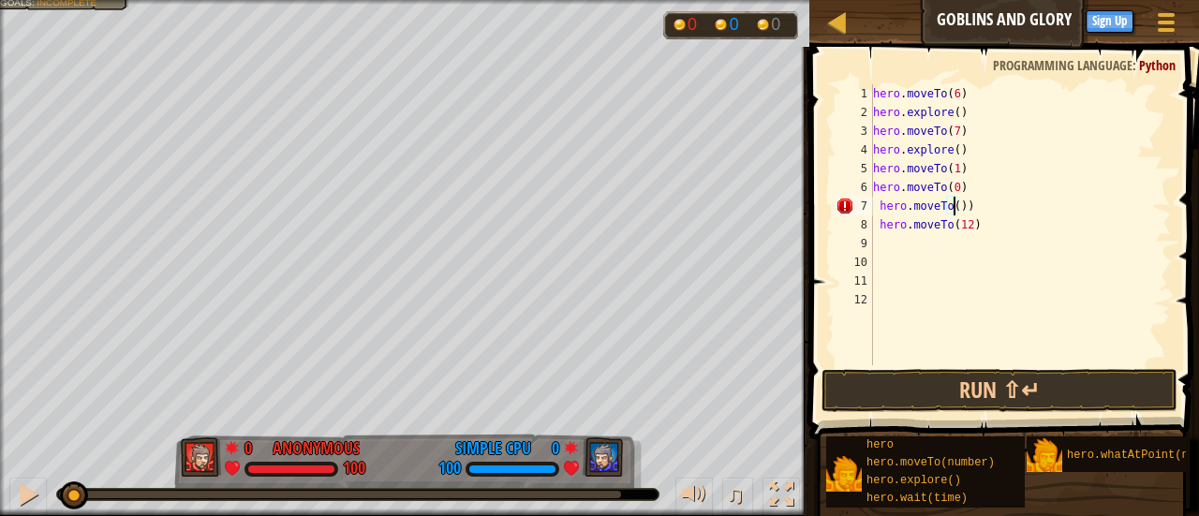
type textarea "hero.moveTo(6))"
click at [957, 367] on span at bounding box center [1006, 217] width 405 height 448
drag, startPoint x: 957, startPoint y: 367, endPoint x: 957, endPoint y: 387, distance: 19.7
click at [957, 387] on div "1 2 3 4 5 6 7 8 9 10 11 12 13 hero . moveTo ( 6 ) hero . explore ( ) hero . mov…" at bounding box center [1001, 280] width 395 height 448
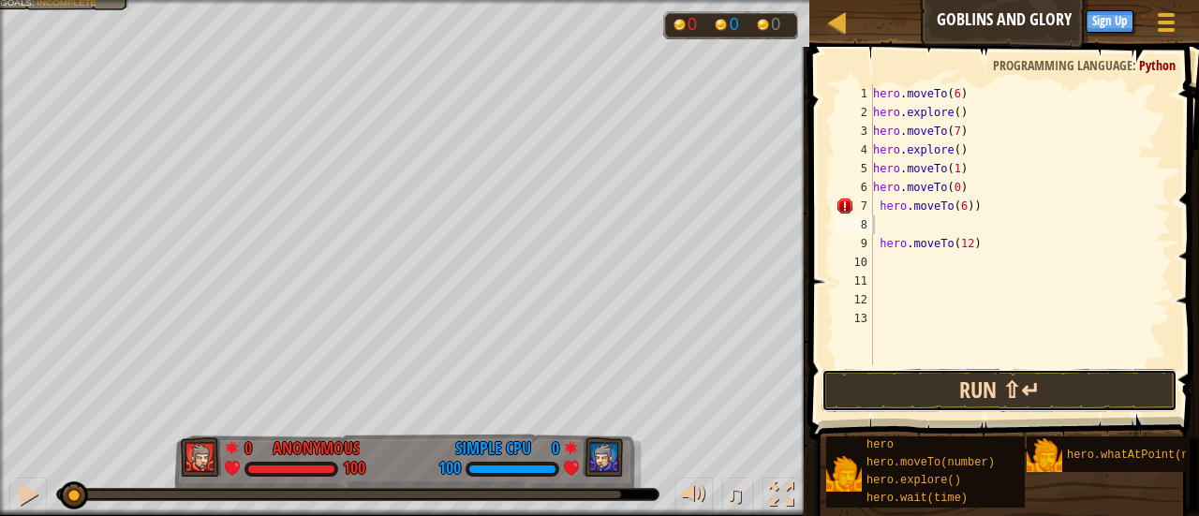
click at [957, 387] on button "Run ⇧↵" at bounding box center [999, 390] width 356 height 43
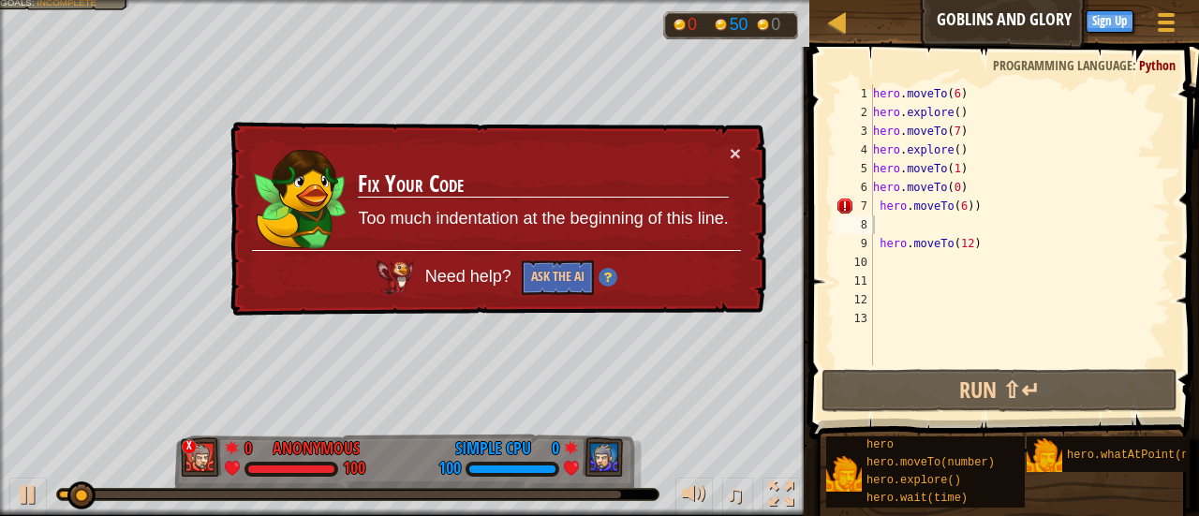
click at [742, 150] on div "× Fix Your Code Too much indentation at the beginning of this line. Need help? …" at bounding box center [497, 219] width 540 height 195
click at [748, 144] on div "× Fix Your Code Too much indentation at the beginning of this line. Need help? …" at bounding box center [497, 219] width 540 height 195
click at [733, 143] on button "×" at bounding box center [735, 153] width 11 height 20
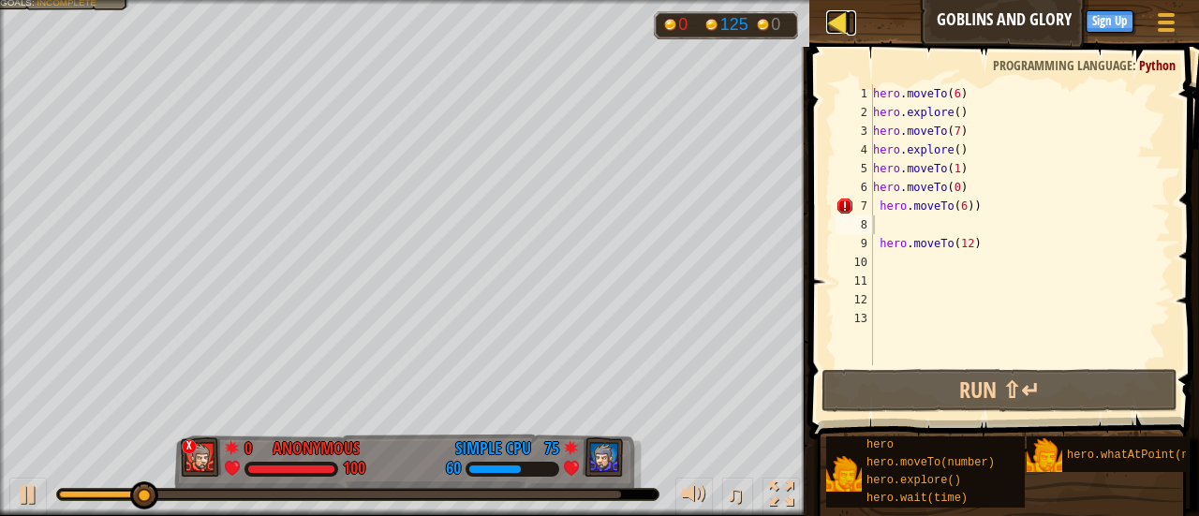
click at [841, 27] on div at bounding box center [837, 21] width 23 height 23
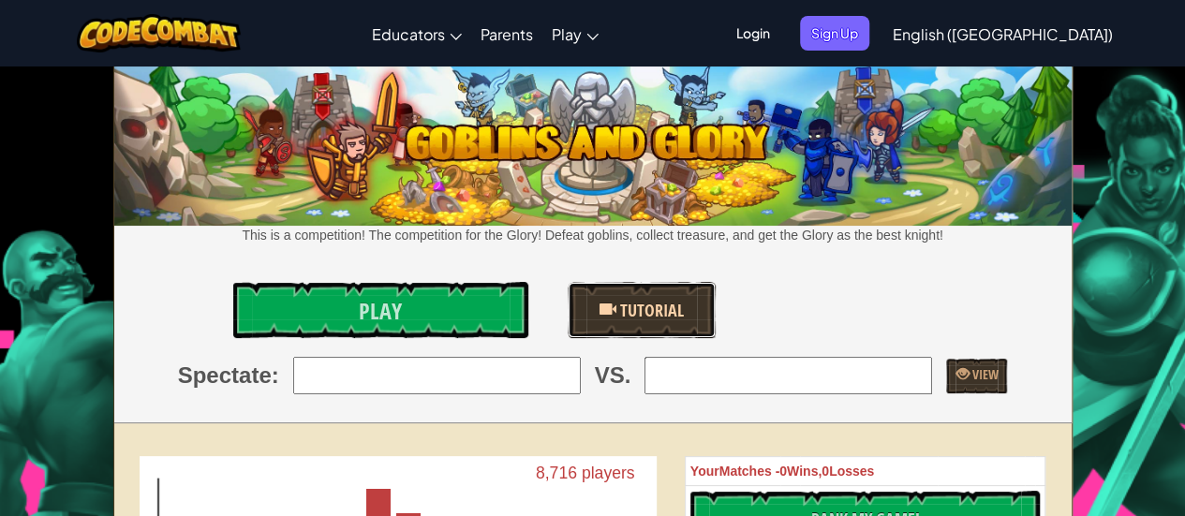
click at [608, 323] on link "Tutorial" at bounding box center [642, 310] width 148 height 56
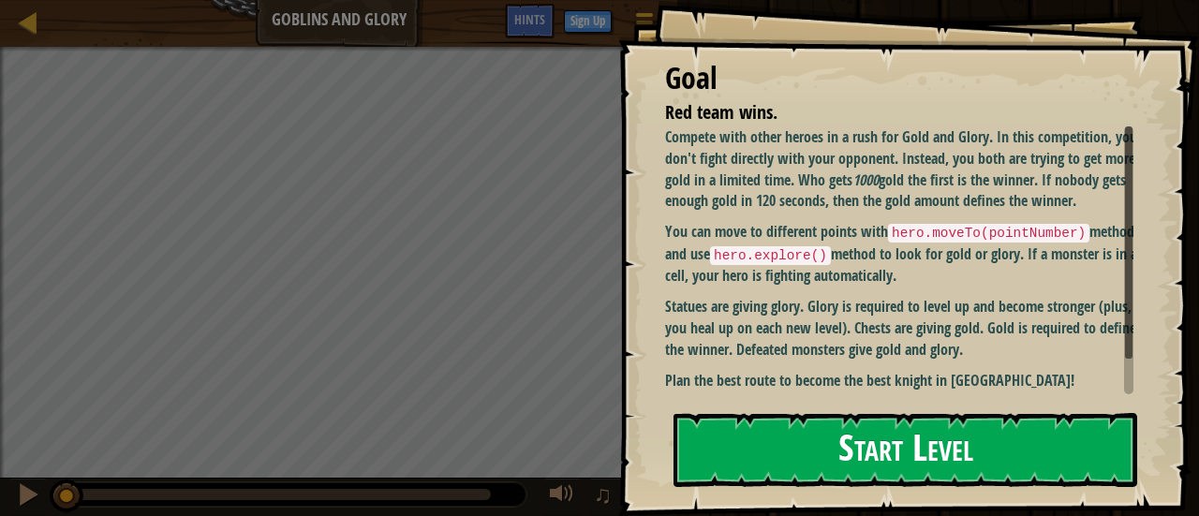
click at [879, 283] on p "You can move to different points with hero.moveTo(pointNumber) method and use h…" at bounding box center [906, 254] width 482 height 66
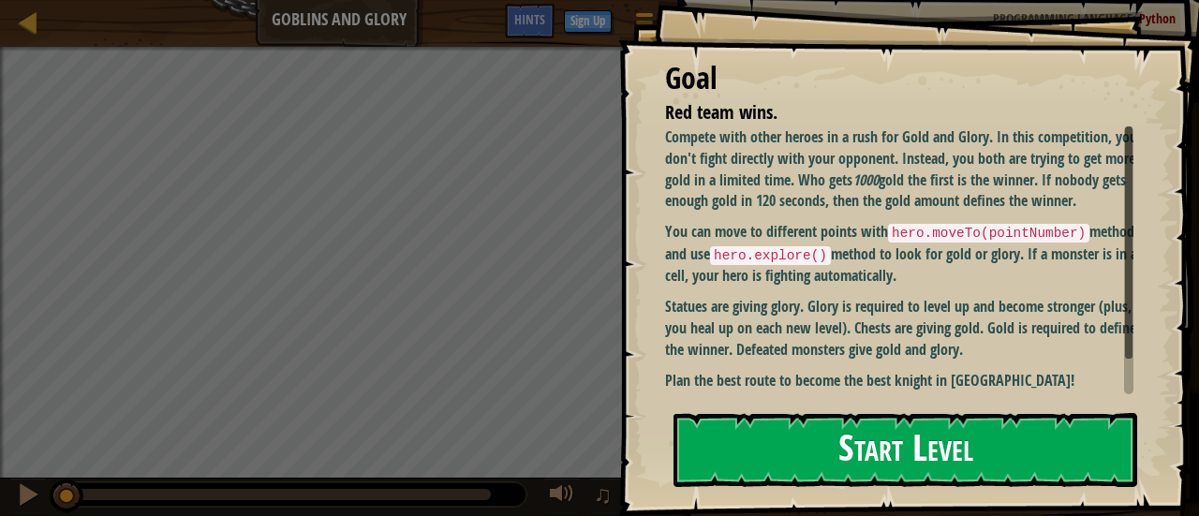
click at [860, 413] on button "Start Level" at bounding box center [905, 450] width 464 height 74
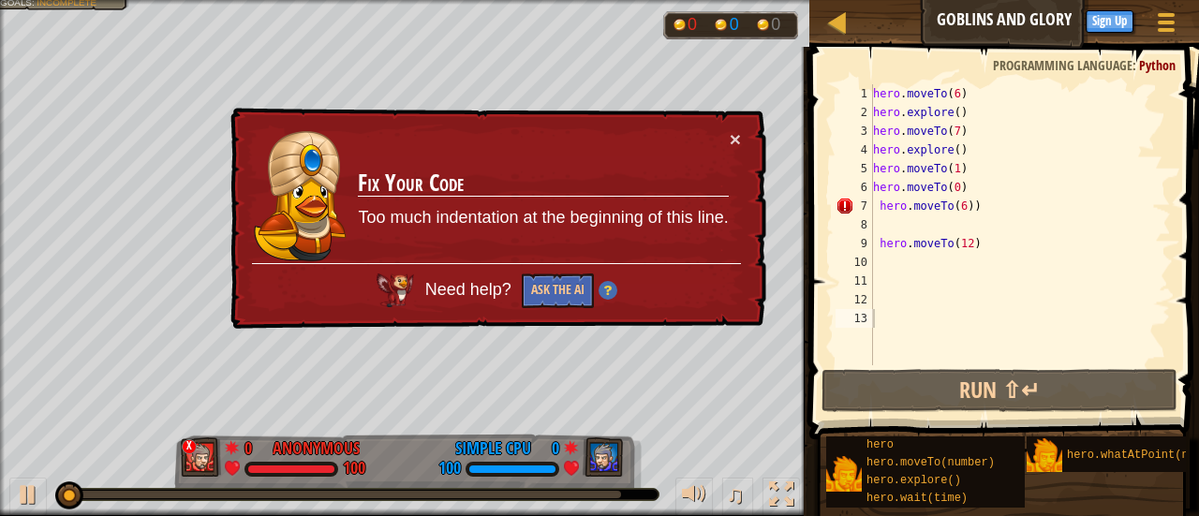
click at [741, 134] on div "× Fix Your Code Too much indentation at the beginning of this line. Need help? …" at bounding box center [497, 219] width 540 height 222
click at [736, 133] on div "× Fix Your Code Too much indentation at the beginning of this line. Need help? …" at bounding box center [497, 219] width 540 height 222
click at [736, 133] on button "×" at bounding box center [735, 139] width 11 height 20
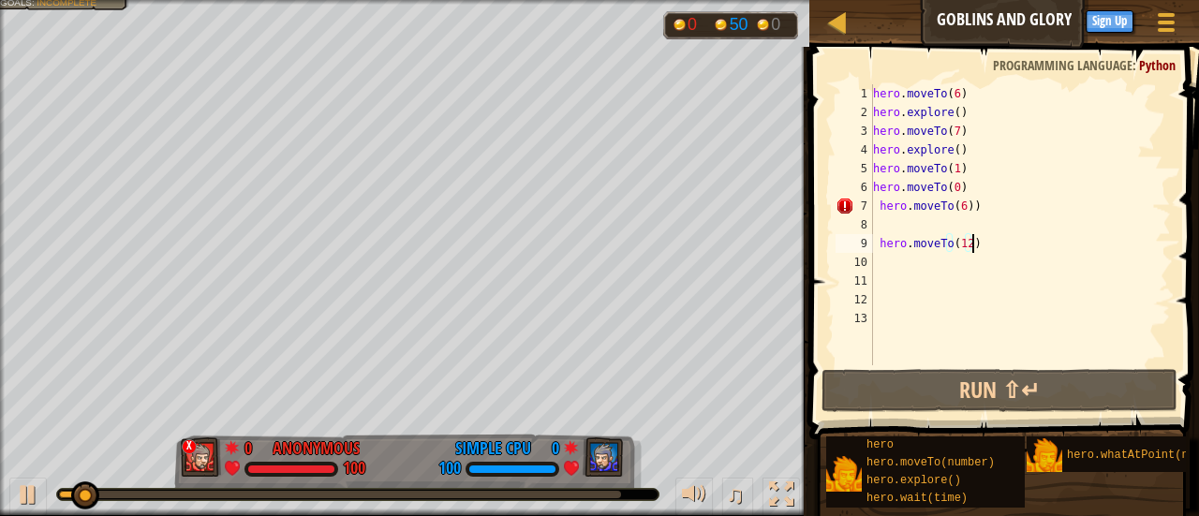
click at [966, 244] on div "hero . moveTo ( 6 ) hero . explore ( ) hero . moveTo ( 7 ) hero . explore ( ) h…" at bounding box center [1020, 243] width 302 height 318
click at [967, 244] on div "hero . moveTo ( 6 ) hero . explore ( ) hero . moveTo ( 7 ) hero . explore ( ) h…" at bounding box center [1020, 224] width 302 height 281
drag, startPoint x: 967, startPoint y: 244, endPoint x: 978, endPoint y: 249, distance: 12.6
click at [978, 249] on div "hero . moveTo ( 6 ) hero . explore ( ) hero . moveTo ( 7 ) hero . explore ( ) h…" at bounding box center [1020, 243] width 302 height 318
click at [978, 249] on div "hero . moveTo ( 6 ) hero . explore ( ) hero . moveTo ( 7 ) hero . explore ( ) h…" at bounding box center [1020, 224] width 302 height 281
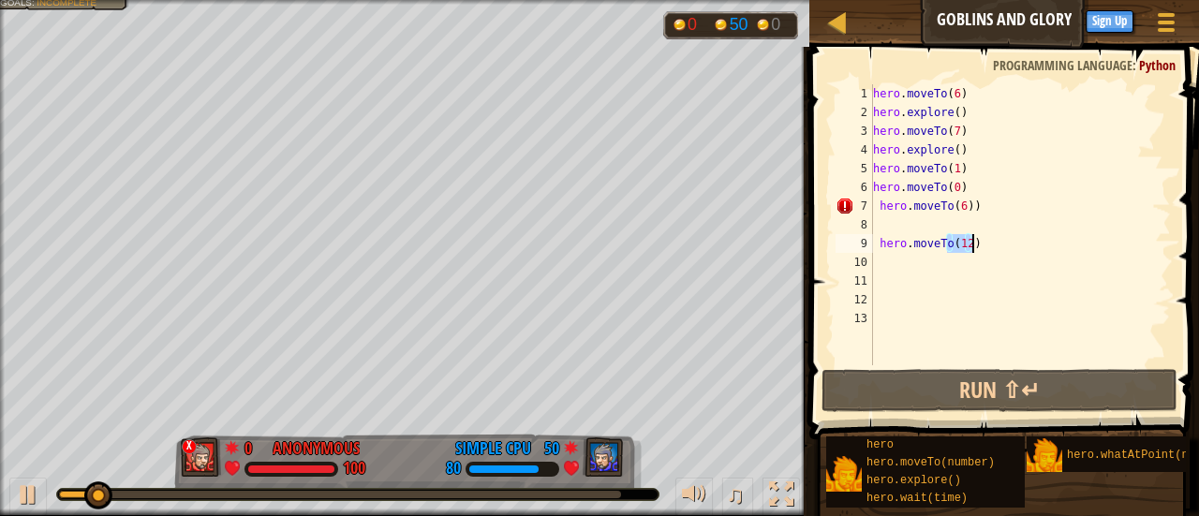
click at [978, 249] on div "hero . moveTo ( 6 ) hero . explore ( ) hero . moveTo ( 7 ) hero . explore ( ) h…" at bounding box center [1020, 243] width 302 height 318
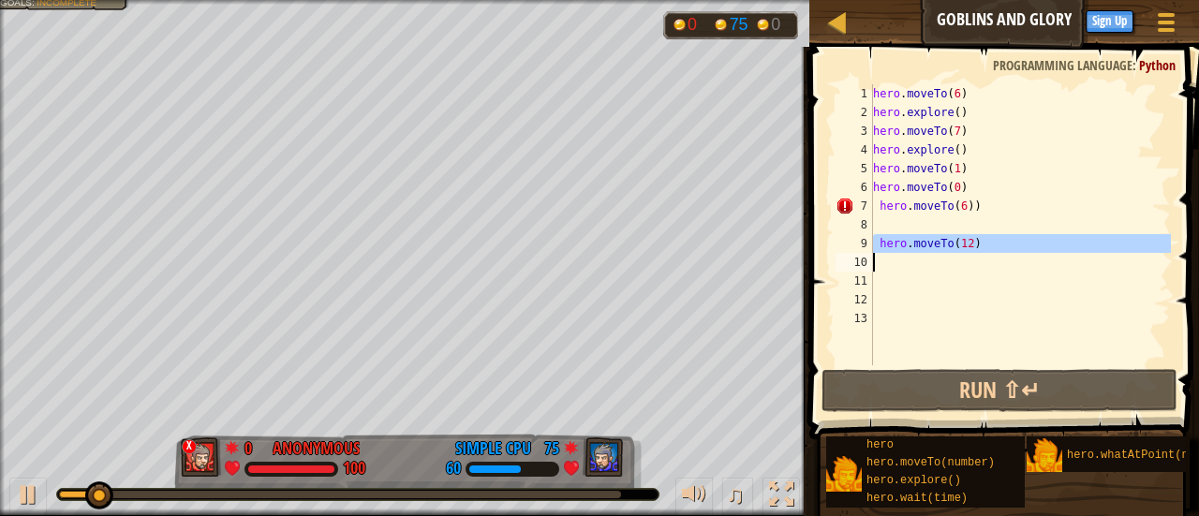
click at [978, 249] on div "hero . moveTo ( 6 ) hero . explore ( ) hero . moveTo ( 7 ) hero . explore ( ) h…" at bounding box center [1020, 243] width 302 height 318
type textarea "hero.moveTo(12)"
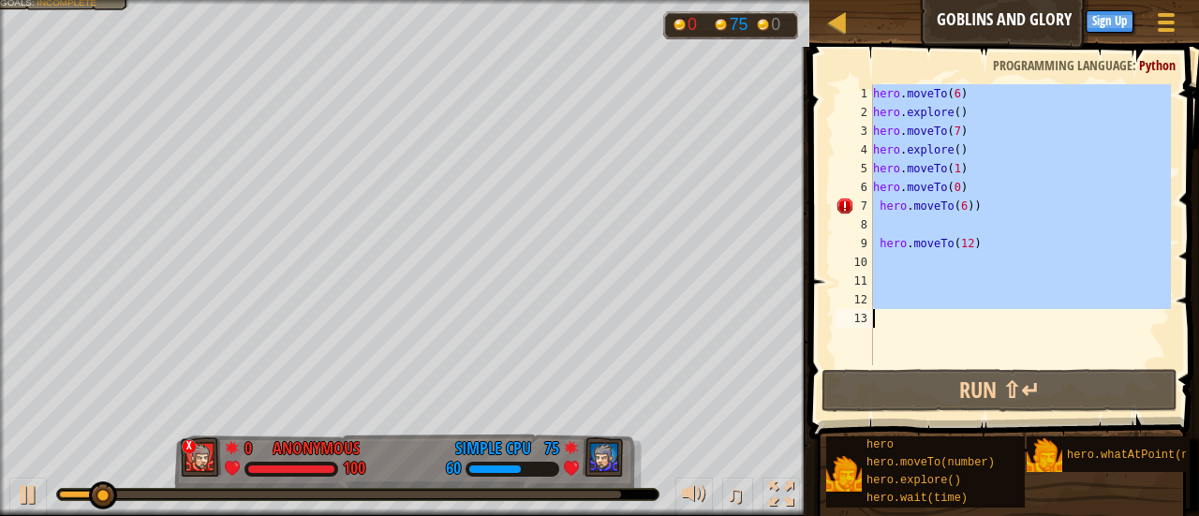
click at [978, 249] on div "hero . moveTo ( 6 ) hero . explore ( ) hero . moveTo ( 7 ) hero . explore ( ) h…" at bounding box center [1020, 243] width 302 height 318
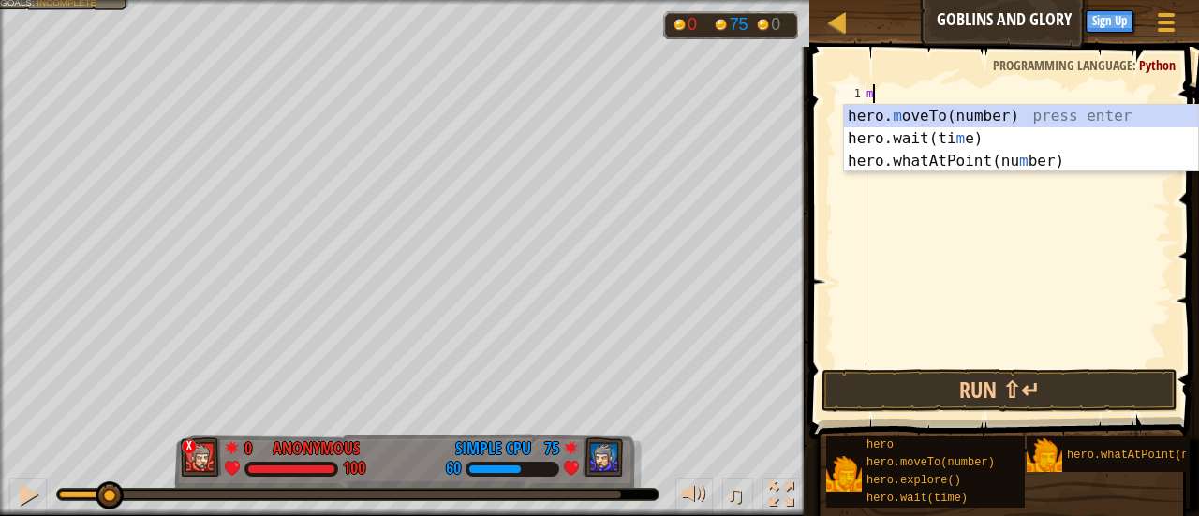
scroll to position [8, 0]
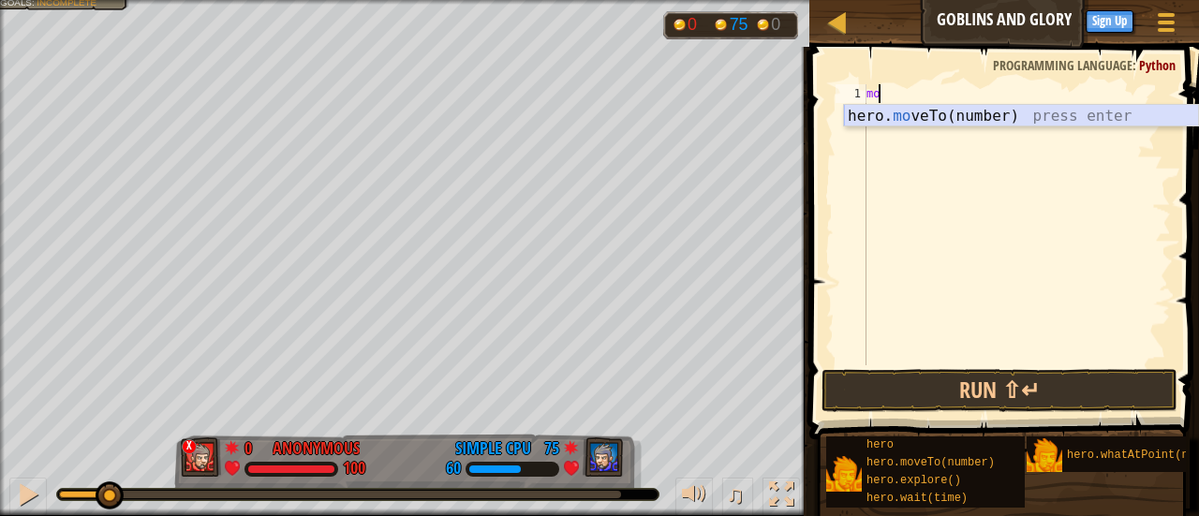
click at [967, 111] on div "hero. mo veTo(number) press enter" at bounding box center [1021, 138] width 355 height 67
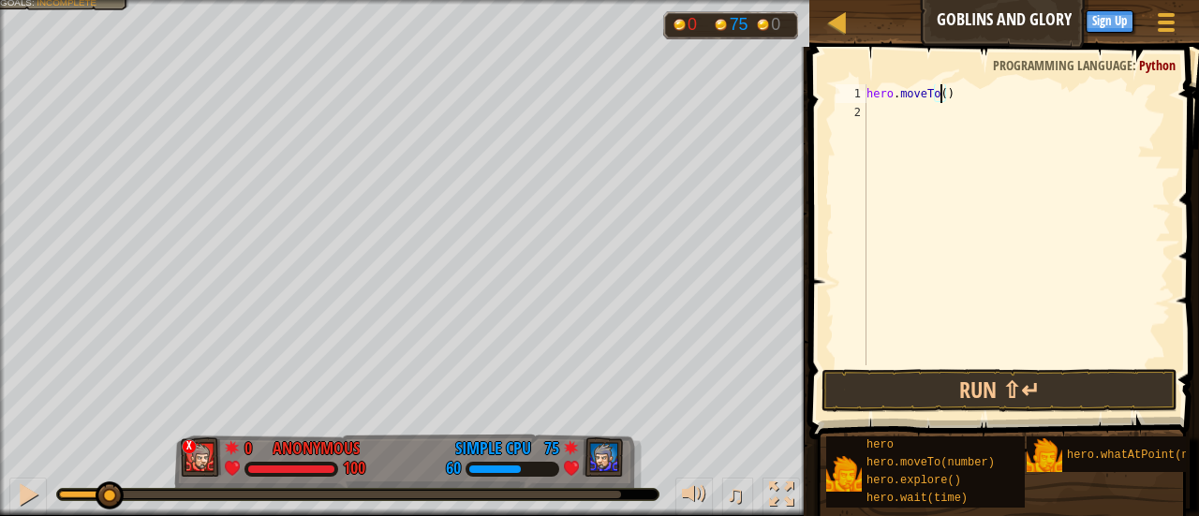
type textarea "hero.moveTo(6)"
click at [873, 378] on button "Run ⇧↵" at bounding box center [999, 390] width 356 height 43
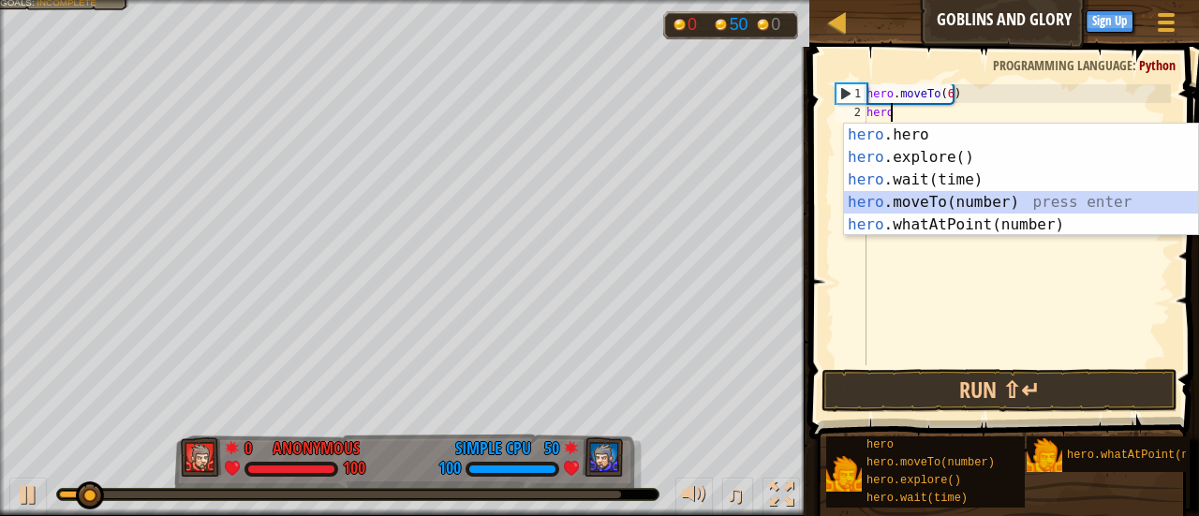
click at [929, 198] on div "hero .hero press enter hero .explore() press enter hero .wait(time) press enter…" at bounding box center [1021, 202] width 355 height 157
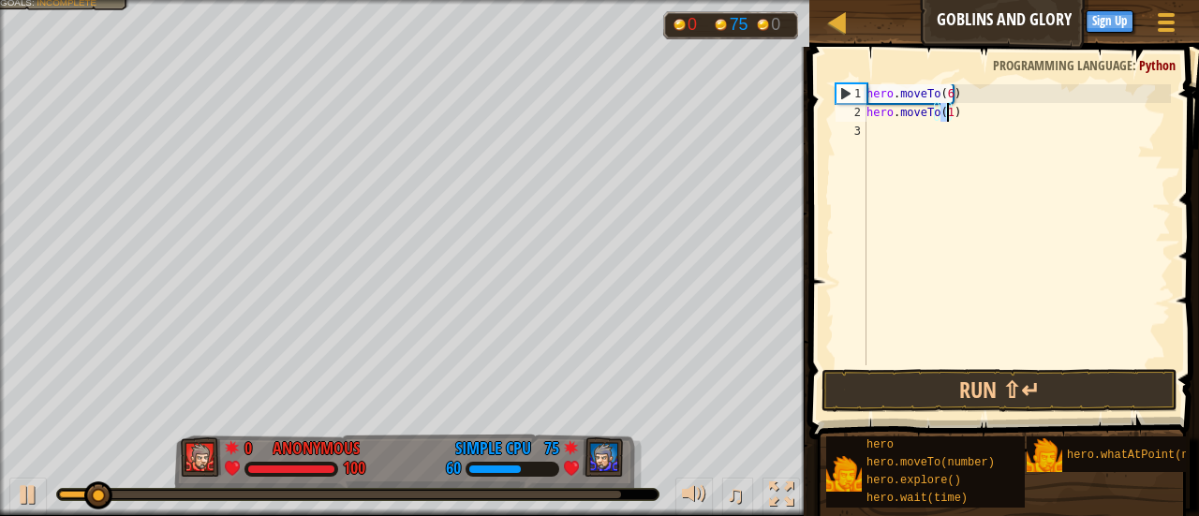
type textarea "hero.moveTo(2)"
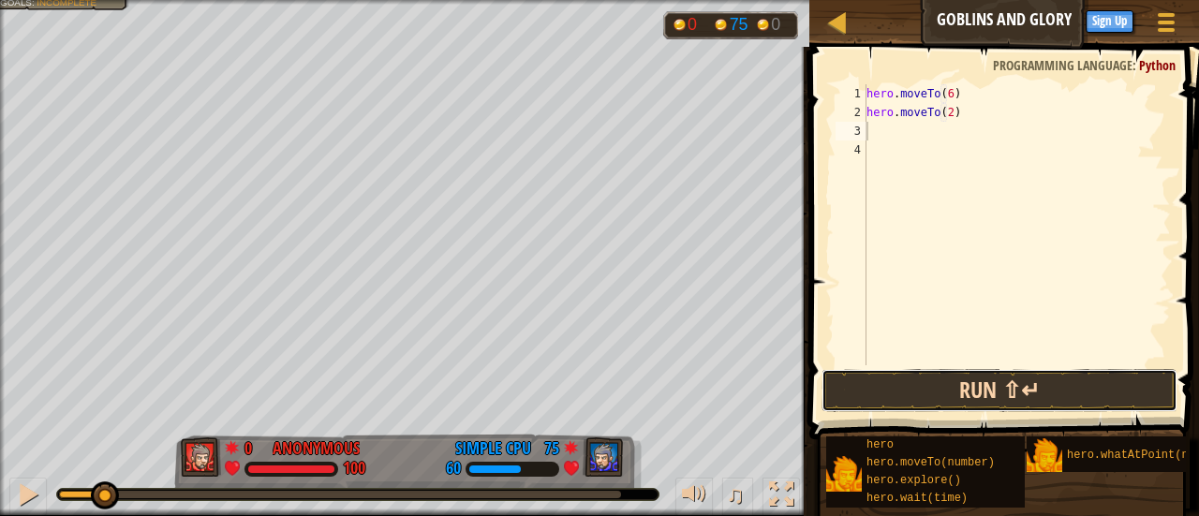
click at [1073, 404] on button "Run ⇧↵" at bounding box center [999, 390] width 356 height 43
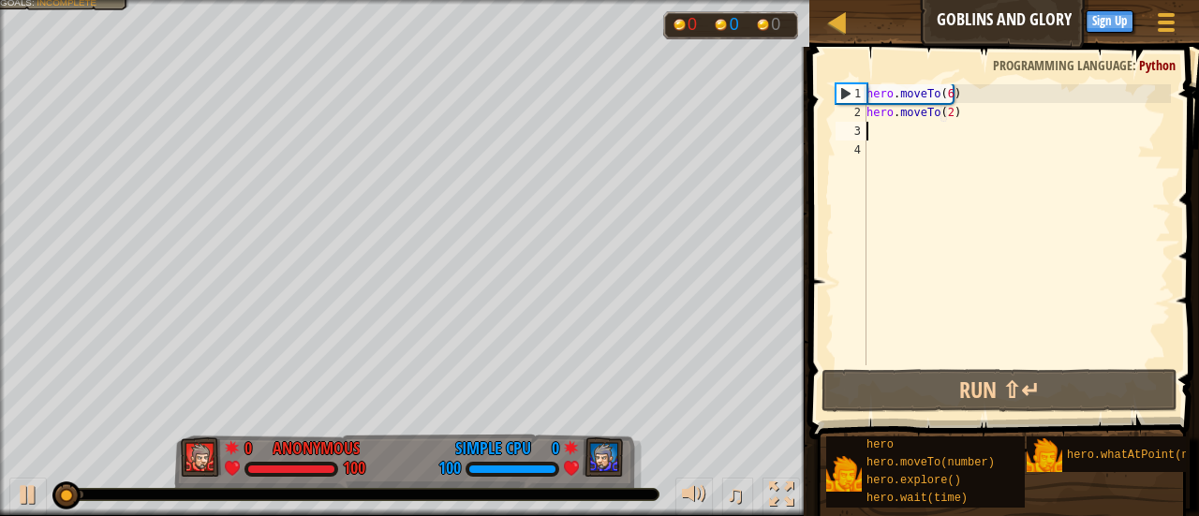
click at [894, 126] on div "hero . moveTo ( 6 ) hero . moveTo ( 2 )" at bounding box center [1017, 243] width 308 height 318
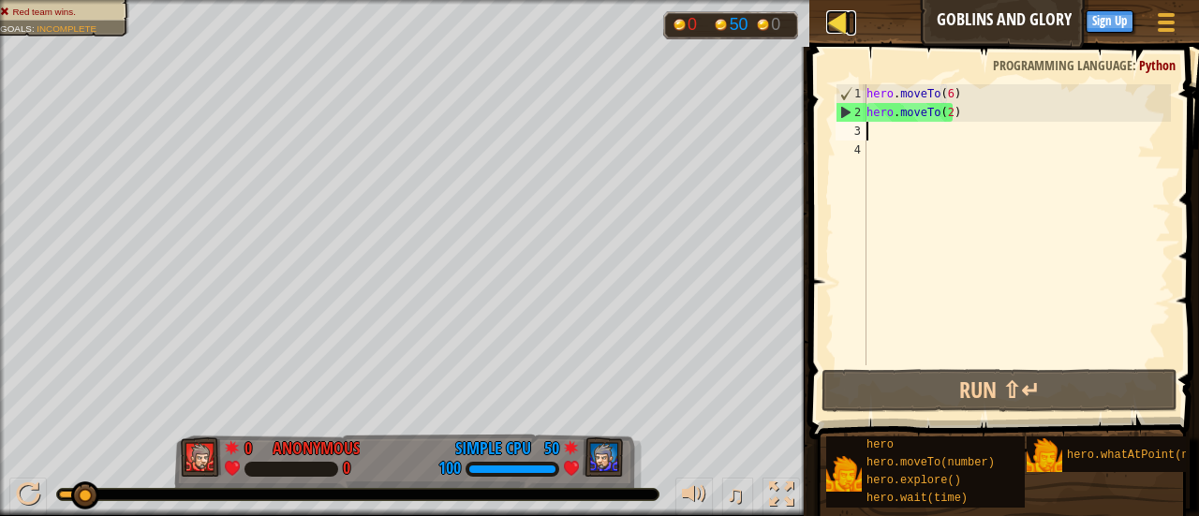
click at [840, 34] on div at bounding box center [837, 21] width 23 height 23
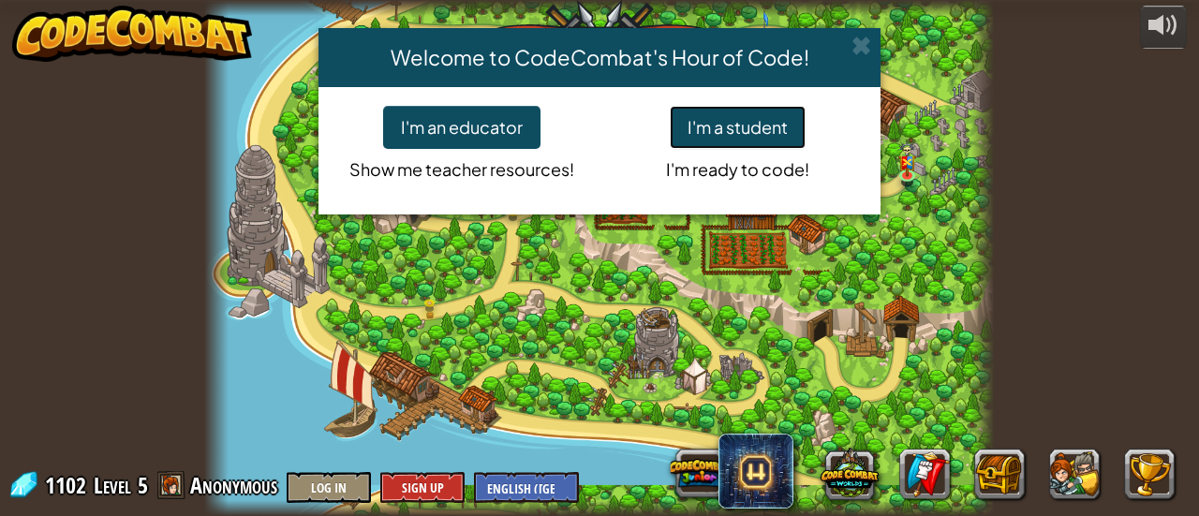
click at [688, 145] on button "I'm a student" at bounding box center [738, 127] width 136 height 43
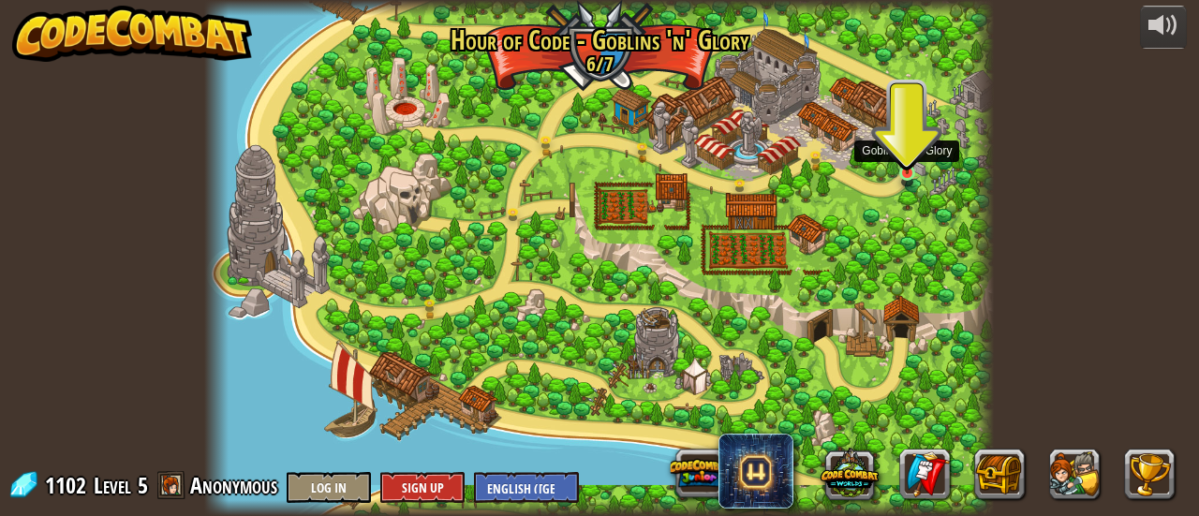
click at [901, 172] on img at bounding box center [906, 151] width 17 height 46
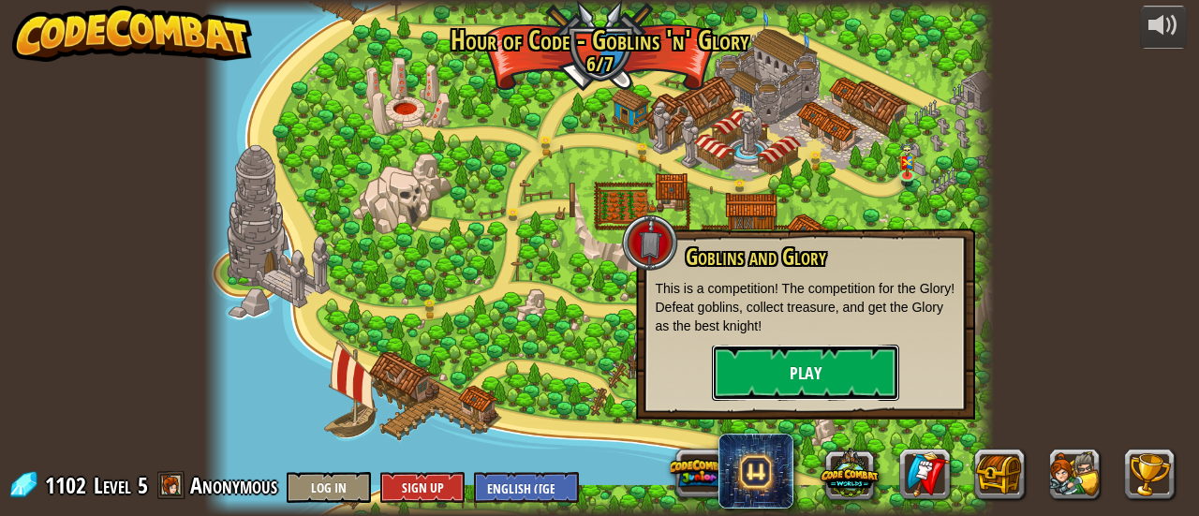
click at [850, 355] on button "Play" at bounding box center [805, 373] width 187 height 56
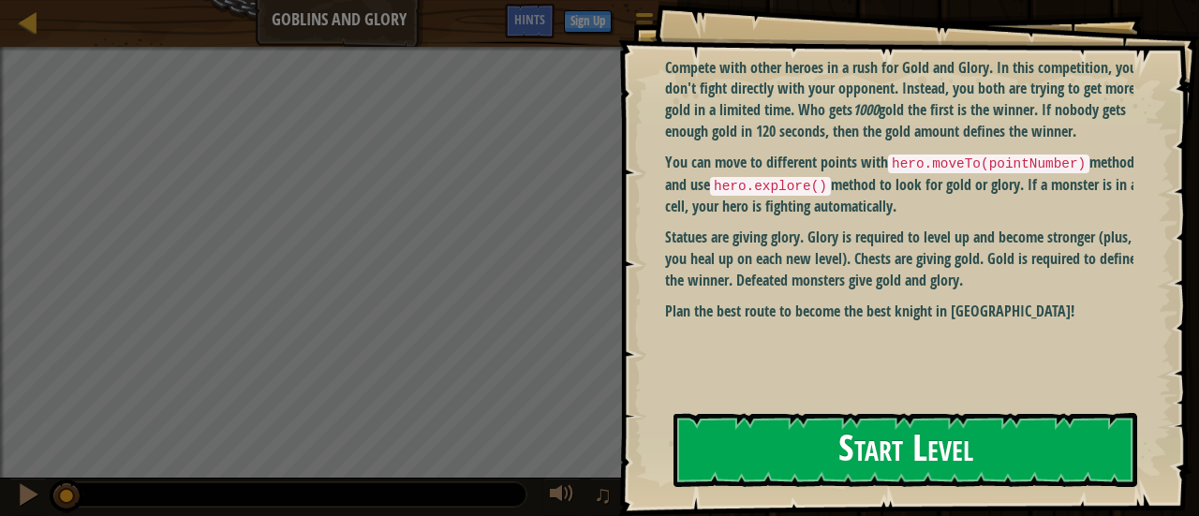
click at [804, 437] on button "Start Level" at bounding box center [905, 450] width 464 height 74
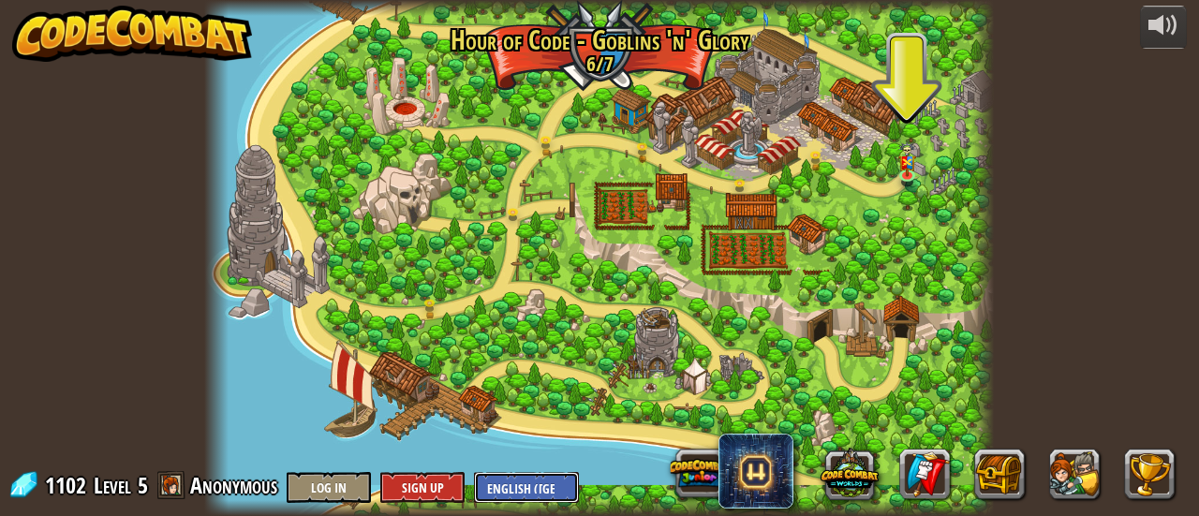
click at [502, 490] on select "English (US) English (UK) 简体中文 繁體中文 русский español (ES) español (América Latin…" at bounding box center [526, 487] width 105 height 31
select select "ms"
click at [474, 472] on select "English (US) English (UK) 简体中文 繁體中文 русский español (ES) español (América Latin…" at bounding box center [526, 487] width 105 height 31
select select "ms"
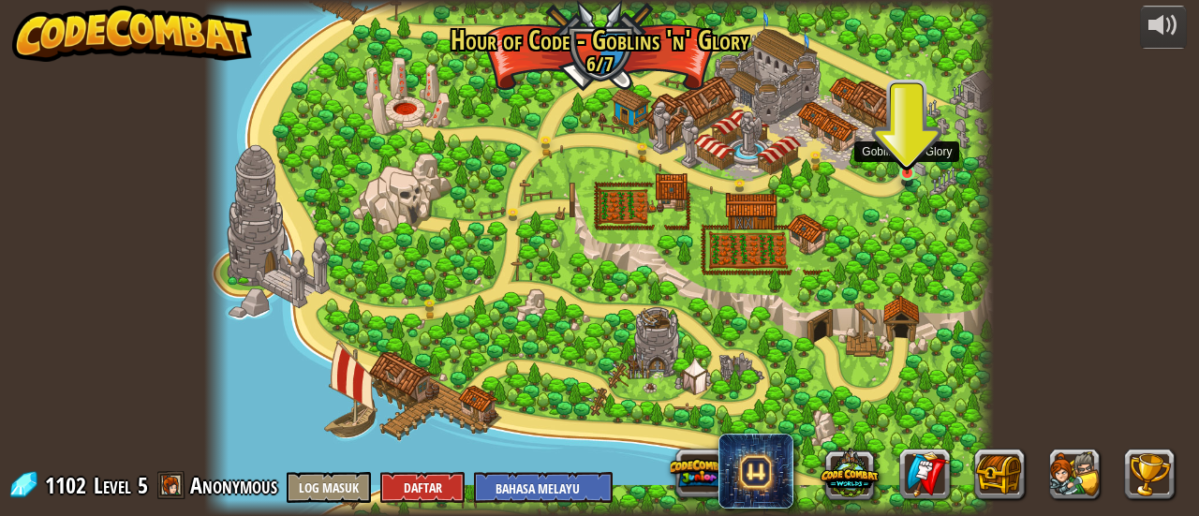
click at [903, 163] on img at bounding box center [906, 151] width 17 height 46
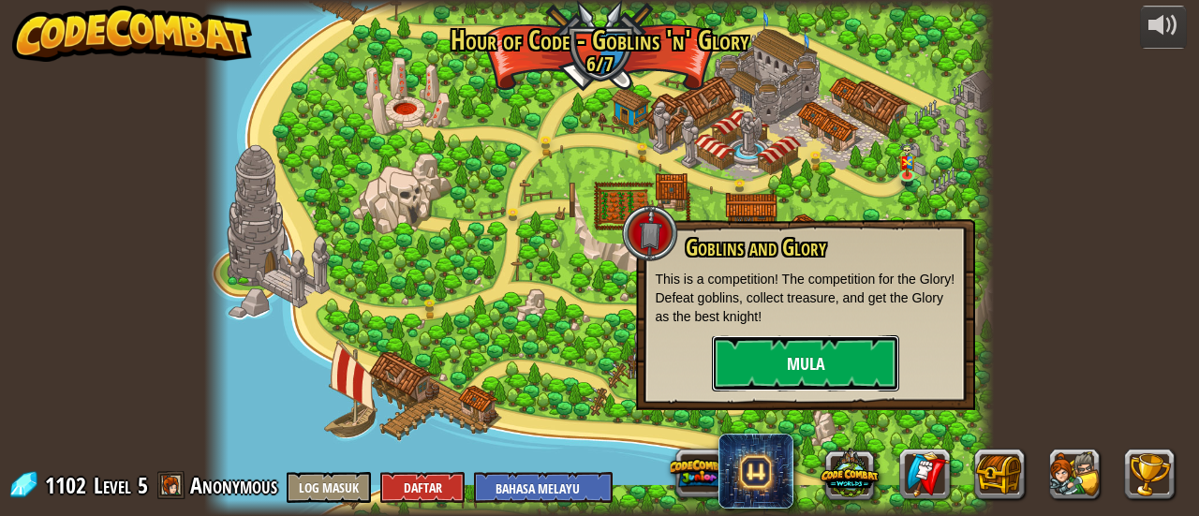
click at [733, 377] on button "Mula" at bounding box center [805, 363] width 187 height 56
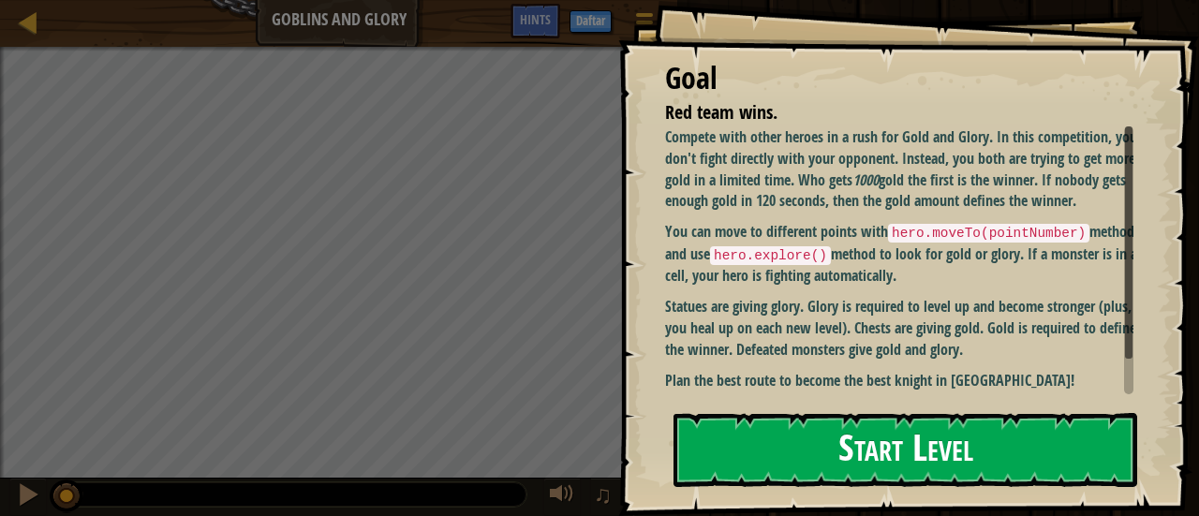
click at [793, 441] on button "Start Level" at bounding box center [905, 450] width 464 height 74
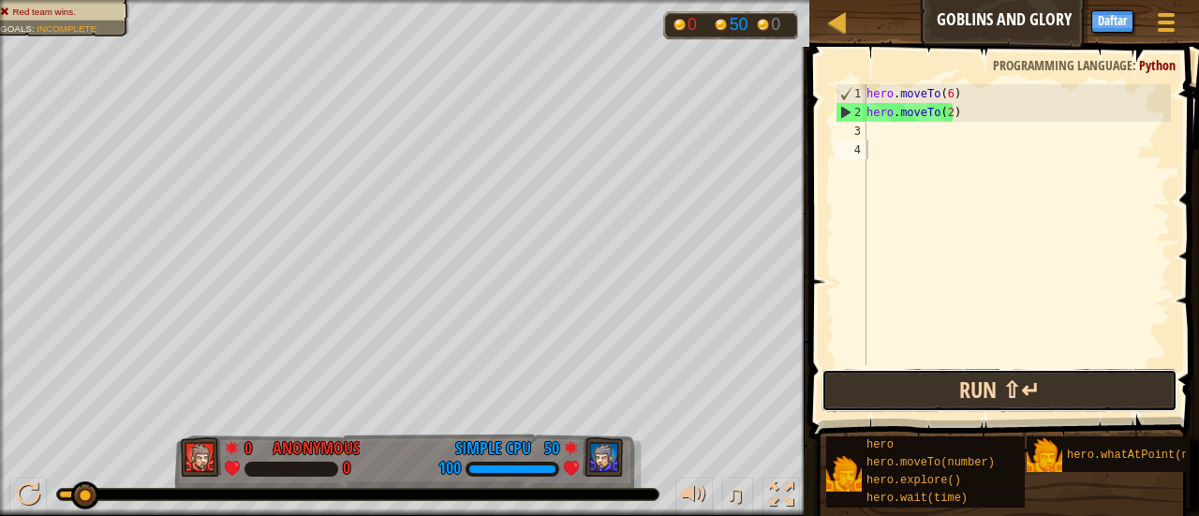
click at [923, 388] on button "Run ⇧↵" at bounding box center [999, 390] width 356 height 43
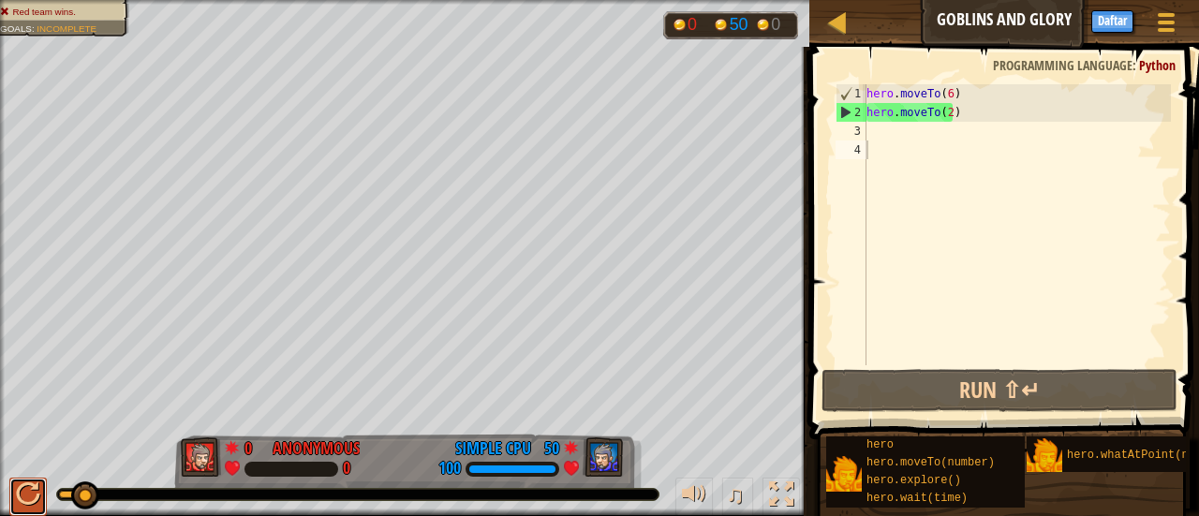
click at [21, 492] on div at bounding box center [28, 494] width 24 height 24
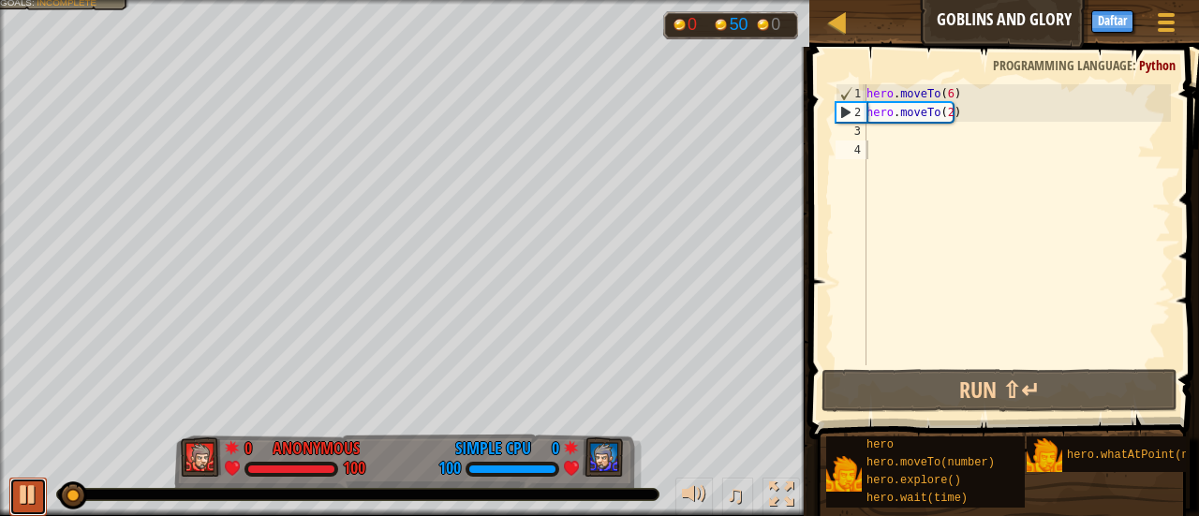
click at [21, 492] on div at bounding box center [28, 494] width 24 height 24
click at [23, 496] on div at bounding box center [28, 494] width 24 height 24
click at [945, 93] on div "hero . moveTo ( 6 ) hero . moveTo ( 2 )" at bounding box center [1017, 243] width 308 height 318
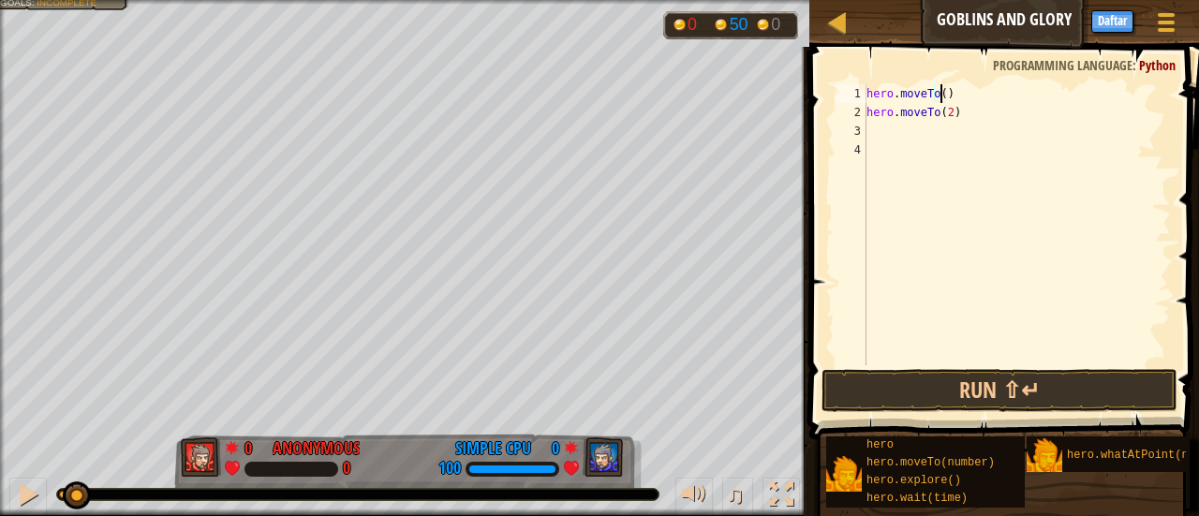
scroll to position [8, 6]
click at [978, 385] on button "Run ⇧↵" at bounding box center [999, 390] width 356 height 43
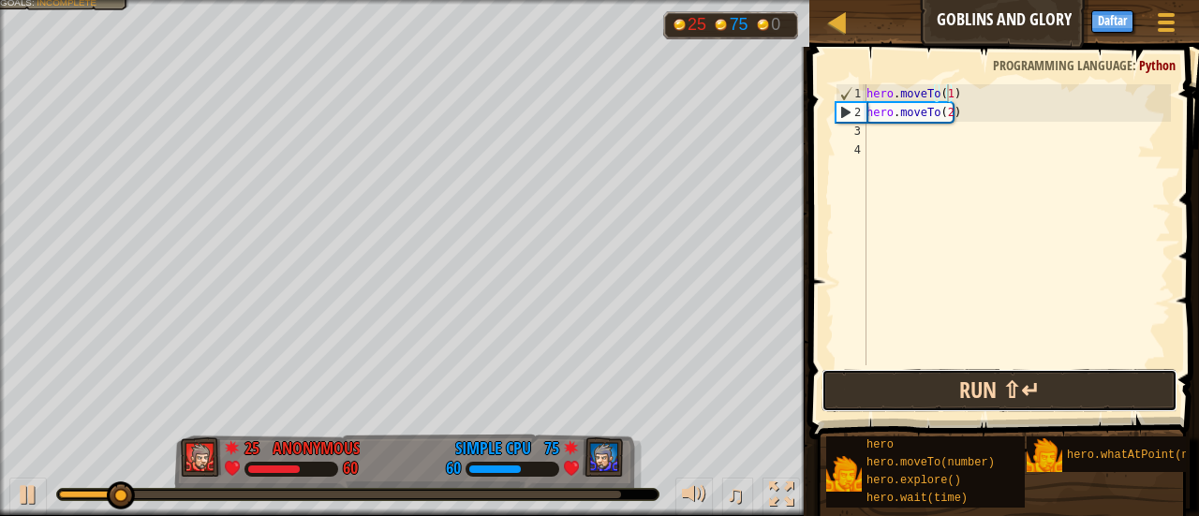
click at [955, 392] on button "Run ⇧↵" at bounding box center [999, 390] width 356 height 43
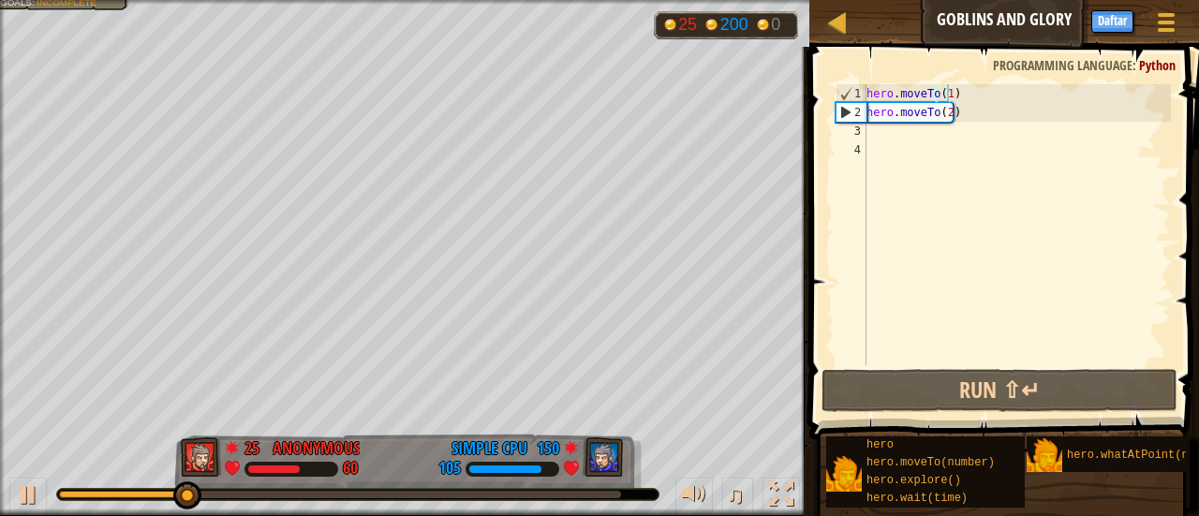
click at [62, 499] on div at bounding box center [357, 494] width 601 height 11
click at [65, 489] on div at bounding box center [357, 494] width 601 height 11
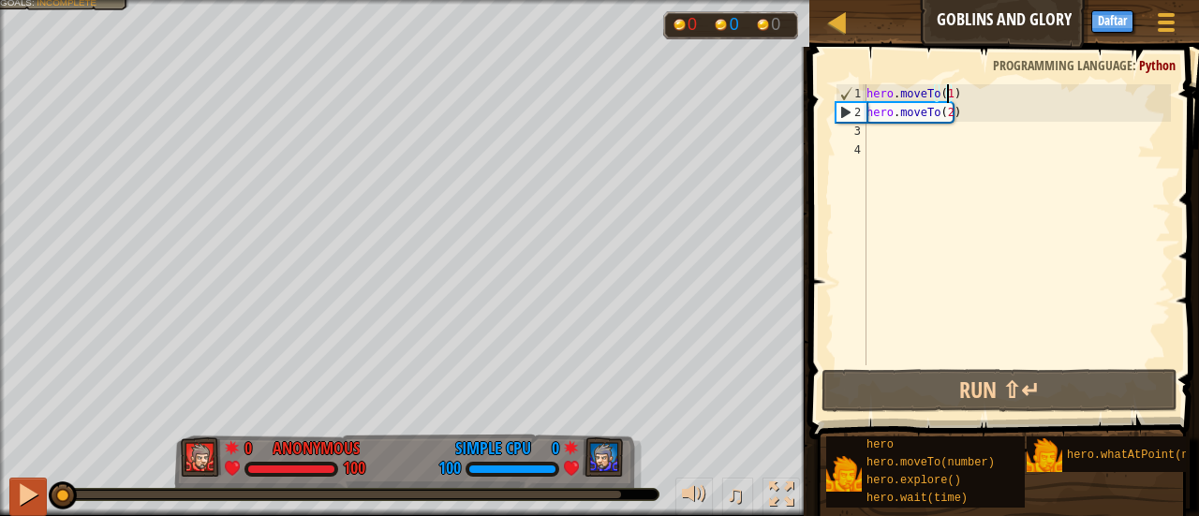
drag, startPoint x: 141, startPoint y: 490, endPoint x: 45, endPoint y: 478, distance: 97.2
click at [45, 478] on div "♫" at bounding box center [404, 490] width 809 height 56
click at [28, 488] on div at bounding box center [28, 494] width 24 height 24
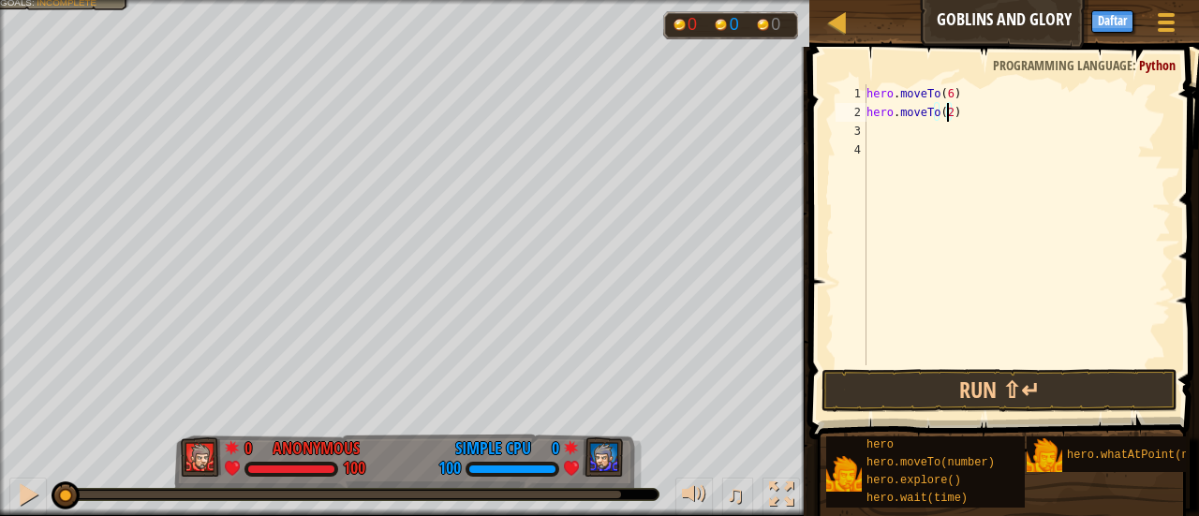
click at [946, 119] on div "hero . moveTo ( 6 ) hero . moveTo ( 2 )" at bounding box center [1017, 243] width 308 height 318
click at [957, 113] on div "hero . moveTo ( 6 ) hero . moveTo ( 2 )" at bounding box center [1017, 243] width 308 height 318
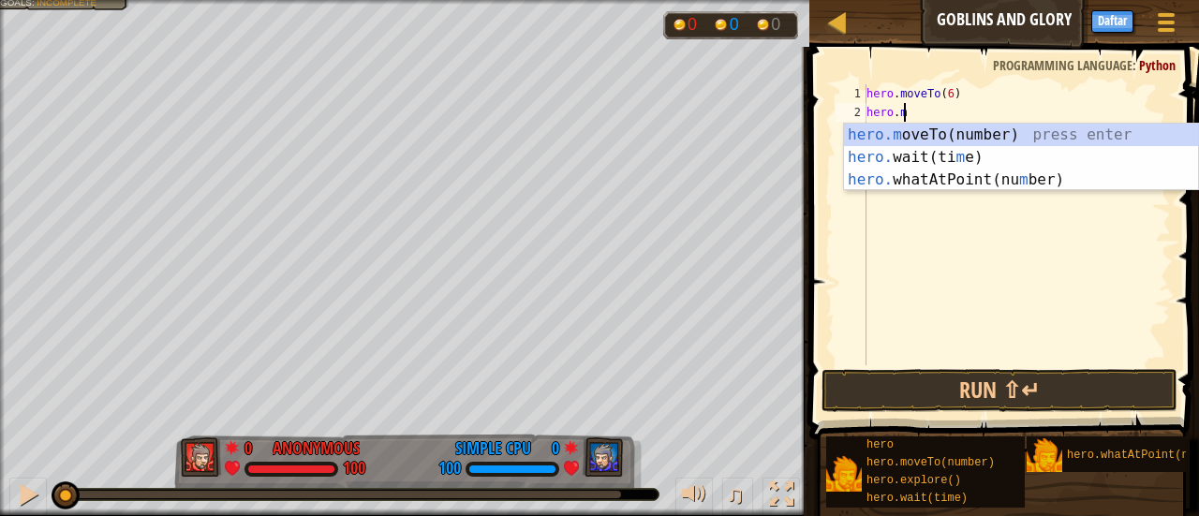
scroll to position [8, 2]
type textarea "h"
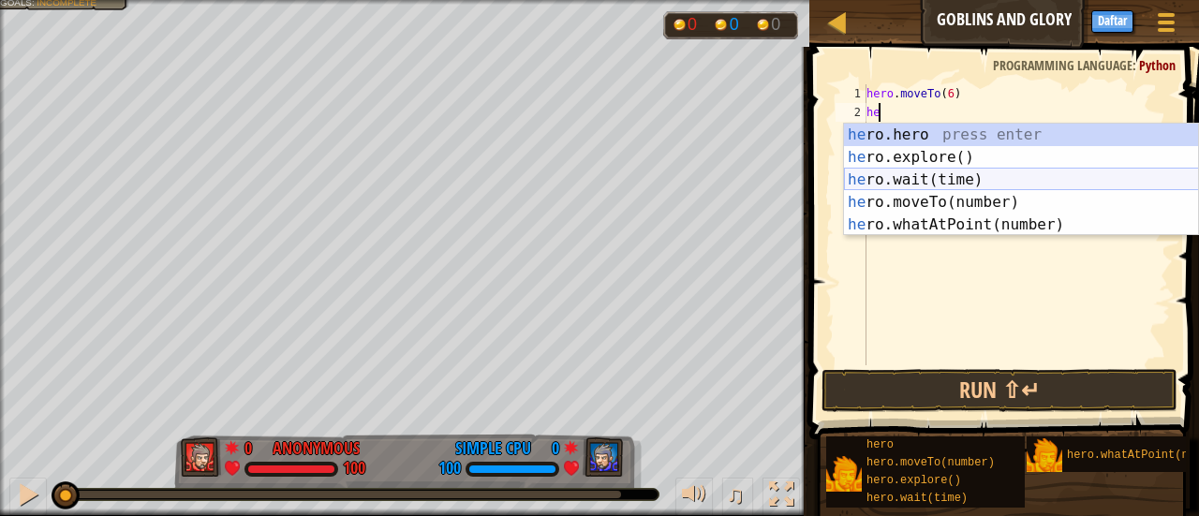
click at [941, 171] on div "he ro.hero press enter he ro.explore() press enter he ro.wait(time) press enter…" at bounding box center [1021, 202] width 355 height 157
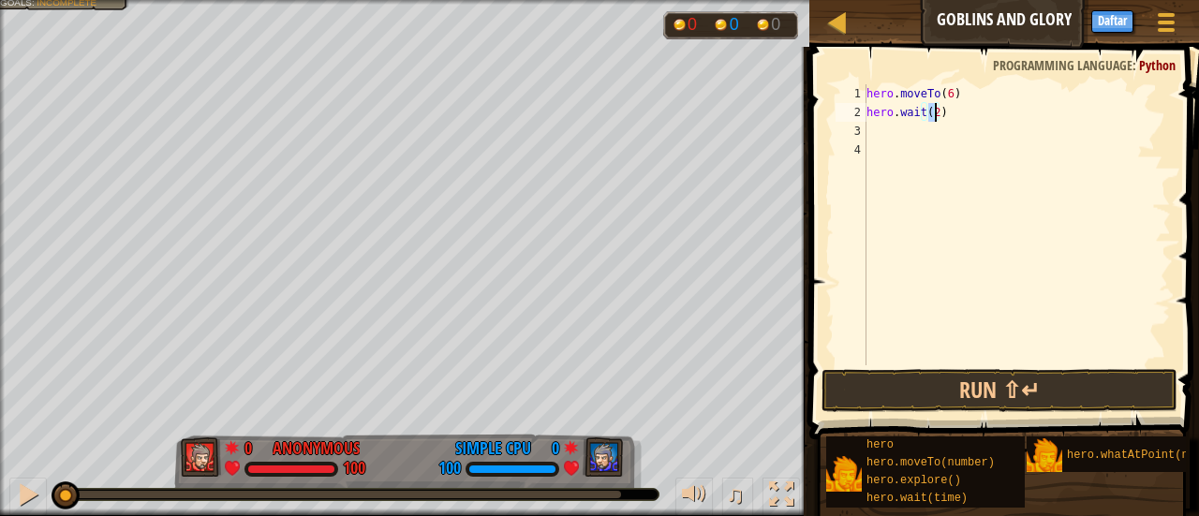
type textarea "hero.wait(6)"
click at [878, 134] on div "hero . moveTo ( 6 ) hero . wait ( 6 )" at bounding box center [1017, 243] width 308 height 318
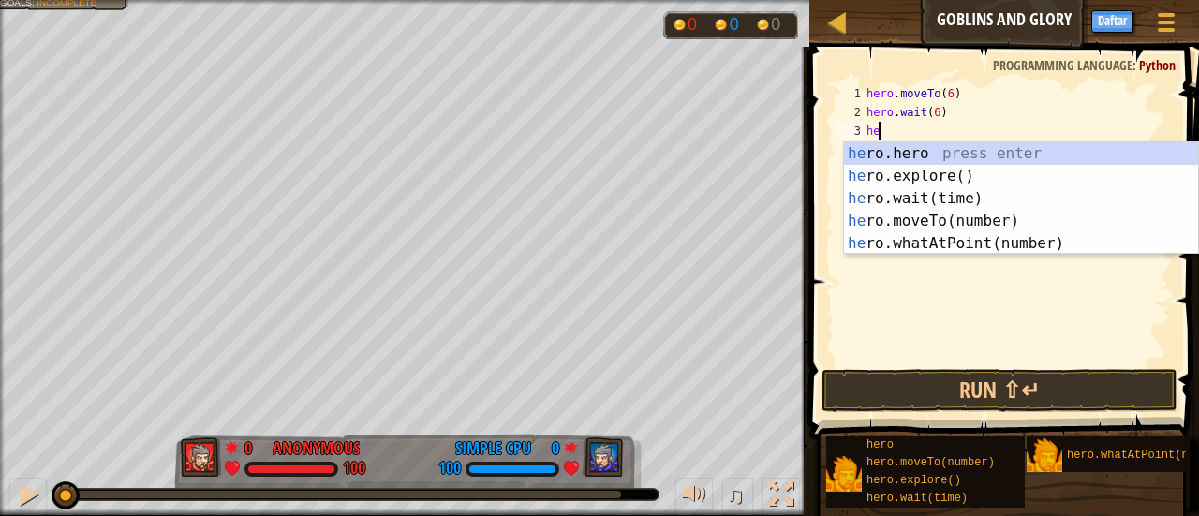
scroll to position [8, 0]
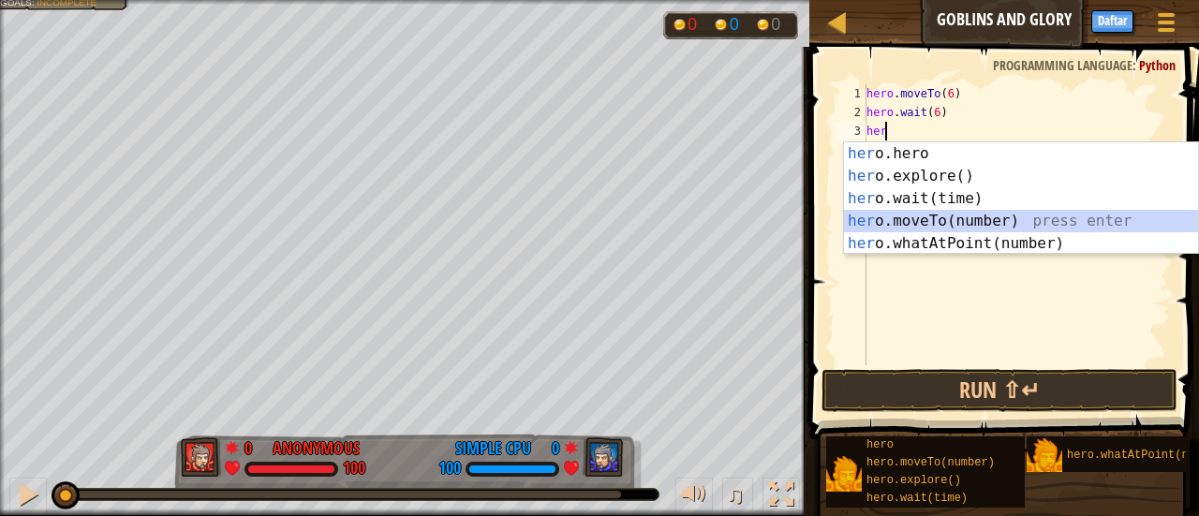
click at [916, 225] on div "her o.hero press enter her o.explore() press enter her o.wait(time) press enter…" at bounding box center [1021, 220] width 355 height 157
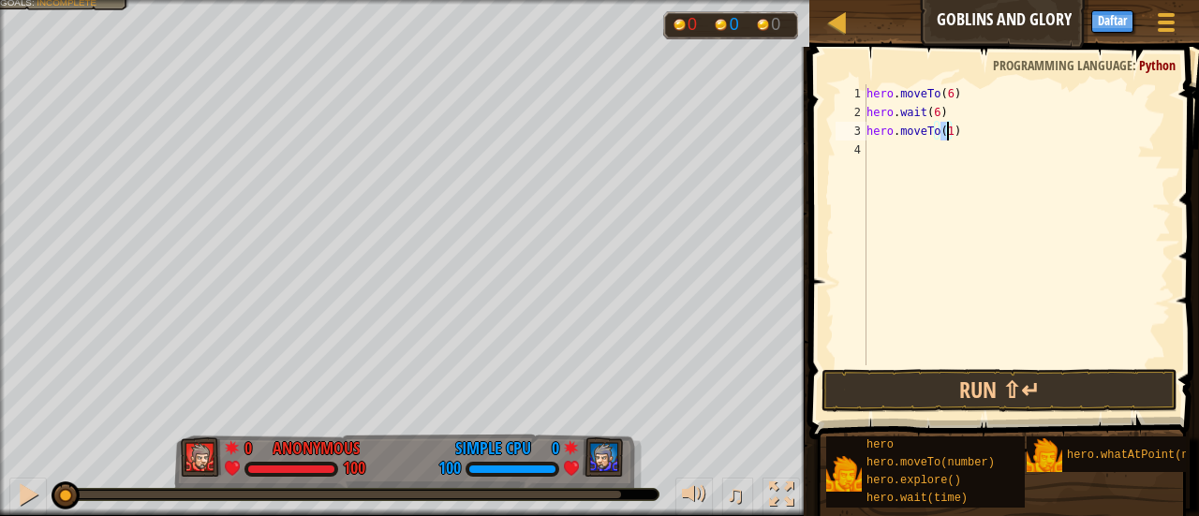
type textarea "hero.moveTo(7)"
click at [874, 155] on div "hero . moveTo ( 6 ) hero . wait ( 6 ) hero . moveTo ( 7 )" at bounding box center [1017, 243] width 308 height 318
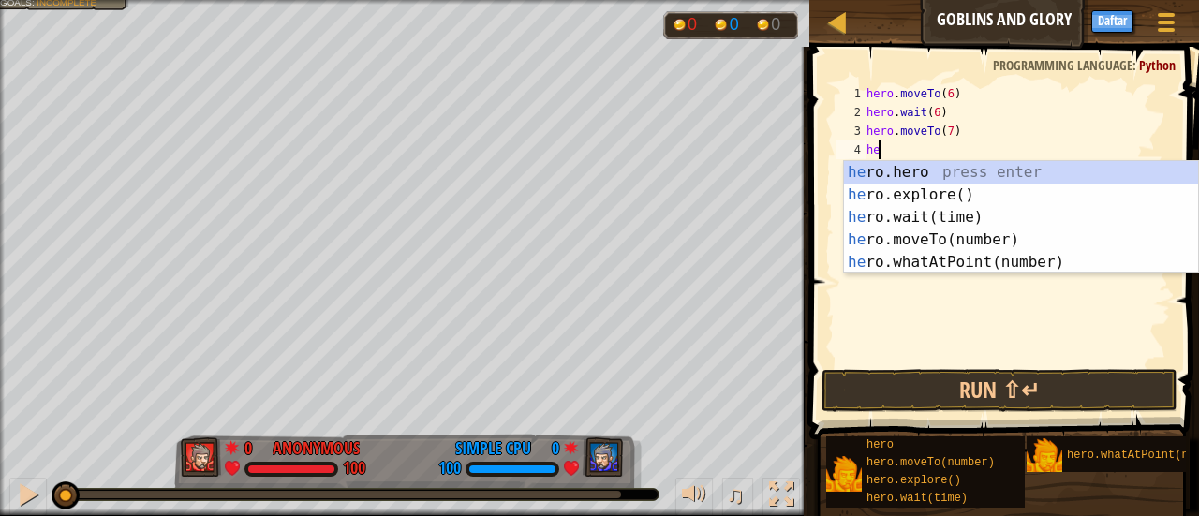
scroll to position [8, 0]
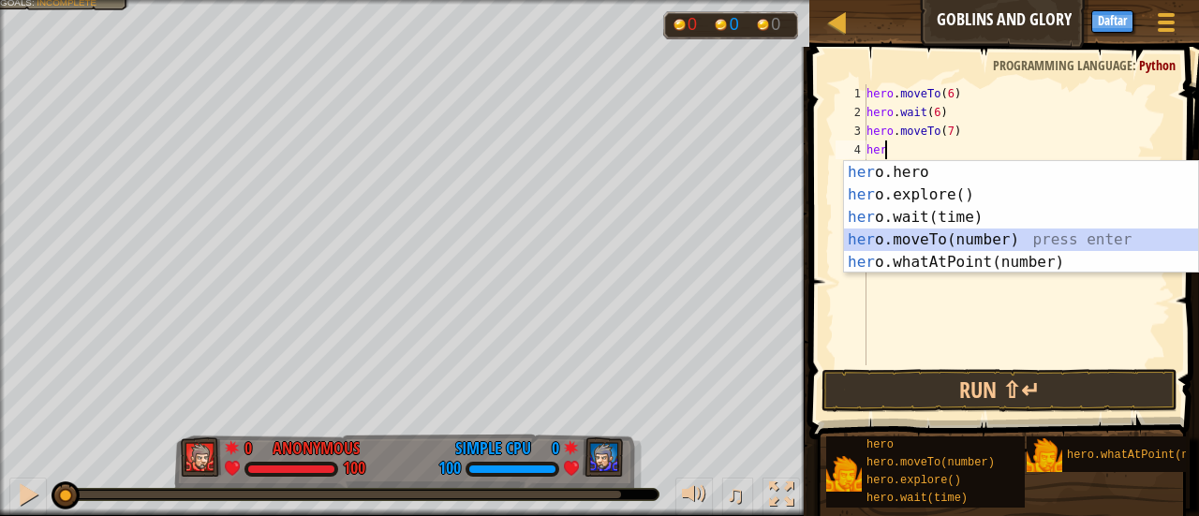
click at [912, 239] on div "her o.hero press enter her o.explore() press enter her o.wait(time) press enter…" at bounding box center [1021, 239] width 355 height 157
type textarea "hero.moveTo(1)"
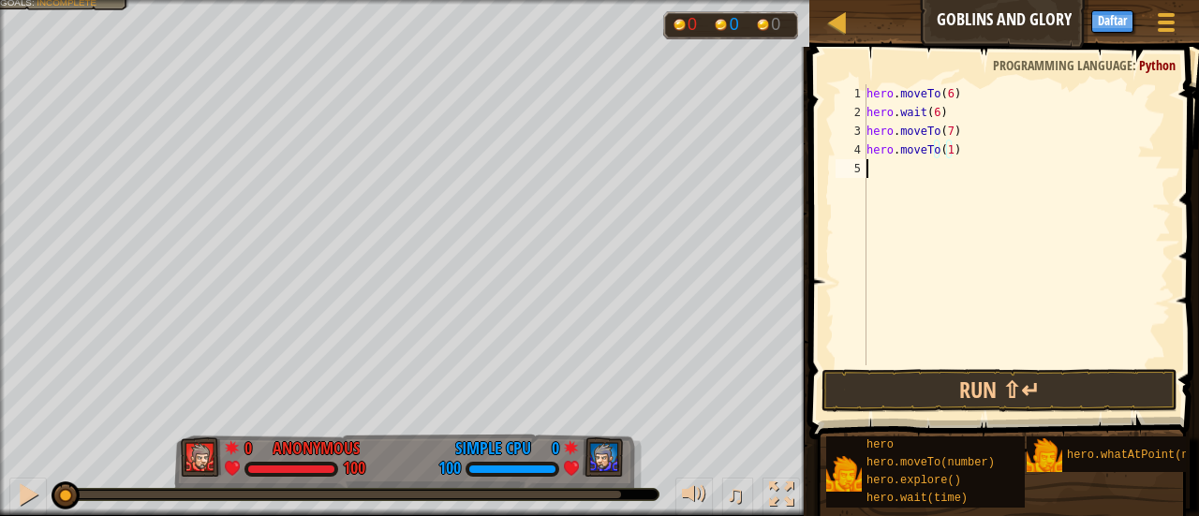
click at [869, 172] on div "hero . moveTo ( 6 ) hero . wait ( 6 ) hero . moveTo ( 7 ) hero . moveTo ( 1 )" at bounding box center [1017, 243] width 308 height 318
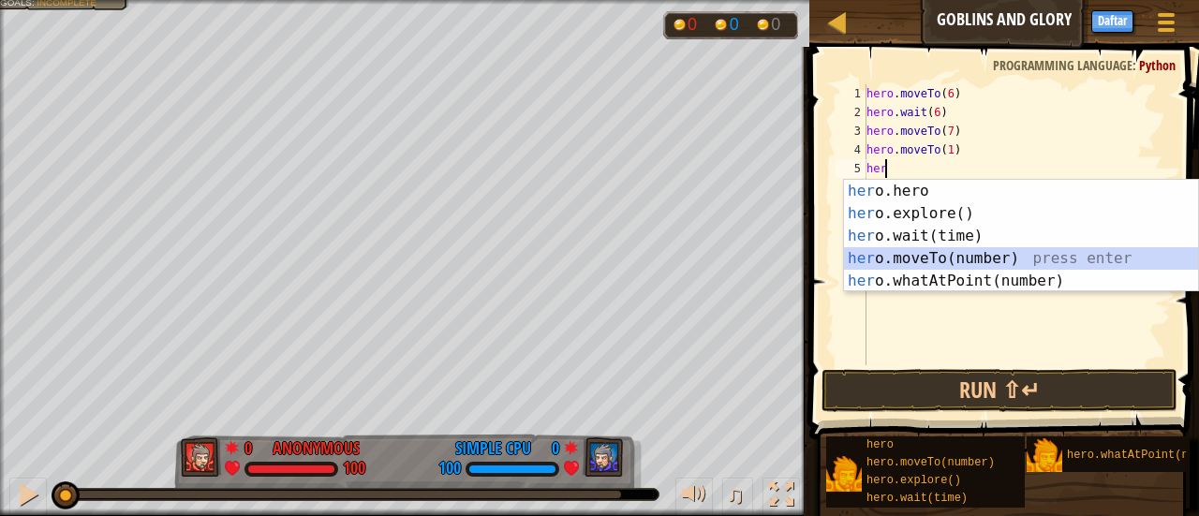
click at [895, 256] on div "her o.hero press enter her o.explore() press enter her o.wait(time) press enter…" at bounding box center [1021, 258] width 355 height 157
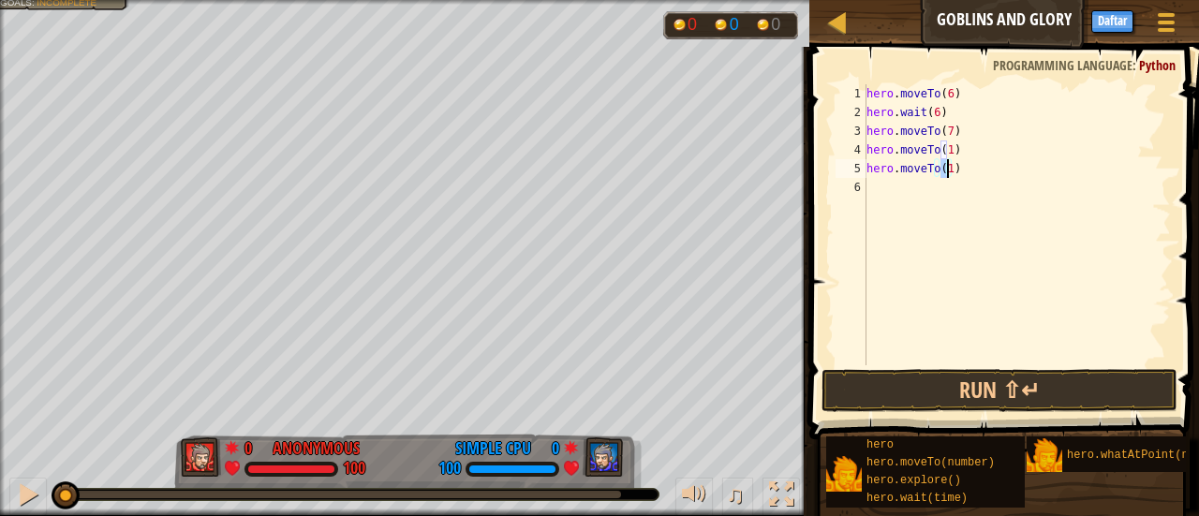
type textarea "hero.moveTo(2)"
click at [873, 189] on div "hero . moveTo ( 6 ) hero . wait ( 6 ) hero . moveTo ( 7 ) hero . moveTo ( 1 ) h…" at bounding box center [1017, 243] width 308 height 318
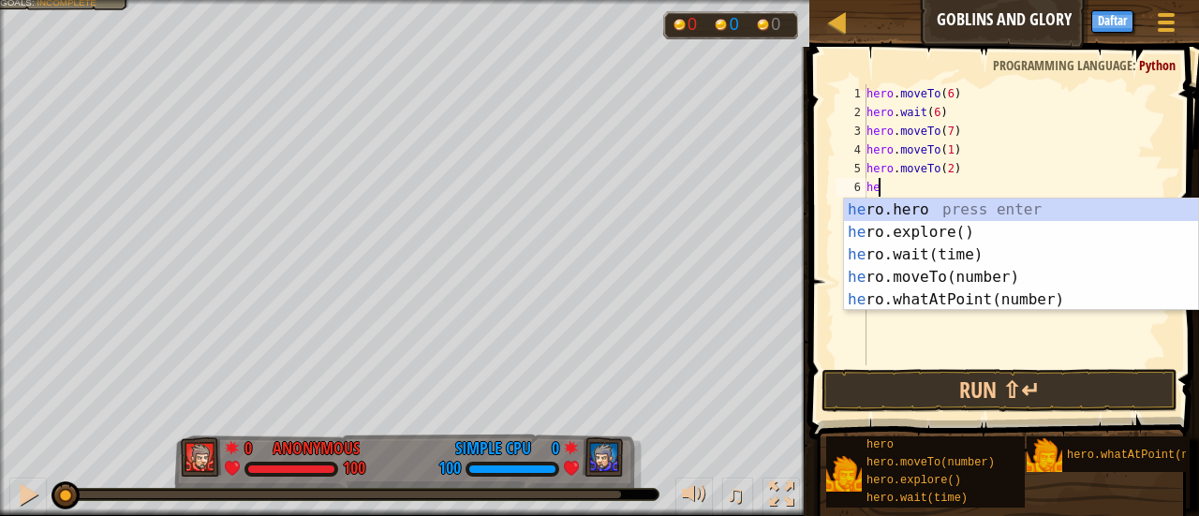
scroll to position [8, 0]
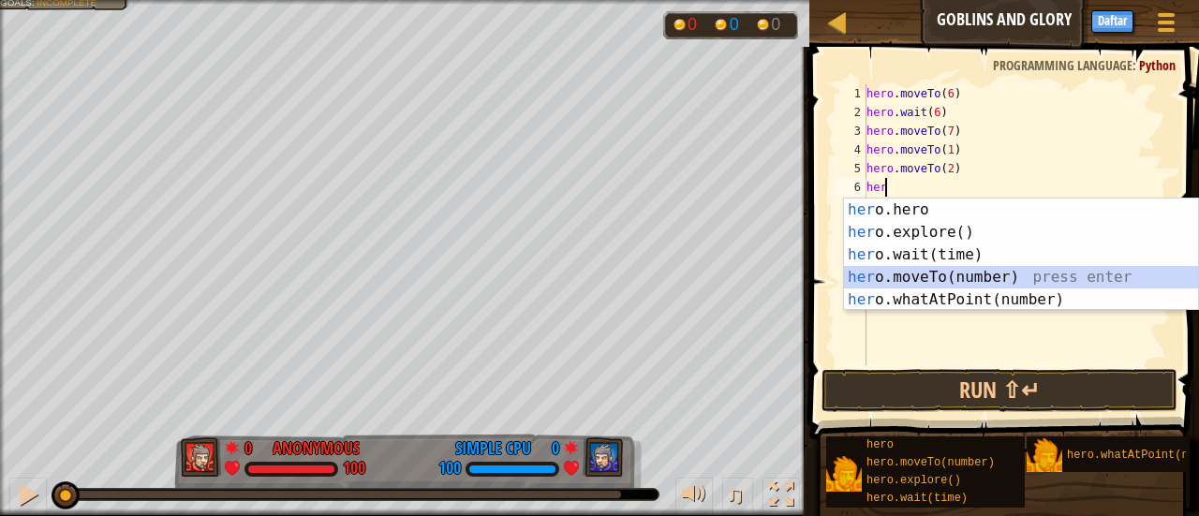
click at [895, 274] on div "her o.hero press enter her o.explore() press enter her o.wait(time) press enter…" at bounding box center [1021, 277] width 355 height 157
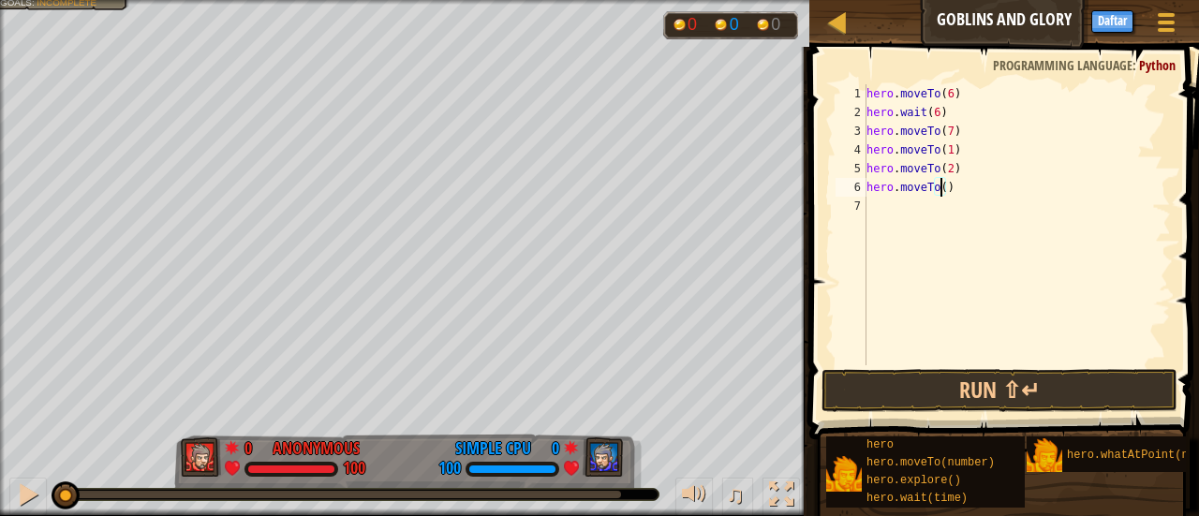
type textarea "hero.moveTo(3)"
click at [875, 213] on div "hero . moveTo ( 6 ) hero . wait ( 6 ) hero . moveTo ( 7 ) hero . moveTo ( 1 ) h…" at bounding box center [1017, 243] width 308 height 318
click at [895, 391] on button "Run ⇧↵" at bounding box center [999, 390] width 356 height 43
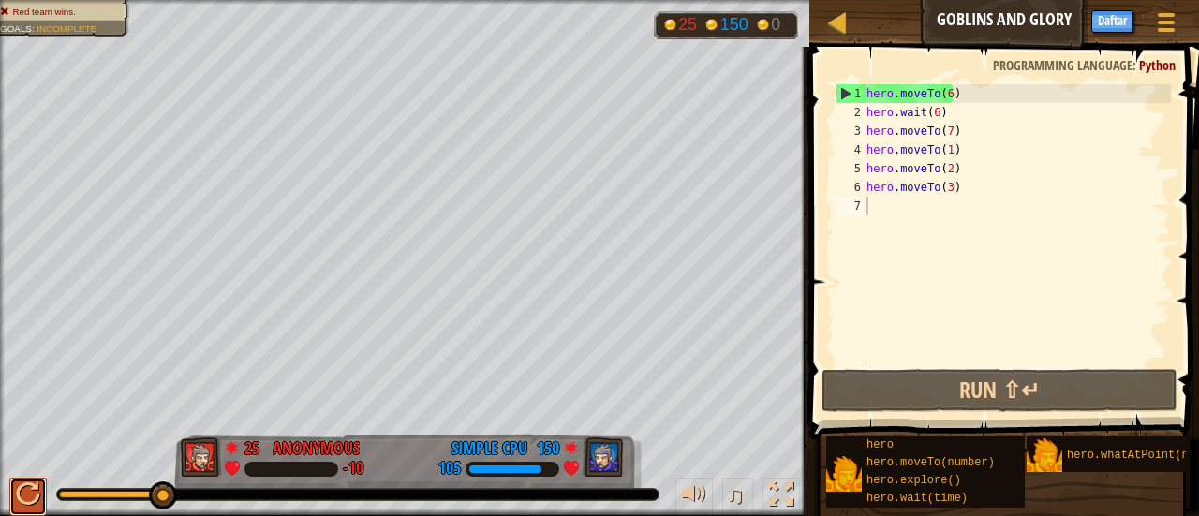
click at [22, 485] on div at bounding box center [28, 494] width 24 height 24
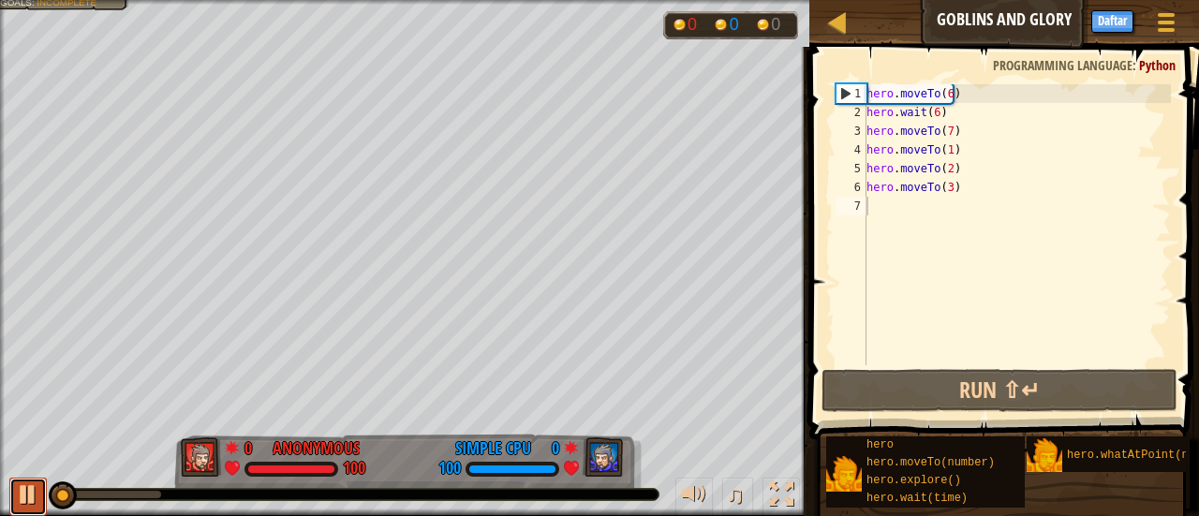
click at [22, 485] on button at bounding box center [27, 497] width 37 height 38
click at [22, 485] on div at bounding box center [28, 494] width 24 height 24
click at [956, 187] on div "hero . moveTo ( 6 ) hero . wait ( 6 ) hero . moveTo ( 7 ) hero . moveTo ( 1 ) h…" at bounding box center [1017, 243] width 308 height 318
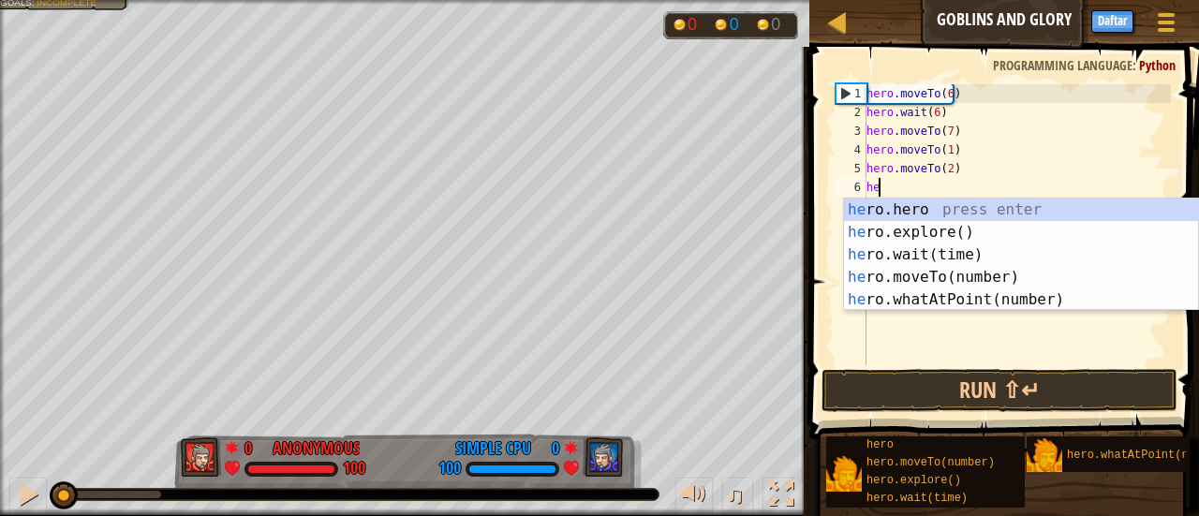
type textarea "h"
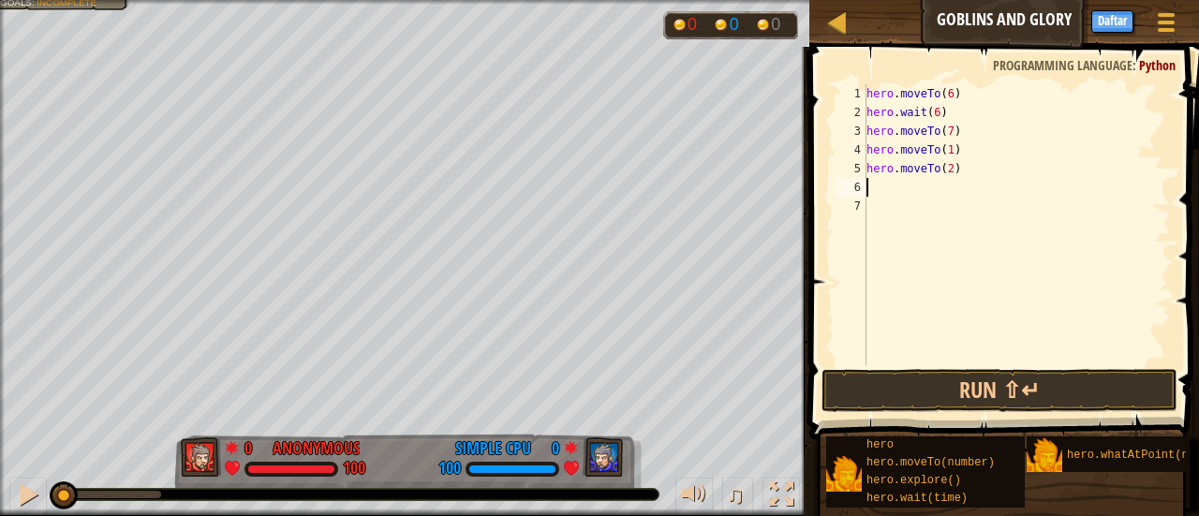
click at [956, 166] on div "hero . moveTo ( 6 ) hero . wait ( 6 ) hero . moveTo ( 7 ) hero . moveTo ( 1 ) h…" at bounding box center [1017, 243] width 308 height 318
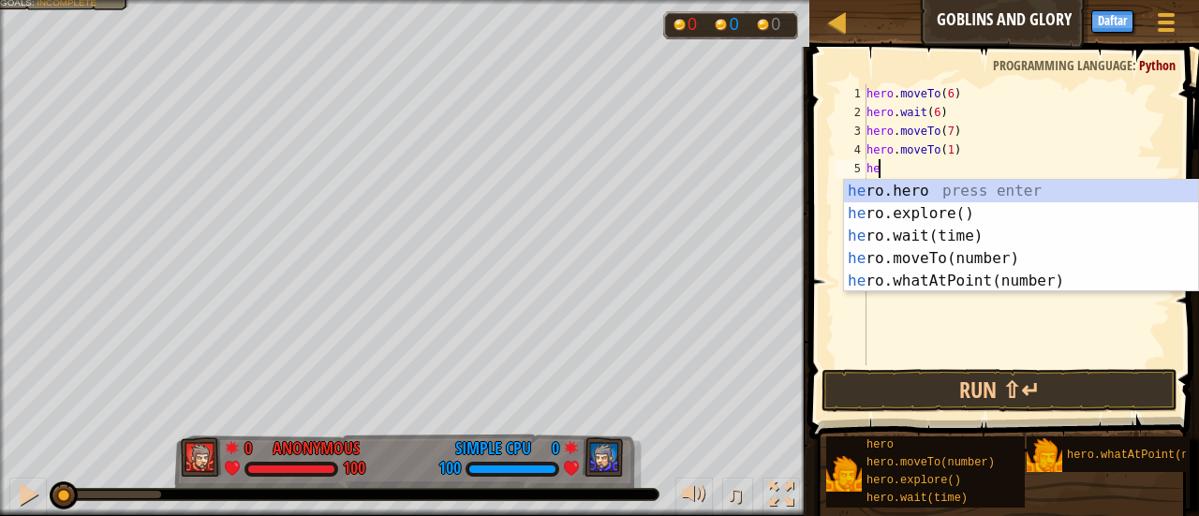
type textarea "h"
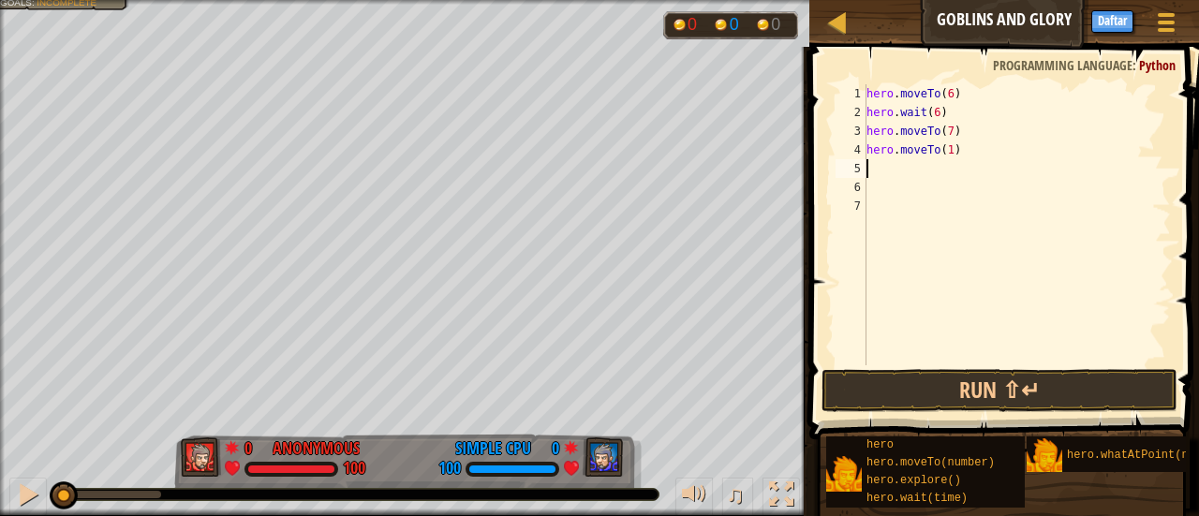
click at [955, 153] on div "hero . moveTo ( 6 ) hero . wait ( 6 ) hero . moveTo ( 7 ) hero . moveTo ( 1 )" at bounding box center [1017, 243] width 308 height 318
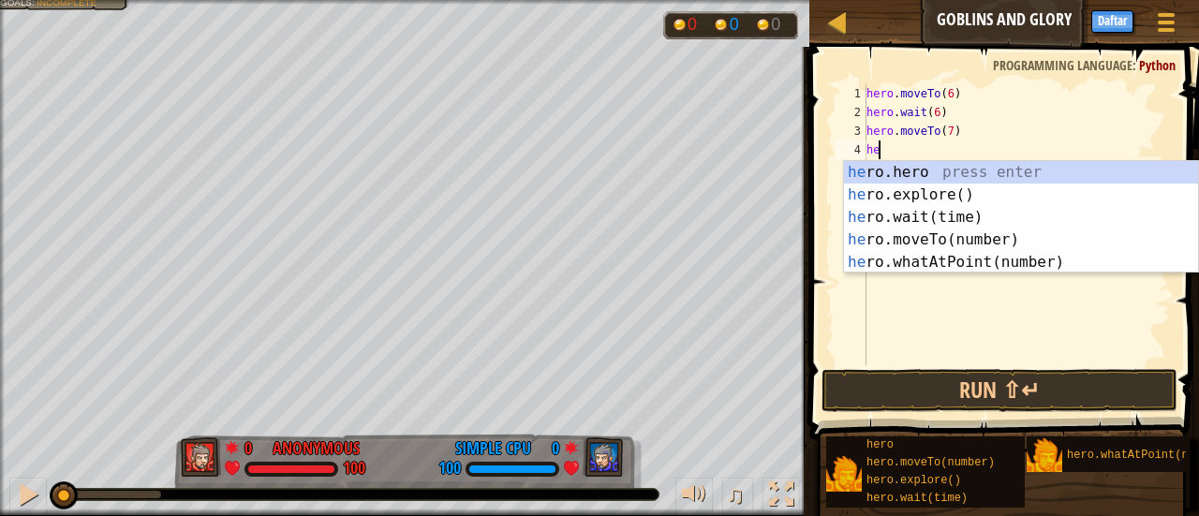
type textarea "h"
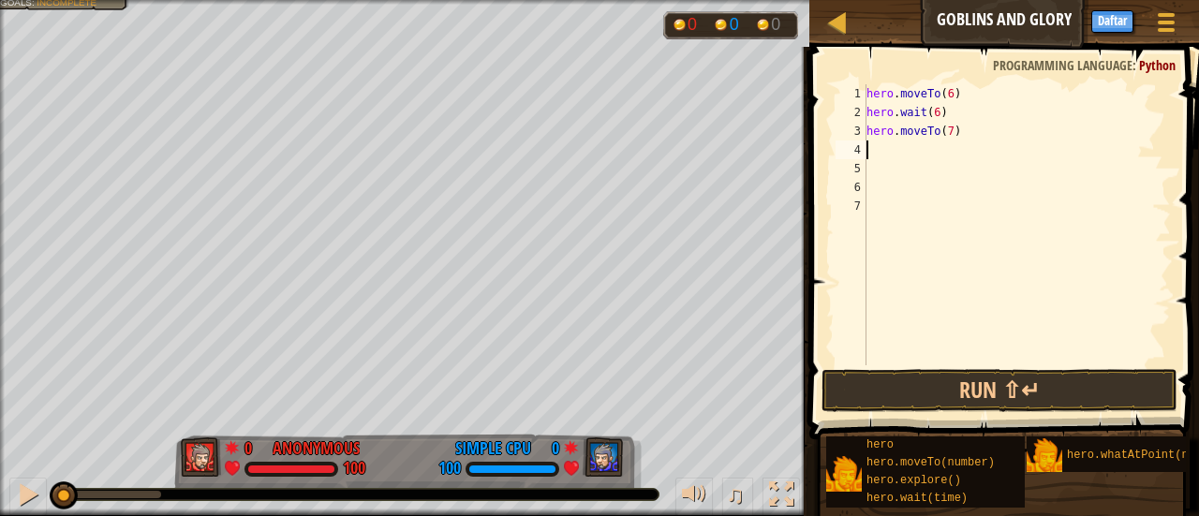
click at [955, 137] on div "hero . moveTo ( 6 ) hero . wait ( 6 ) hero . moveTo ( 7 )" at bounding box center [1017, 243] width 308 height 318
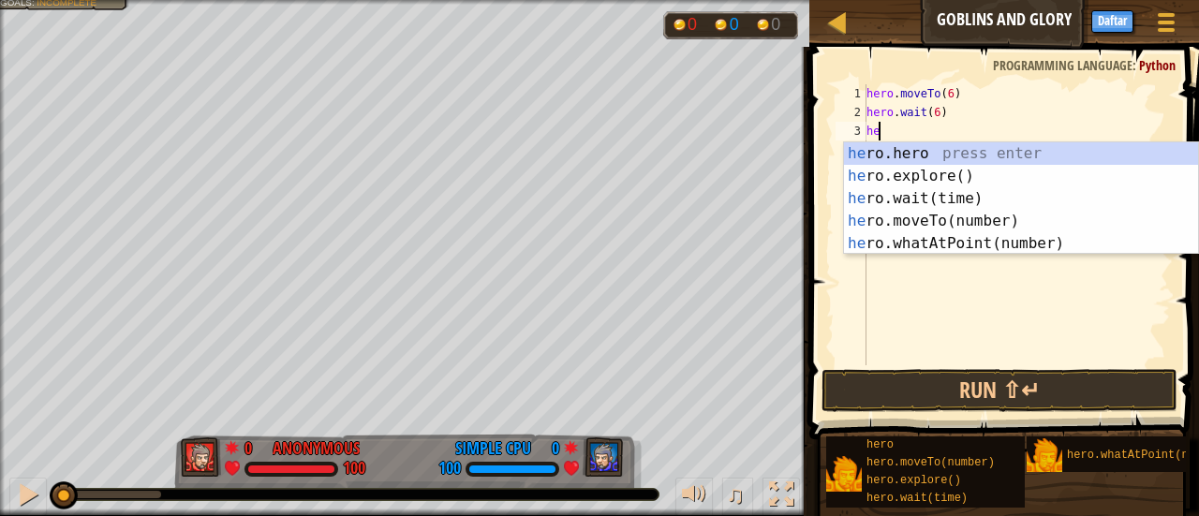
type textarea "h"
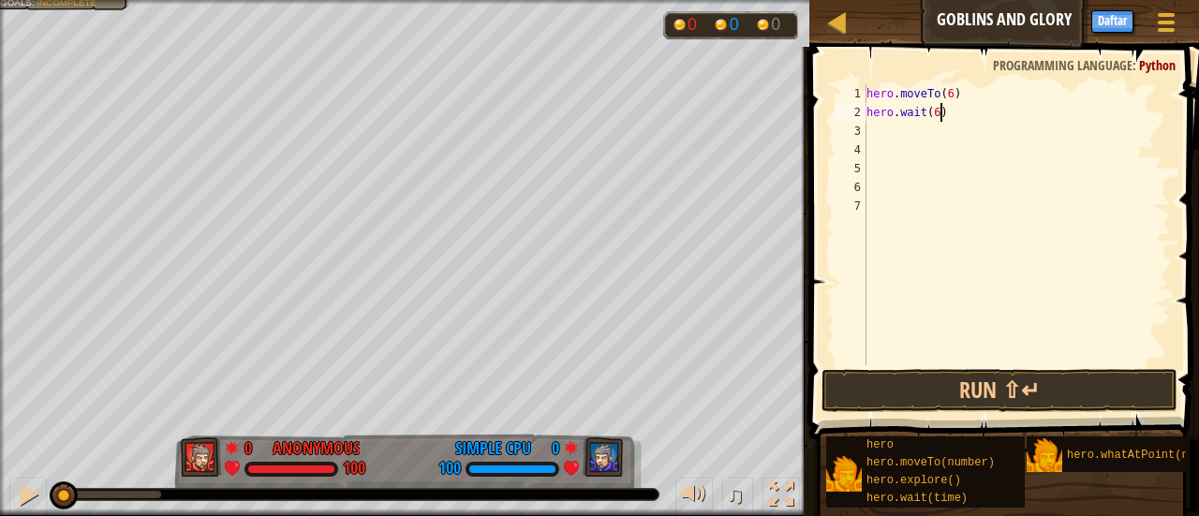
click at [951, 111] on div "hero . moveTo ( 6 ) hero . wait ( 6 )" at bounding box center [1017, 243] width 308 height 318
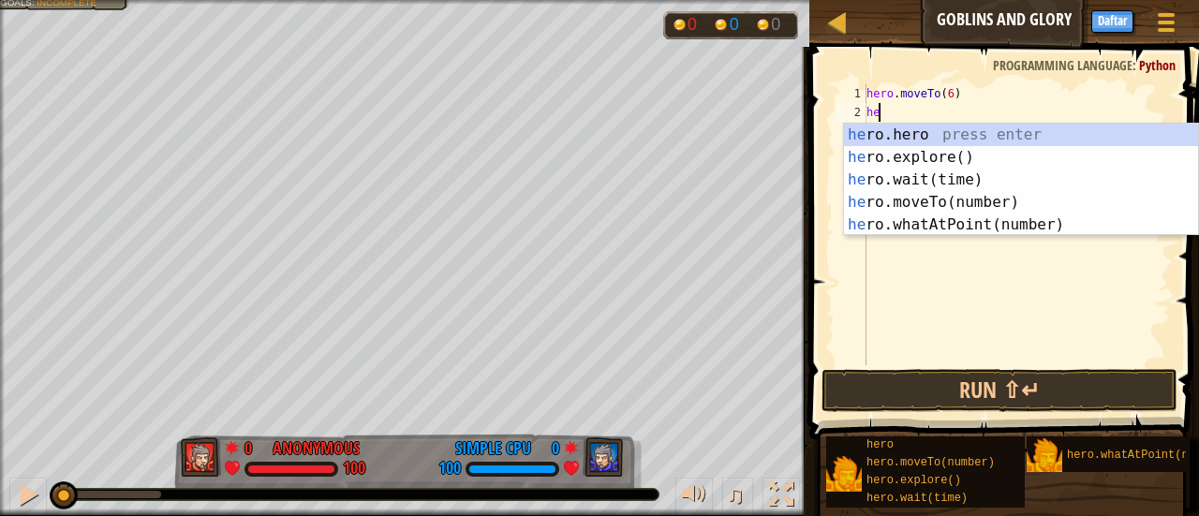
type textarea "h"
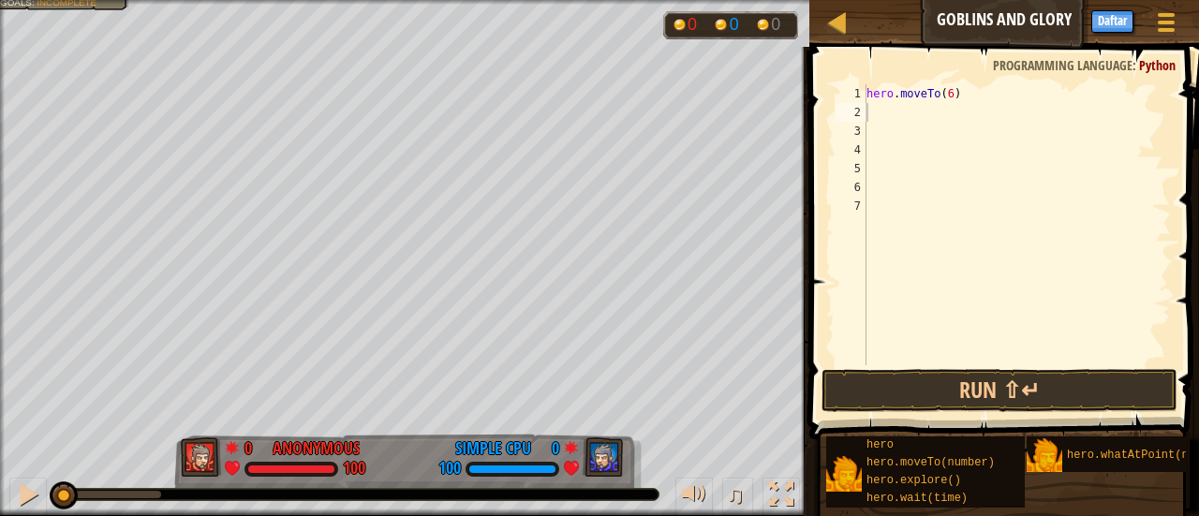
click at [955, 80] on span at bounding box center [1006, 217] width 405 height 448
click at [955, 91] on div "hero . moveTo ( 6 )" at bounding box center [1017, 243] width 308 height 318
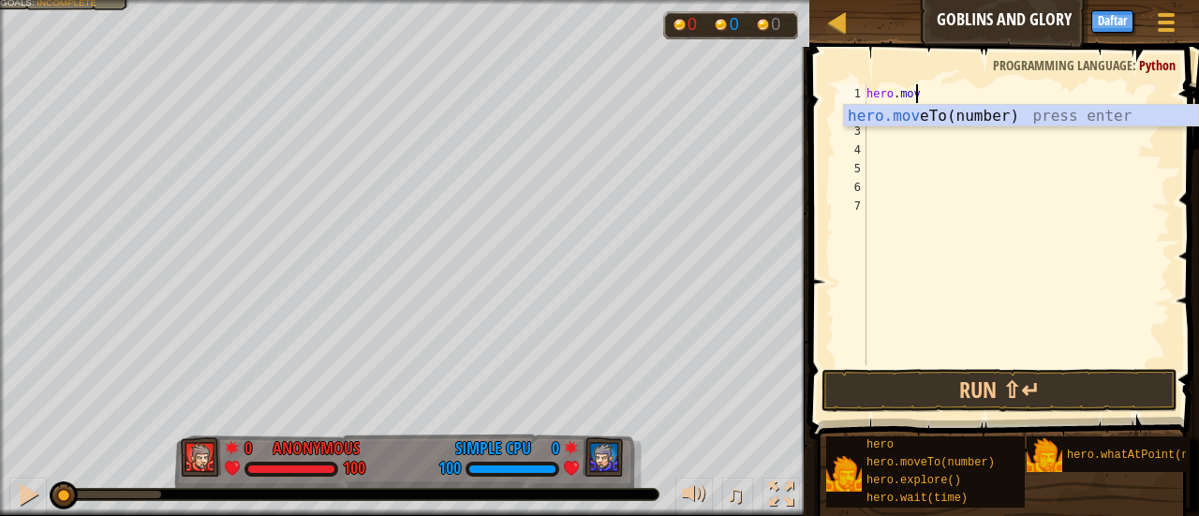
type textarea "h"
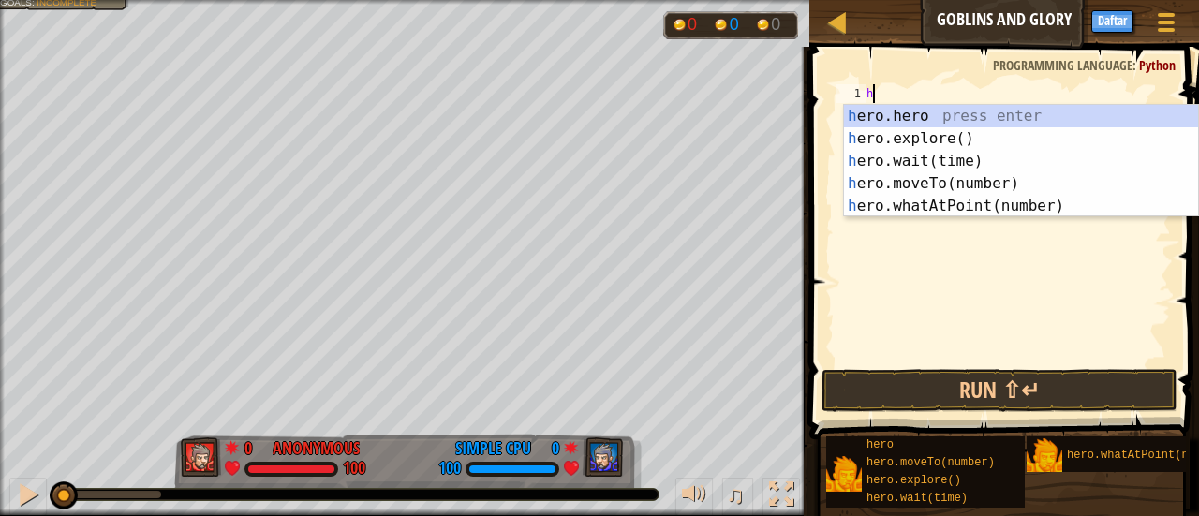
type textarea "her"
click at [970, 141] on div "her o.hero press enter her o.explore() press enter her o.wait(time) press enter…" at bounding box center [1021, 183] width 355 height 157
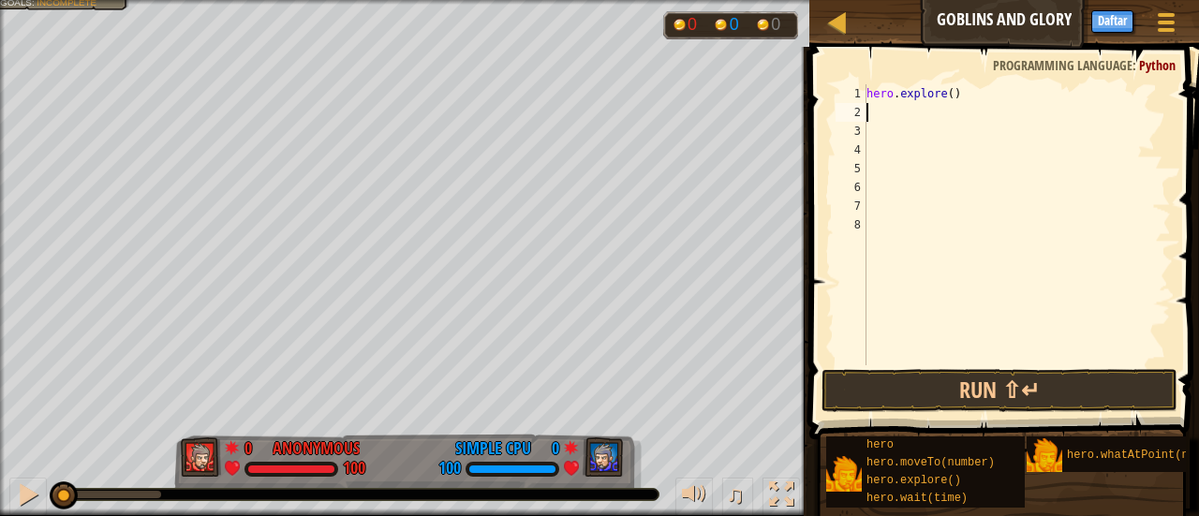
click at [948, 98] on div "hero . explore ( )" at bounding box center [1017, 243] width 308 height 318
type textarea "hero.explore(6)"
click at [30, 503] on div at bounding box center [28, 494] width 24 height 24
